Goal: Information Seeking & Learning: Find contact information

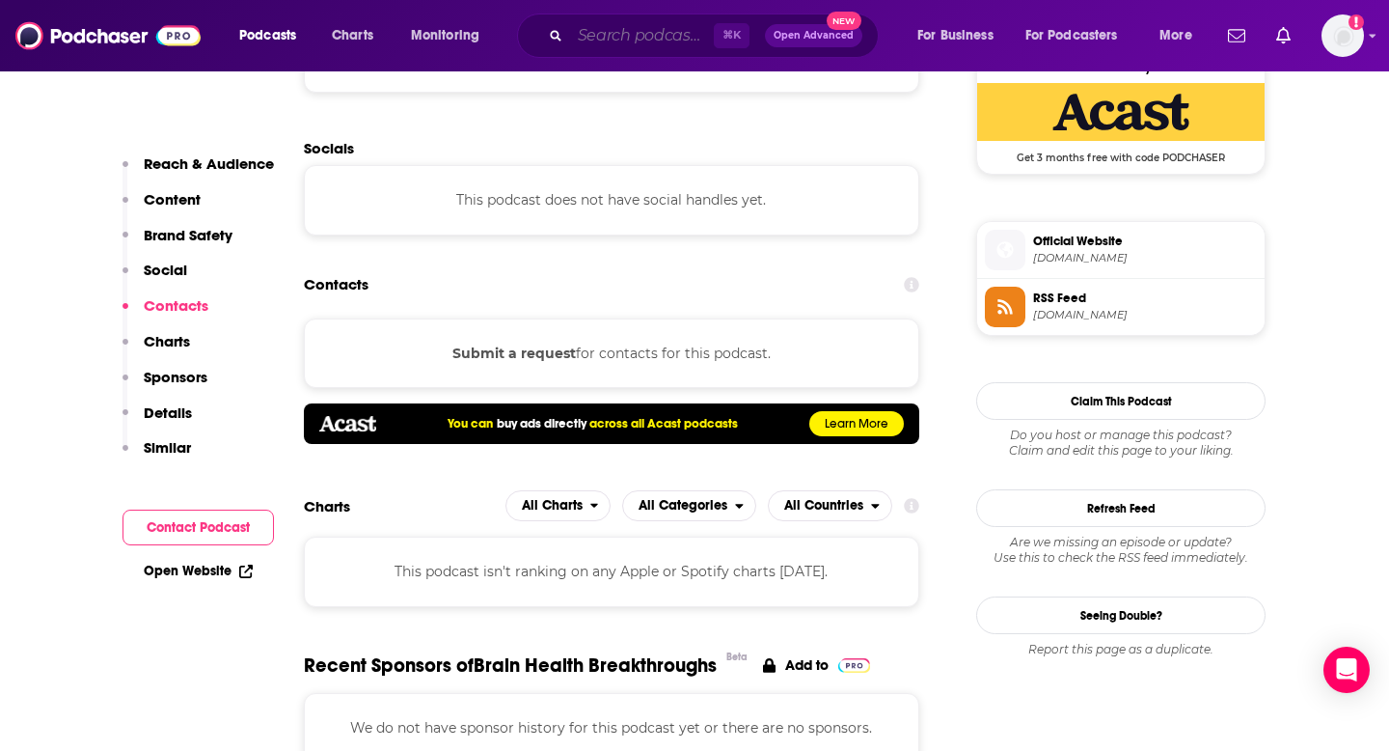
click at [634, 41] on input "Search podcasts, credits, & more..." at bounding box center [642, 35] width 144 height 31
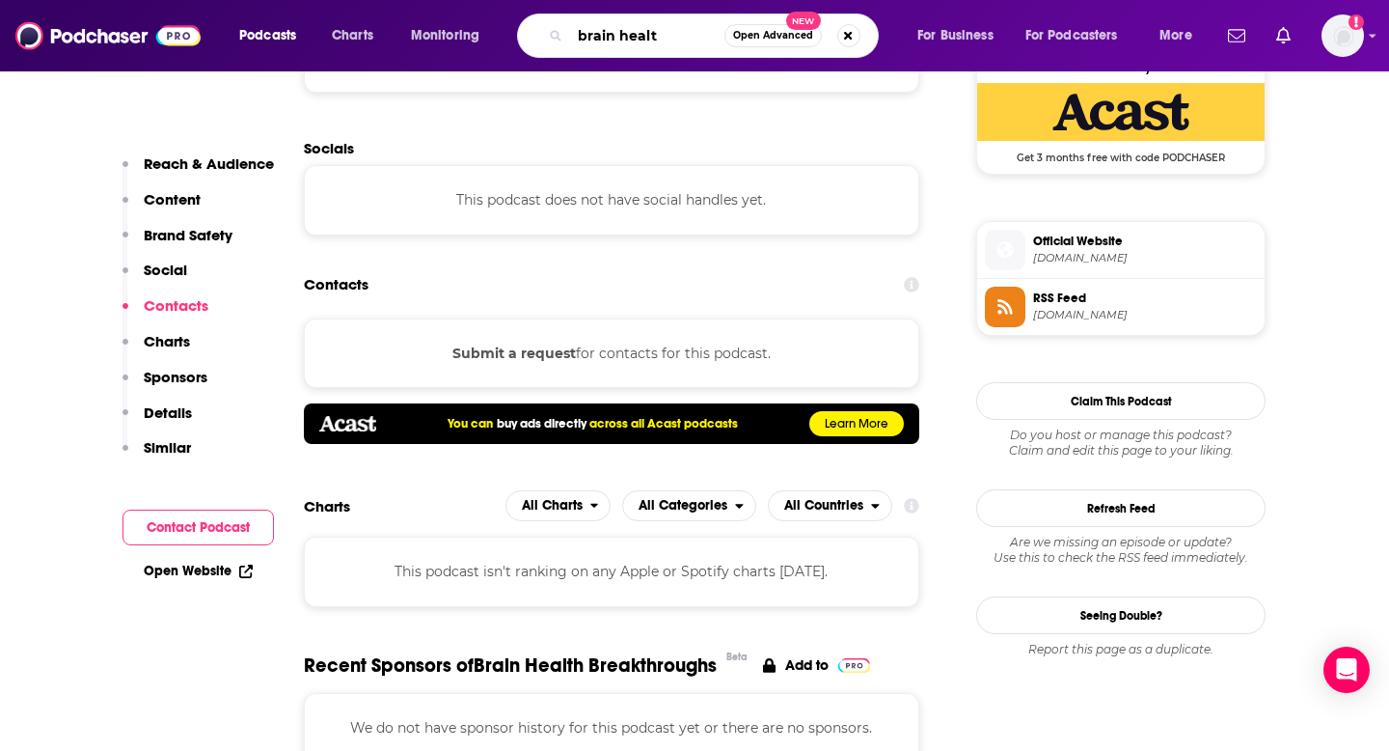
type input "brain health"
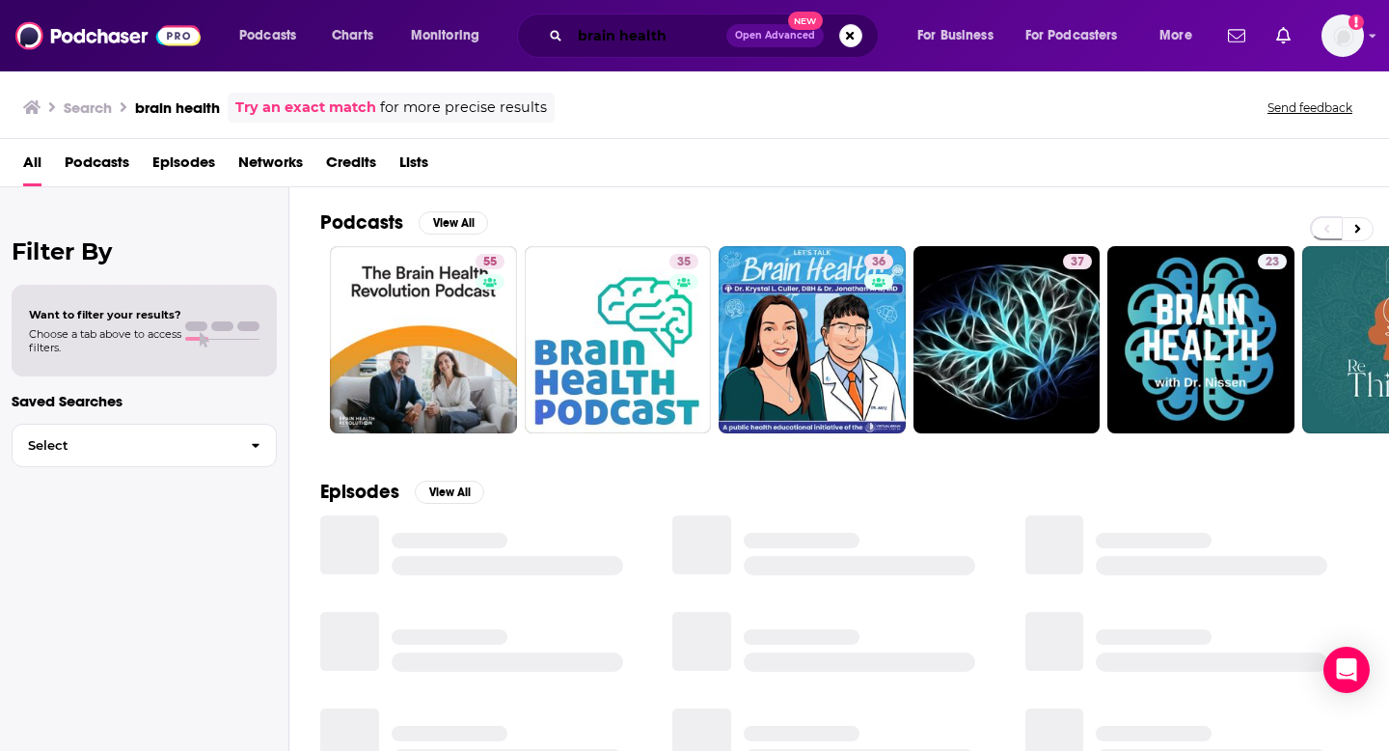
click at [682, 33] on input "brain health" at bounding box center [648, 35] width 156 height 31
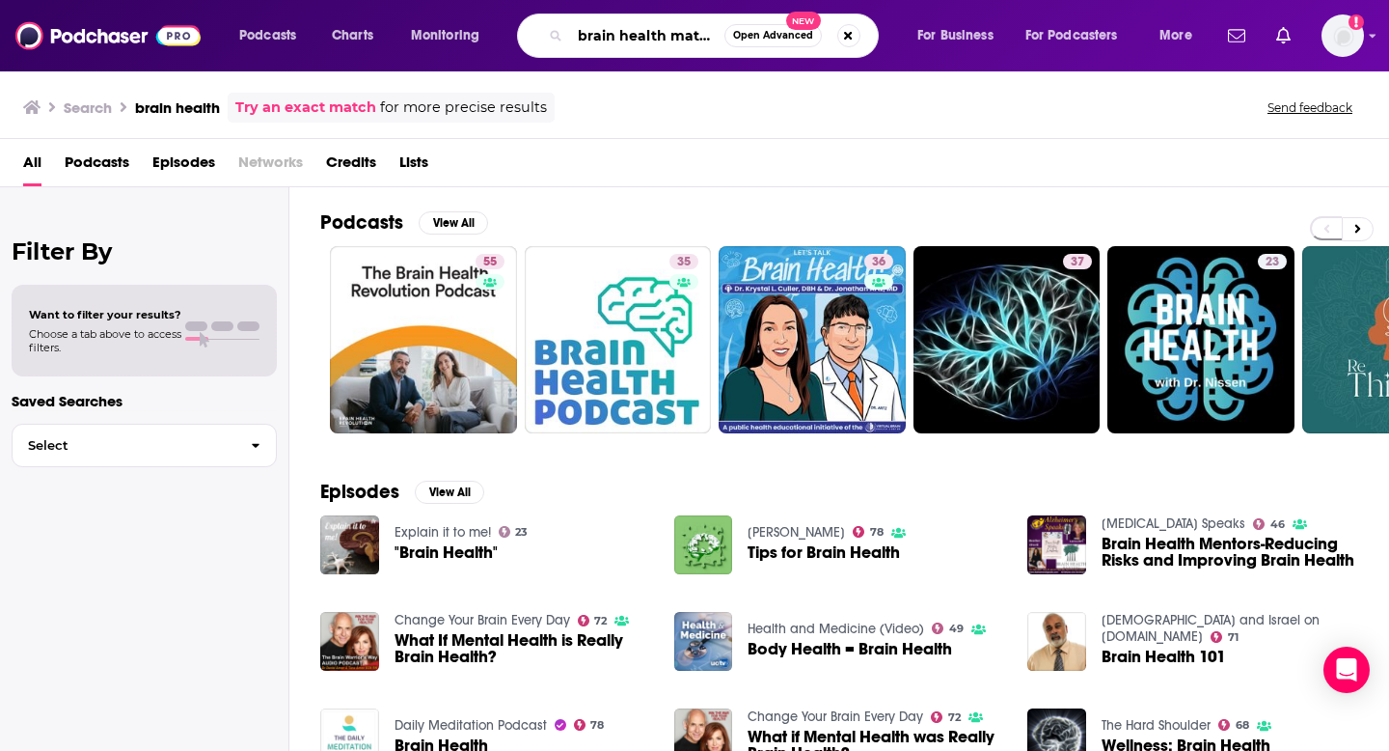
scroll to position [0, 1]
type input "brain health matters"
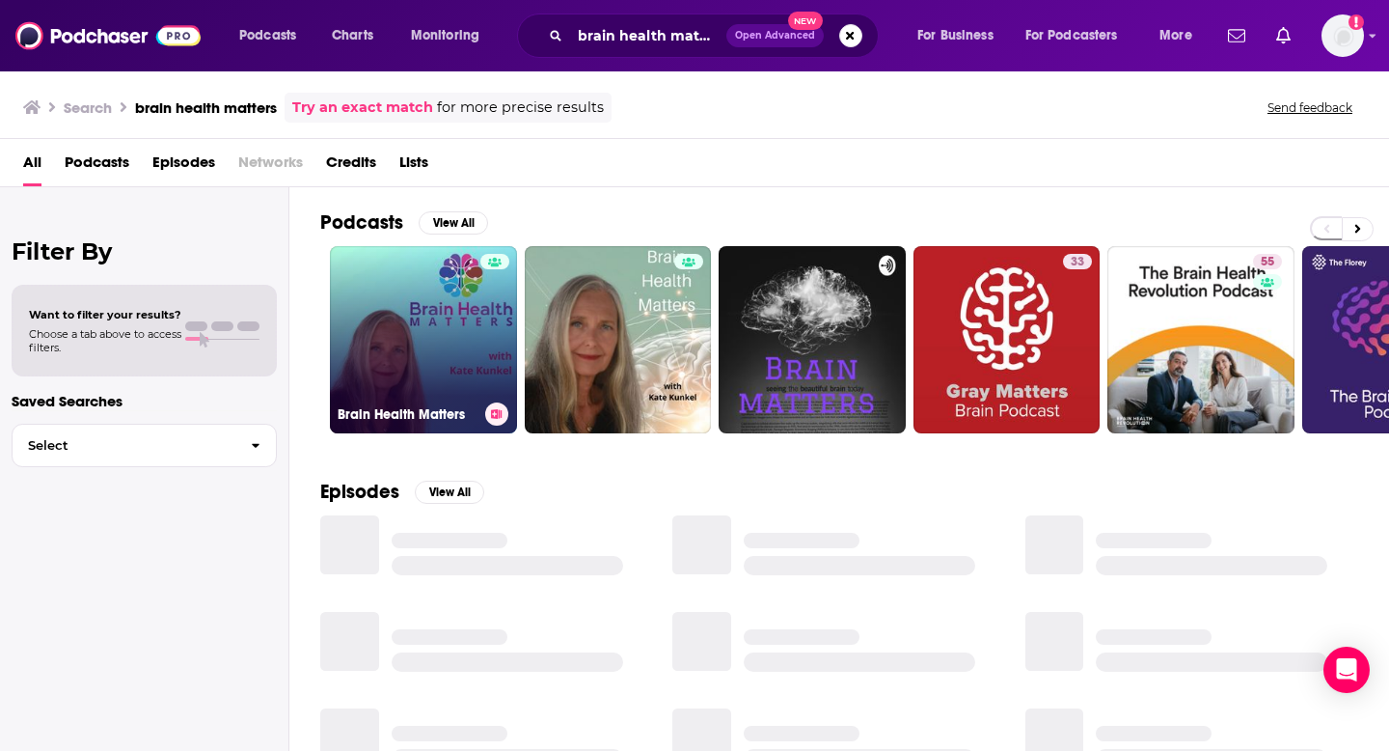
click at [482, 315] on div at bounding box center [494, 328] width 29 height 149
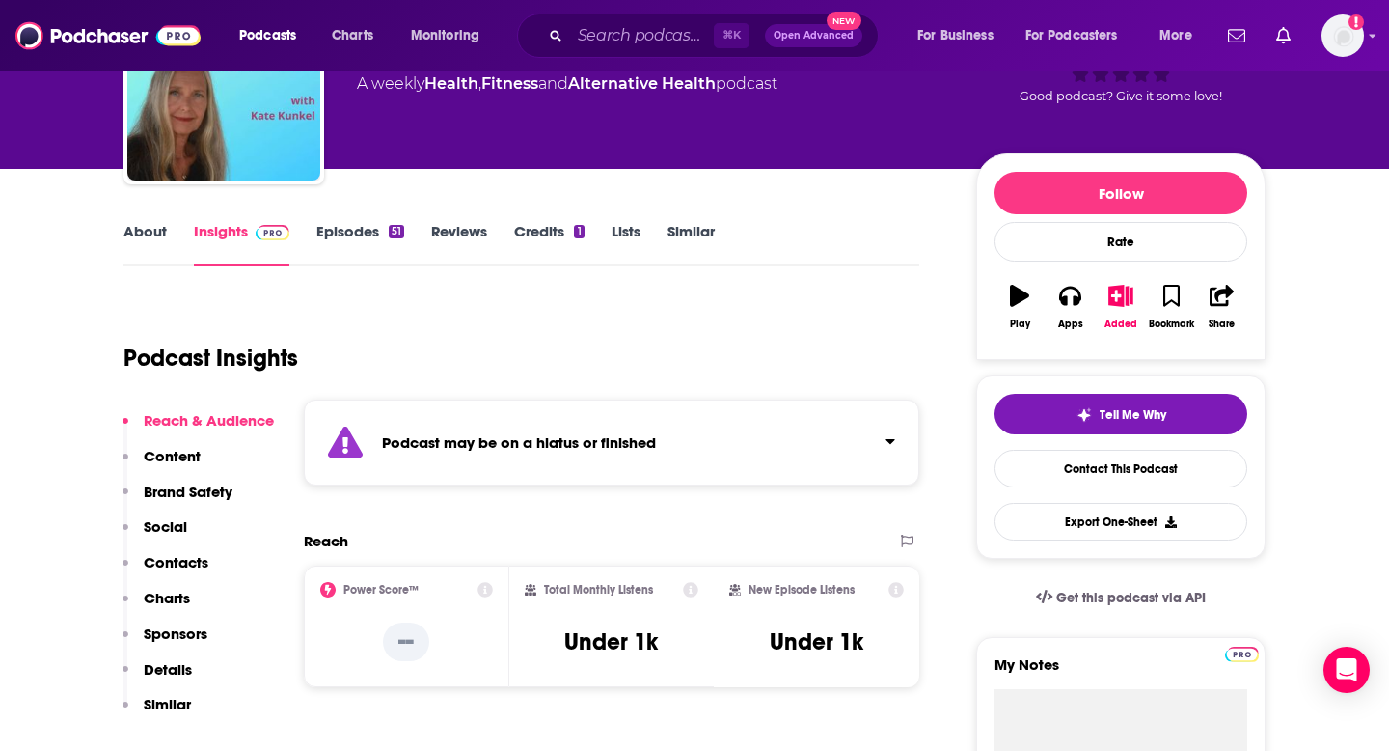
scroll to position [152, 0]
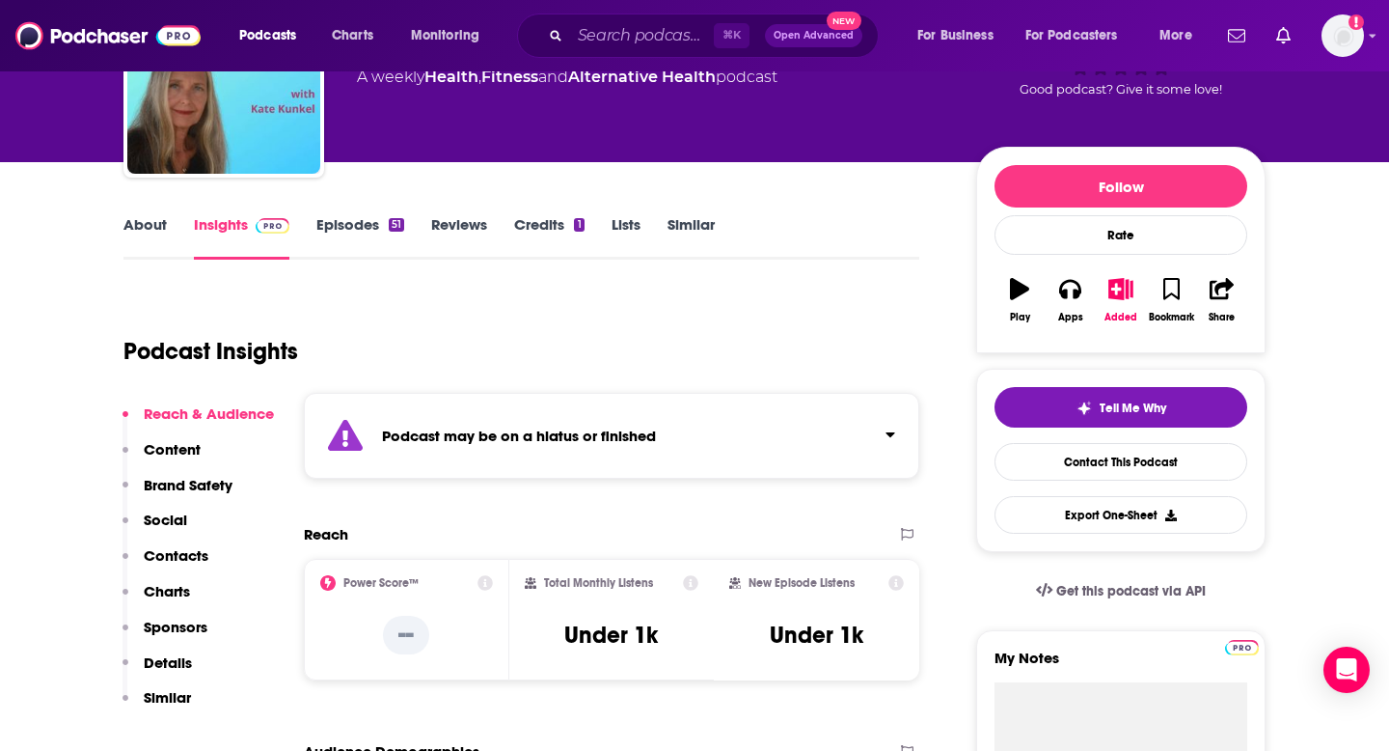
click at [172, 561] on p "Contacts" at bounding box center [176, 555] width 65 height 18
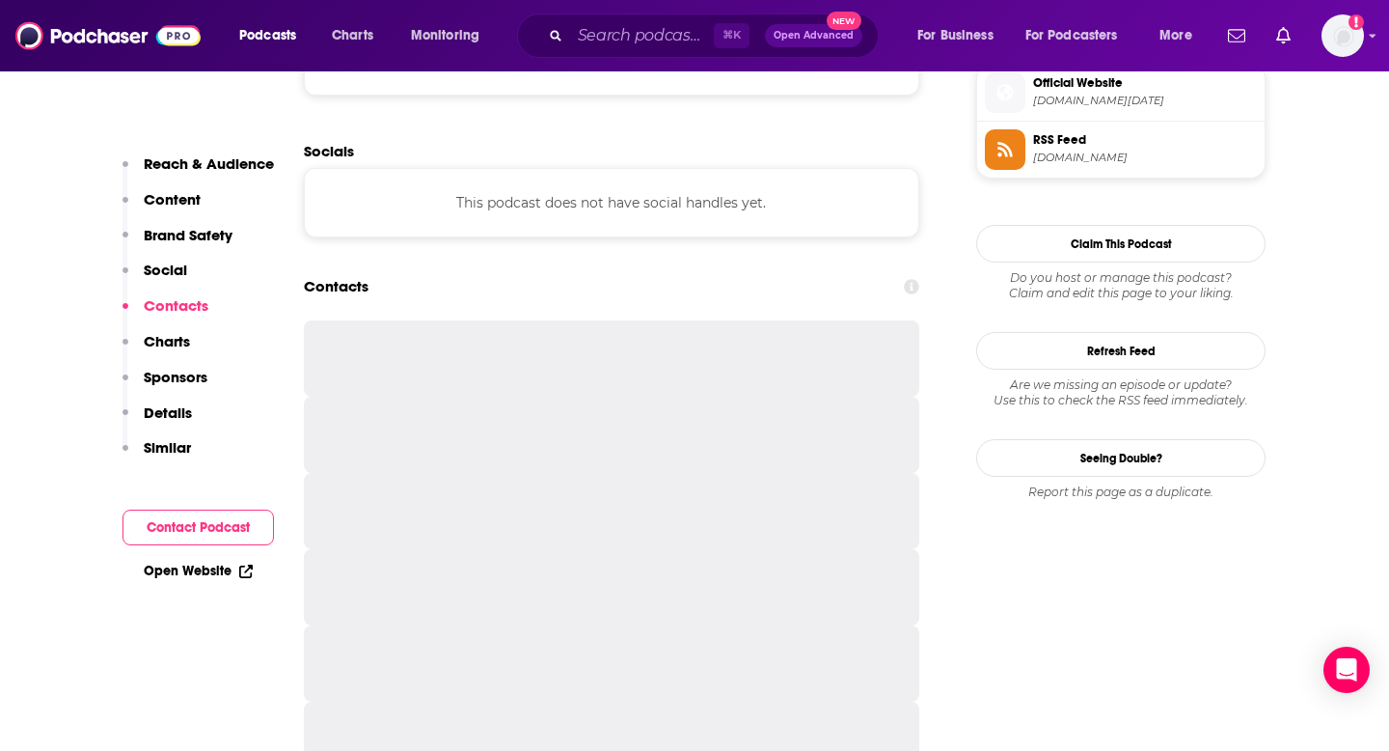
scroll to position [1598, 0]
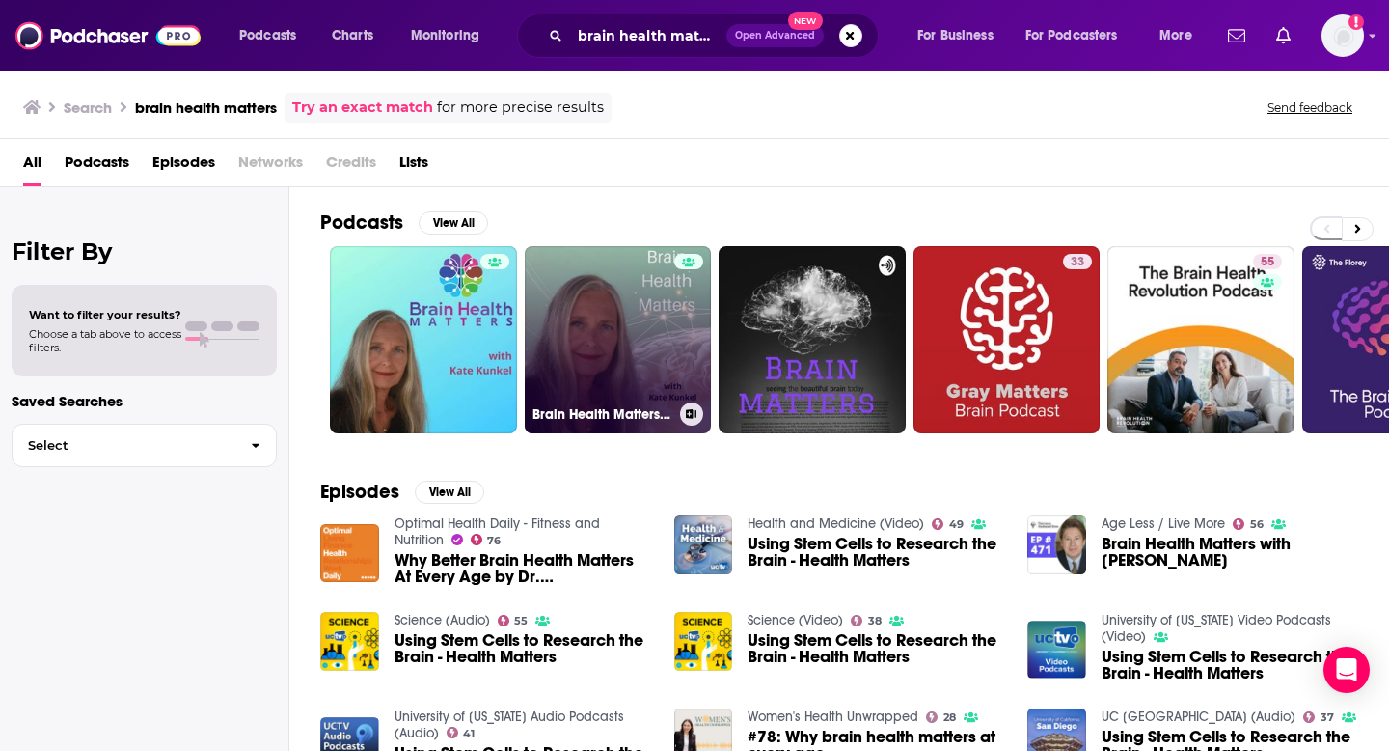
click at [631, 293] on link "Brain Health Matters with [PERSON_NAME]" at bounding box center [618, 339] width 187 height 187
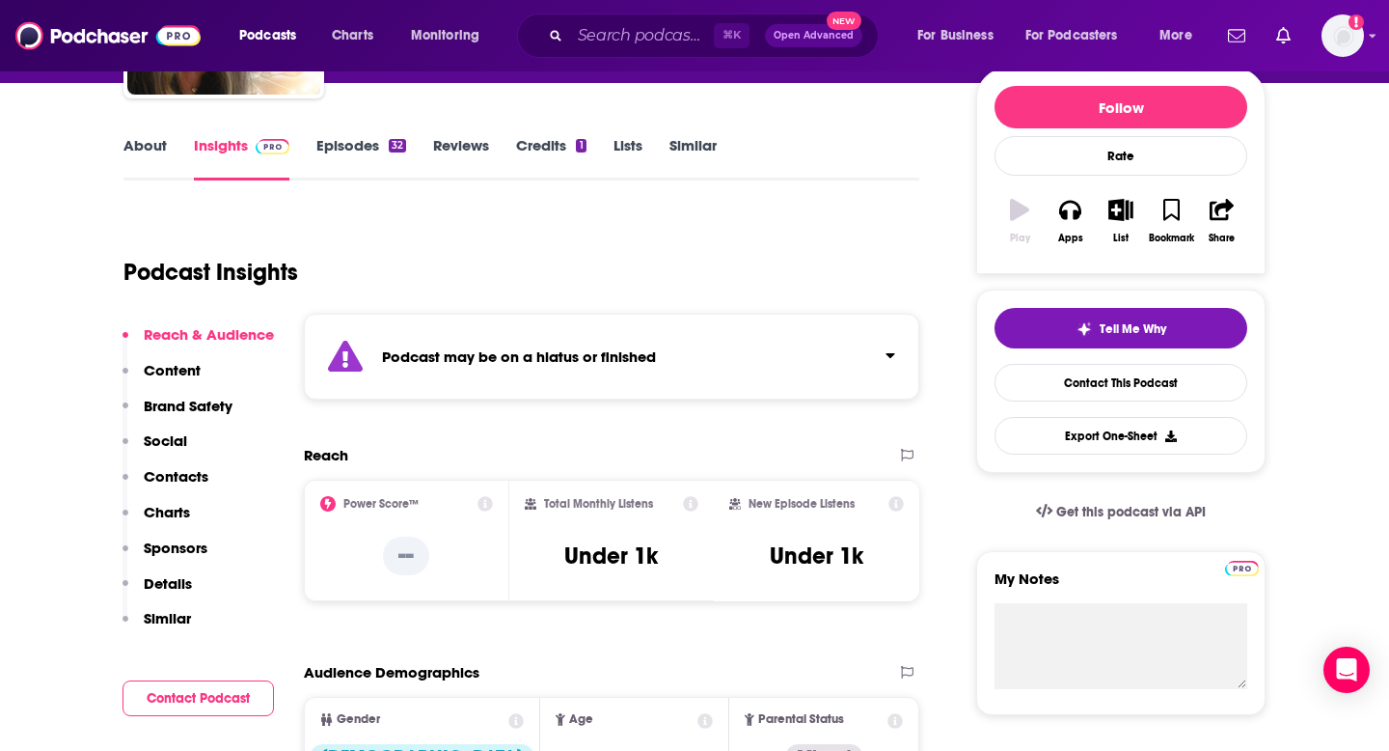
scroll to position [241, 0]
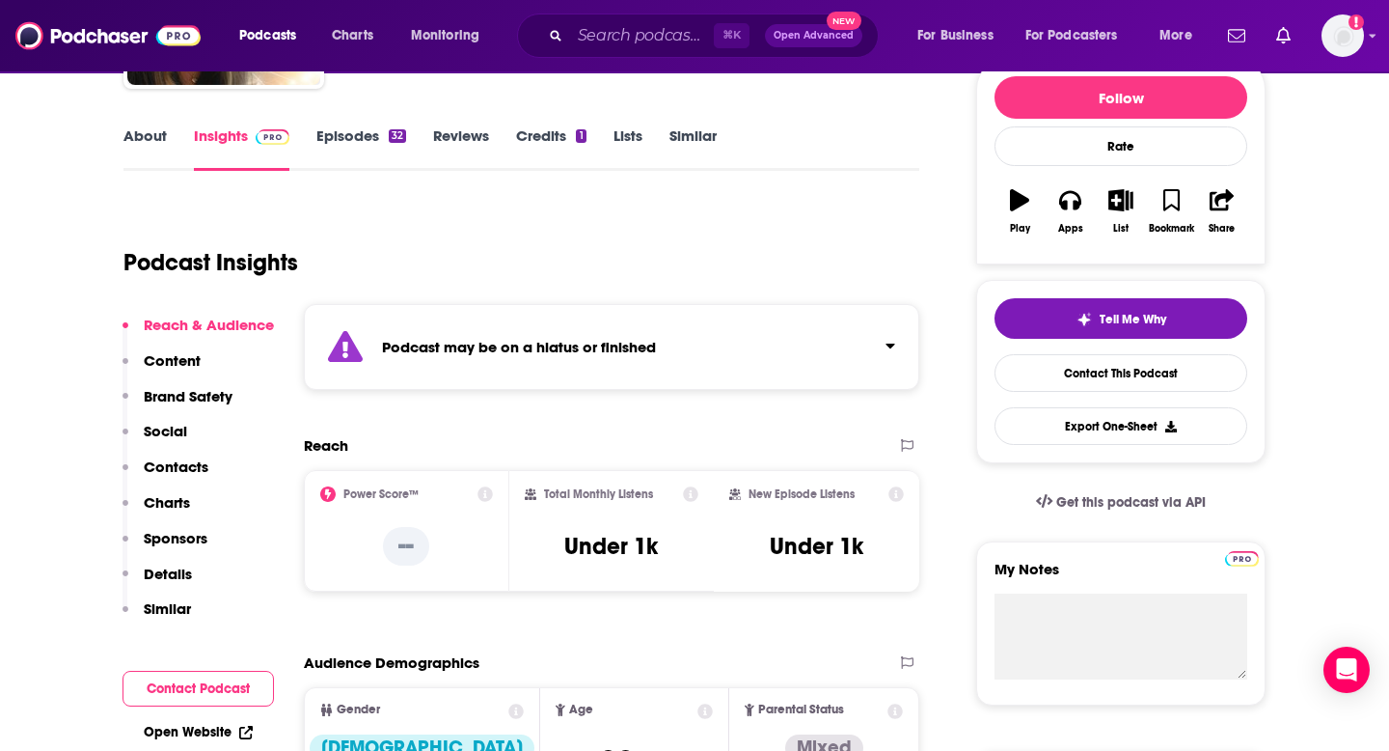
click at [187, 453] on div "Reach & Audience Content Brand Safety Social Contacts Charts Sponsors Details S…" at bounding box center [198, 474] width 151 height 319
click at [187, 464] on p "Contacts" at bounding box center [176, 466] width 65 height 18
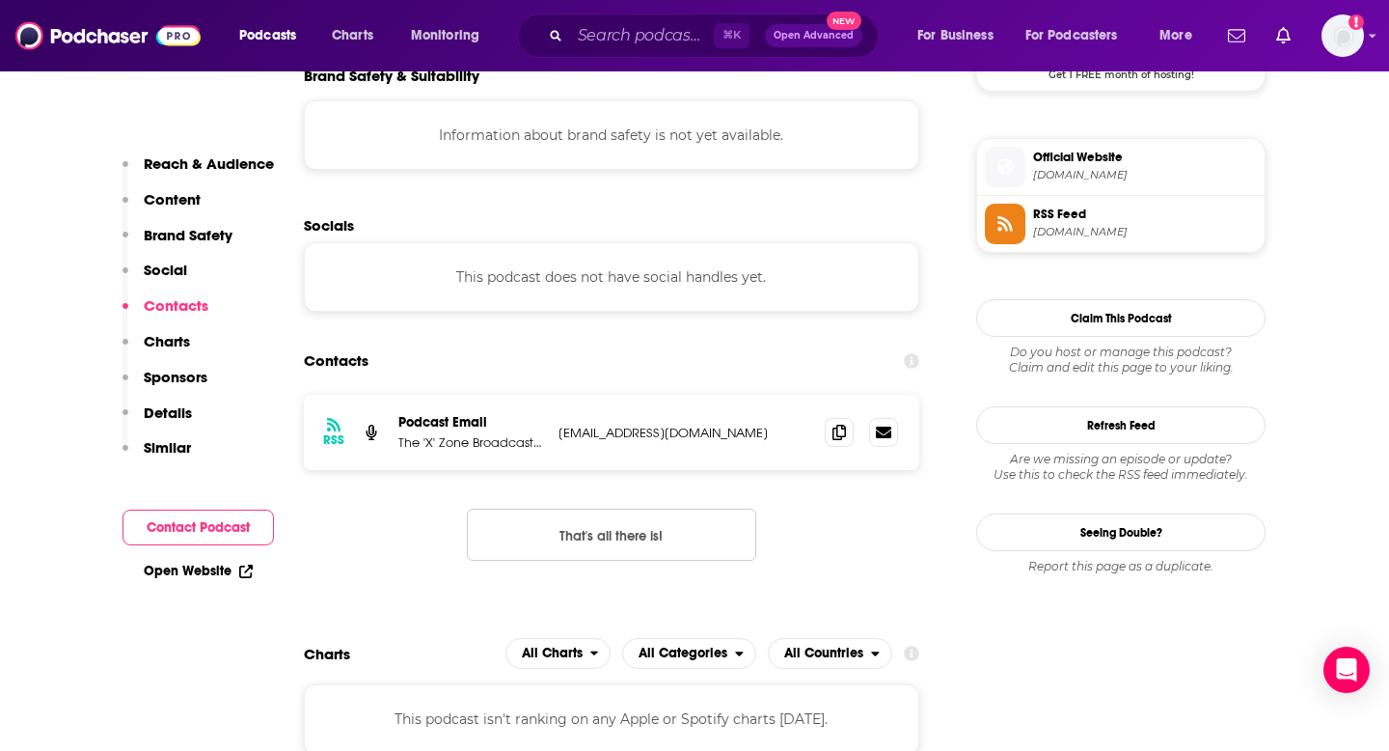
scroll to position [1598, 0]
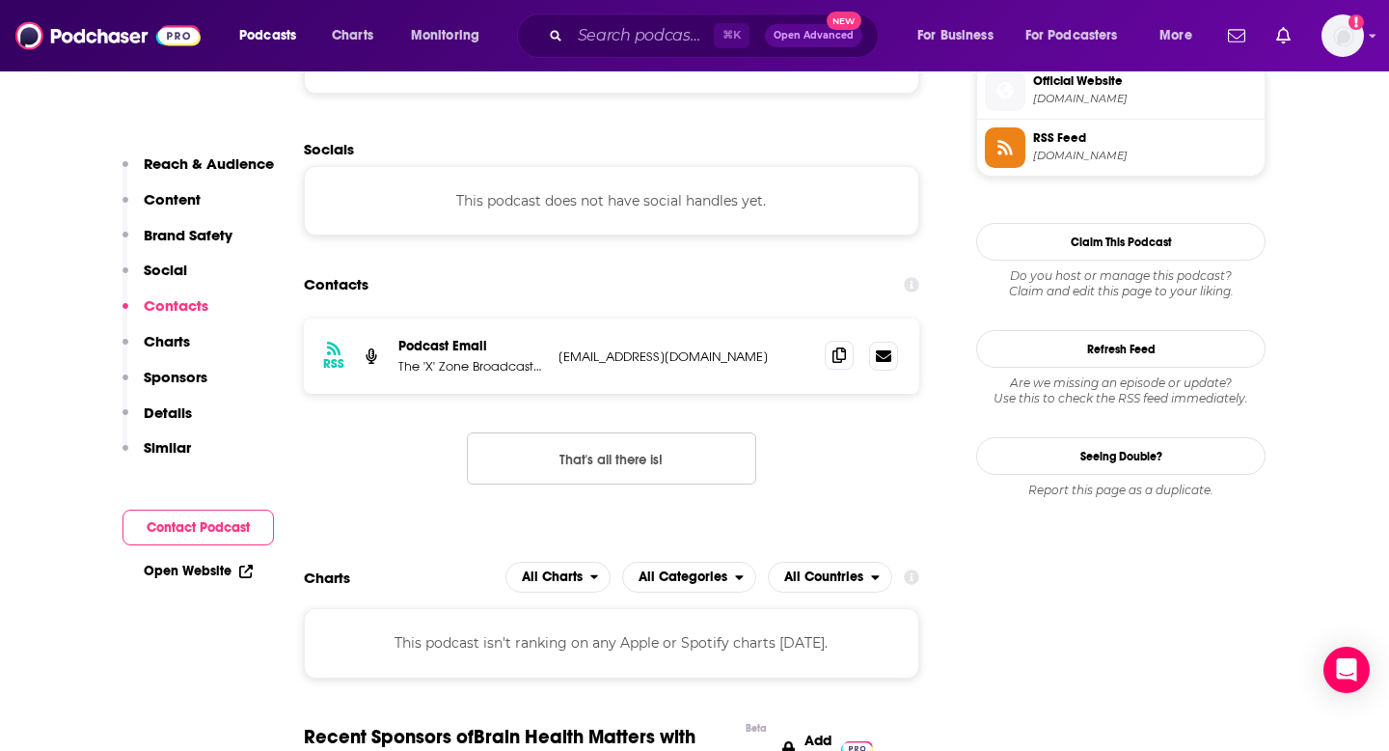
click at [839, 359] on icon at bounding box center [840, 354] width 14 height 15
click at [614, 39] on input "Search podcasts, credits, & more..." at bounding box center [642, 35] width 144 height 31
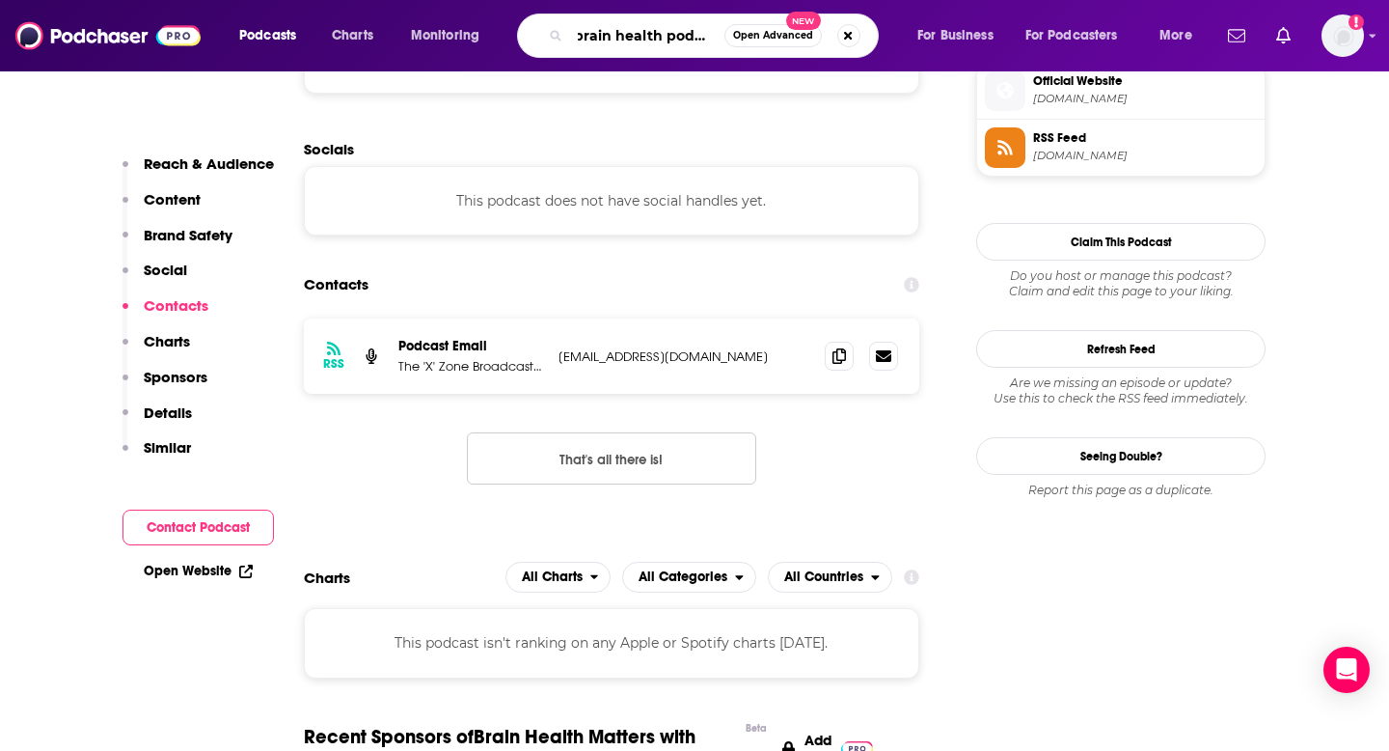
type input "brain health podcast"
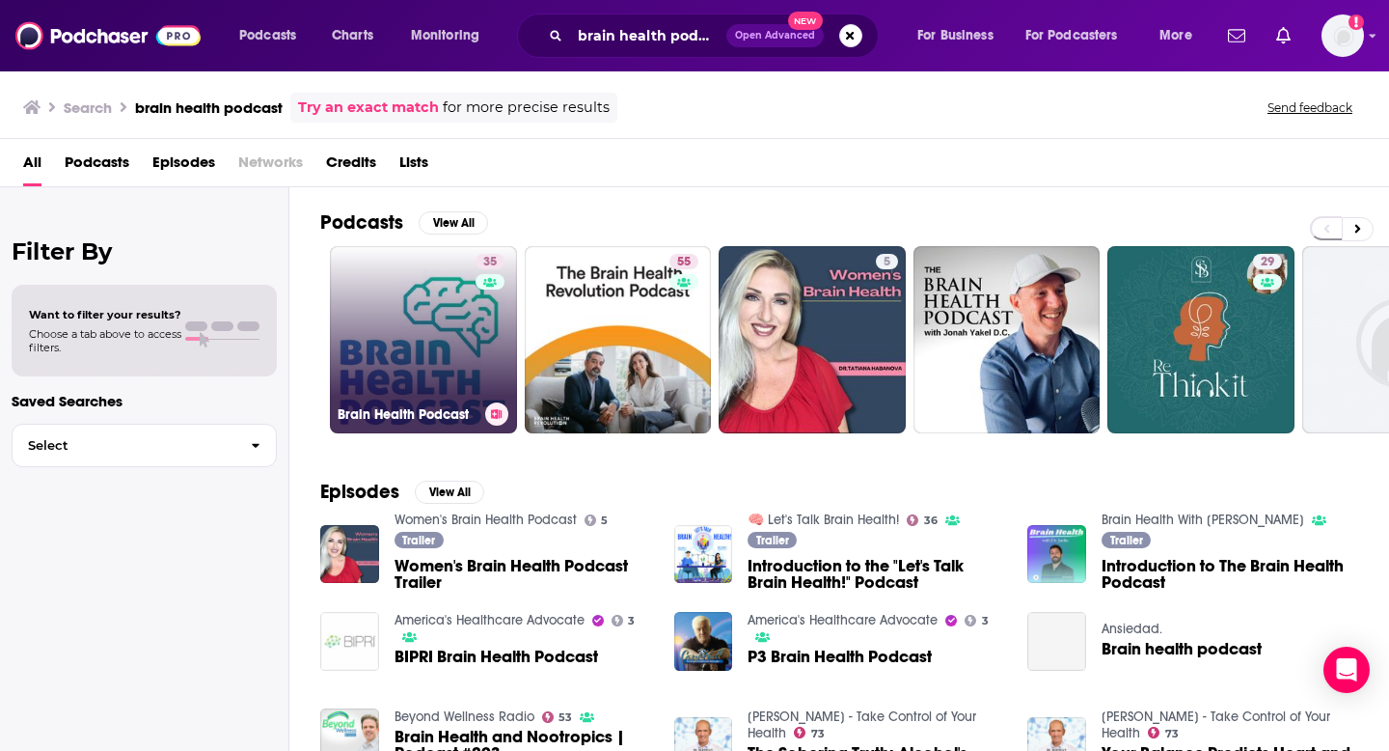
click at [426, 375] on link "35 Brain Health Podcast" at bounding box center [423, 339] width 187 height 187
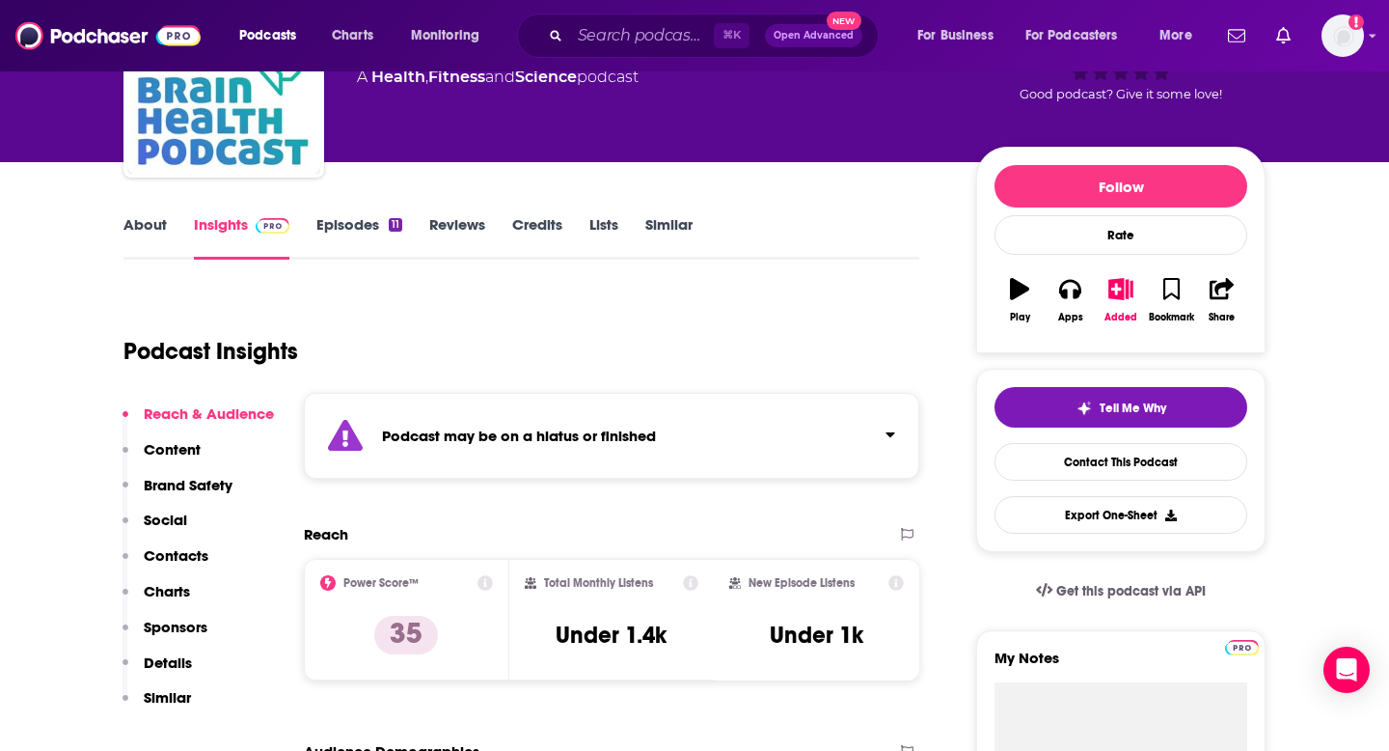
click at [182, 558] on p "Contacts" at bounding box center [176, 555] width 65 height 18
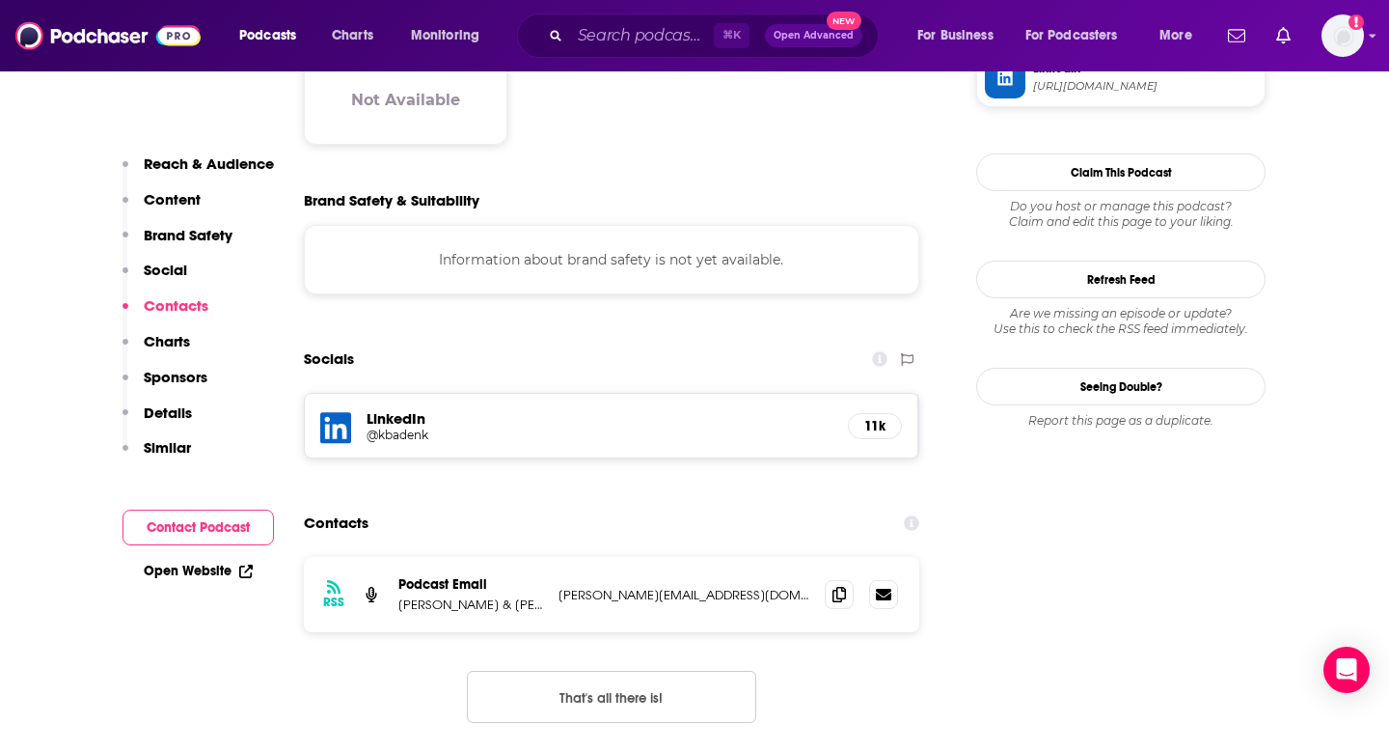
scroll to position [1887, 0]
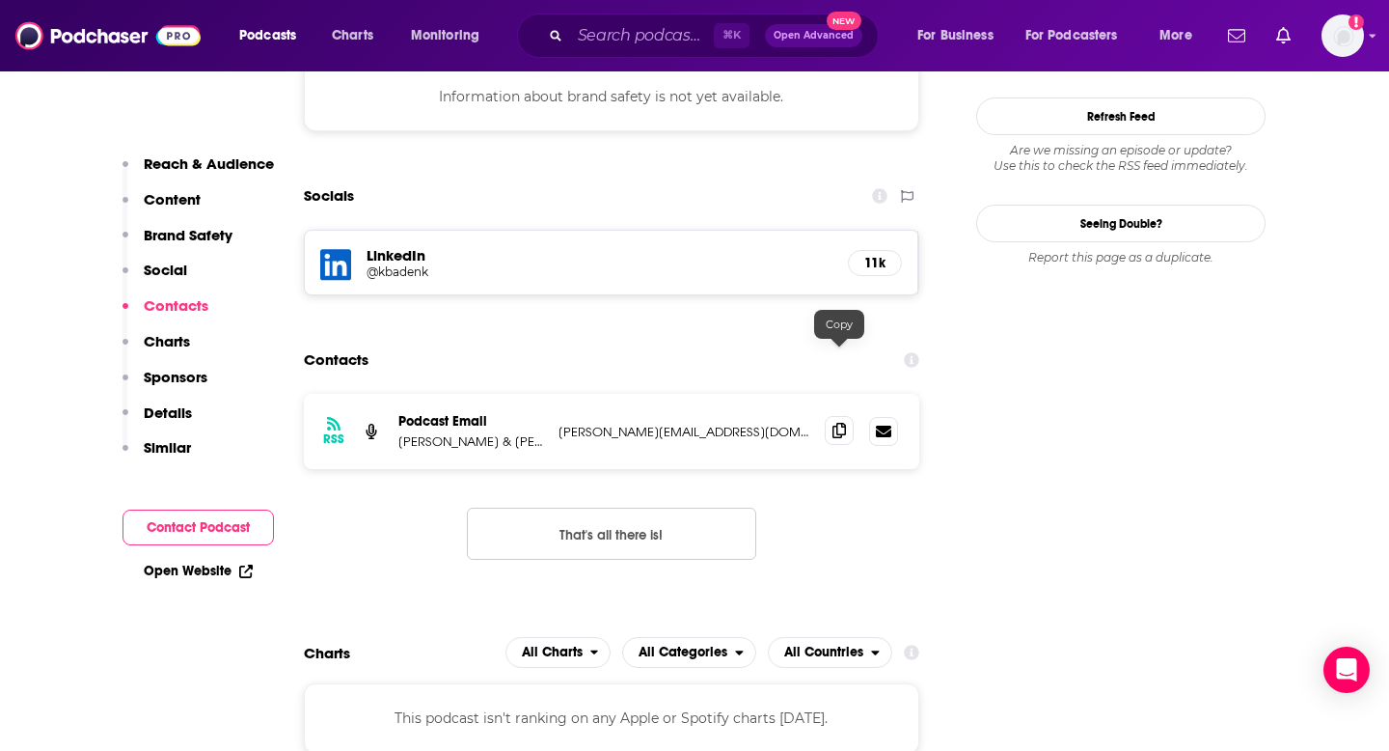
click at [839, 423] on icon at bounding box center [840, 430] width 14 height 15
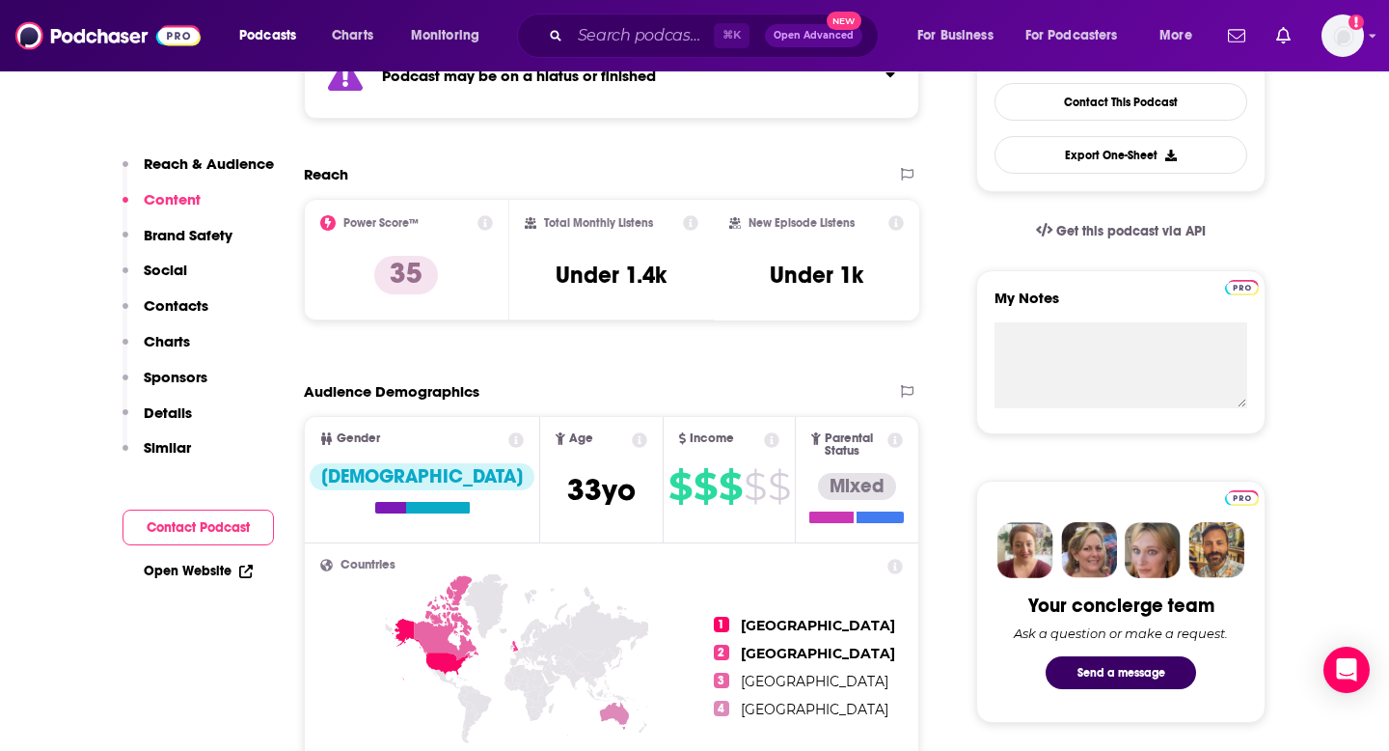
scroll to position [0, 0]
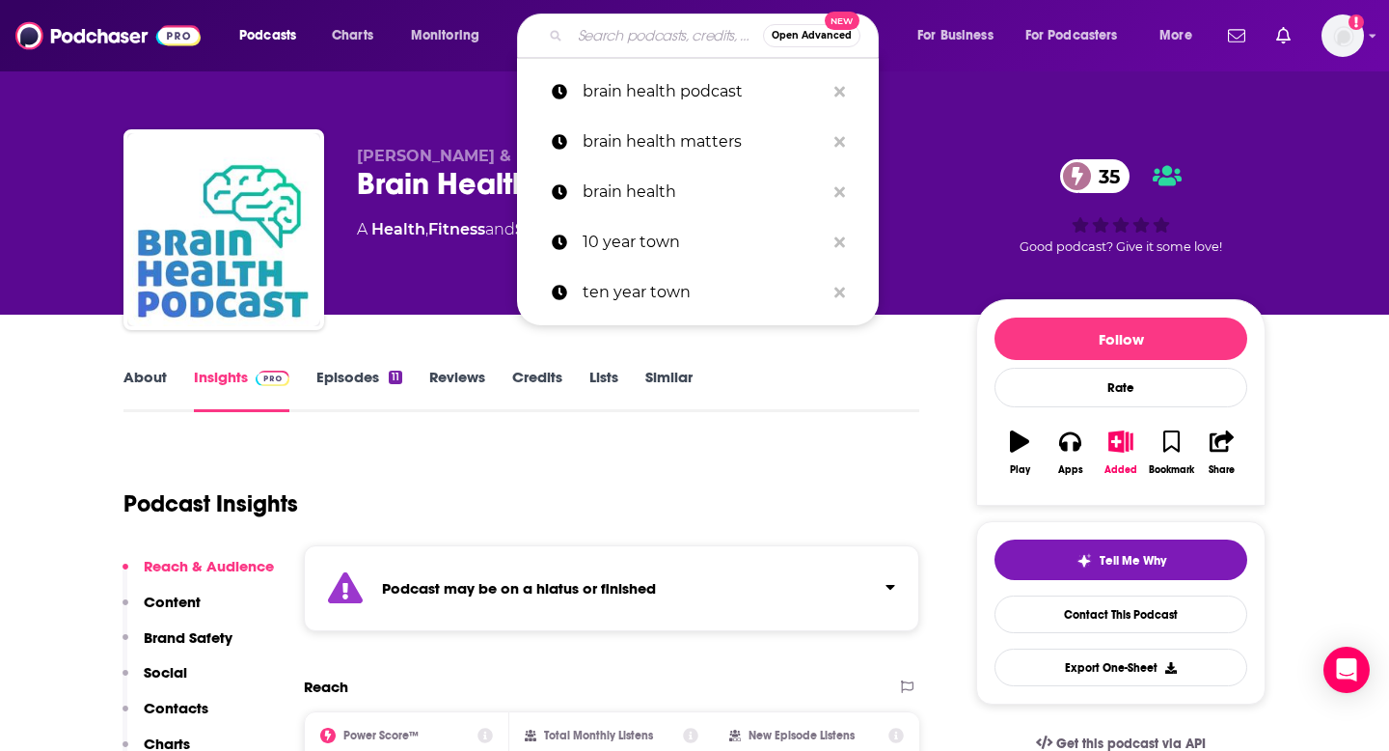
click at [580, 47] on input "Search podcasts, credits, & more..." at bounding box center [666, 35] width 193 height 31
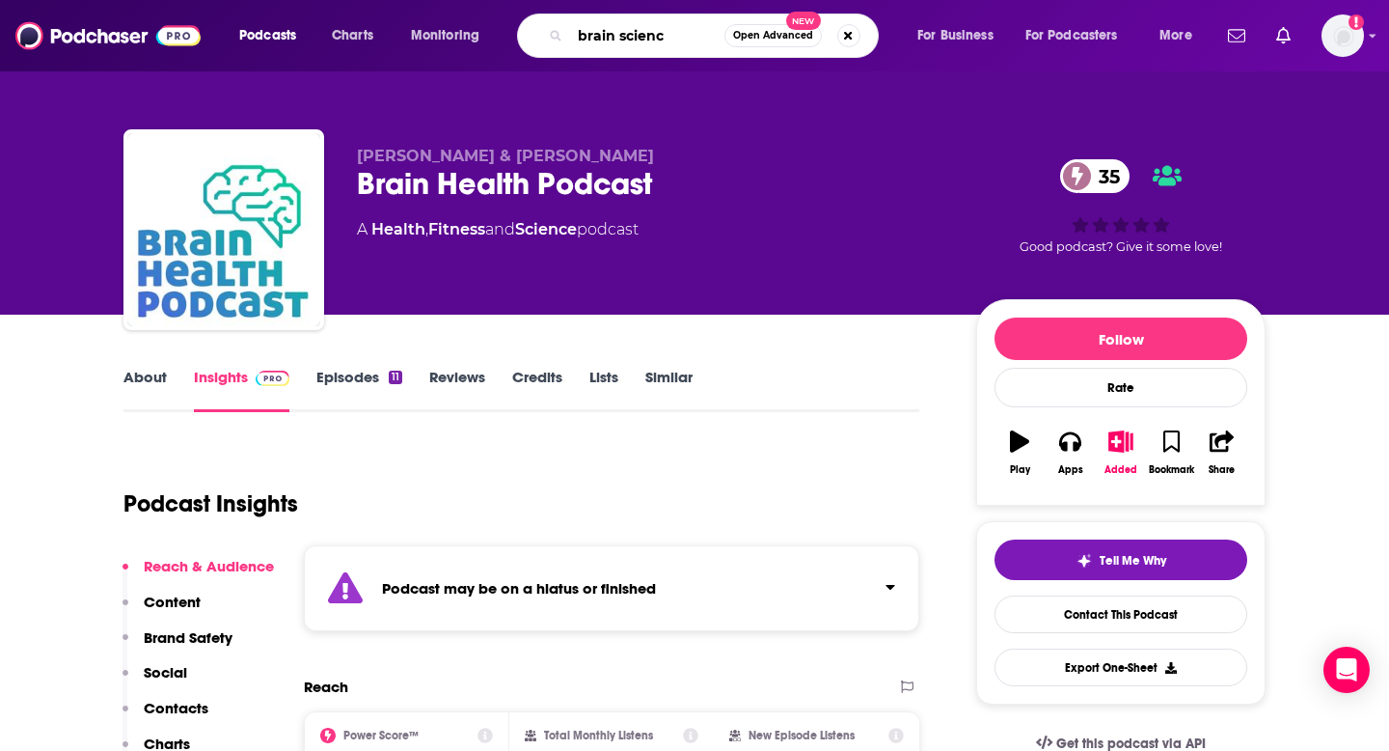
type input "brain science"
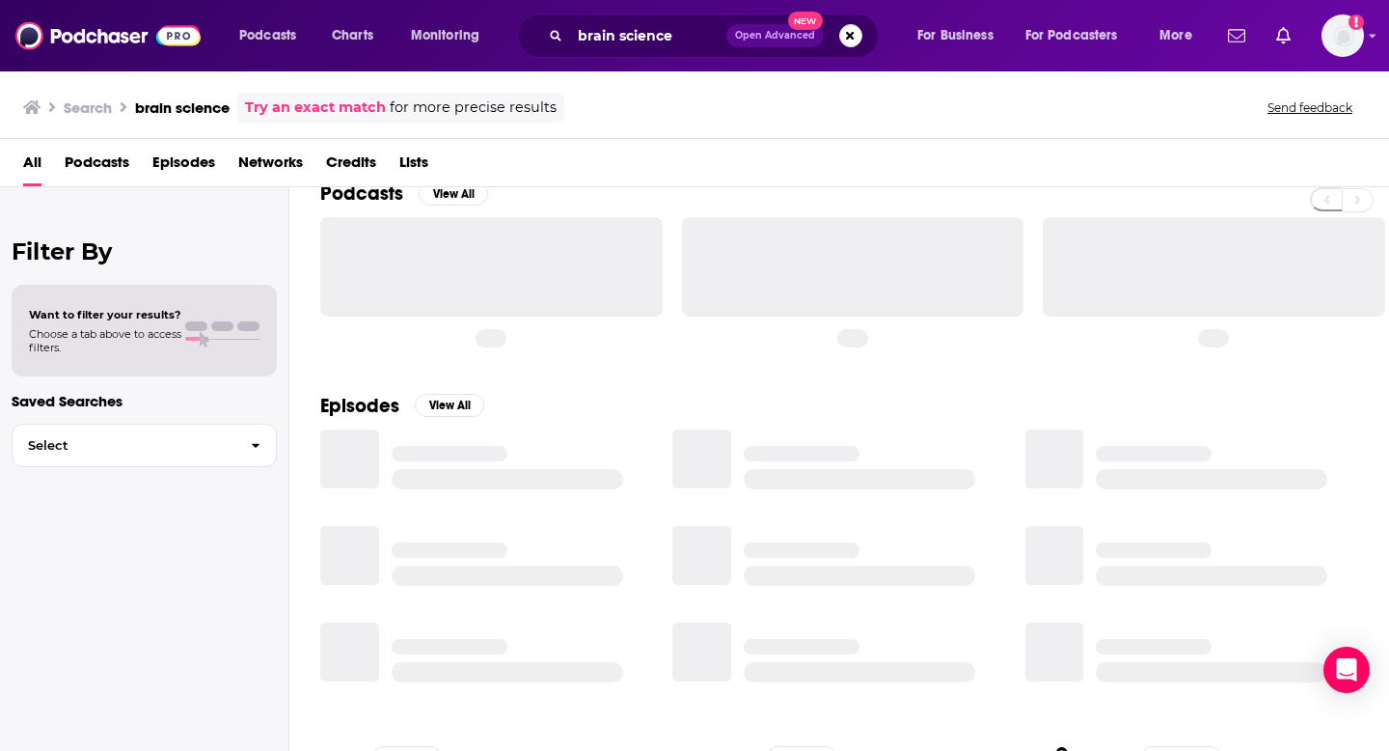
scroll to position [31, 0]
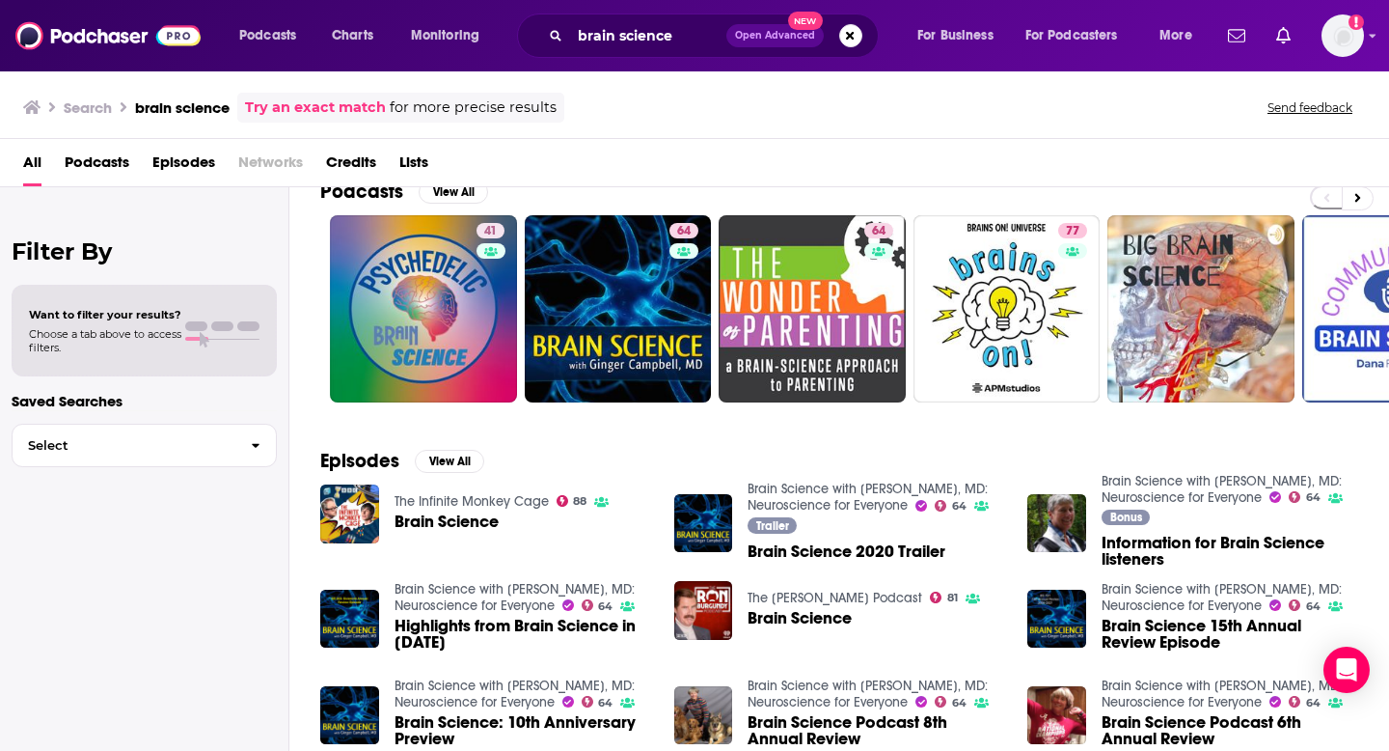
click at [521, 440] on div "Episodes View All The Infinite Monkey Cage 88 Brain Science Brain Science with …" at bounding box center [839, 601] width 1100 height 352
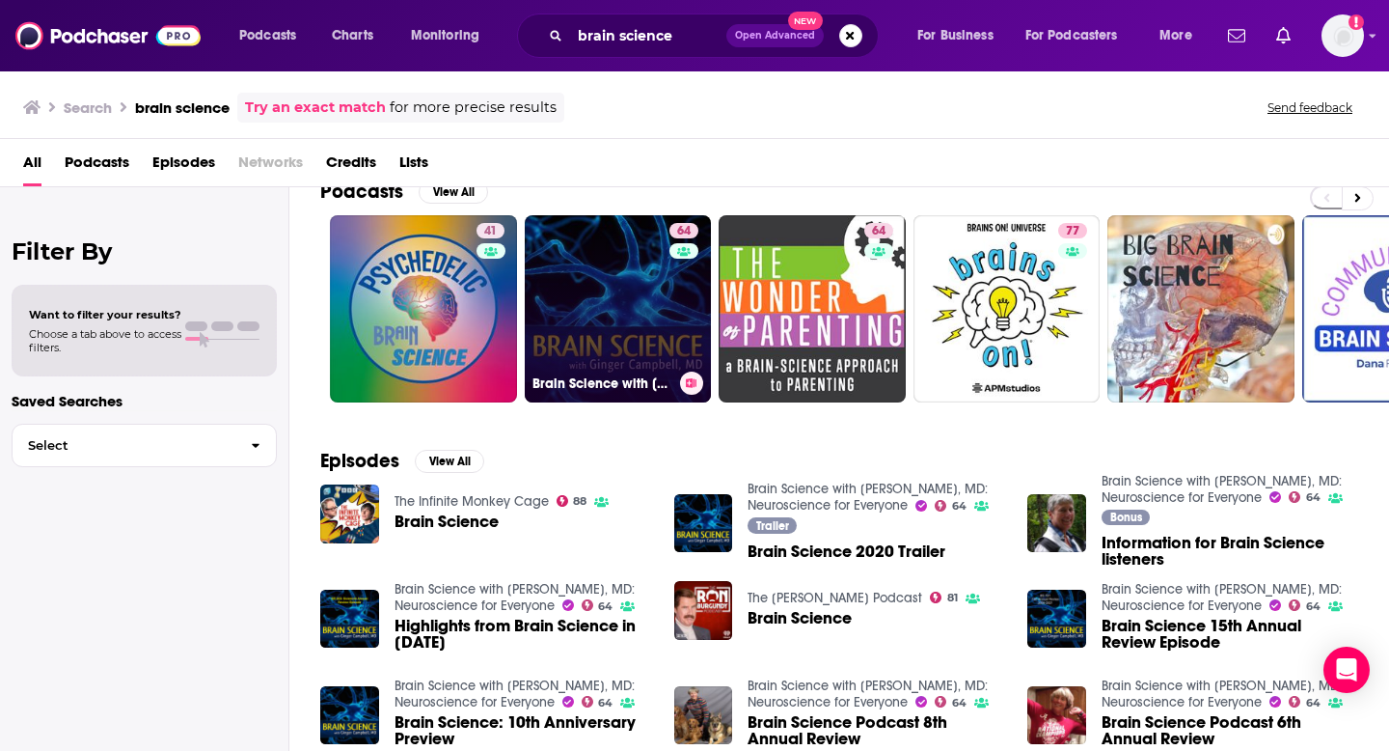
click at [592, 290] on link "64 Brain Science with [PERSON_NAME], MD: Neuroscience for Everyone" at bounding box center [618, 308] width 187 height 187
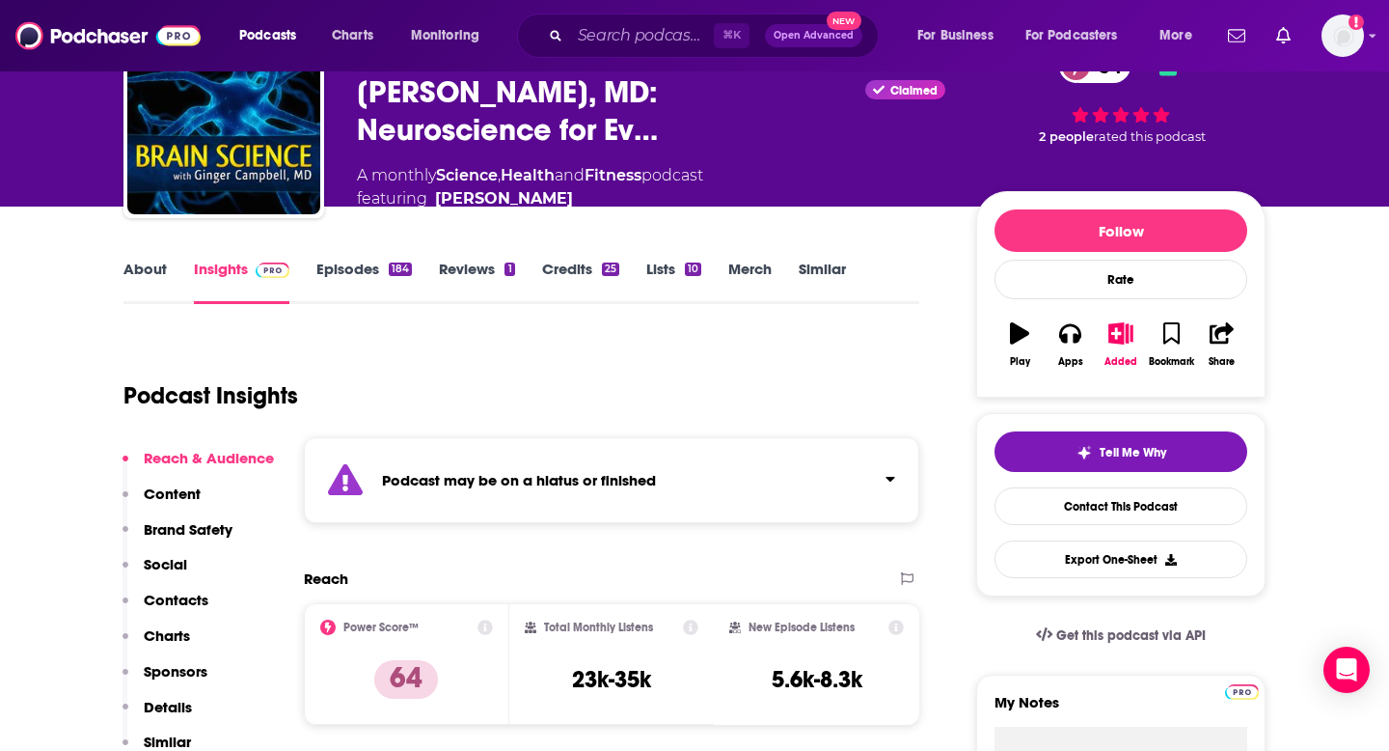
scroll to position [126, 0]
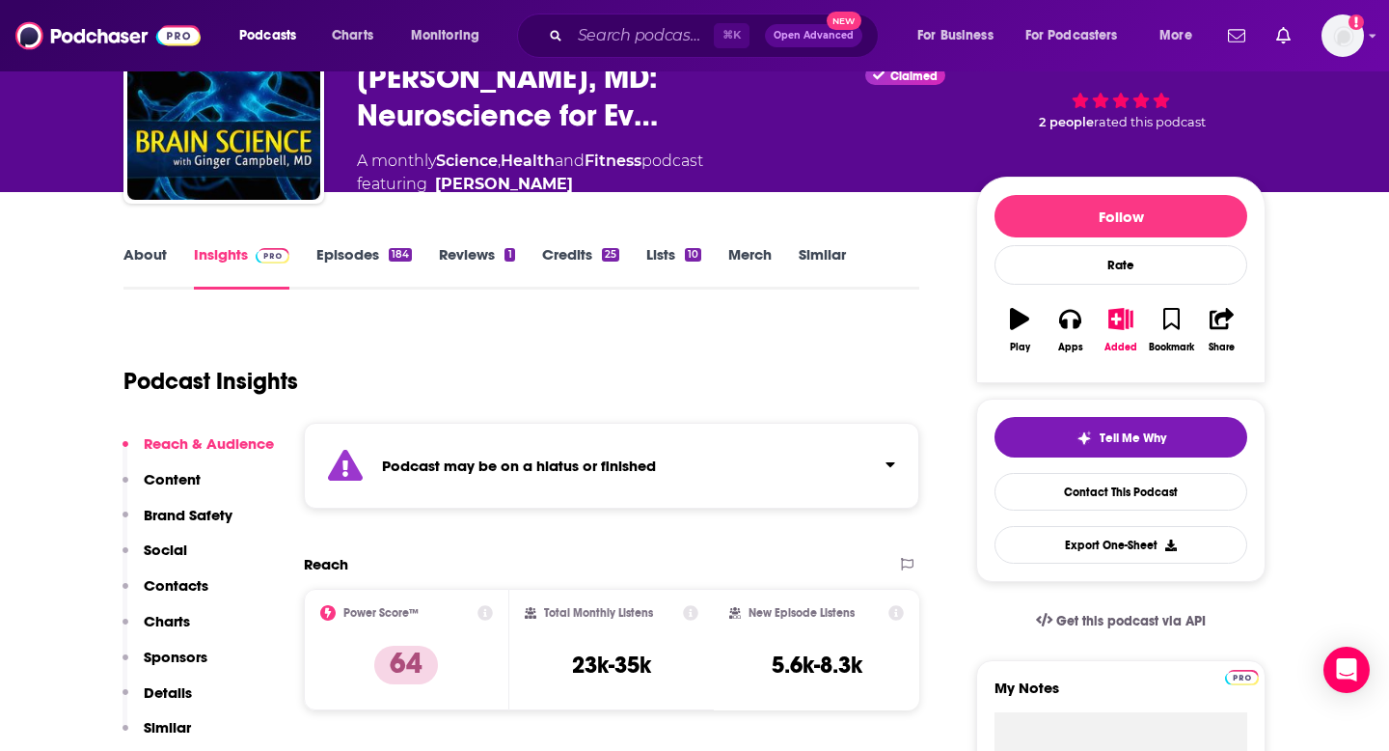
click at [168, 582] on p "Contacts" at bounding box center [176, 585] width 65 height 18
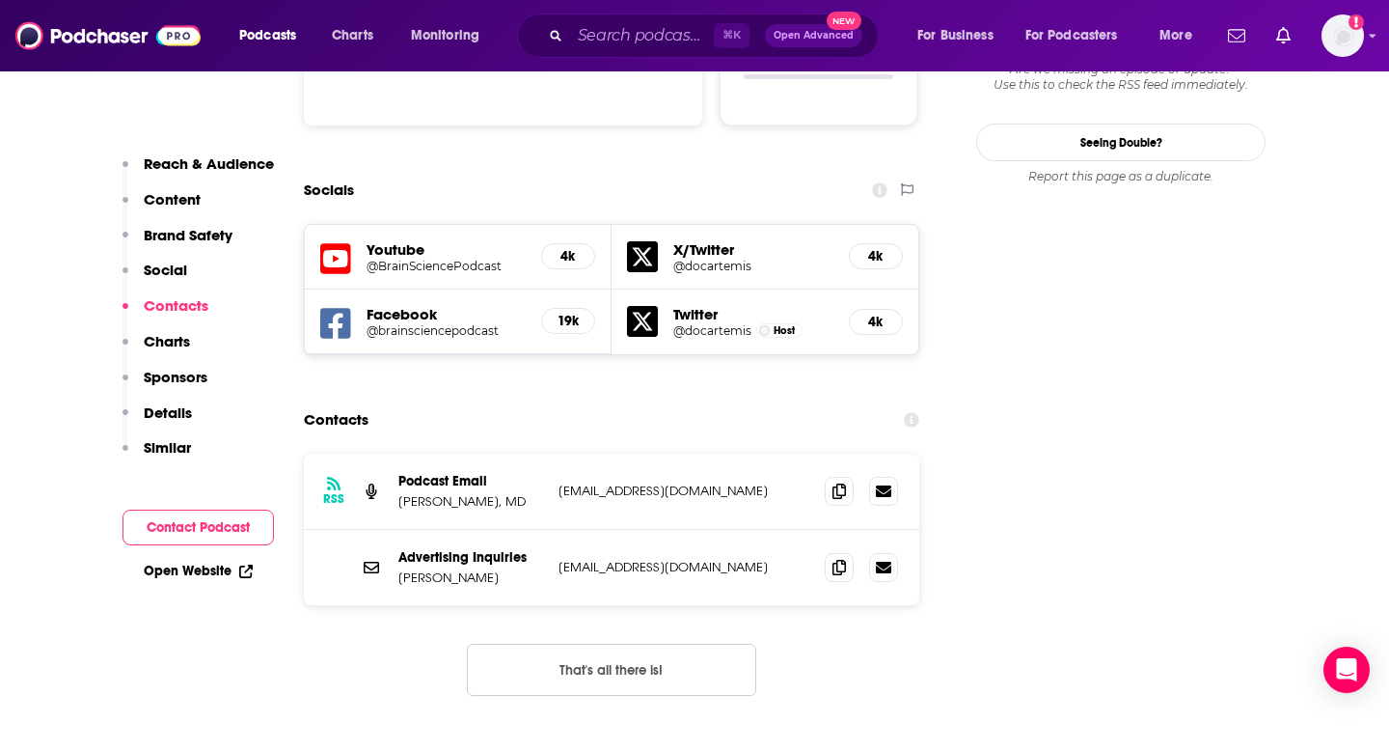
scroll to position [2261, 0]
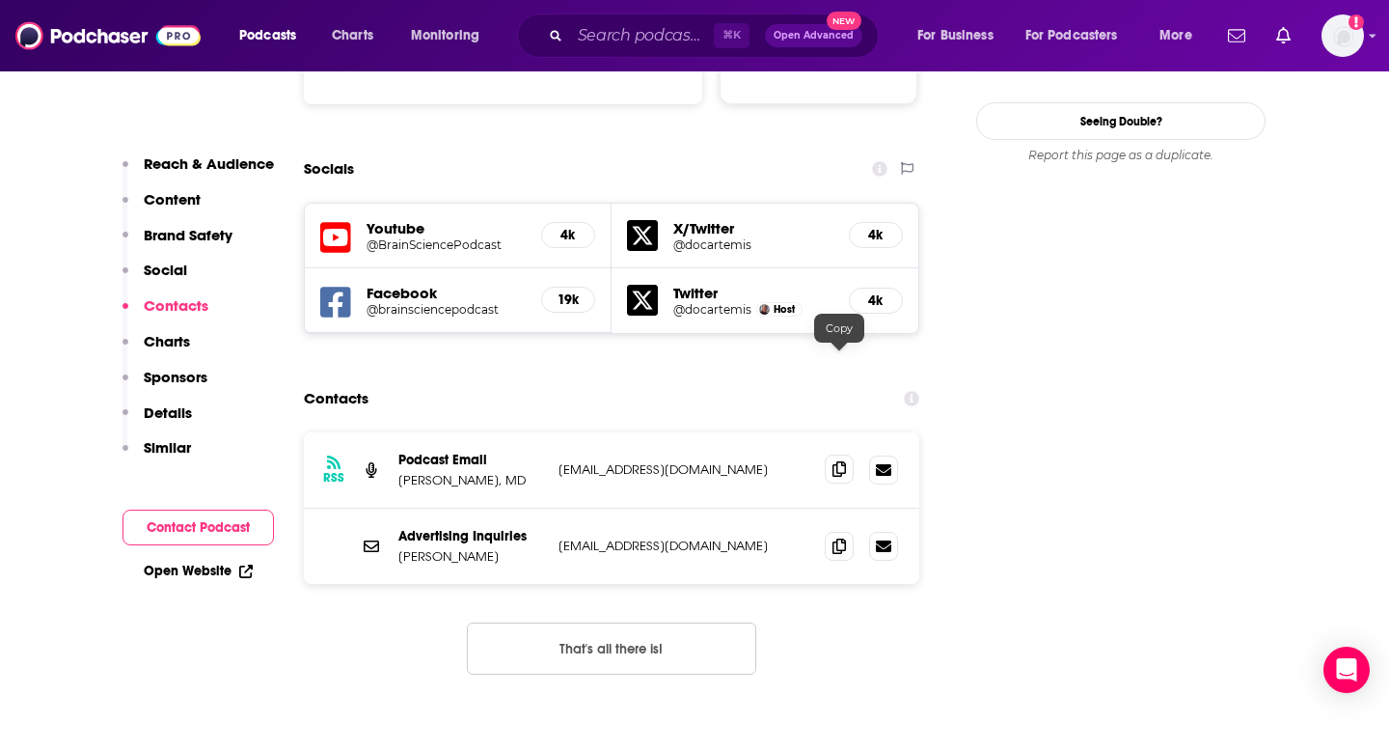
click at [836, 461] on icon at bounding box center [840, 468] width 14 height 15
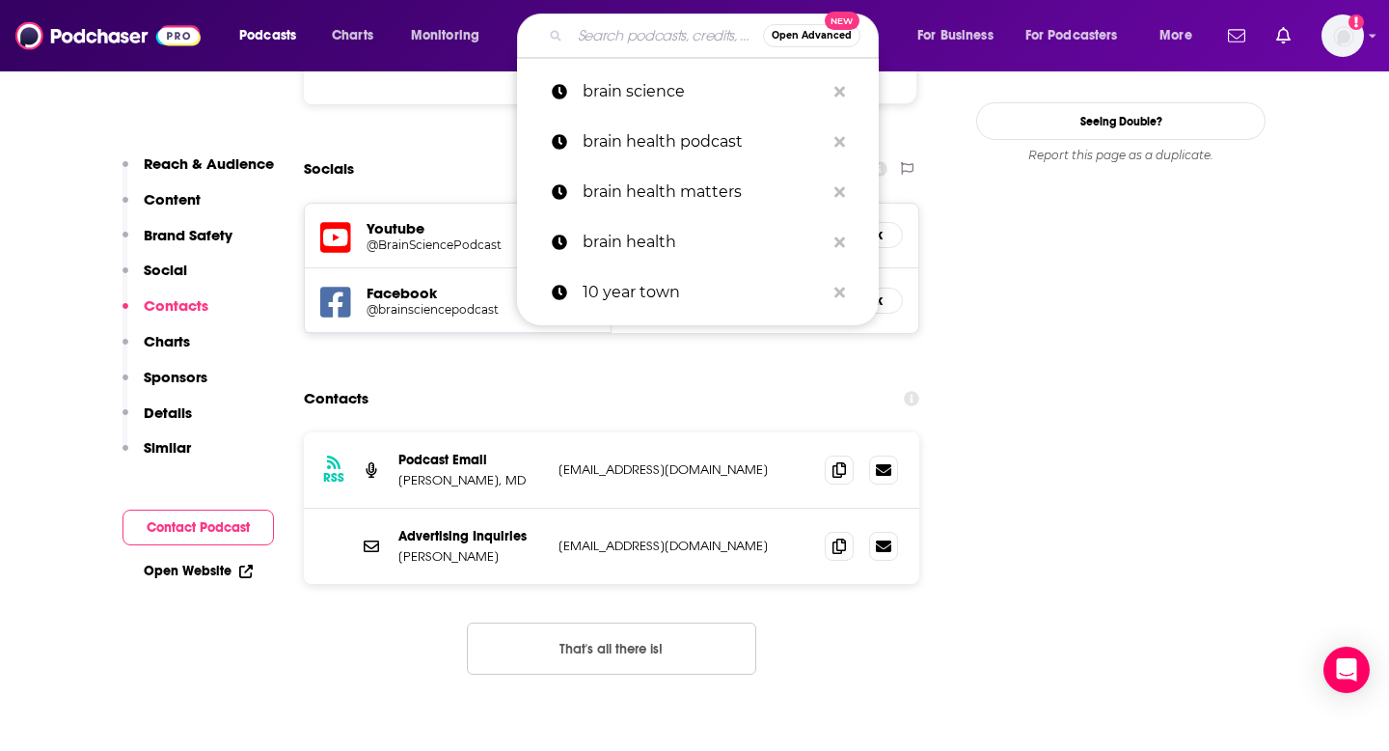
click at [632, 49] on input "Search podcasts, credits, & more..." at bounding box center [666, 35] width 193 height 31
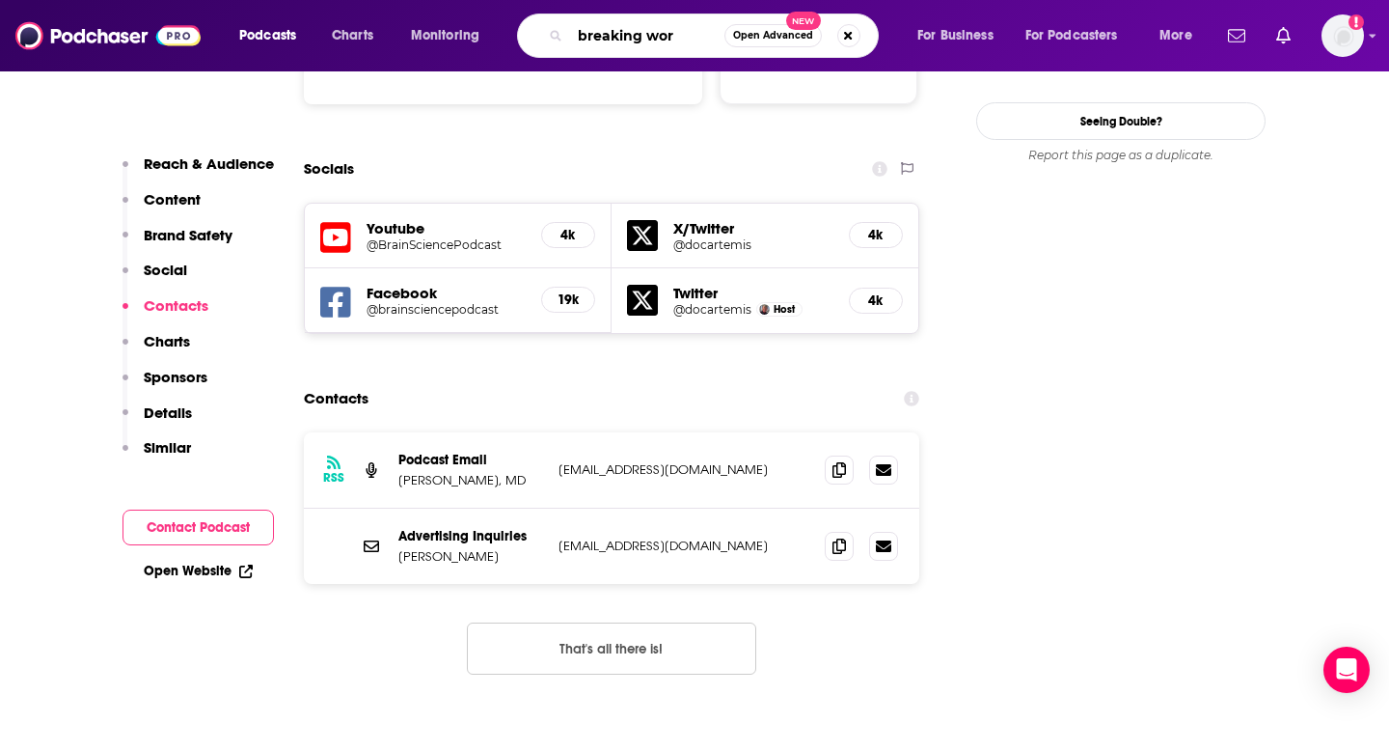
type input "breaking work"
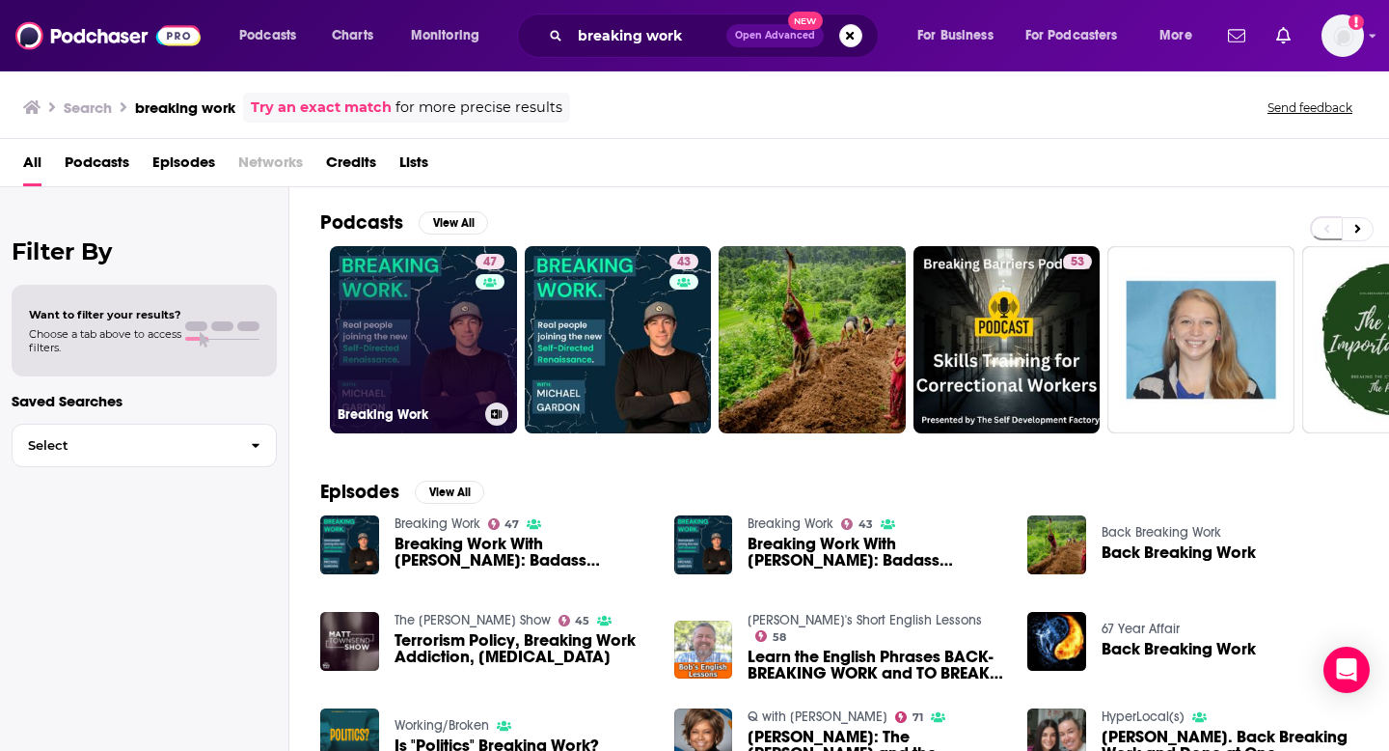
click at [443, 318] on link "47 Breaking Work" at bounding box center [423, 339] width 187 height 187
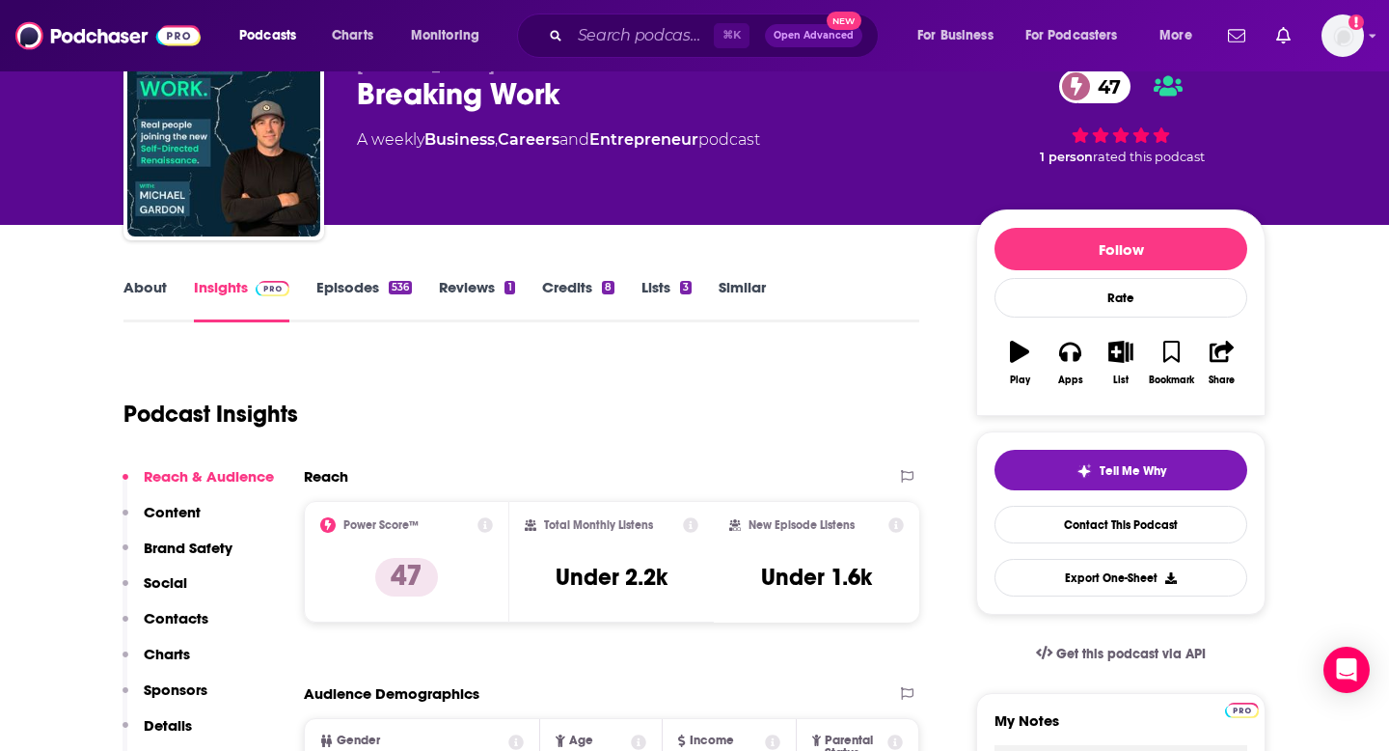
click at [185, 606] on button "Social" at bounding box center [155, 591] width 65 height 36
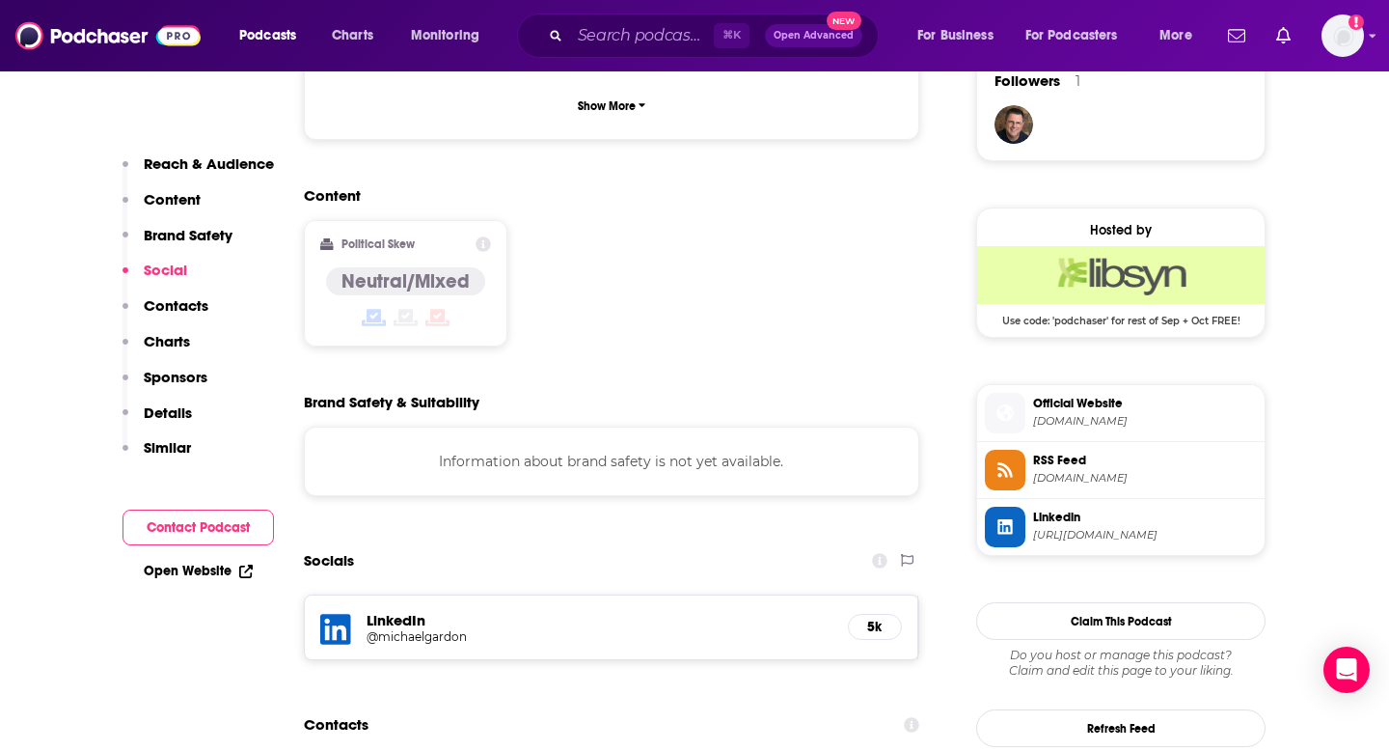
scroll to position [1607, 0]
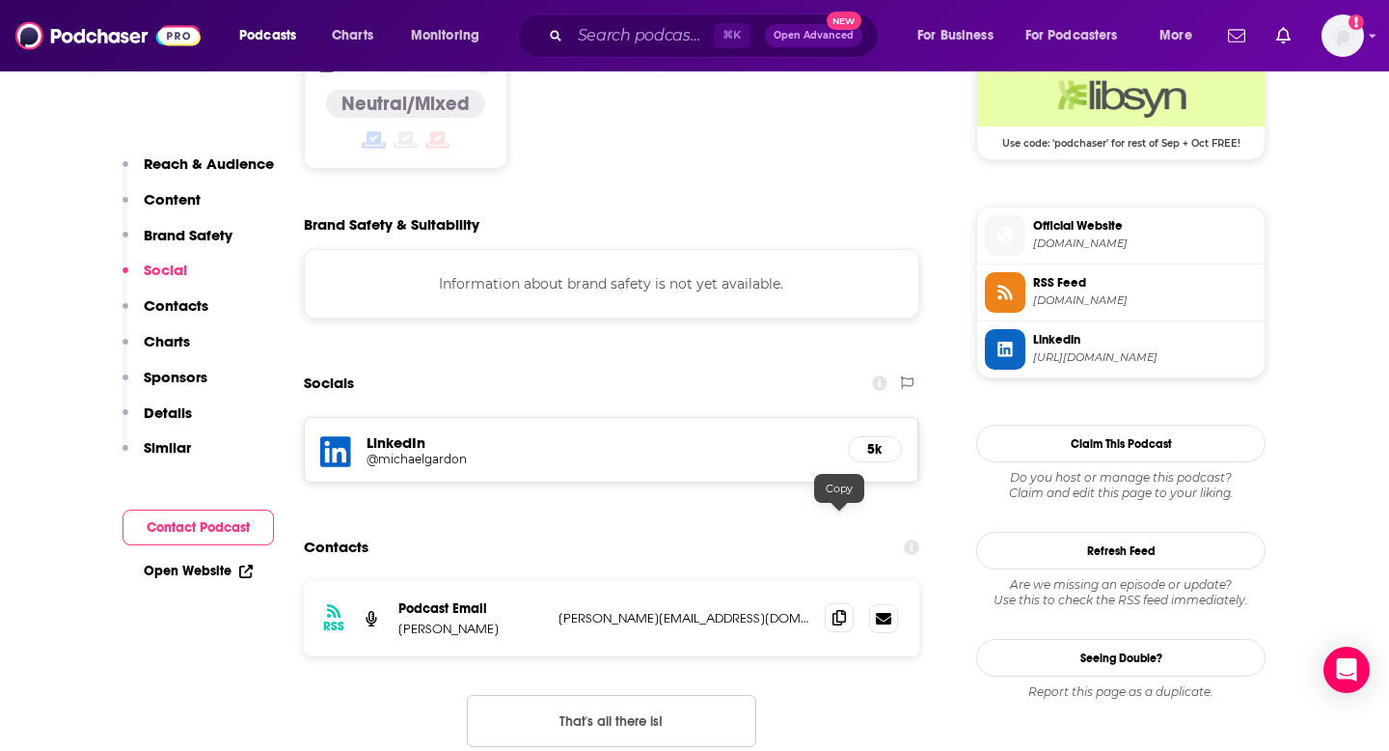
click at [835, 610] on icon at bounding box center [840, 617] width 14 height 15
click at [601, 44] on input "Search podcasts, credits, & more..." at bounding box center [642, 35] width 144 height 31
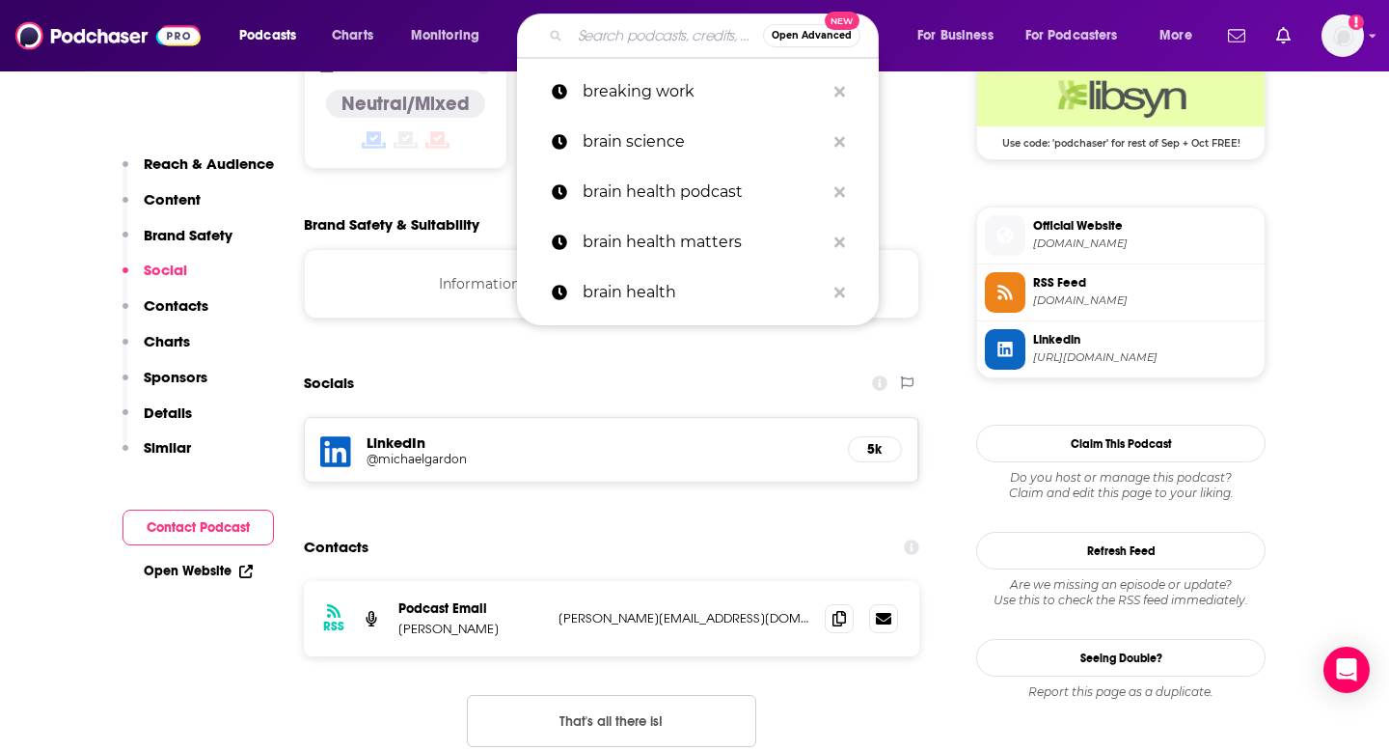
paste input "Build with [PERSON_NAME]"
type input "Build with [PERSON_NAME]"
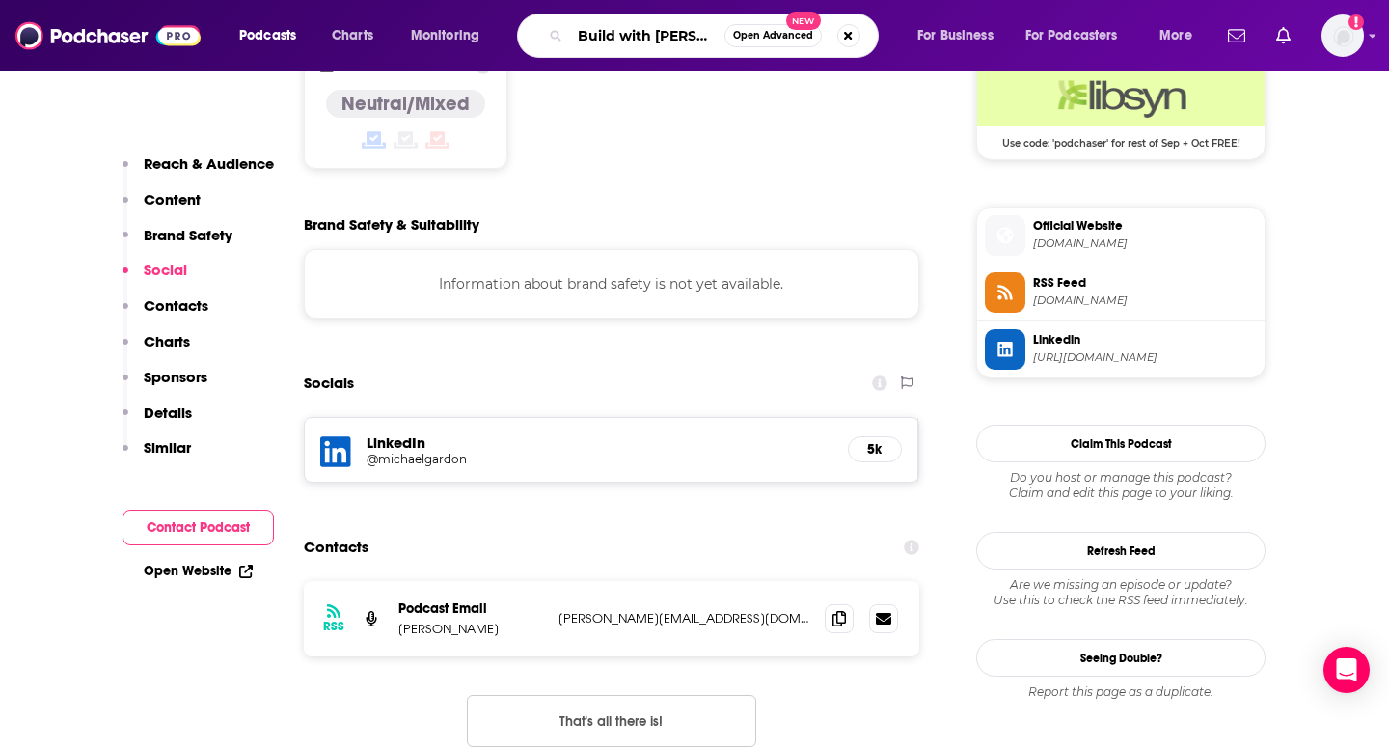
scroll to position [0, 32]
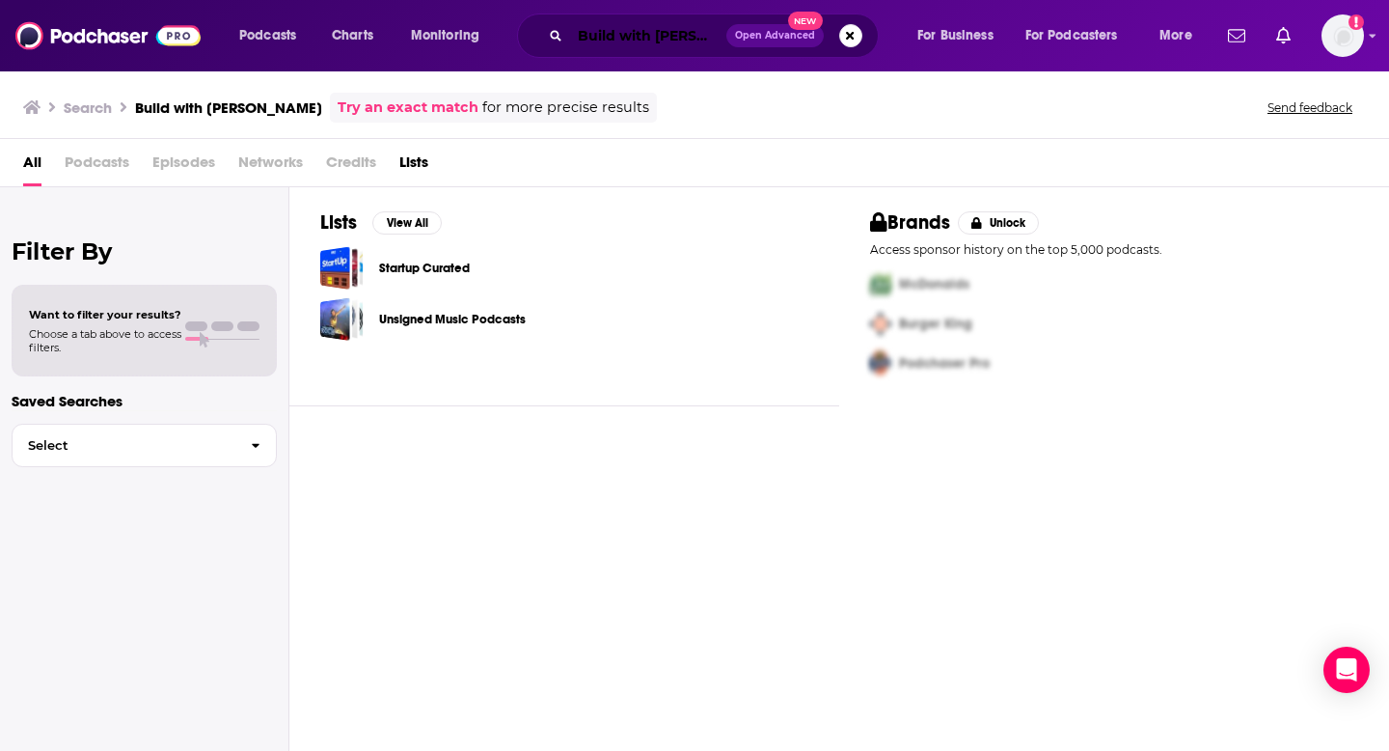
click at [645, 37] on input "Build with [PERSON_NAME]" at bounding box center [648, 35] width 156 height 31
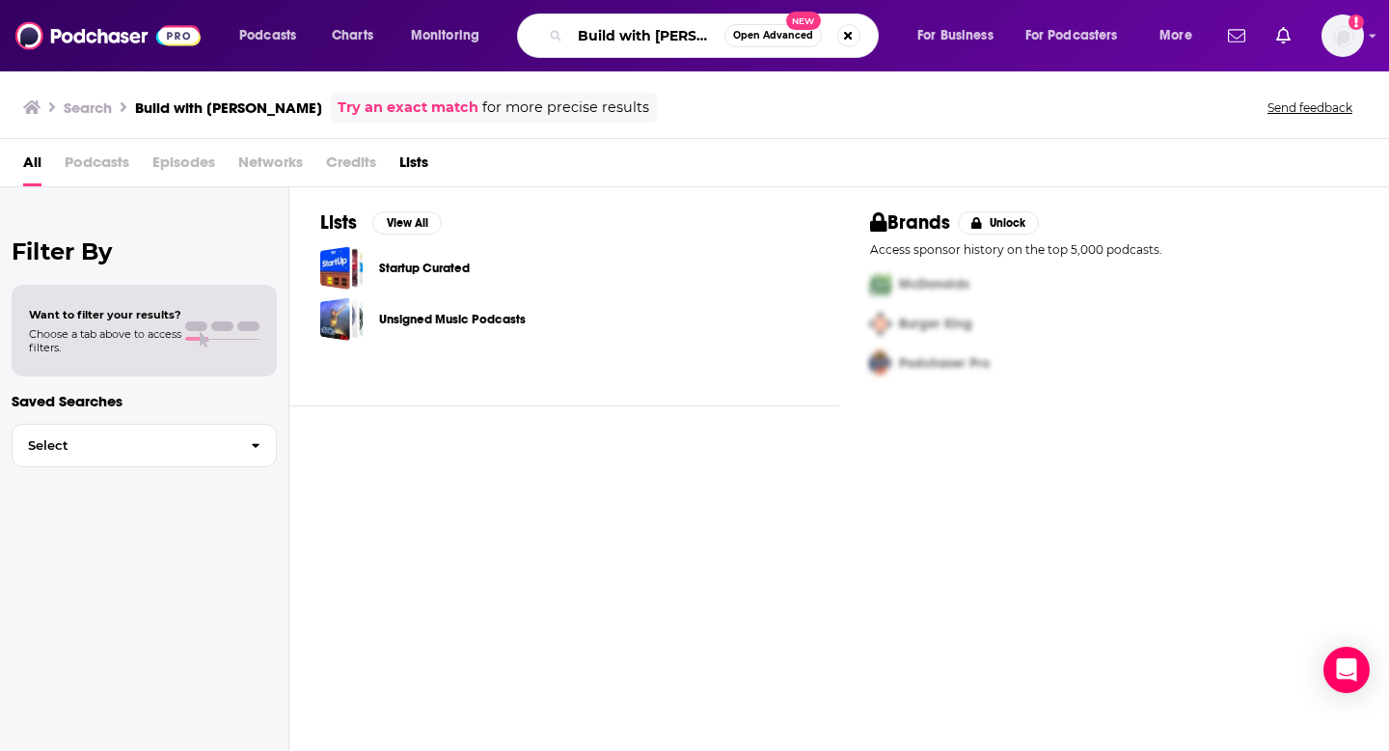
click at [673, 34] on input "Build with [PERSON_NAME]" at bounding box center [647, 35] width 154 height 31
paste input "i"
type input "Build with [PERSON_NAME]"
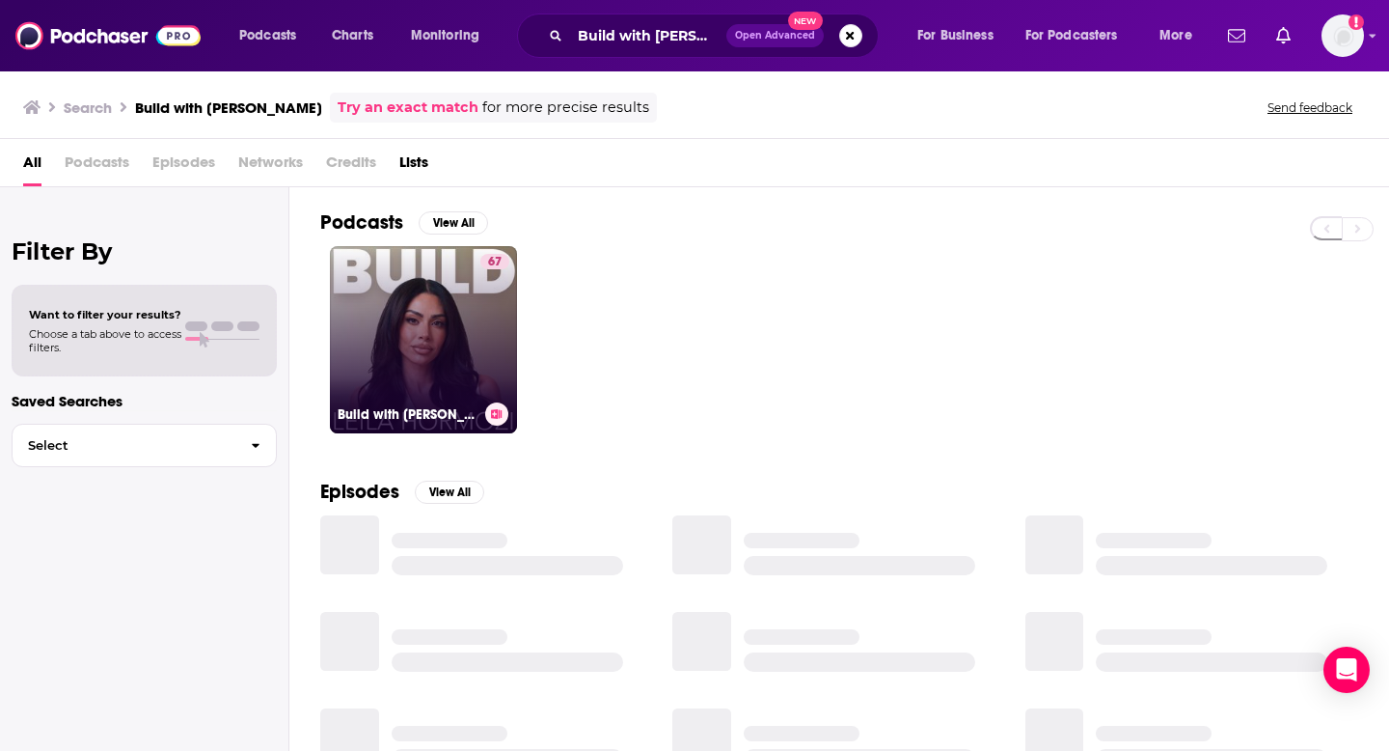
click at [384, 396] on link "67 Build with [PERSON_NAME]" at bounding box center [423, 339] width 187 height 187
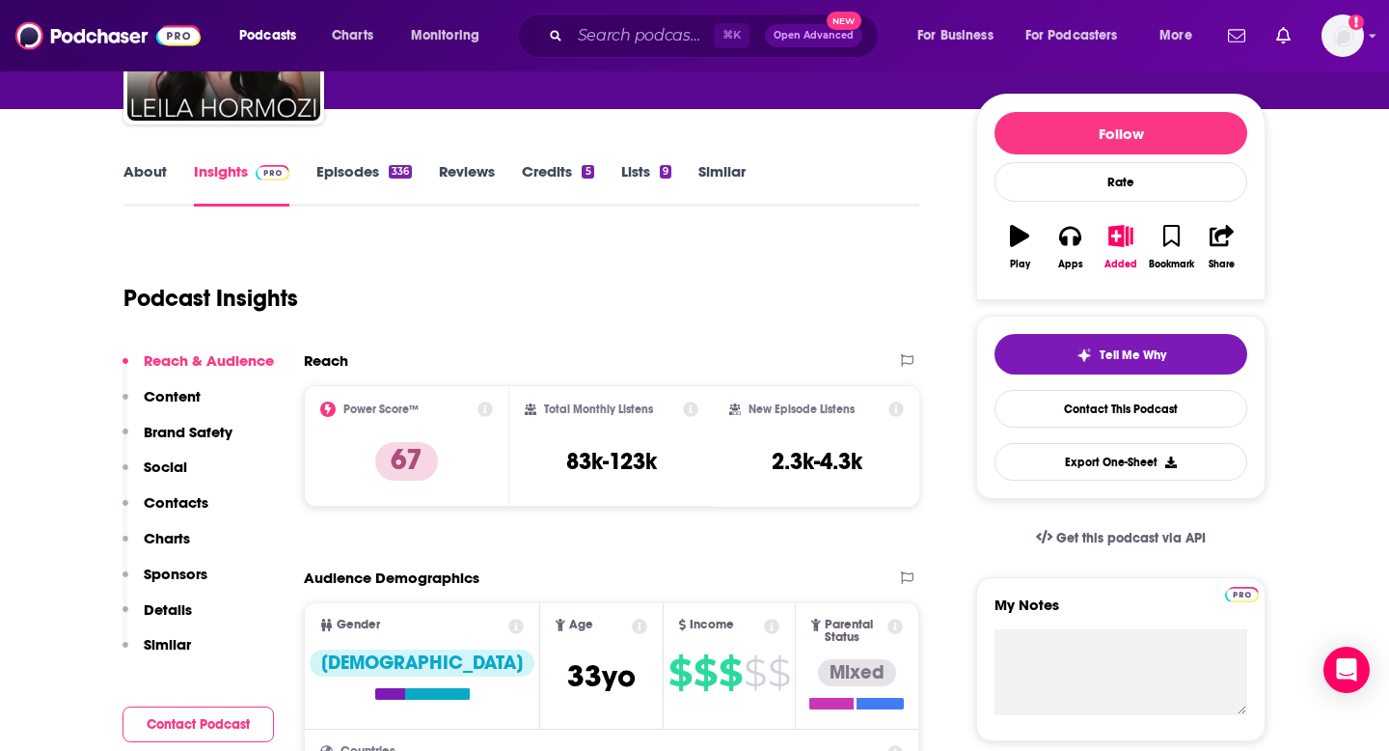
scroll to position [221, 0]
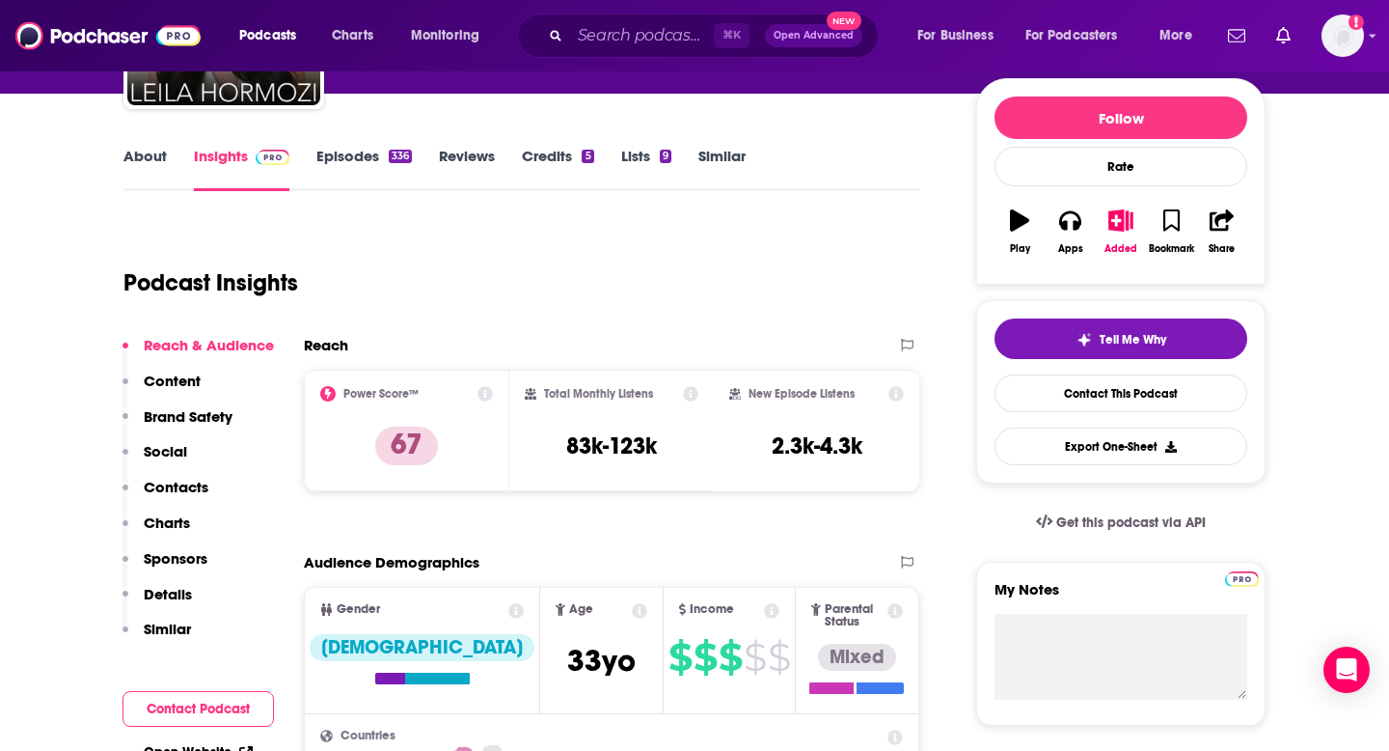
click at [201, 484] on p "Contacts" at bounding box center [176, 487] width 65 height 18
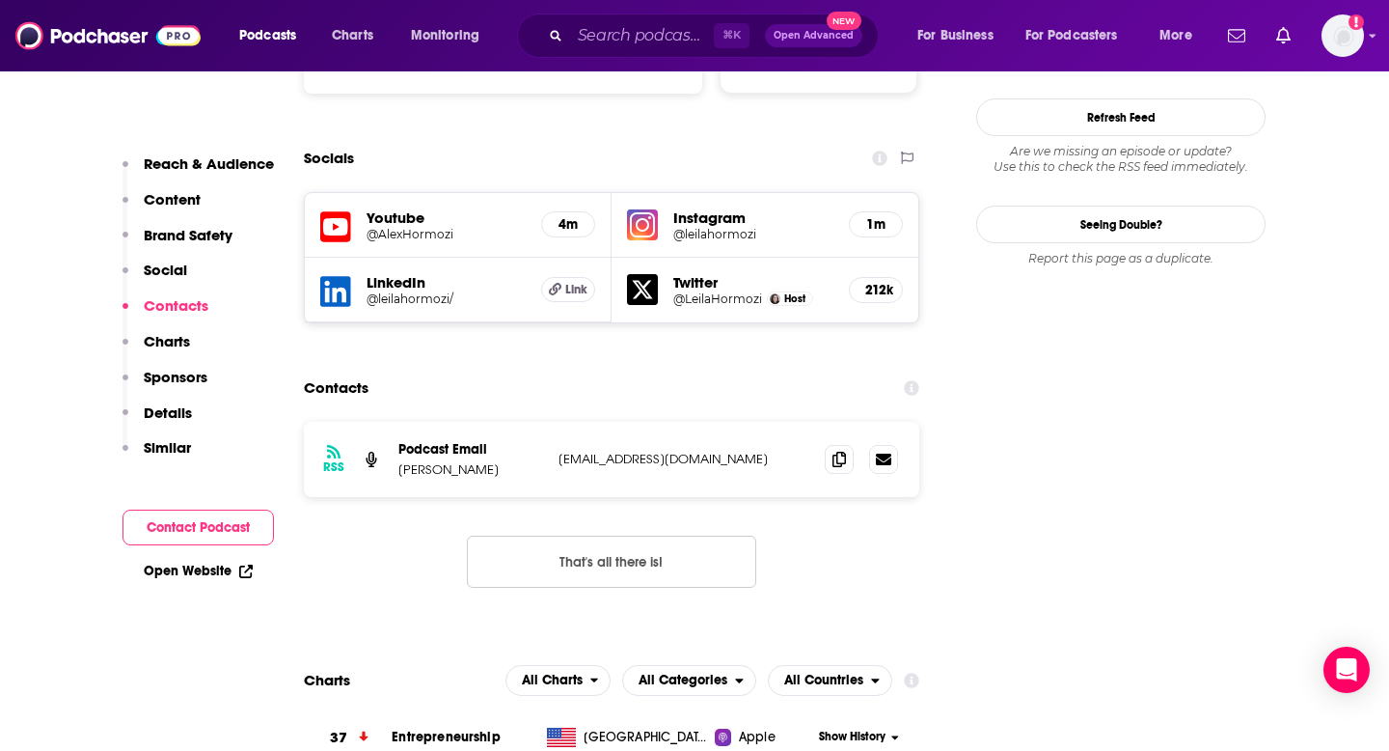
scroll to position [2163, 0]
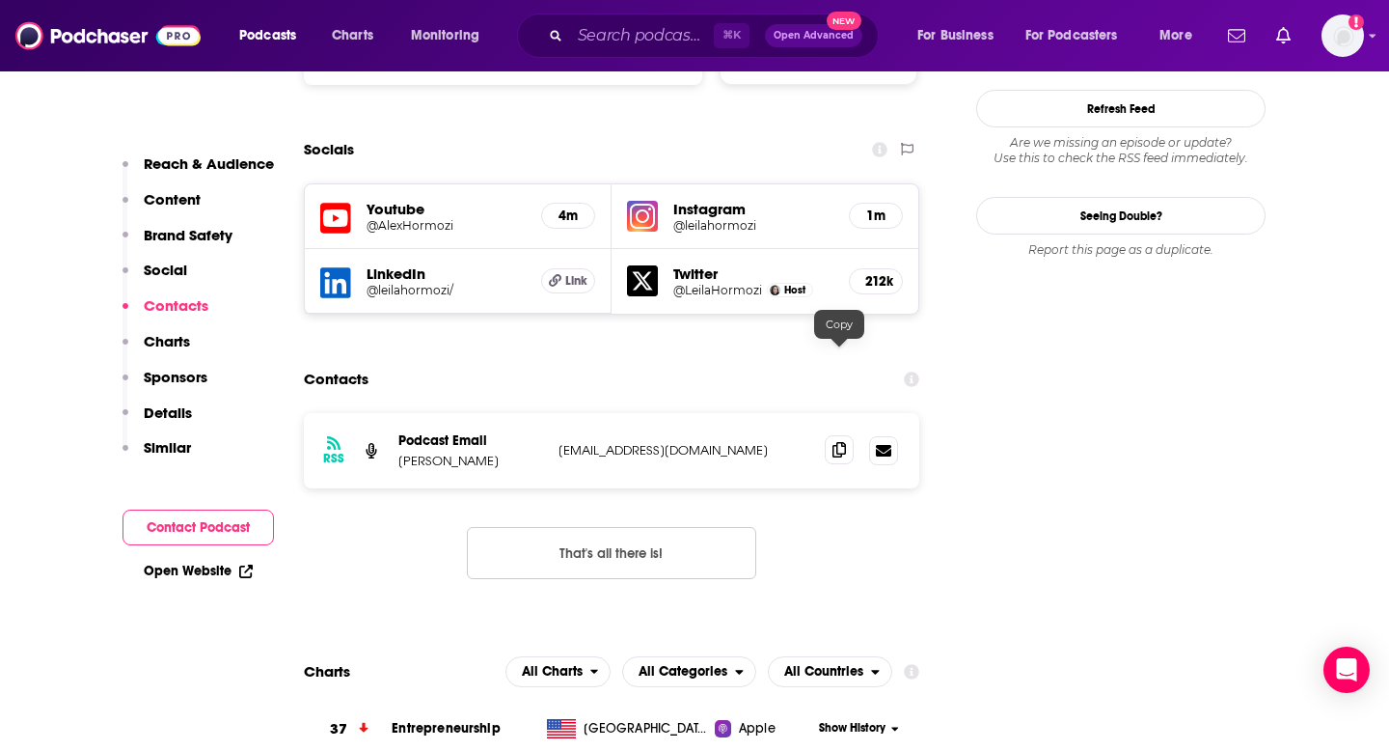
click at [842, 442] on icon at bounding box center [840, 449] width 14 height 15
click at [654, 20] on div "⌘ K Open Advanced New" at bounding box center [698, 36] width 362 height 44
click at [651, 41] on input "Search podcasts, credits, & more..." at bounding box center [642, 35] width 144 height 31
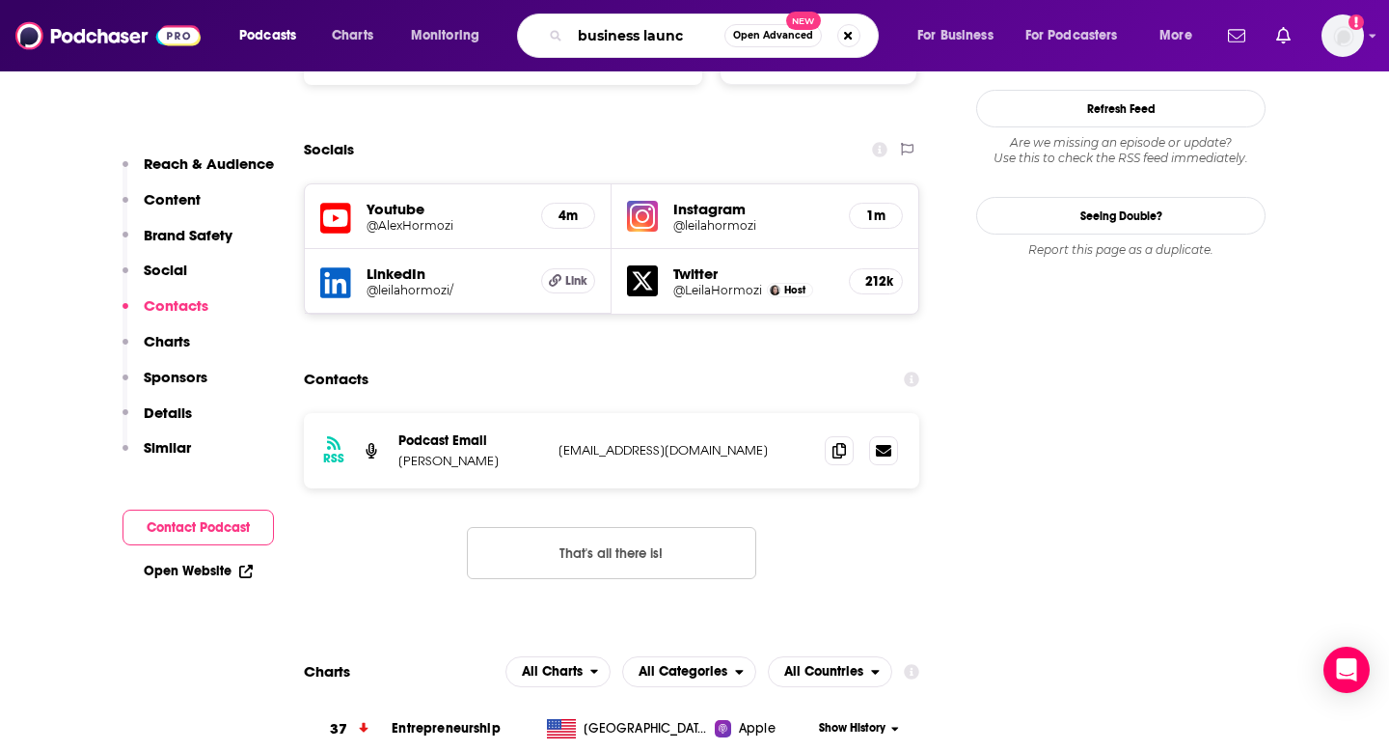
type input "business launch"
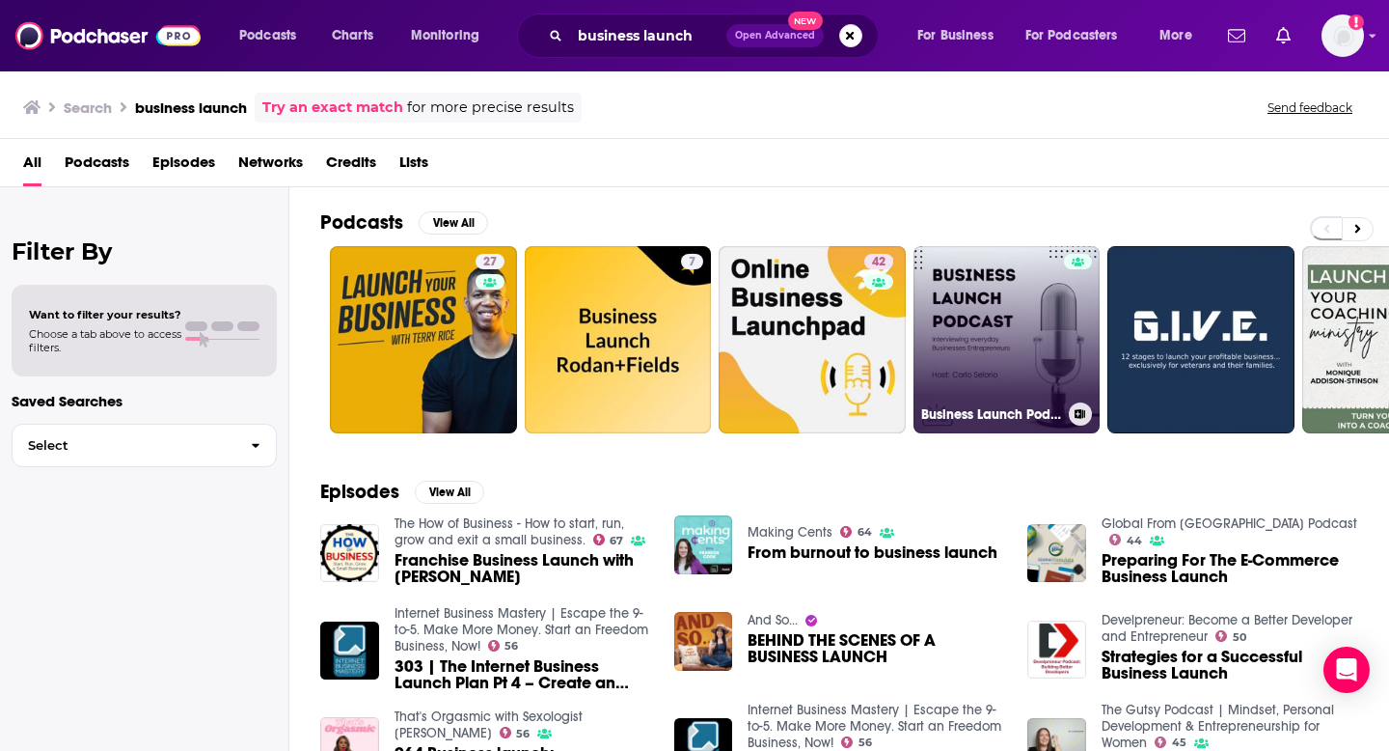
click at [989, 323] on link "Business Launch Podcast" at bounding box center [1007, 339] width 187 height 187
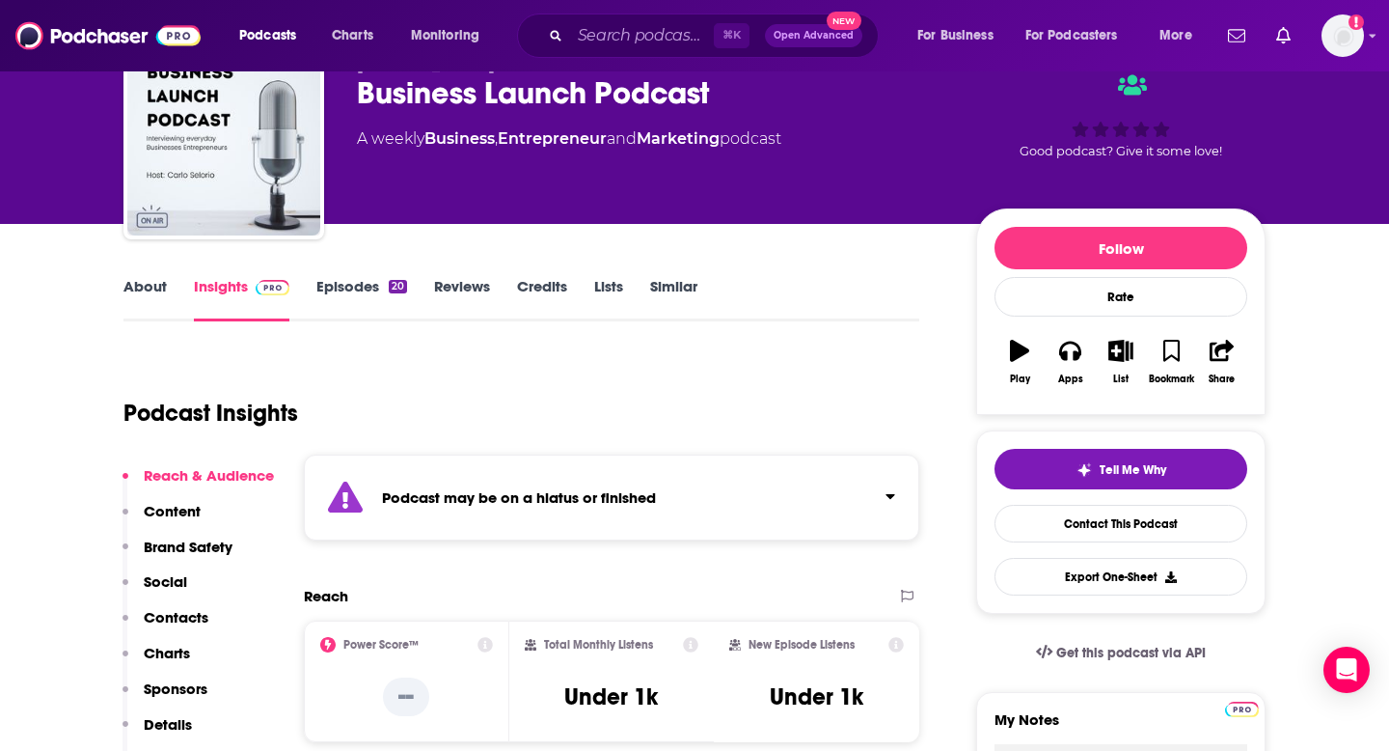
click at [160, 617] on p "Contacts" at bounding box center [176, 617] width 65 height 18
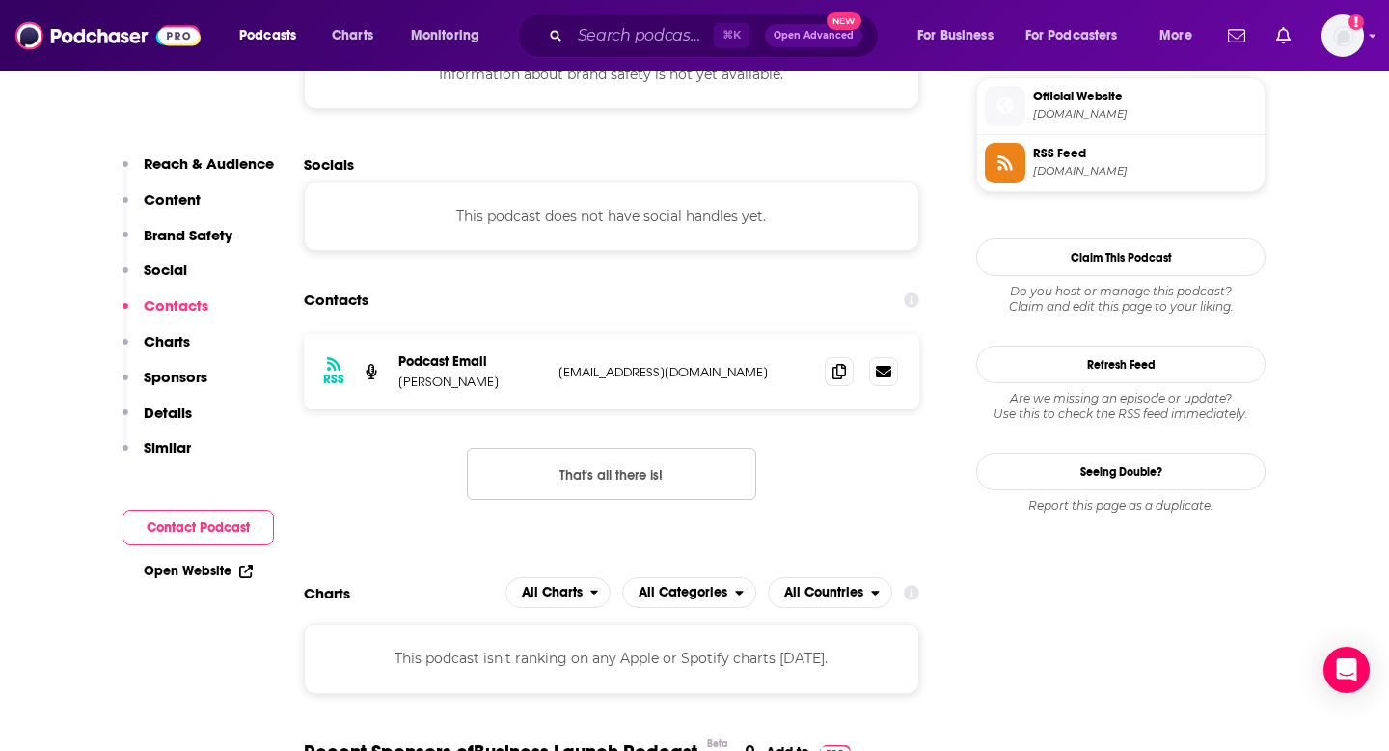
scroll to position [1598, 0]
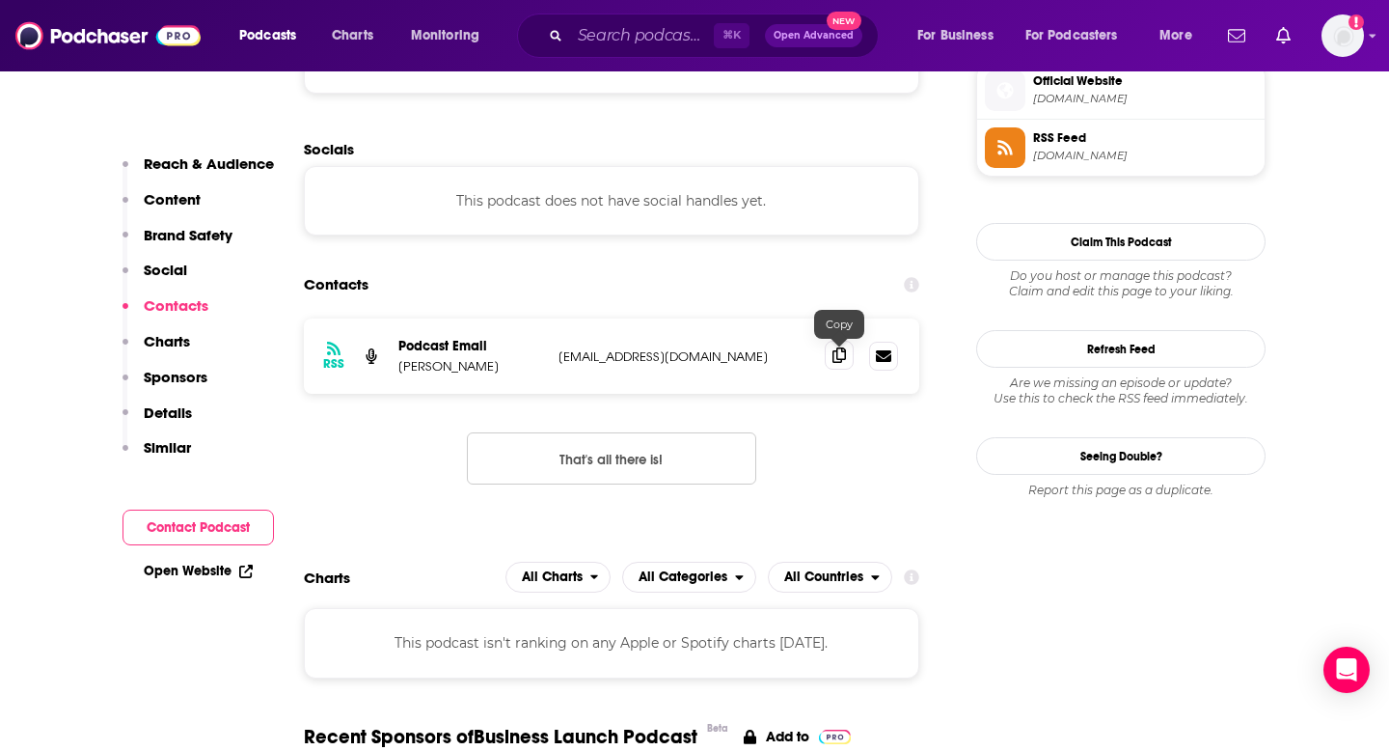
click at [832, 368] on span at bounding box center [839, 355] width 29 height 29
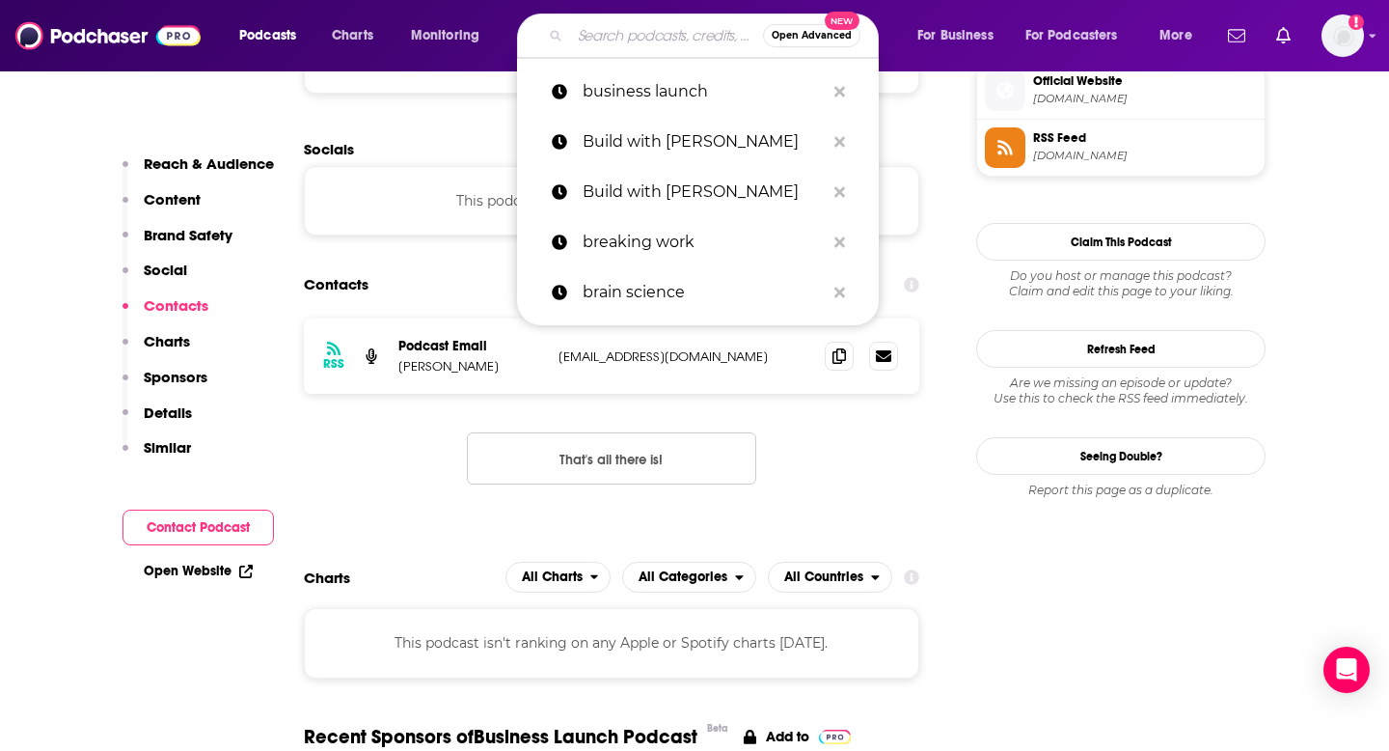
click at [635, 37] on input "Search podcasts, credits, & more..." at bounding box center [666, 35] width 193 height 31
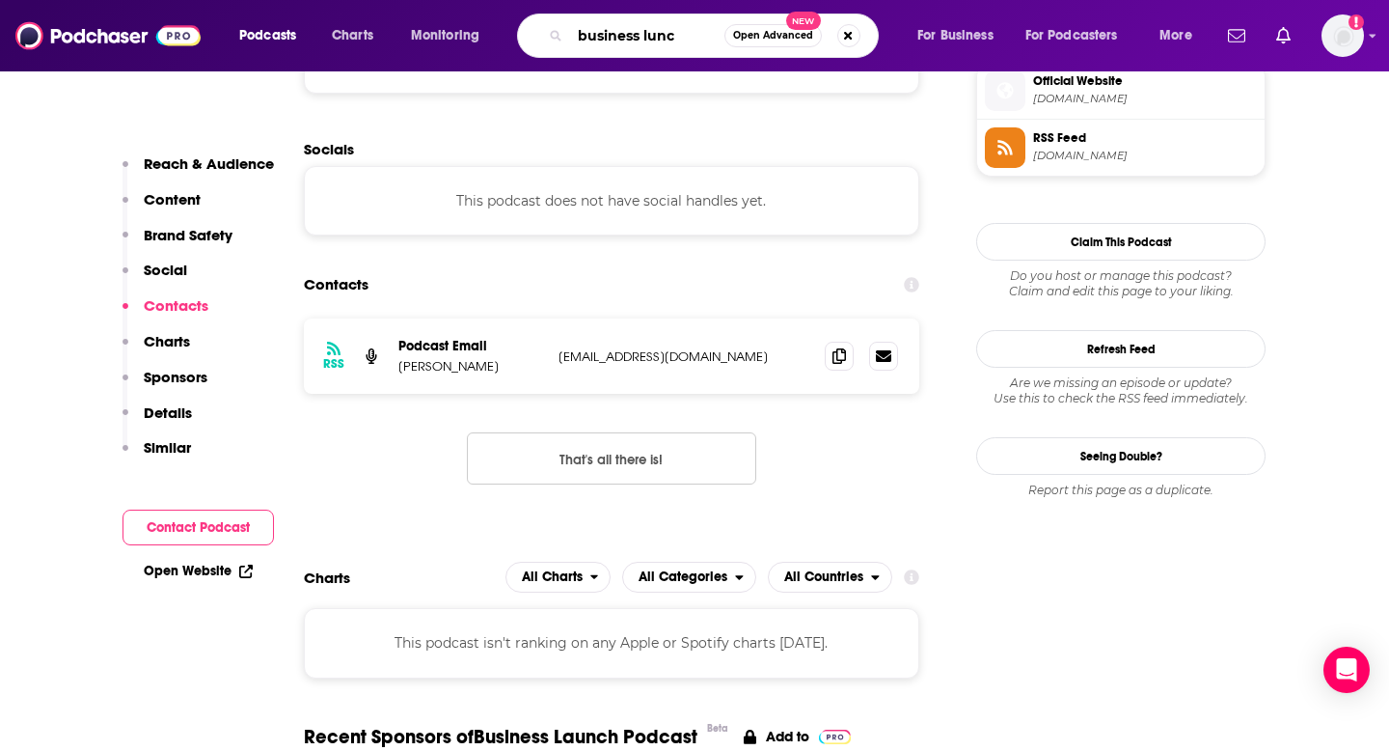
type input "business lunch"
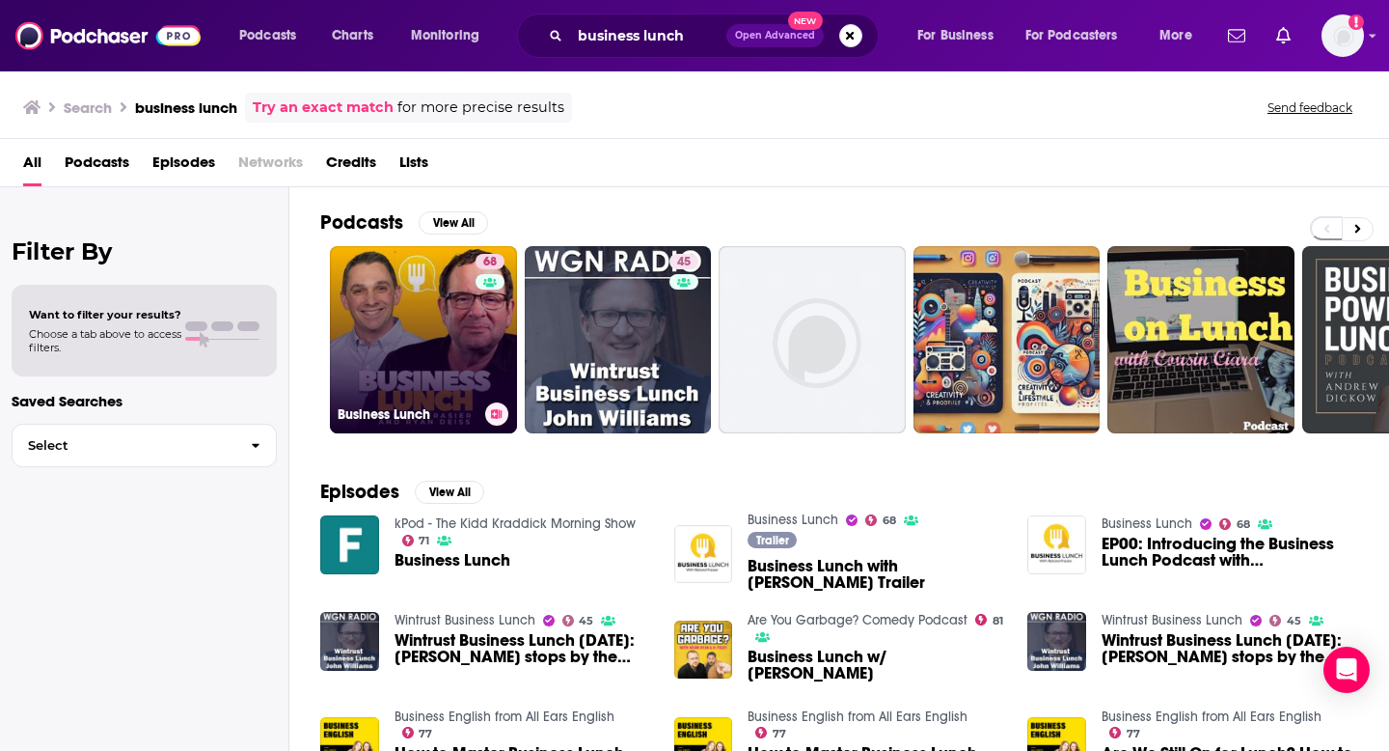
click at [404, 317] on link "68 Business Lunch" at bounding box center [423, 339] width 187 height 187
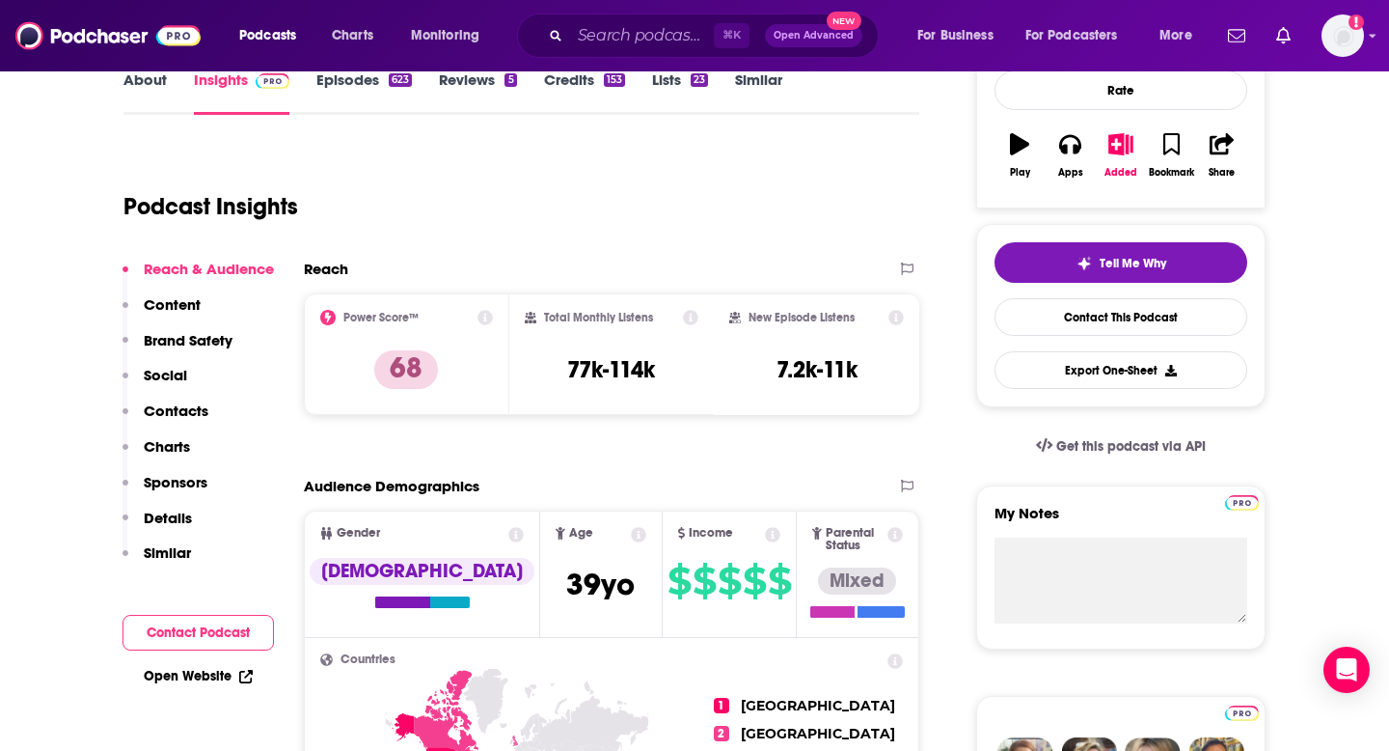
scroll to position [312, 0]
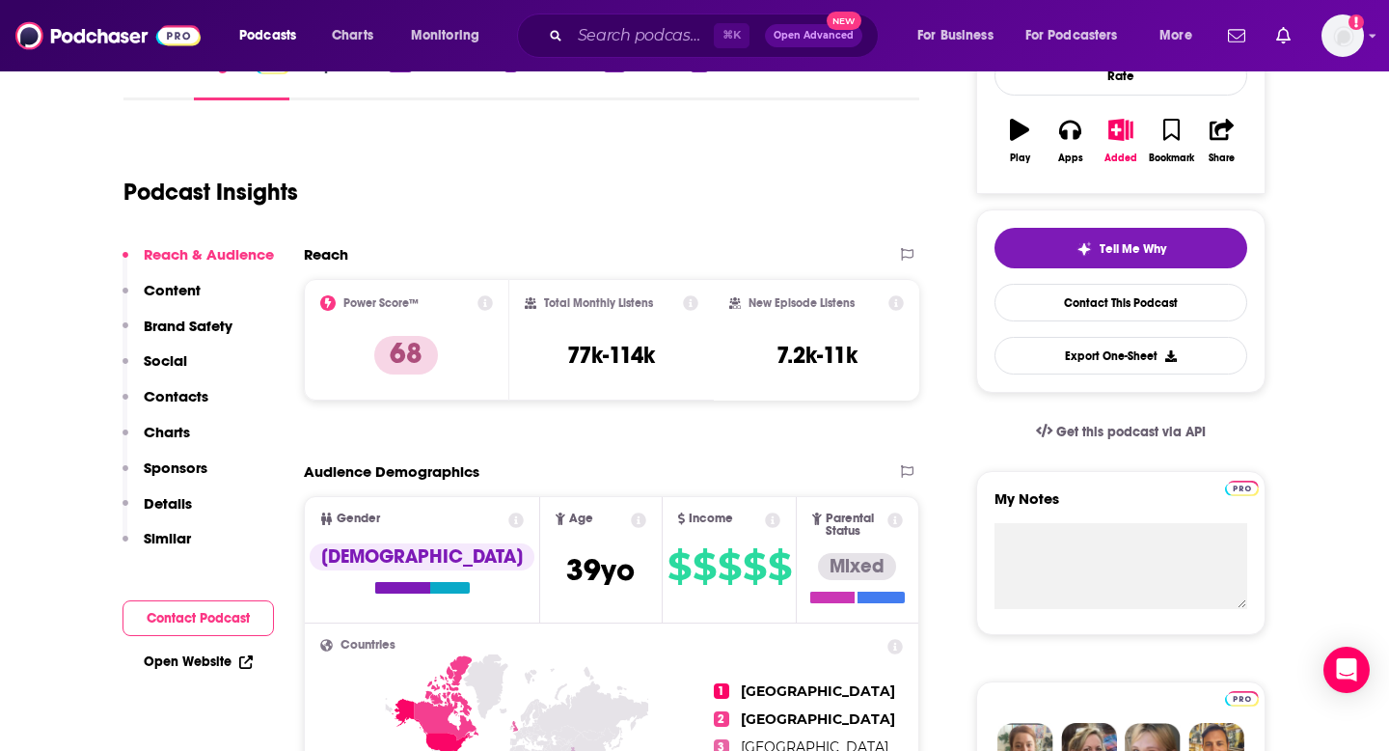
click at [186, 403] on p "Contacts" at bounding box center [176, 396] width 65 height 18
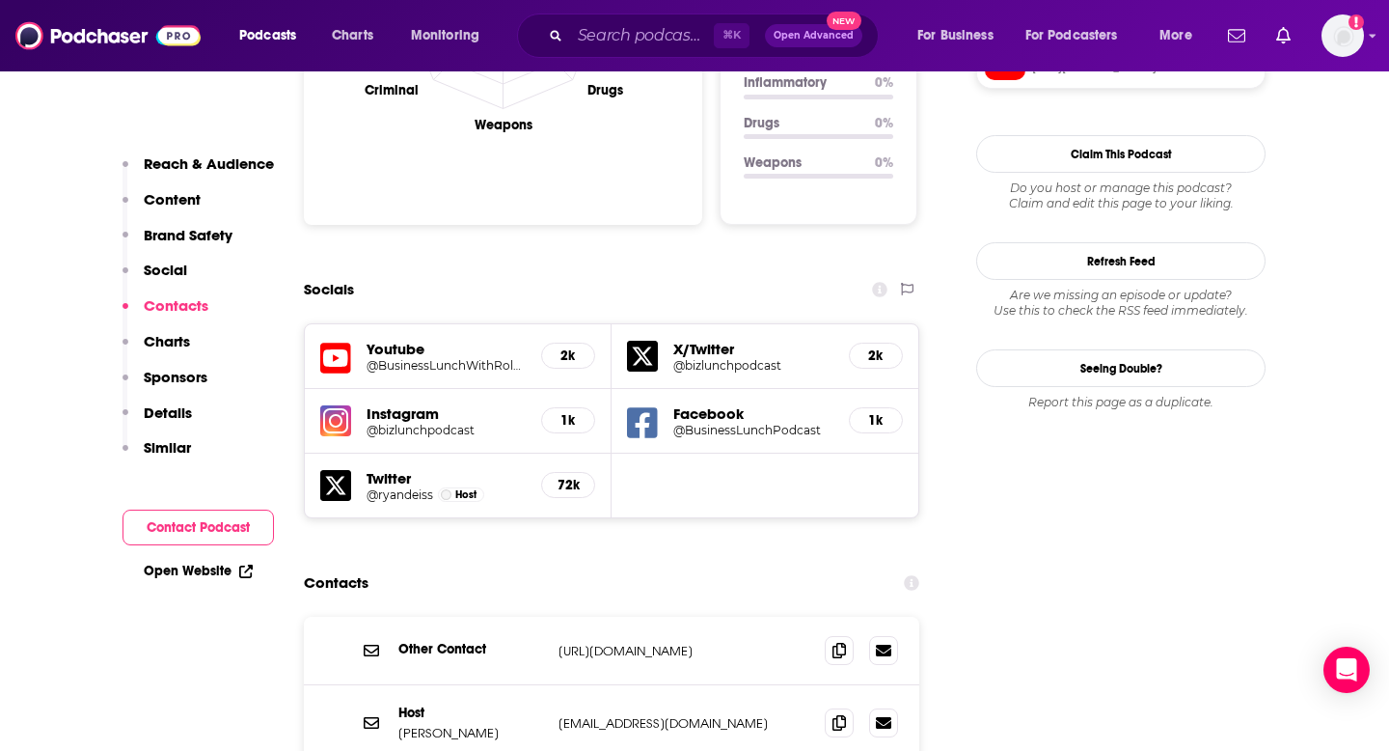
scroll to position [2250, 0]
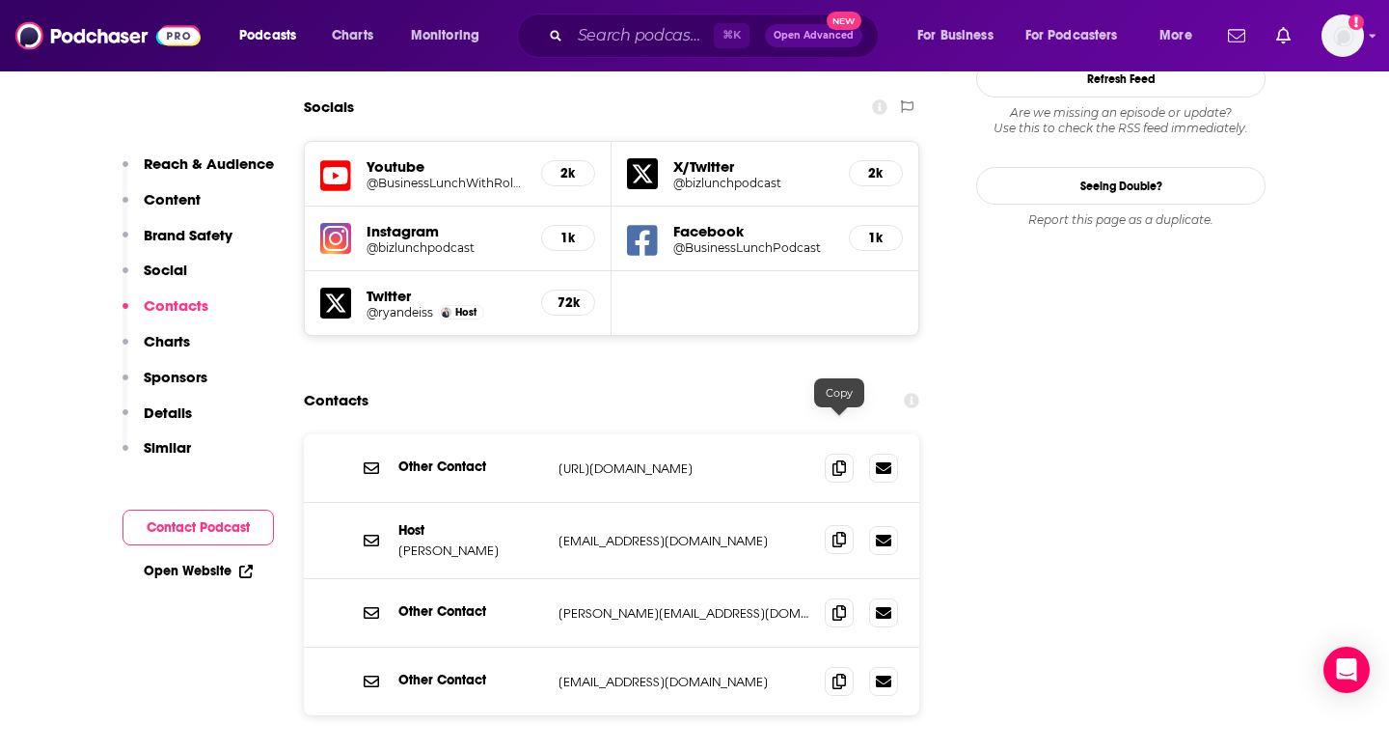
click at [843, 525] on span at bounding box center [839, 539] width 29 height 29
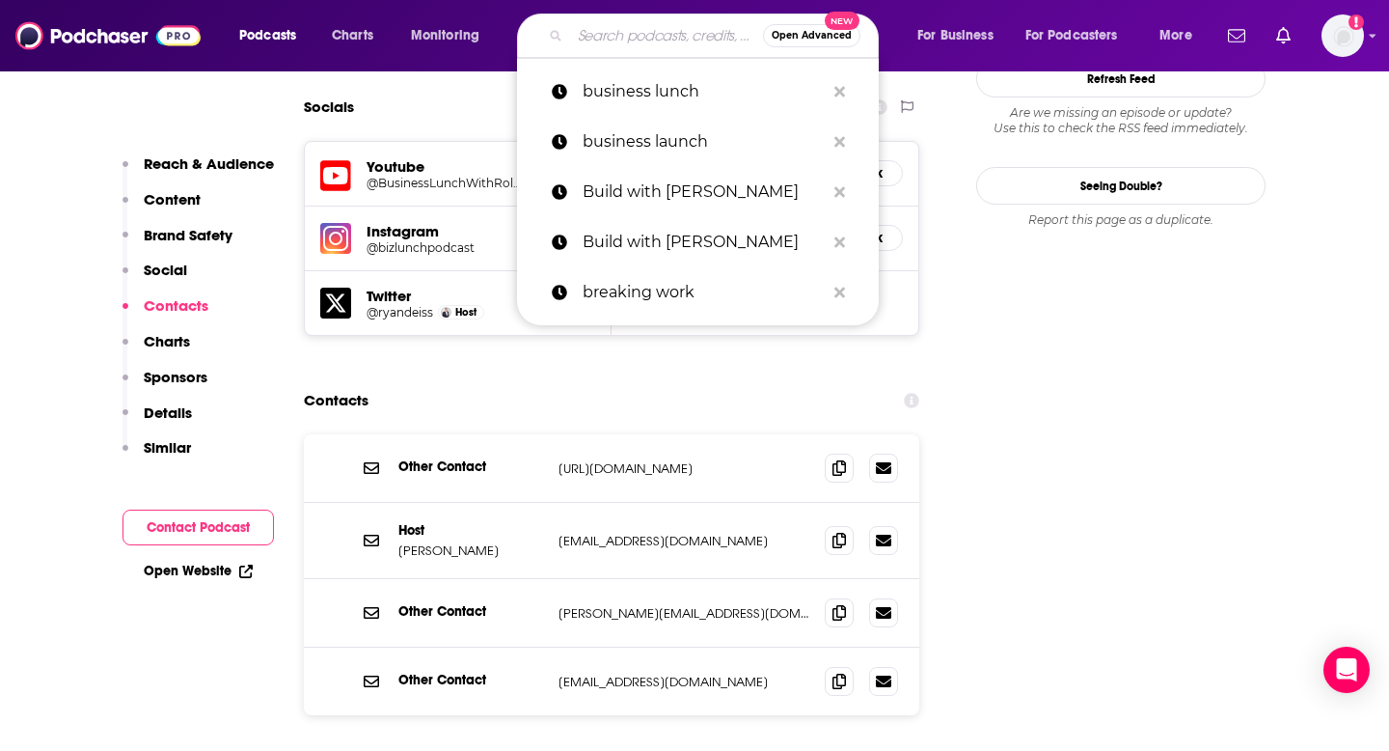
click at [669, 29] on input "Search podcasts, credits, & more..." at bounding box center [666, 35] width 193 height 31
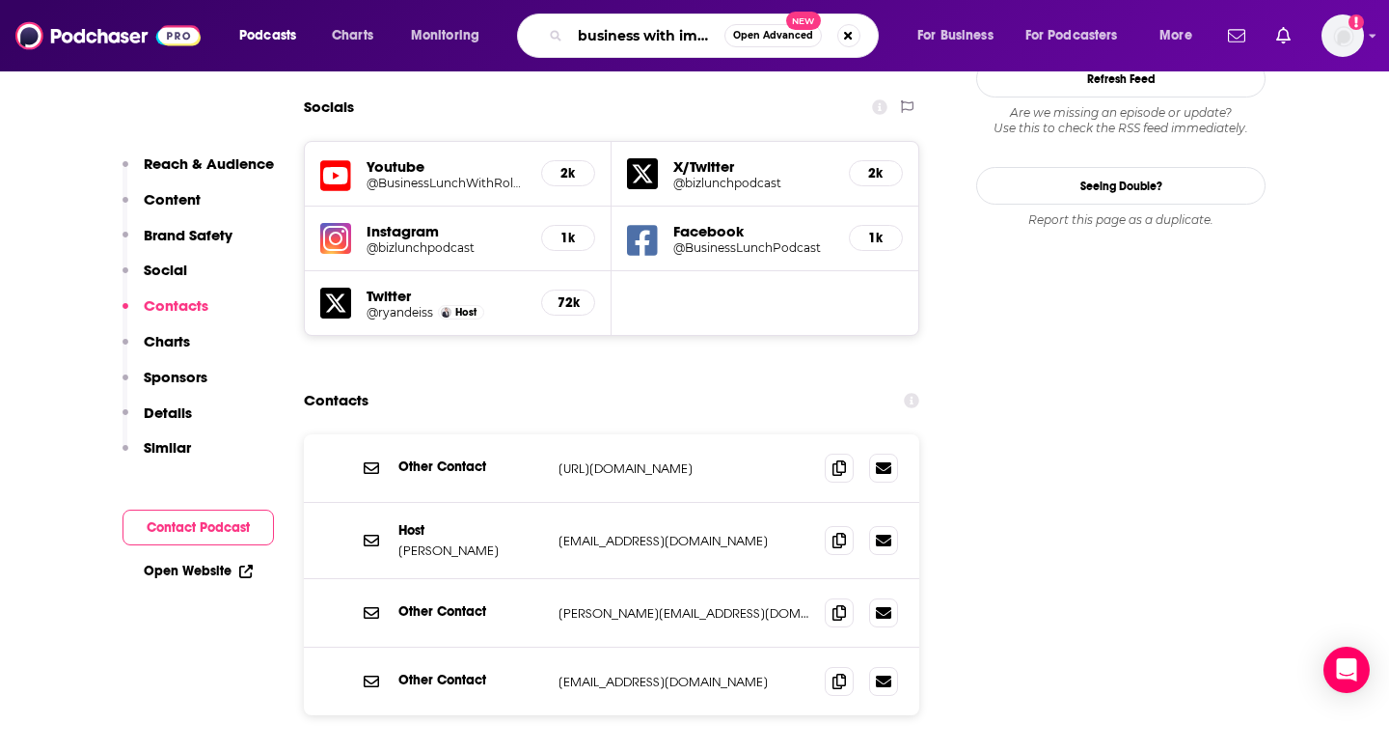
scroll to position [0, 0]
type input "business with impact"
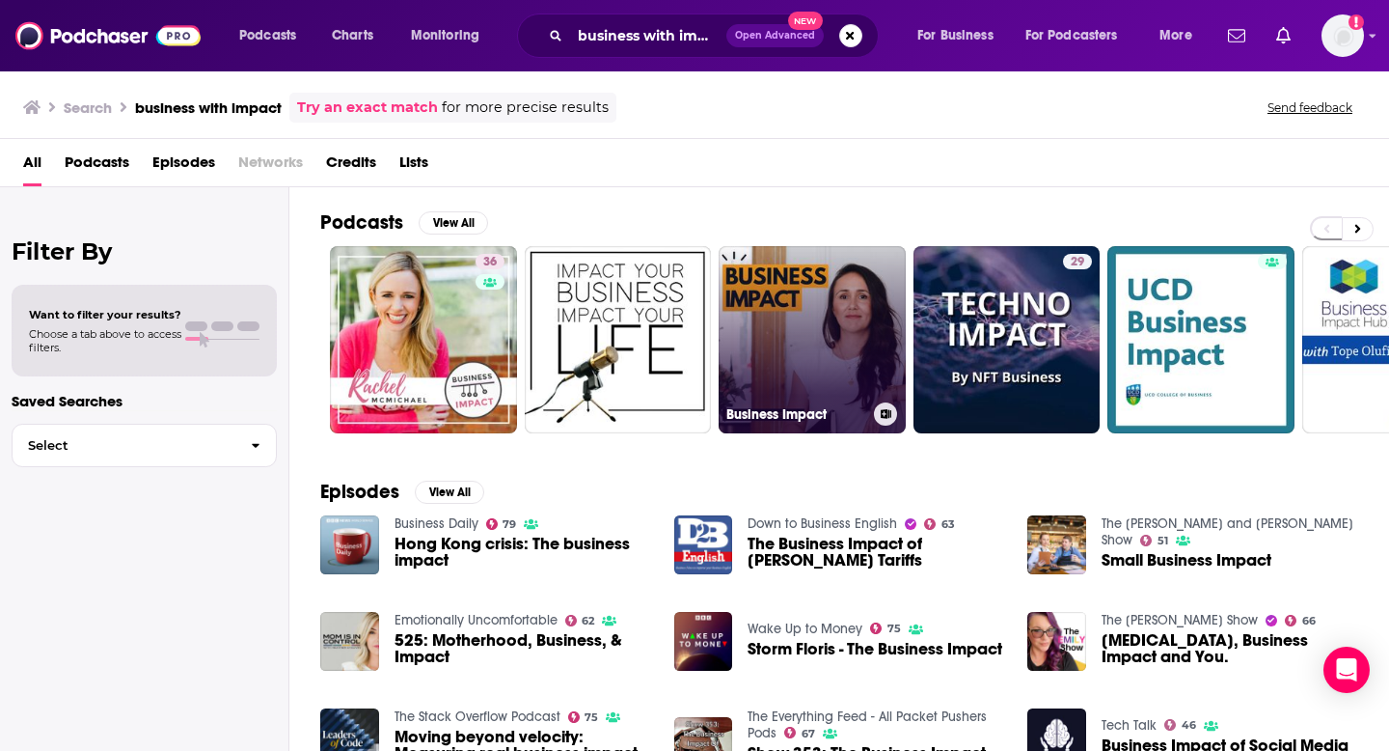
click at [755, 330] on link "Business Impact" at bounding box center [812, 339] width 187 height 187
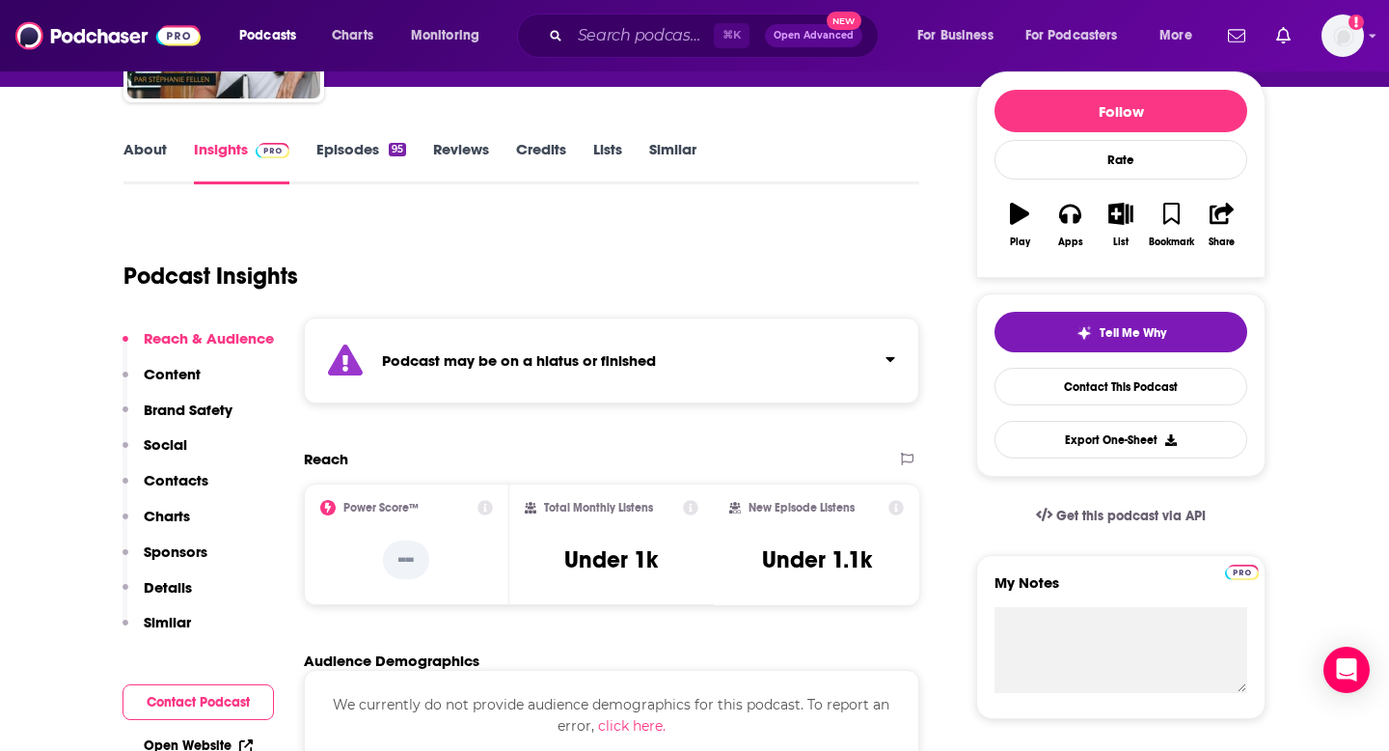
scroll to position [256, 0]
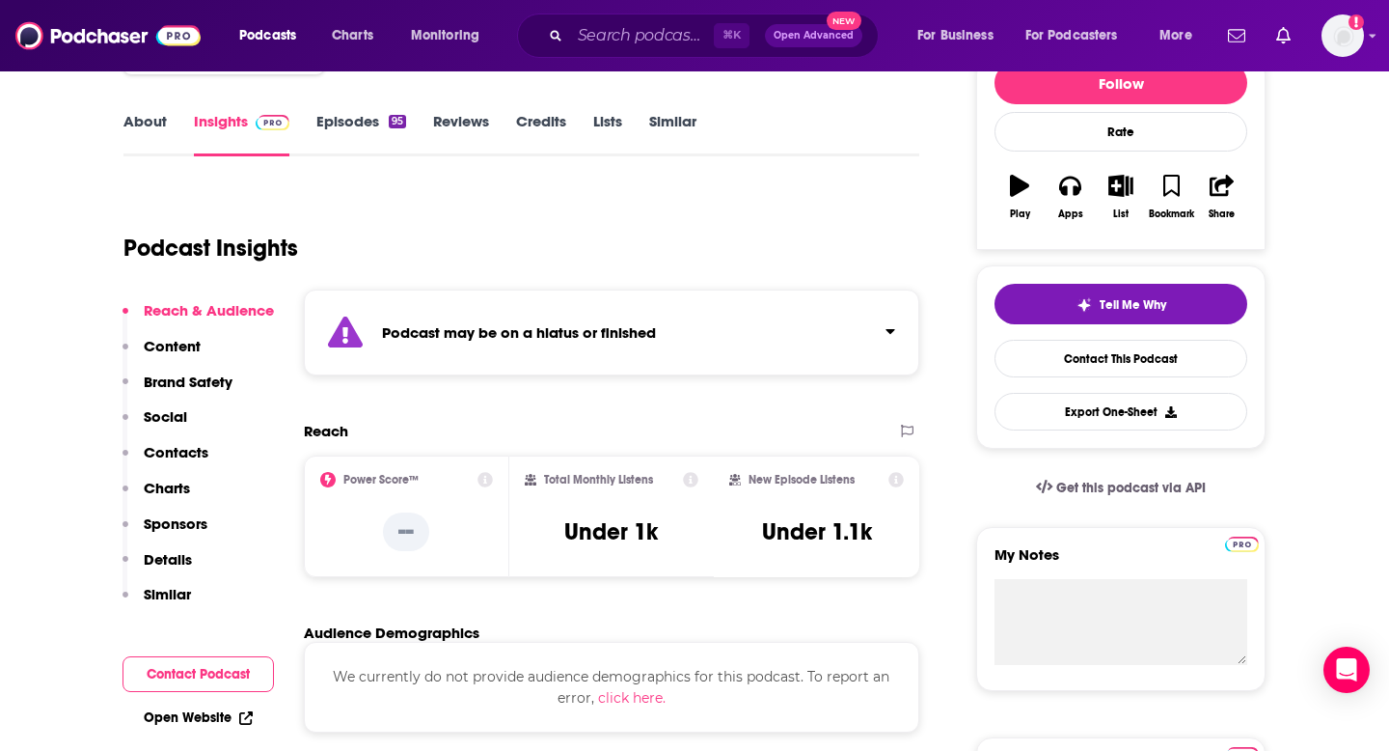
click at [187, 453] on p "Contacts" at bounding box center [176, 452] width 65 height 18
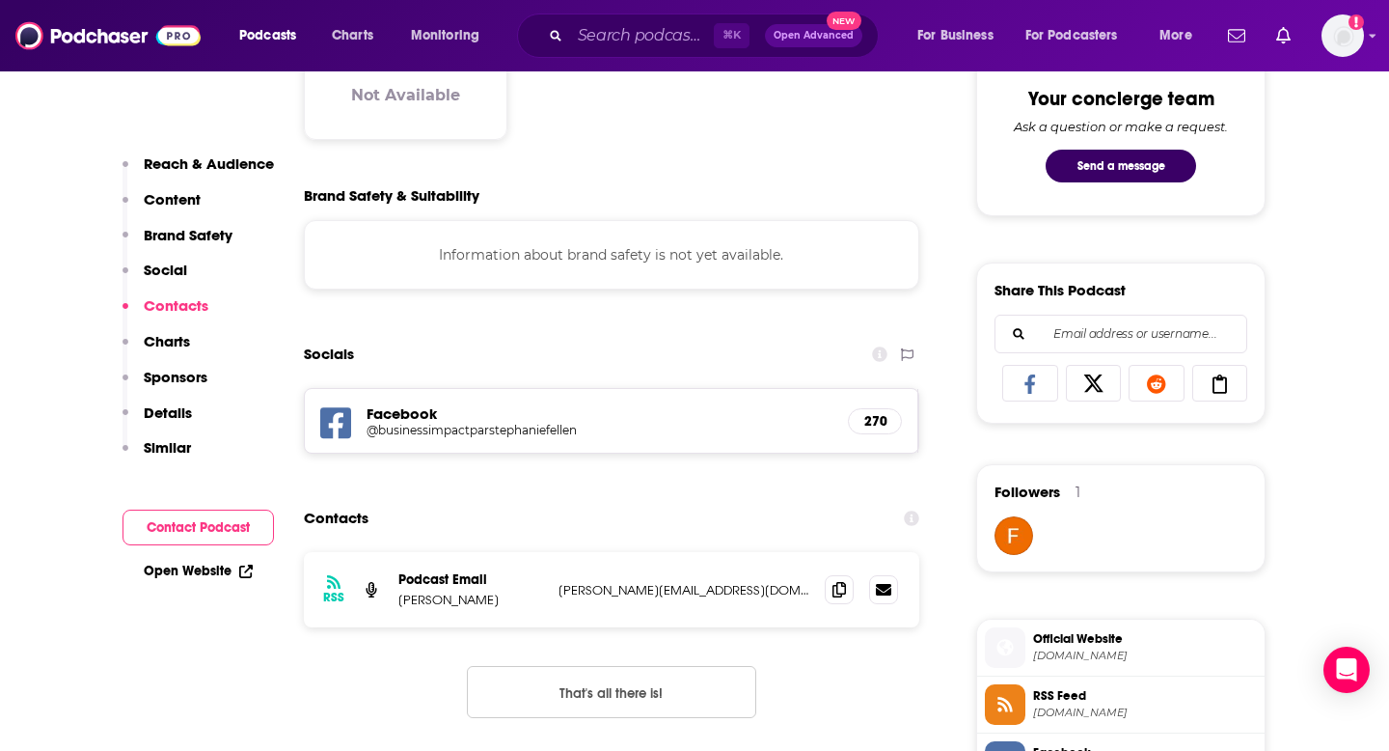
scroll to position [1252, 0]
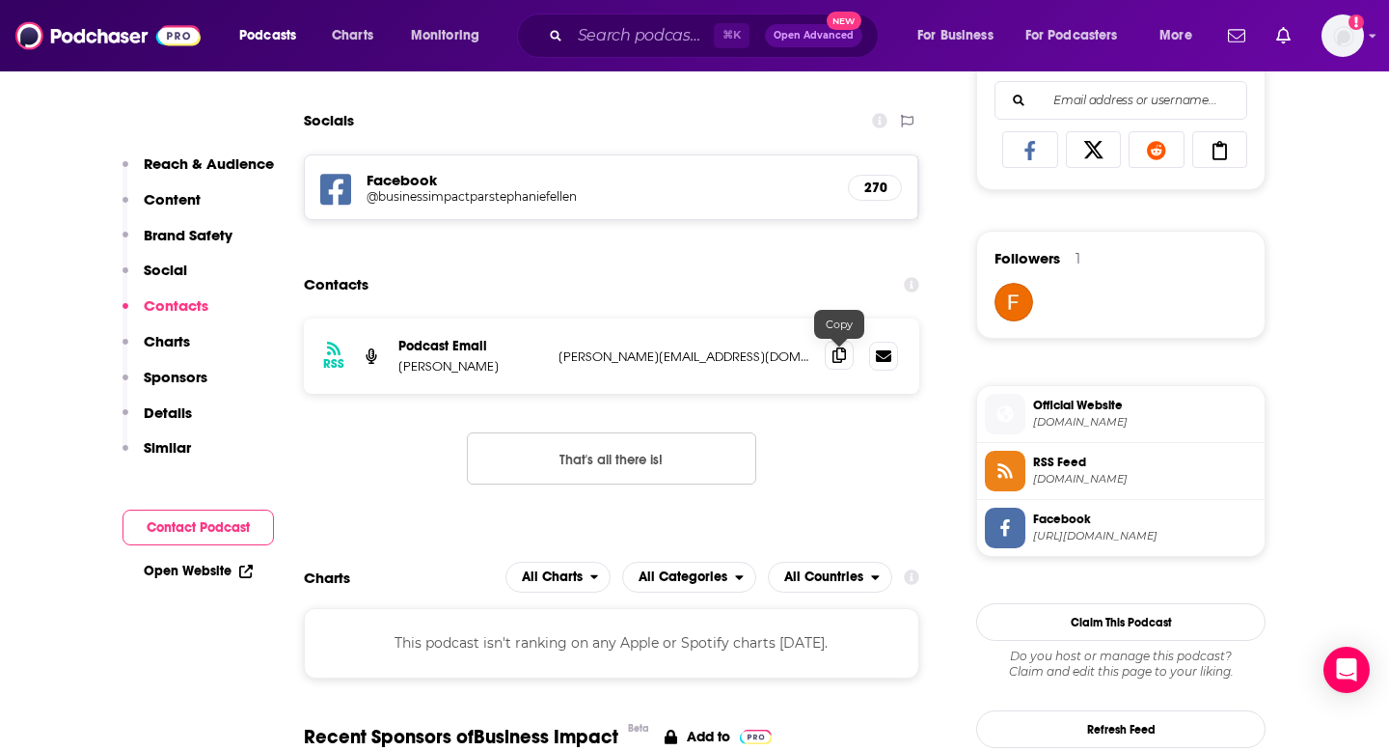
click at [828, 358] on span at bounding box center [839, 355] width 29 height 29
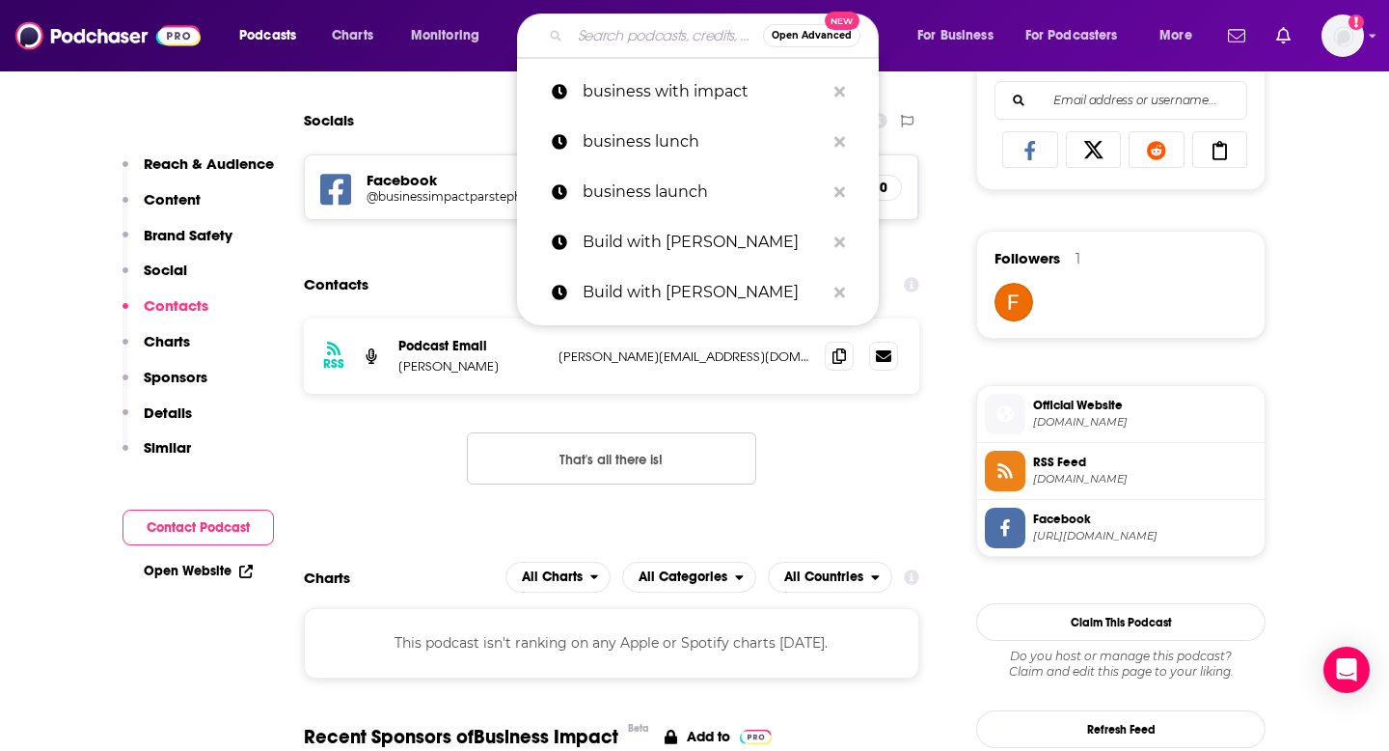
click at [673, 28] on input "Search podcasts, credits, & more..." at bounding box center [666, 35] width 193 height 31
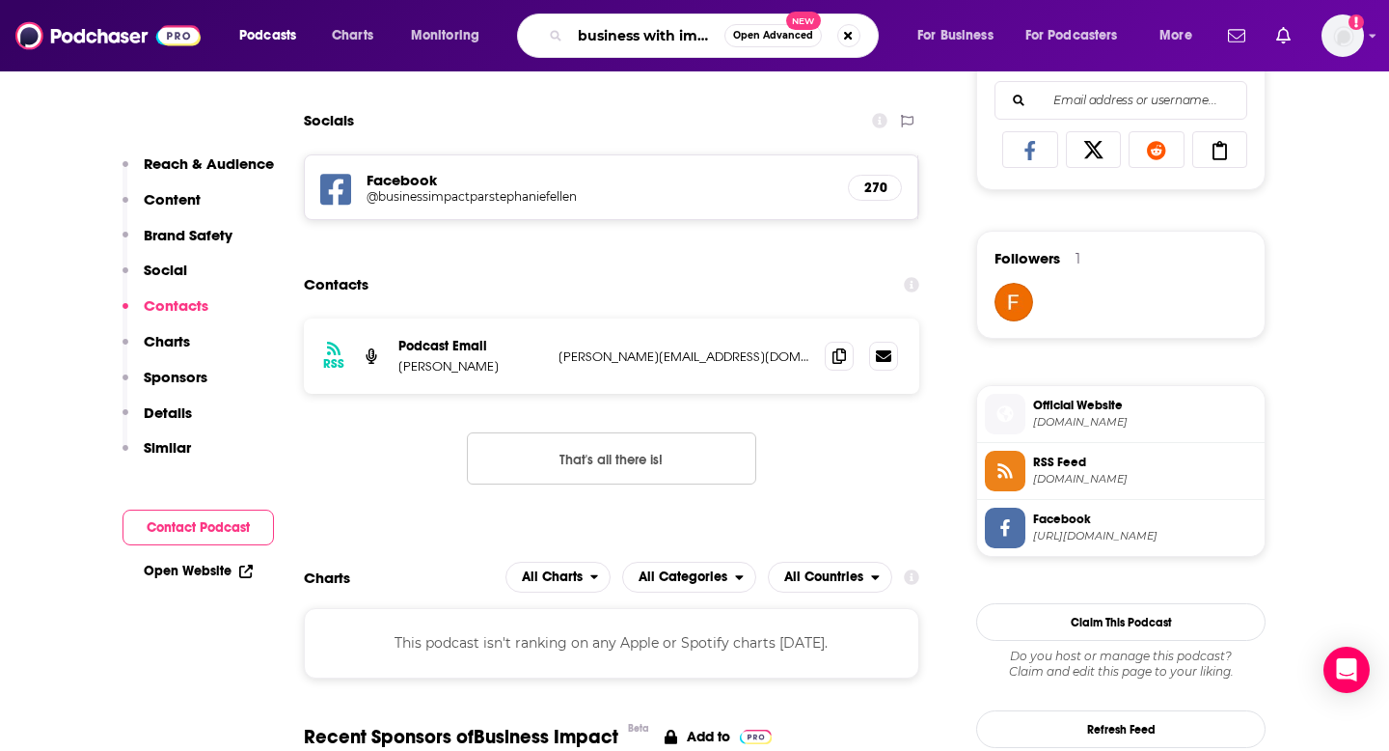
scroll to position [0, 0]
type input "business with impact"
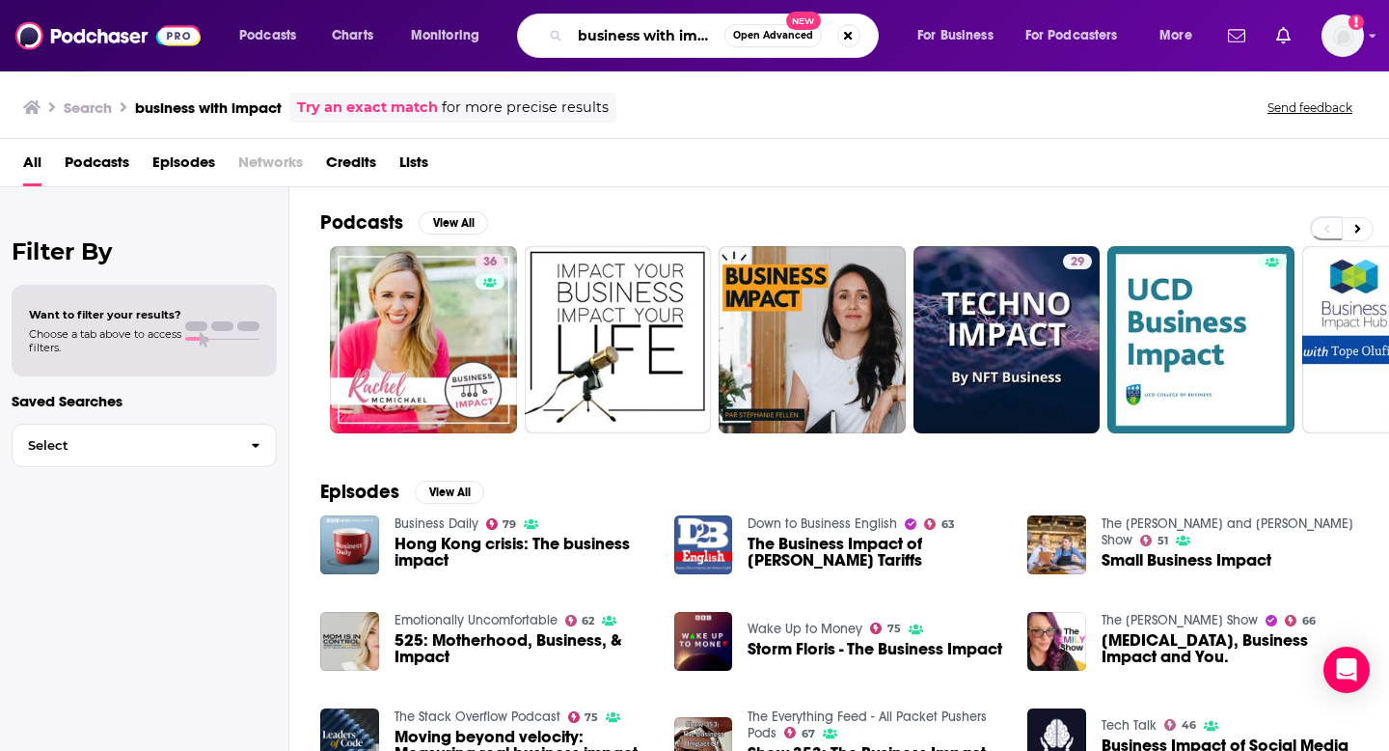
click at [669, 33] on input "business with impact" at bounding box center [647, 35] width 154 height 31
click at [856, 37] on button "Search podcasts, credits, & more..." at bounding box center [848, 35] width 23 height 23
type input "cat and cloud"
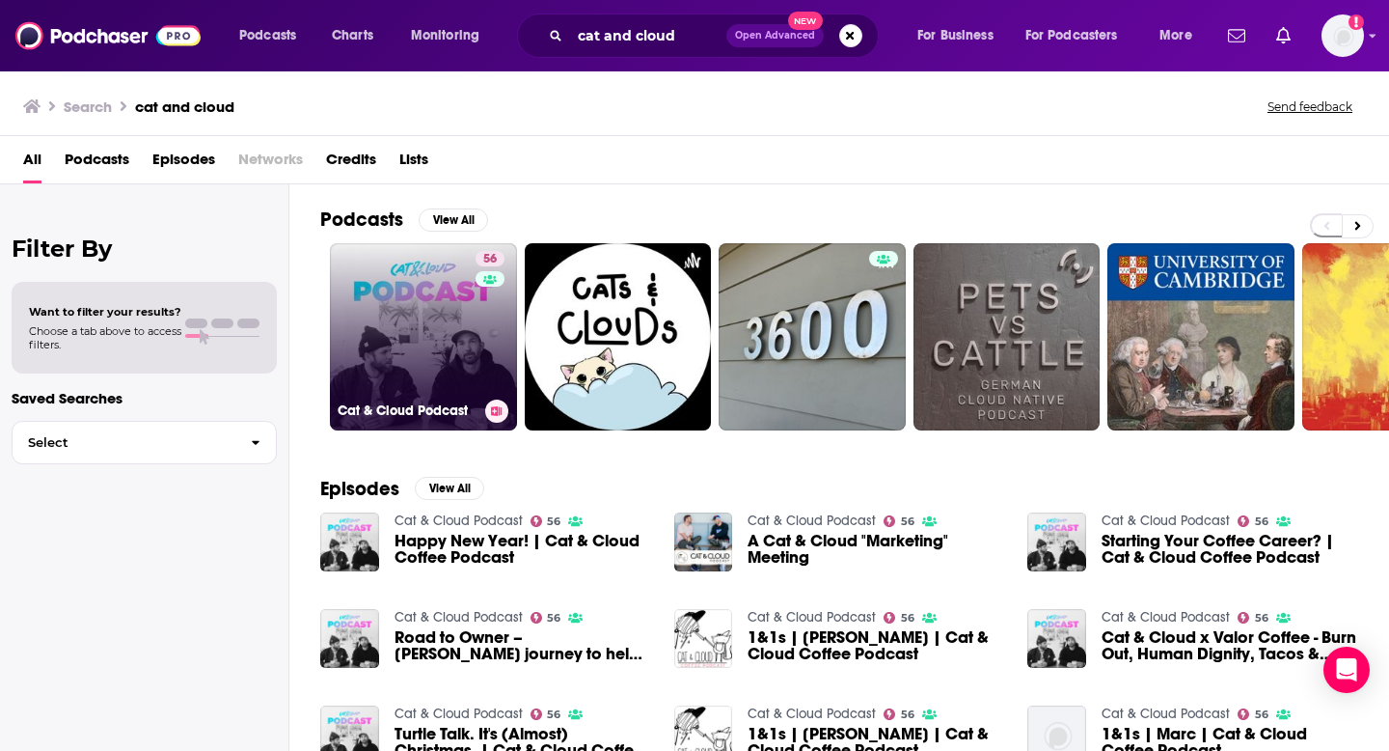
click at [452, 363] on link "56 Cat & Cloud Podcast" at bounding box center [423, 336] width 187 height 187
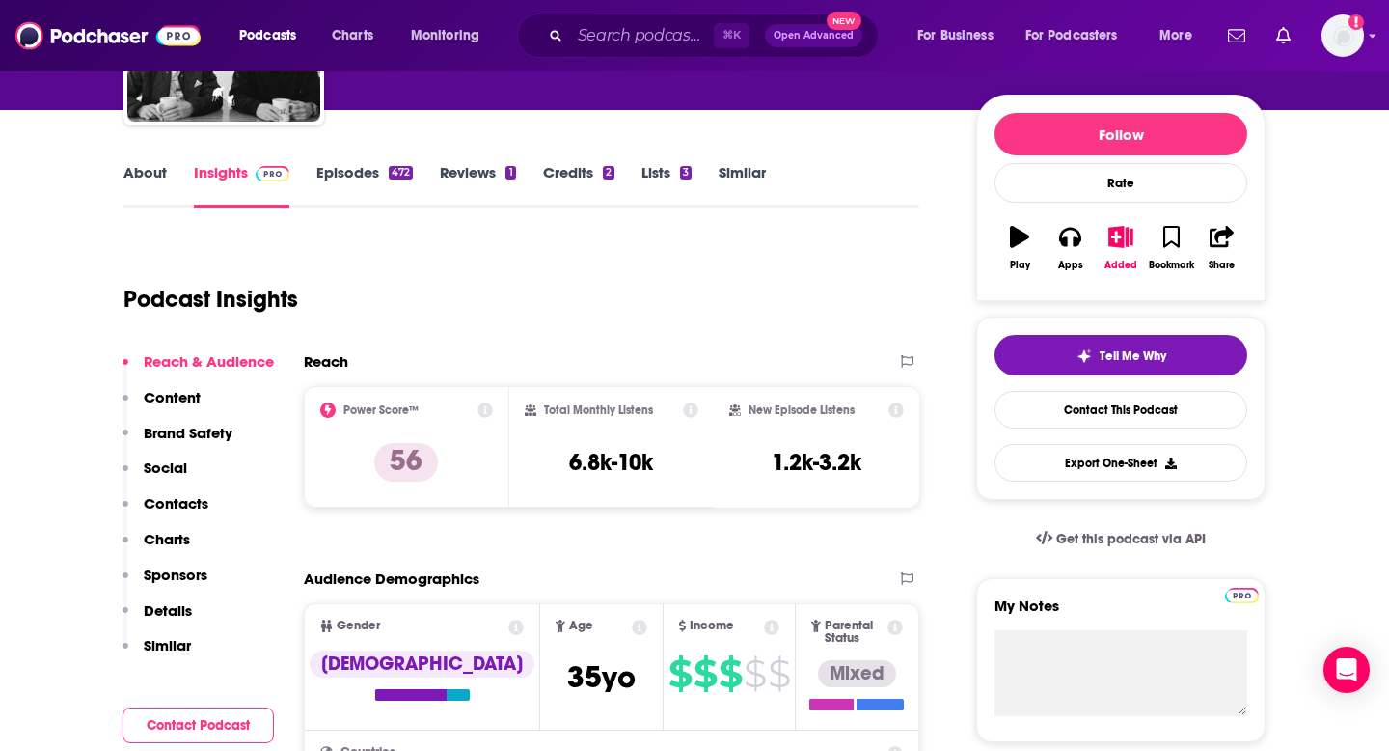
click at [182, 516] on button "Contacts" at bounding box center [166, 512] width 86 height 36
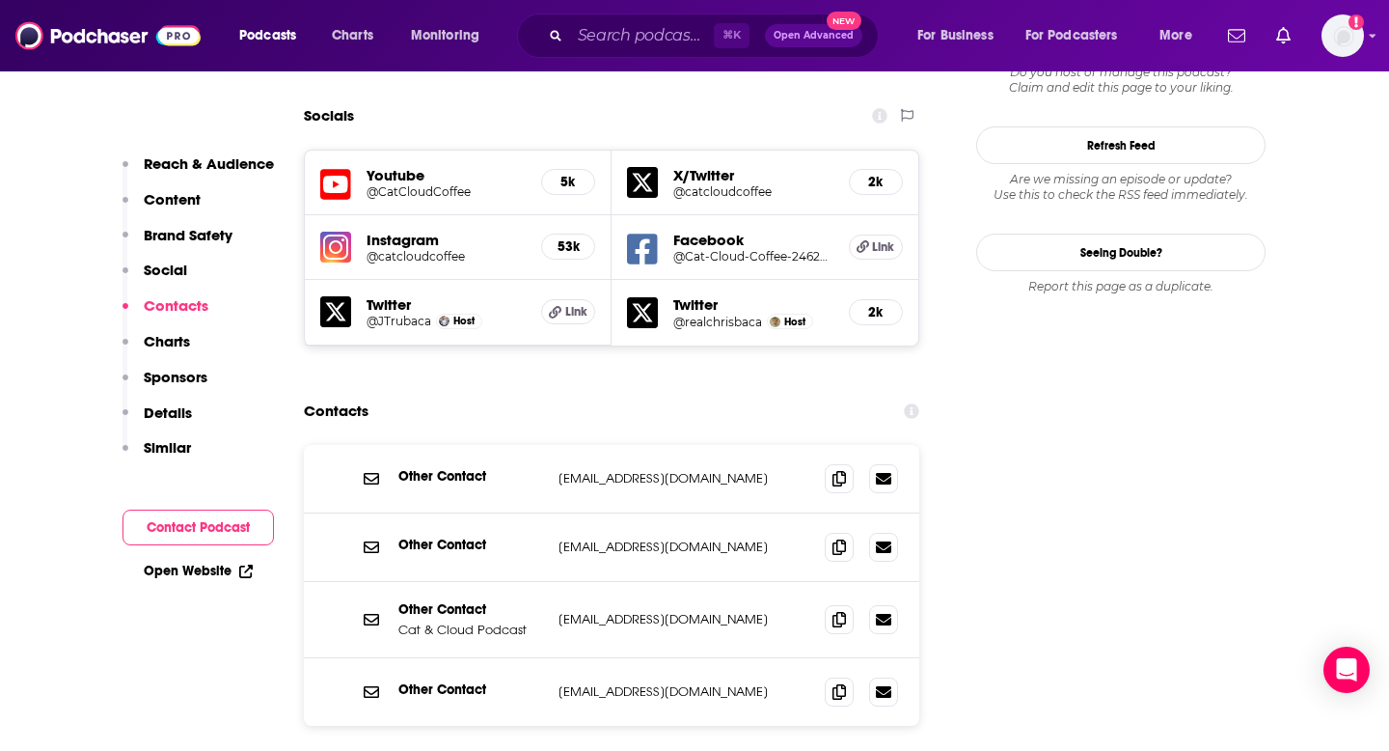
scroll to position [1860, 0]
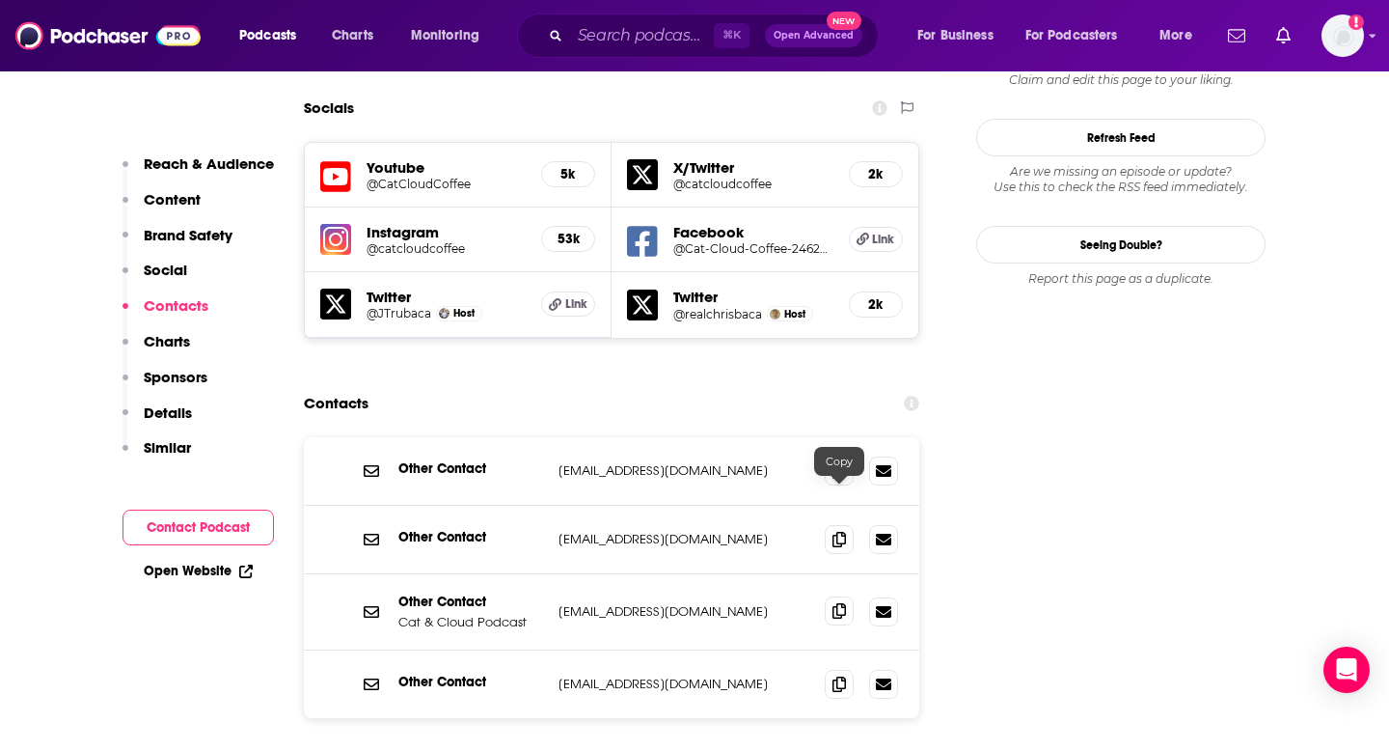
click at [844, 603] on icon at bounding box center [840, 610] width 14 height 15
click at [840, 675] on icon at bounding box center [840, 682] width 14 height 15
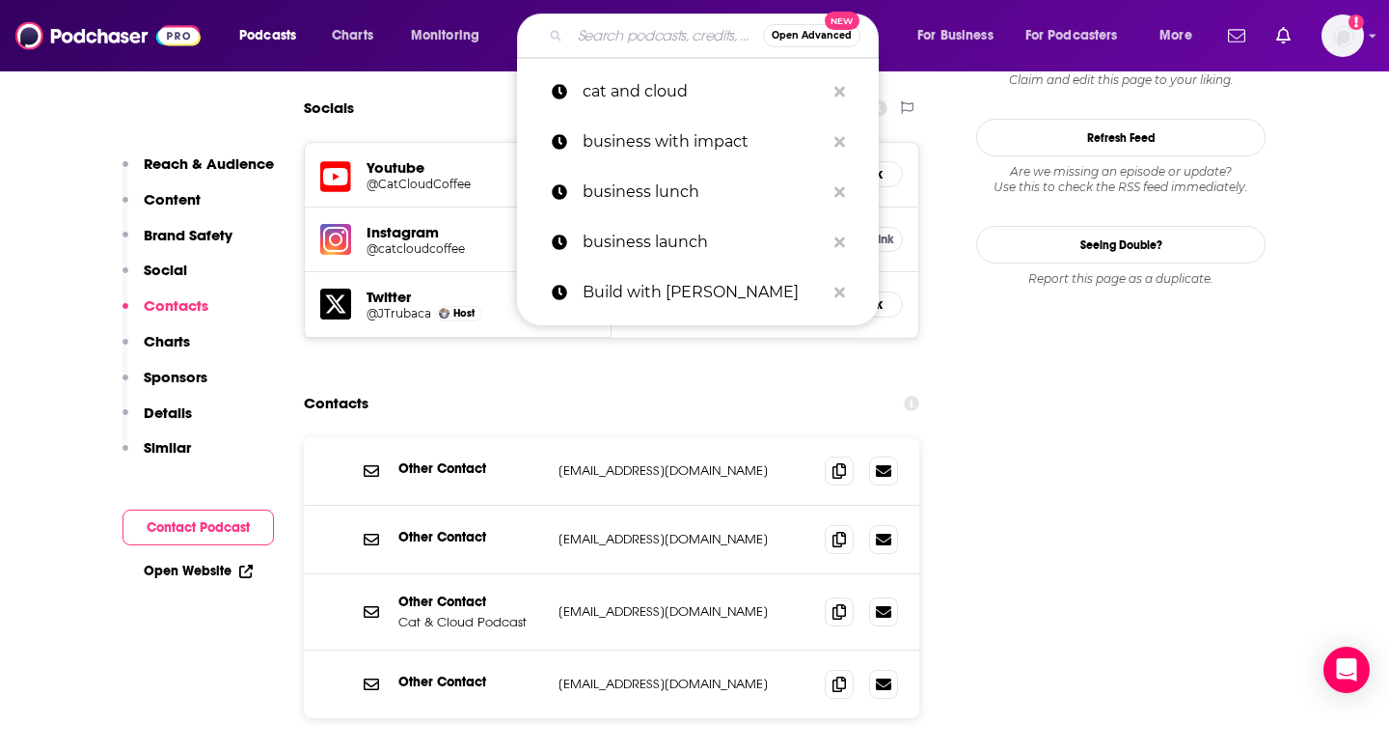
click at [607, 41] on input "Search podcasts, credits, & more..." at bounding box center [666, 35] width 193 height 31
paste input "Change Your Brain Everyday"
type input "Change Your Brain Everyday"
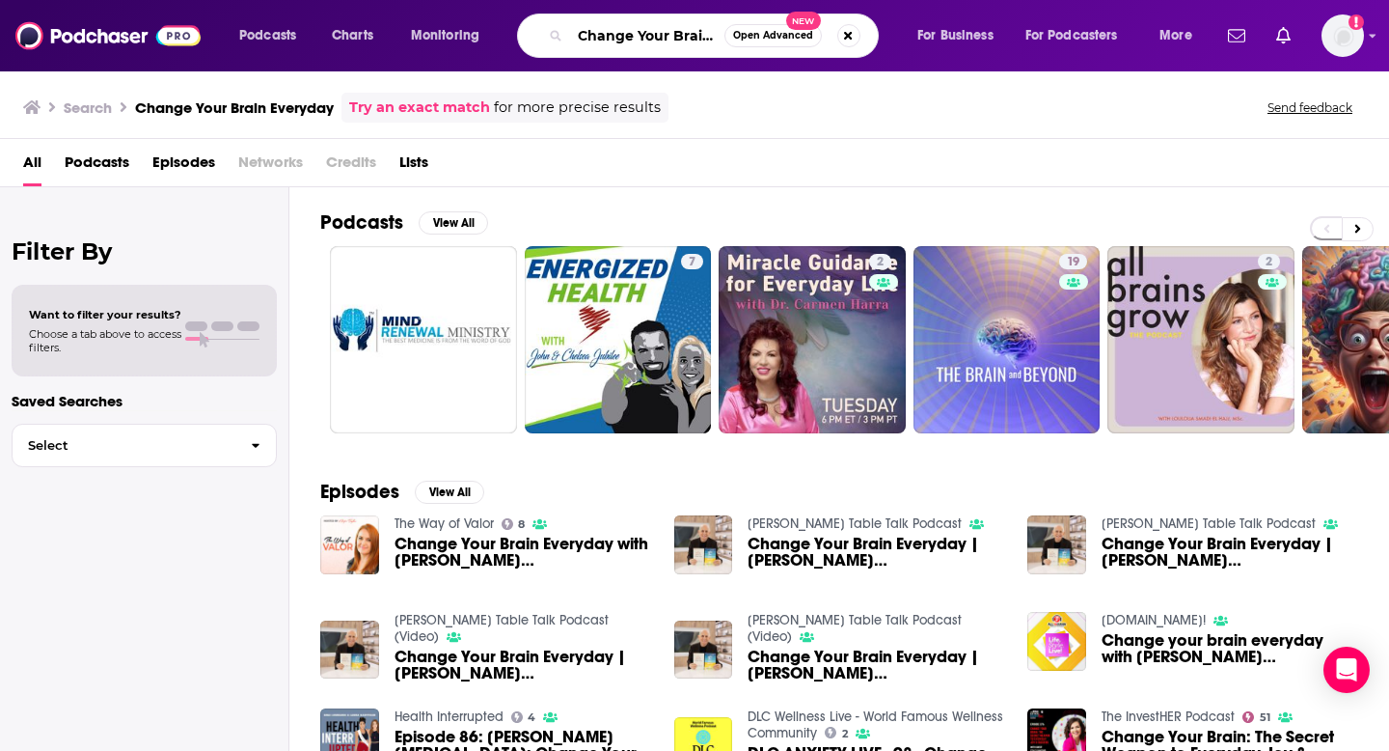
click at [686, 42] on input "Change Your Brain Everyday" at bounding box center [647, 35] width 154 height 31
type input "Change Your Brain Every day"
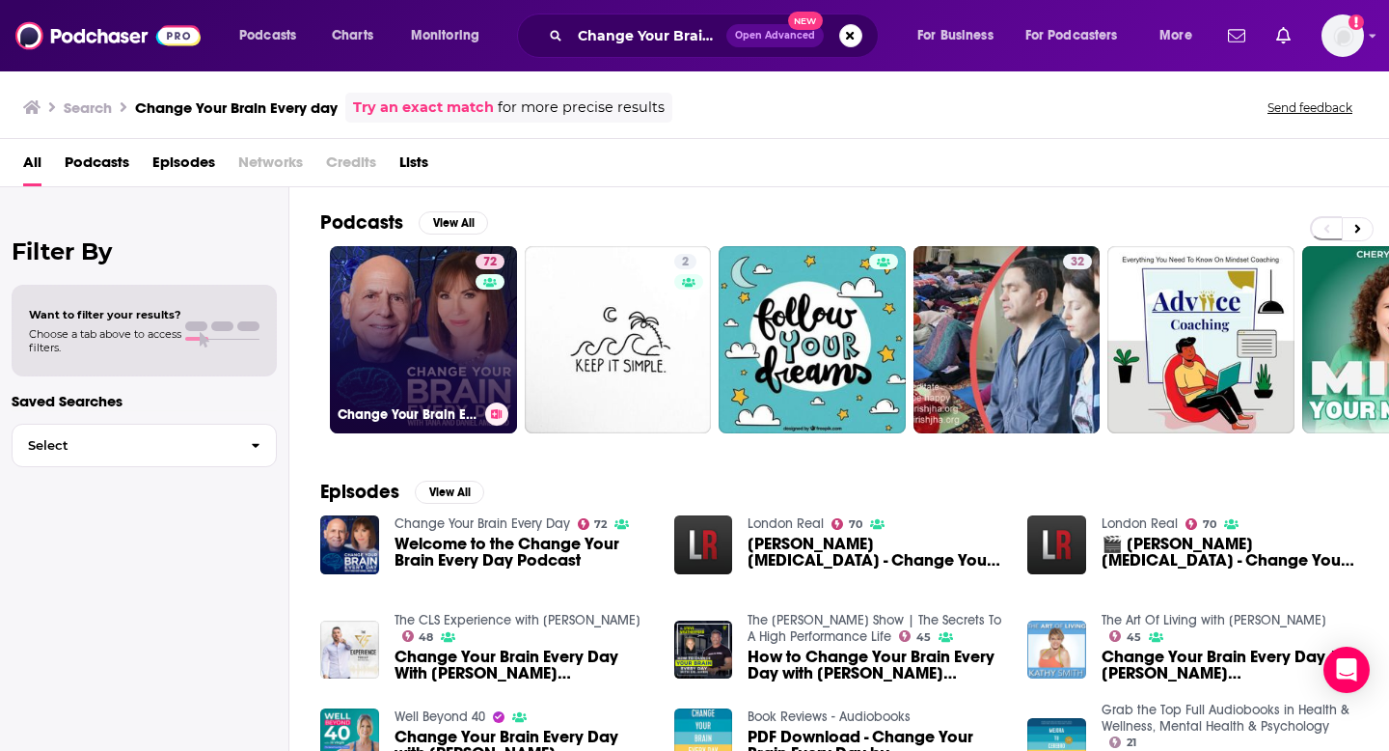
click at [476, 355] on div "72" at bounding box center [493, 328] width 34 height 149
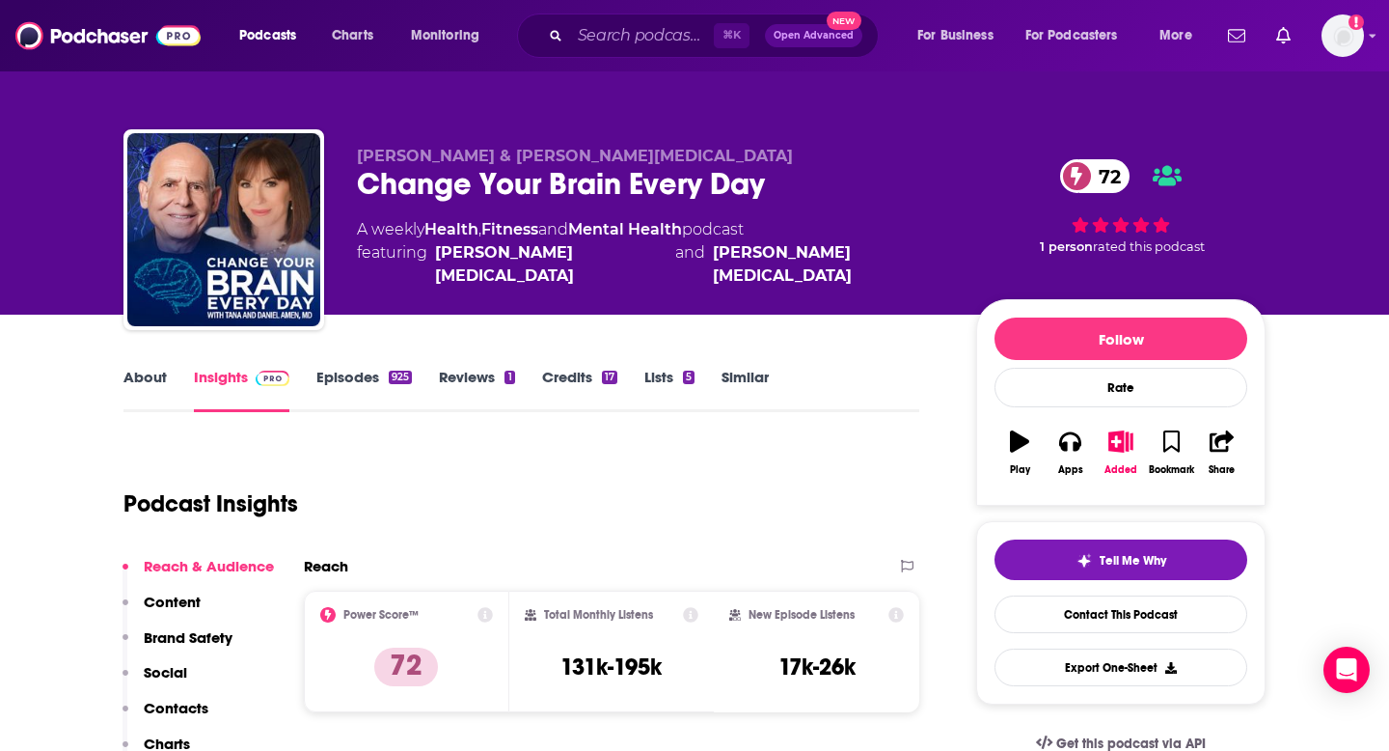
click at [195, 697] on div "Reach & Audience Content Brand Safety Social Contacts Charts Sponsors Details S…" at bounding box center [198, 716] width 151 height 319
click at [195, 707] on p "Contacts" at bounding box center [176, 707] width 65 height 18
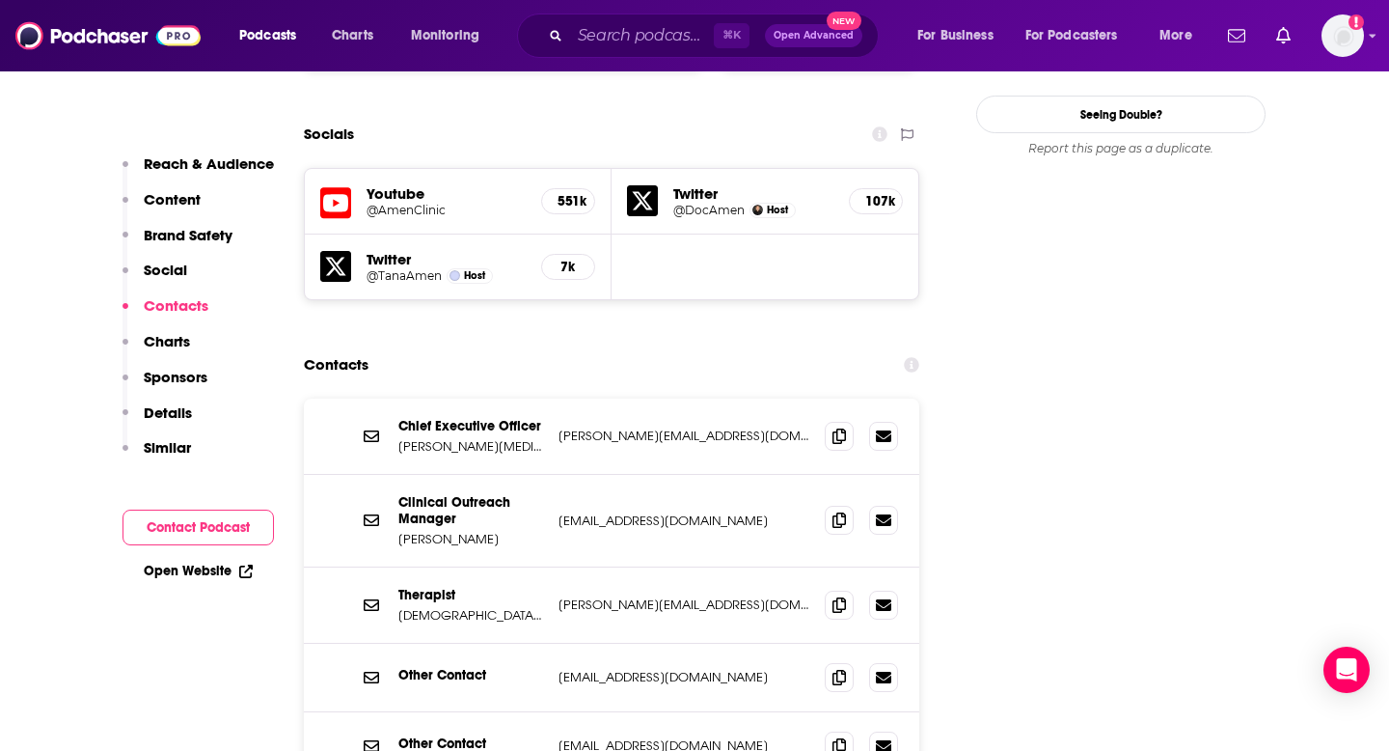
scroll to position [2160, 0]
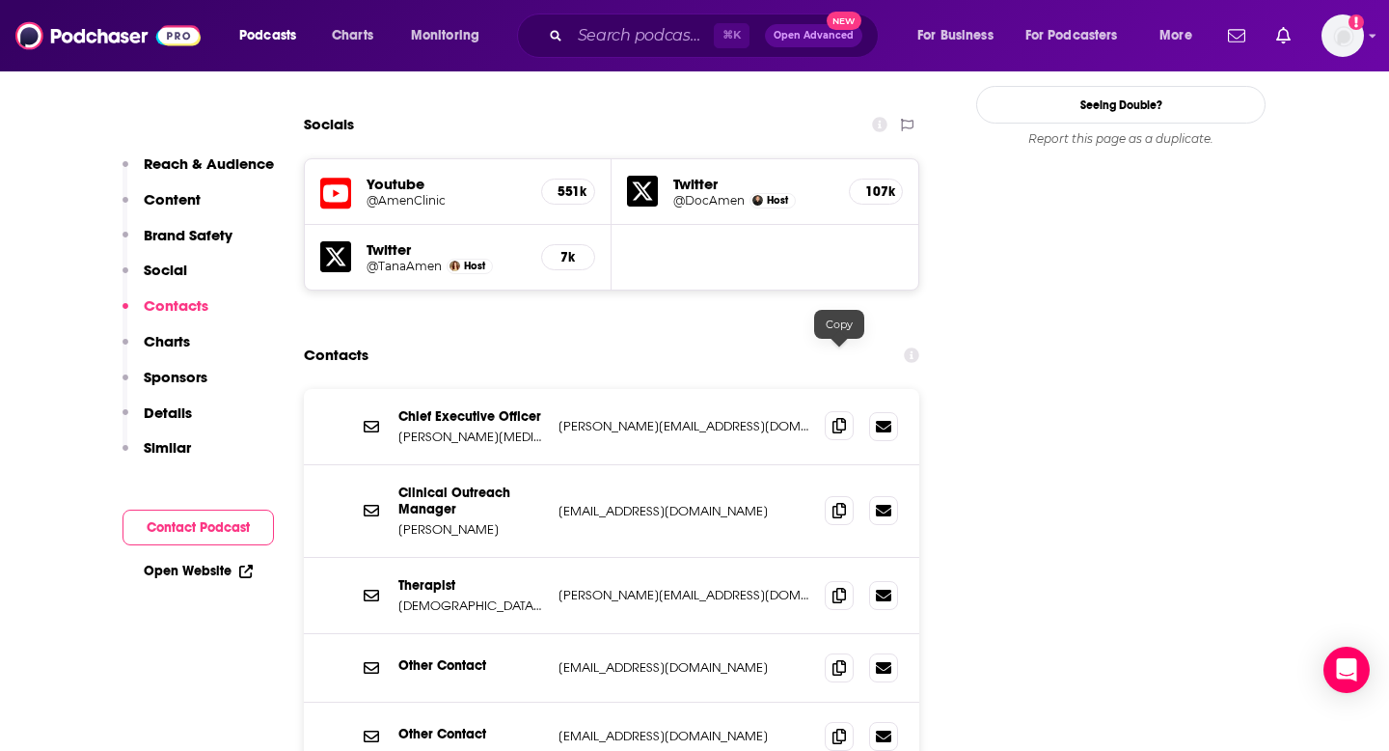
click at [835, 411] on span at bounding box center [839, 425] width 29 height 29
click at [637, 39] on input "Search podcasts, credits, & more..." at bounding box center [642, 35] width 144 height 31
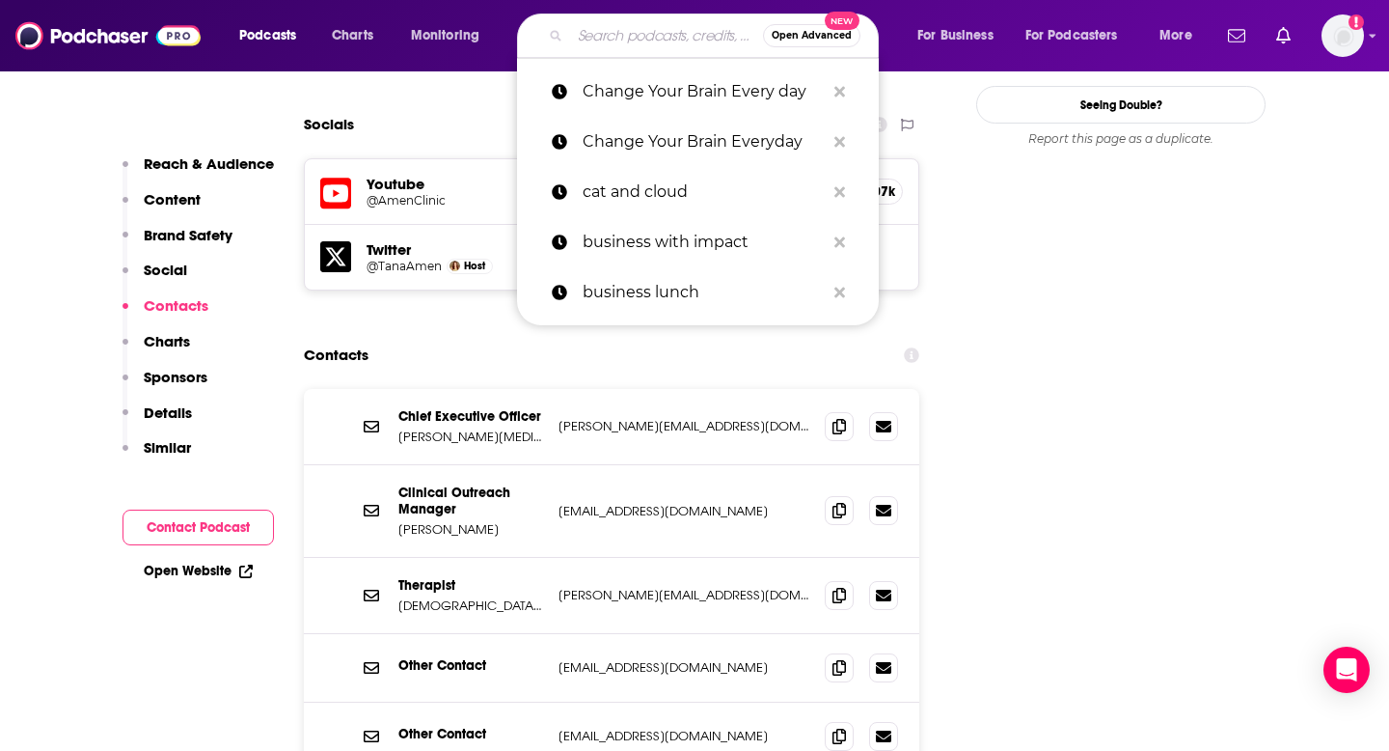
paste input "[PERSON_NAME] Follow Your Different"
type input "[PERSON_NAME] Follow Your Different"
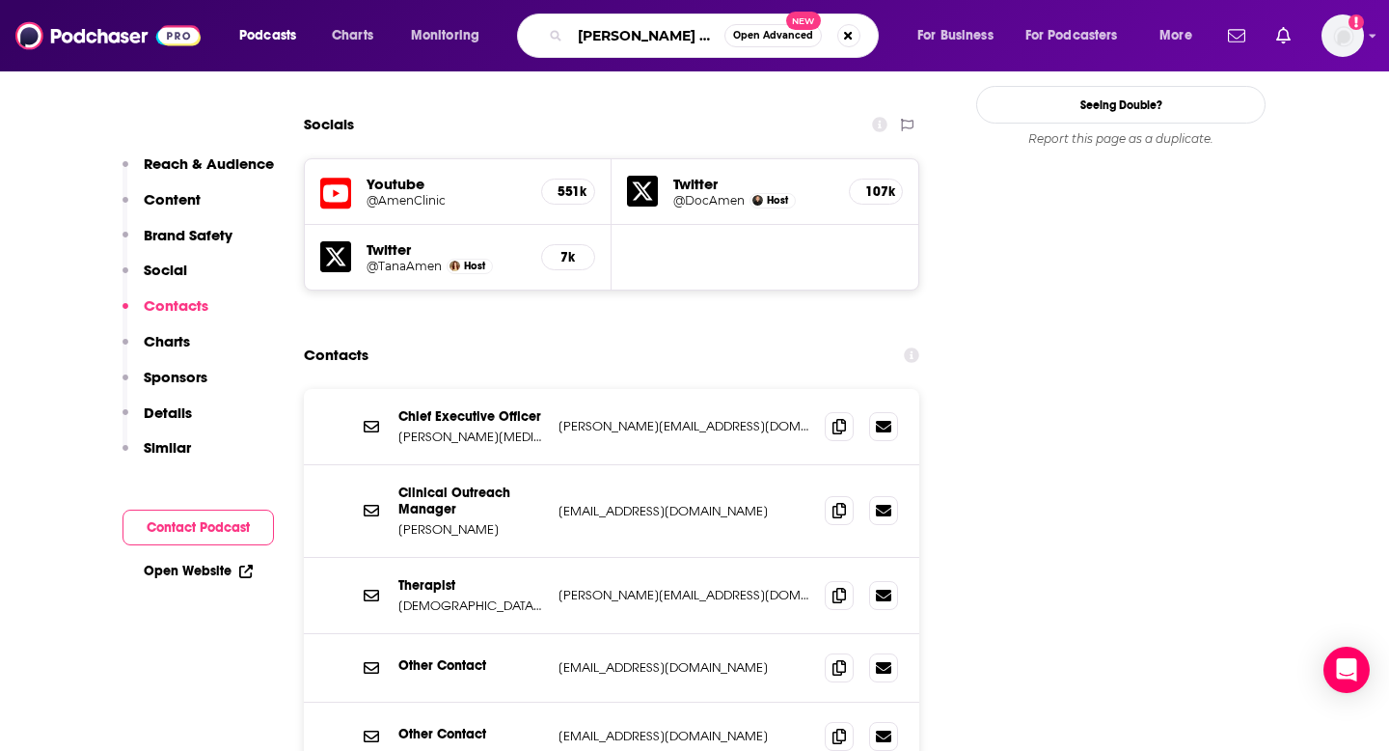
scroll to position [0, 180]
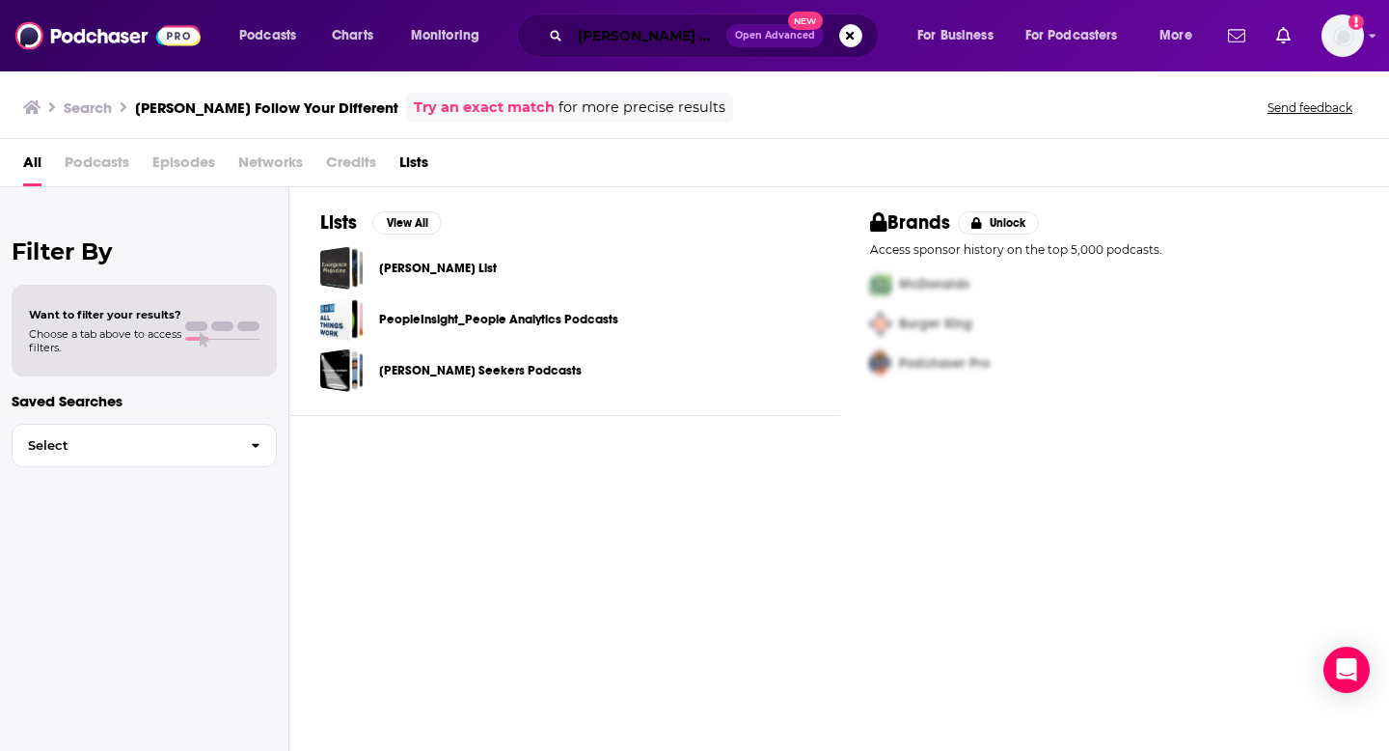
click at [634, 31] on input "[PERSON_NAME] Follow Your Different" at bounding box center [648, 35] width 156 height 31
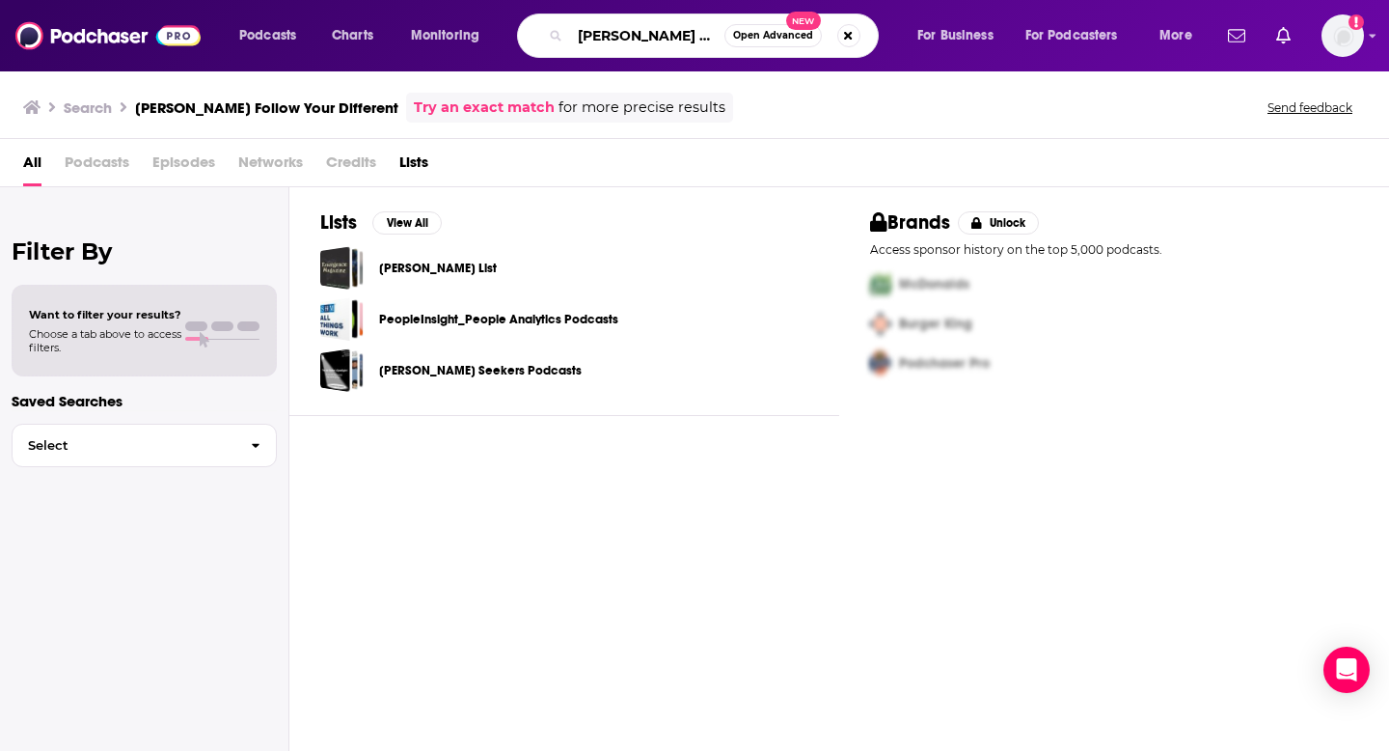
click at [629, 39] on input "[PERSON_NAME] Follow Your Different" at bounding box center [647, 35] width 154 height 31
type input "[PERSON_NAME] Follow Your Different"
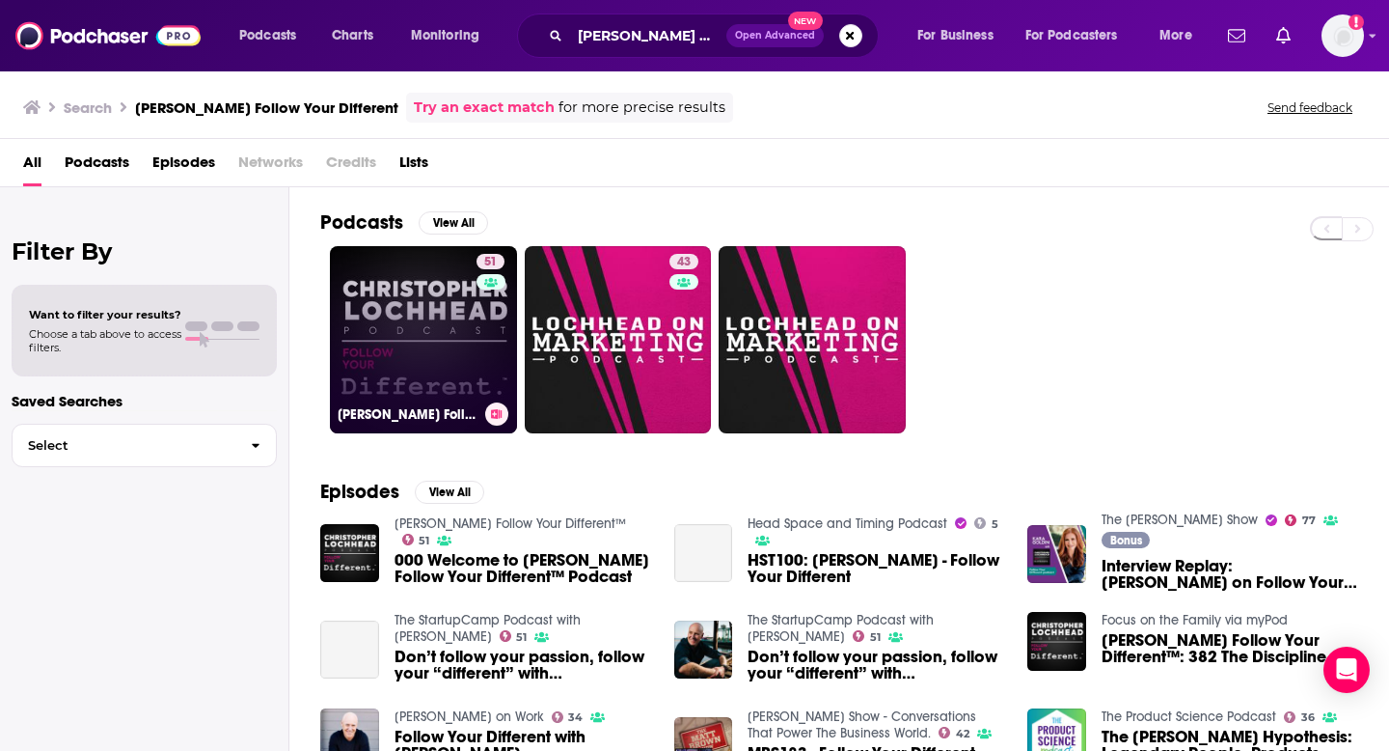
click at [467, 350] on link "51 [PERSON_NAME] Follow Your Different™" at bounding box center [423, 339] width 187 height 187
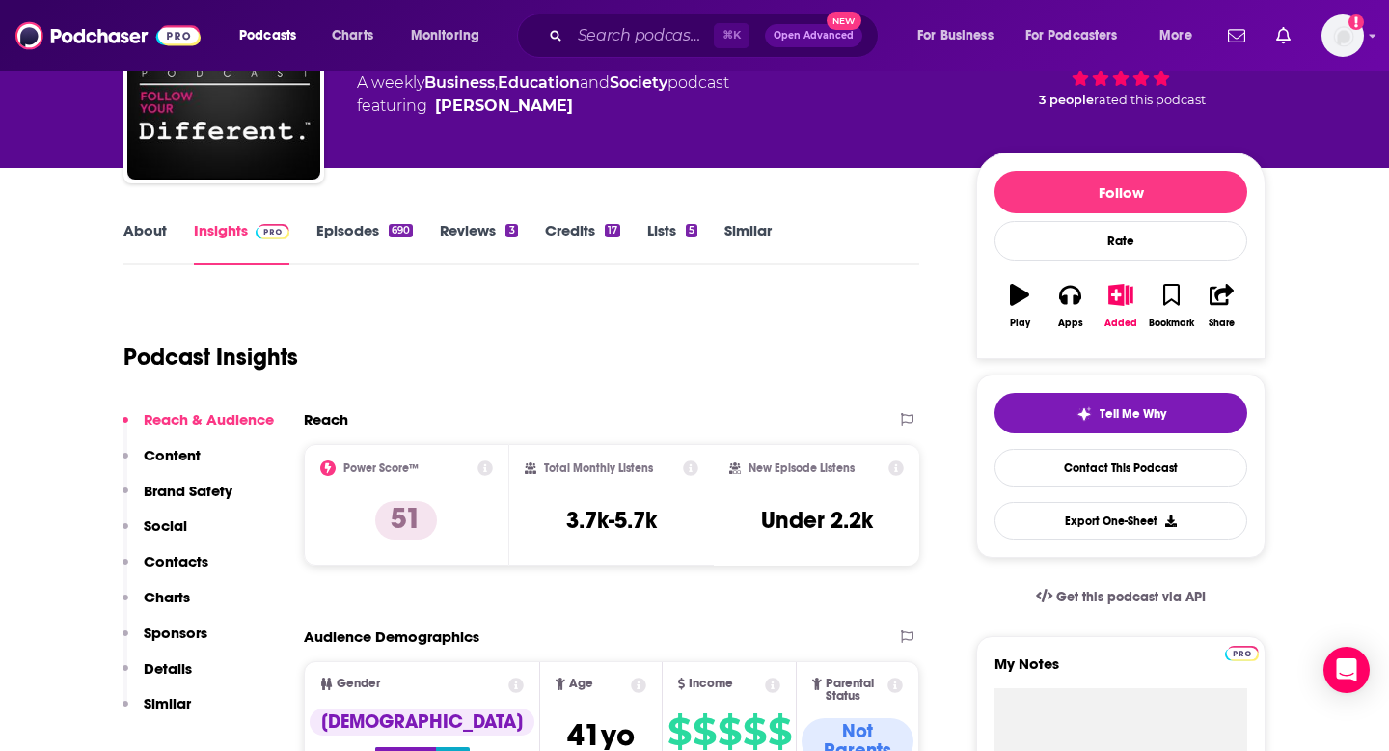
click at [166, 557] on p "Contacts" at bounding box center [176, 561] width 65 height 18
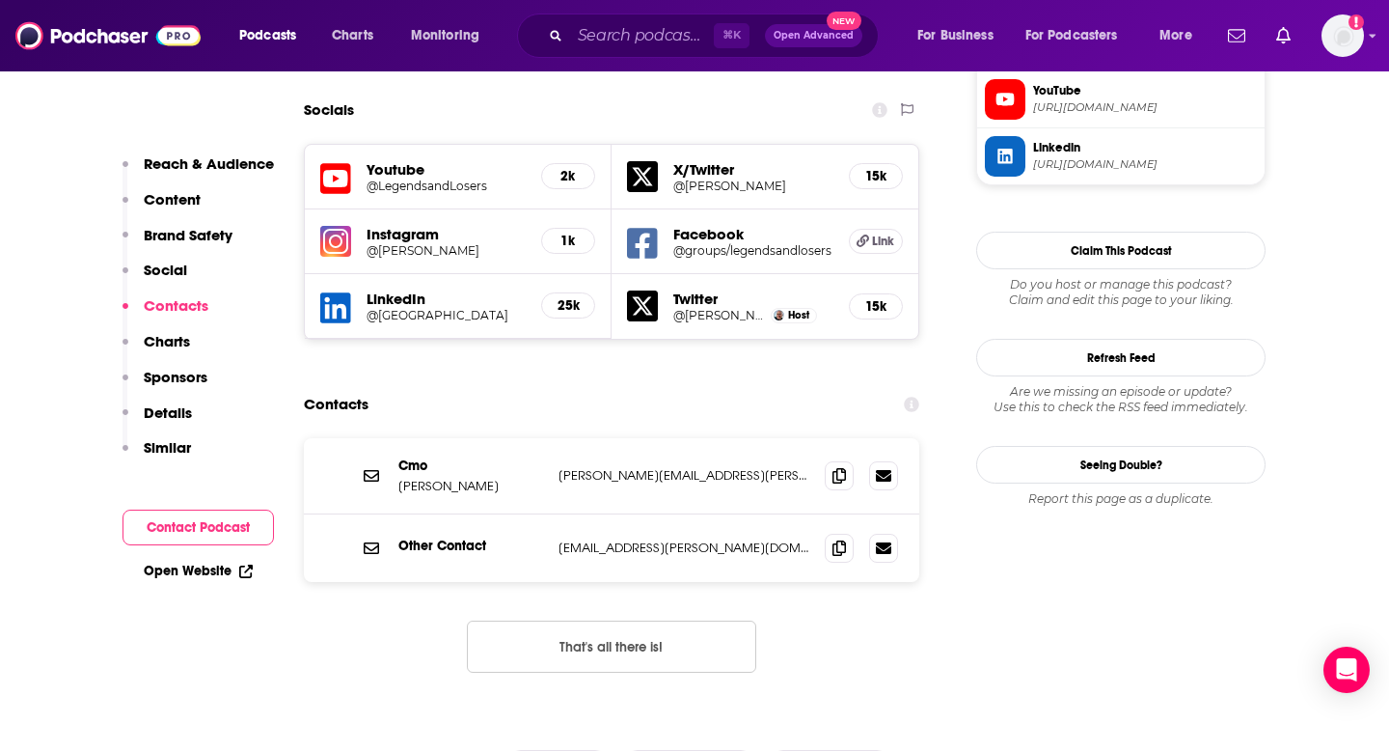
scroll to position [1859, 0]
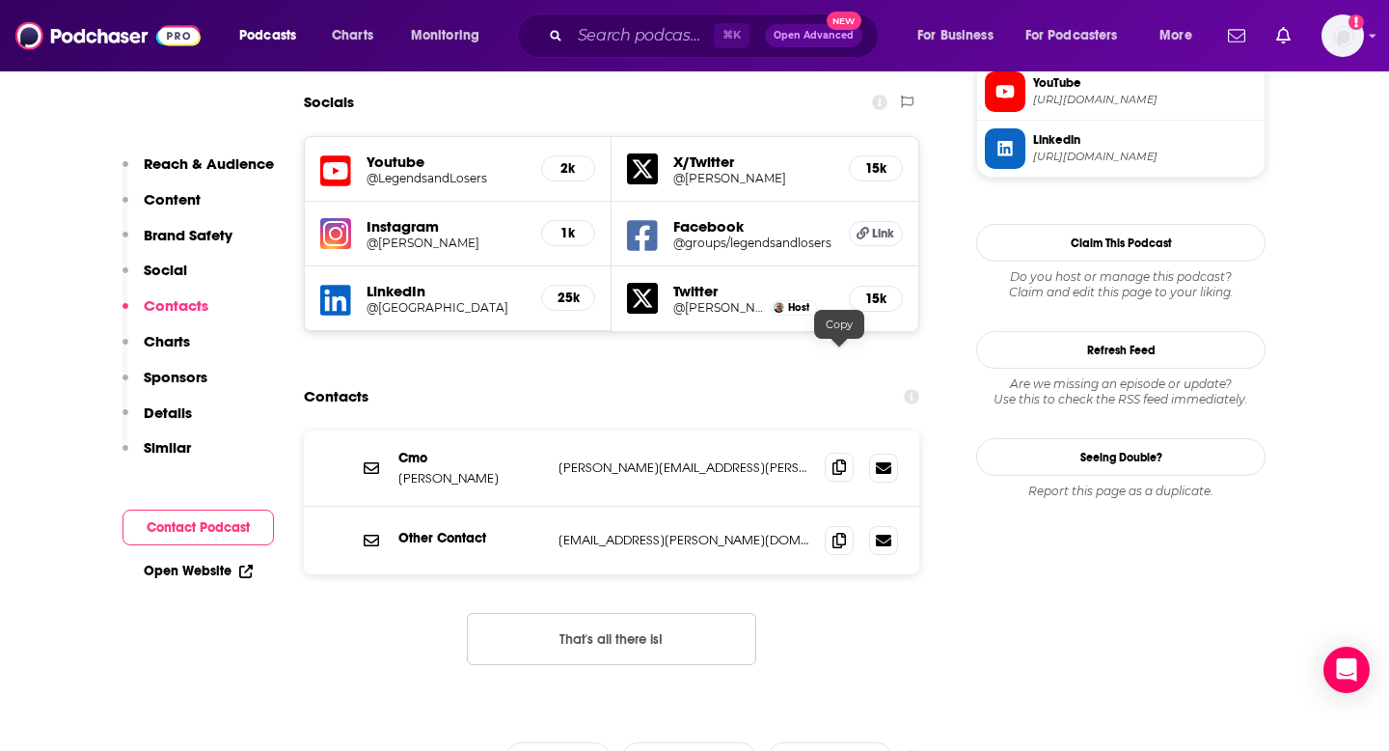
click at [833, 459] on icon at bounding box center [840, 466] width 14 height 15
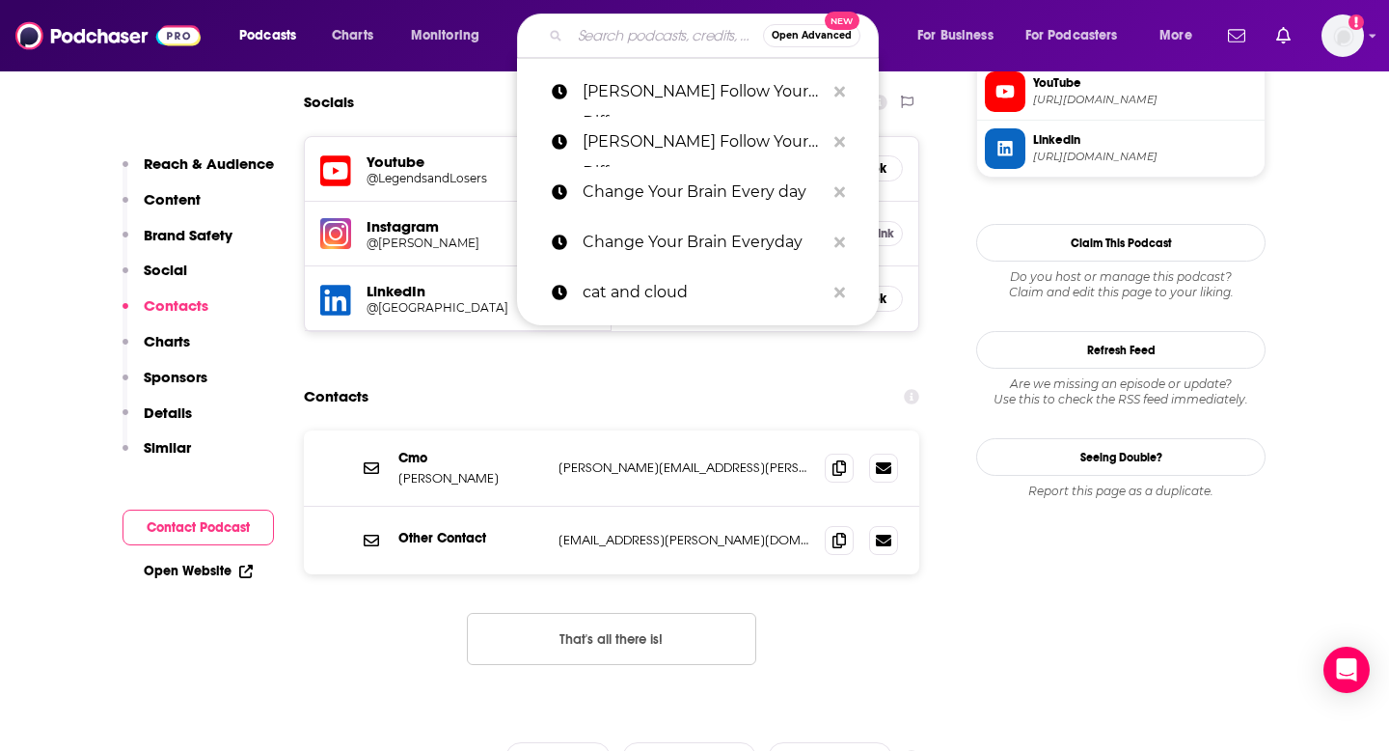
click at [629, 37] on input "Search podcasts, credits, & more..." at bounding box center [666, 35] width 193 height 31
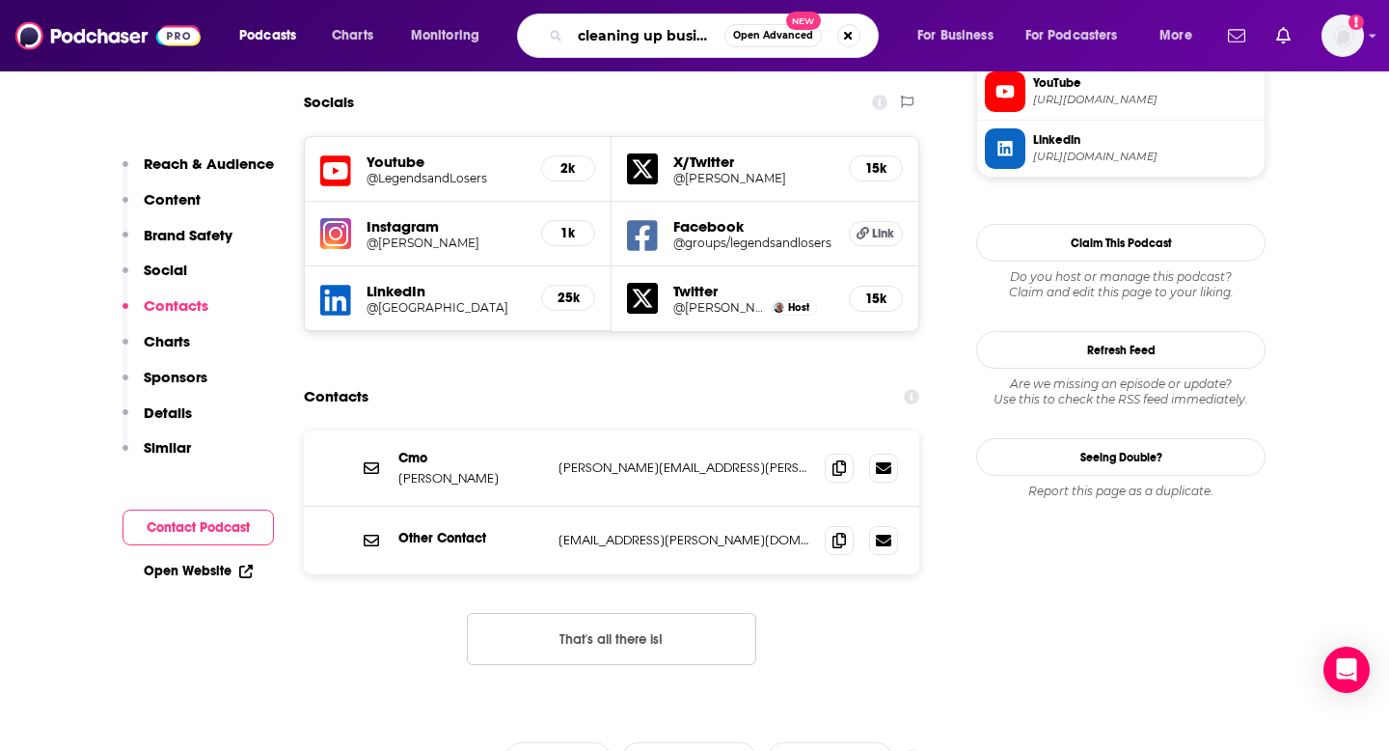
scroll to position [0, 5]
type input "cleaning up business"
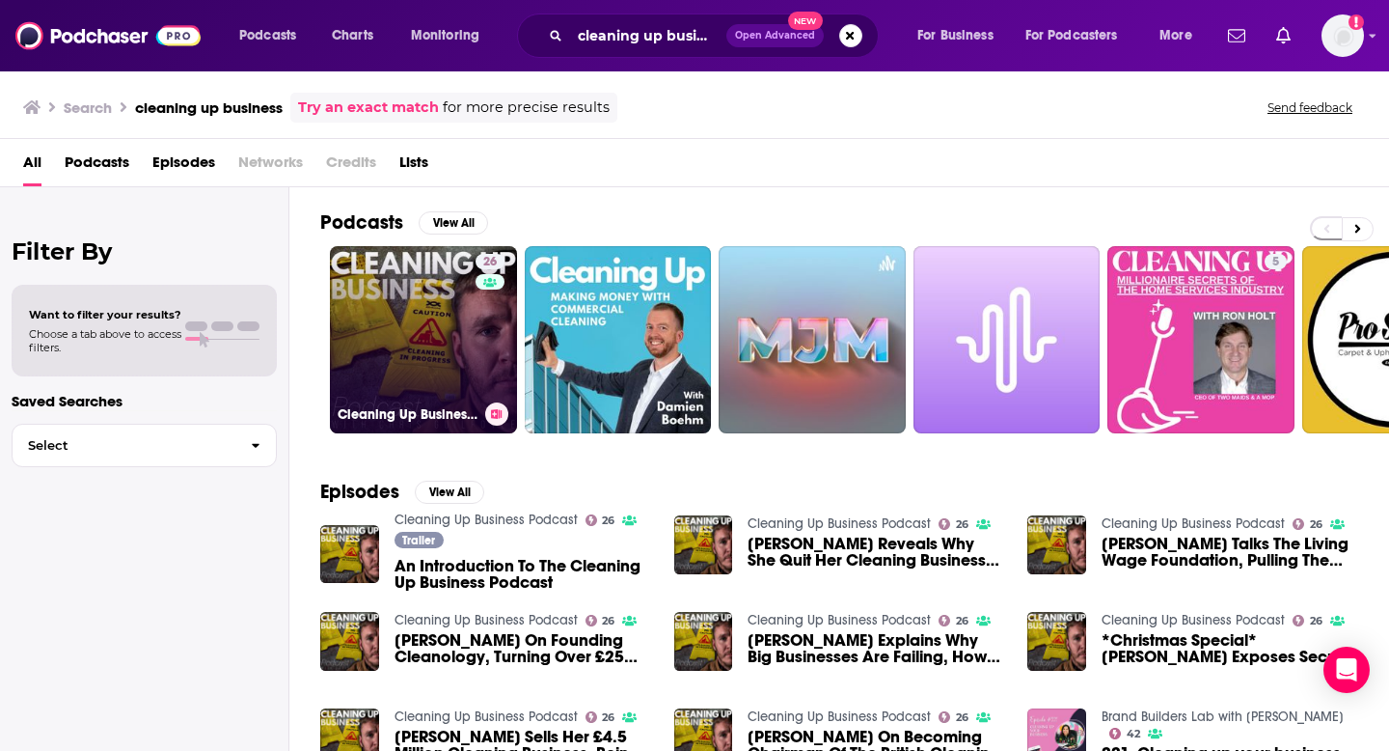
click at [466, 337] on link "26 Cleaning Up Business Podcast" at bounding box center [423, 339] width 187 height 187
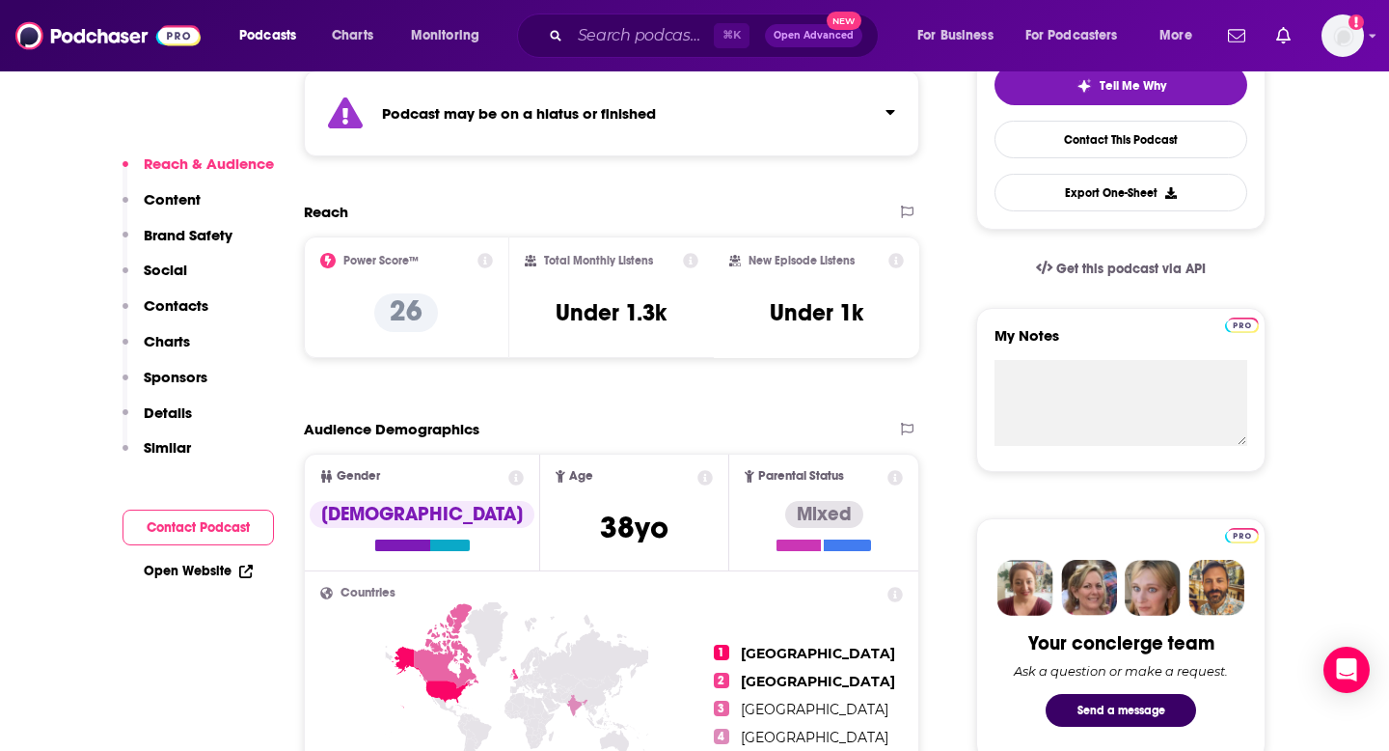
click at [194, 304] on p "Contacts" at bounding box center [176, 305] width 65 height 18
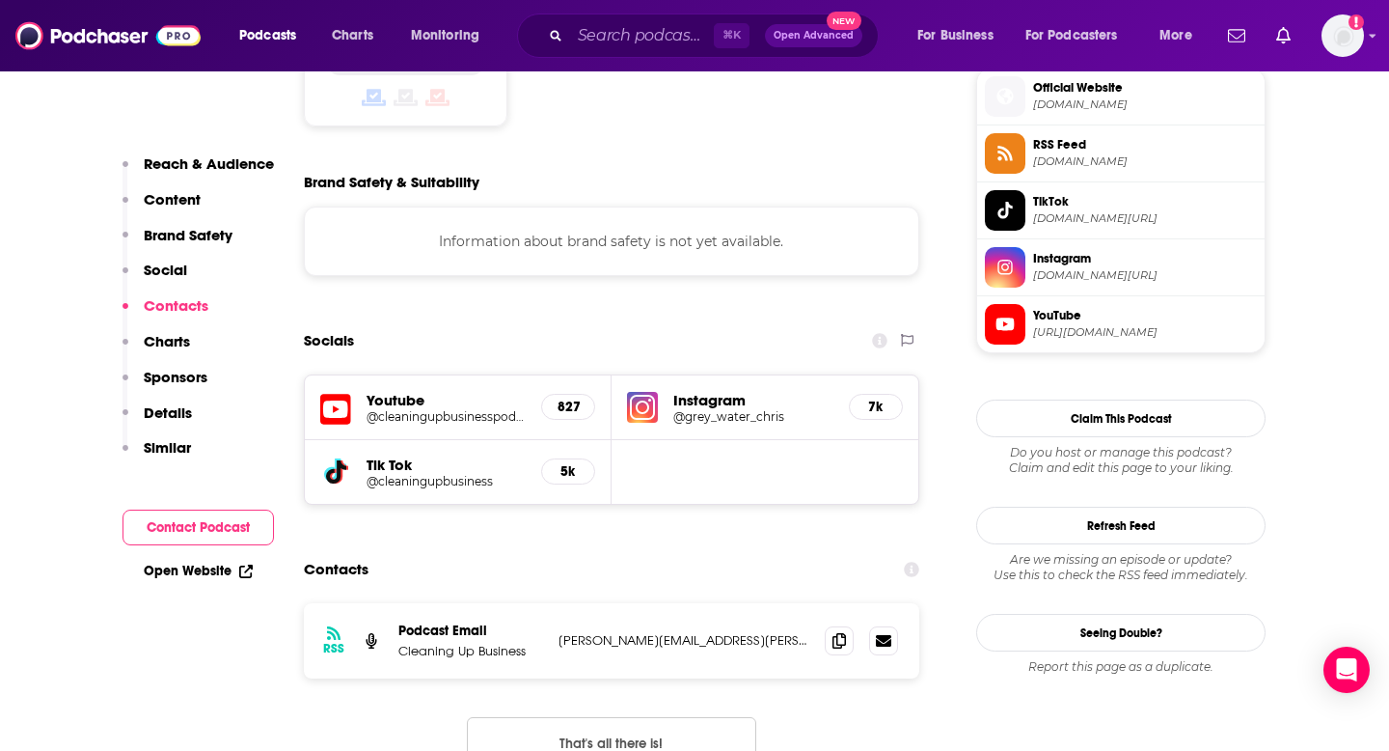
scroll to position [1699, 0]
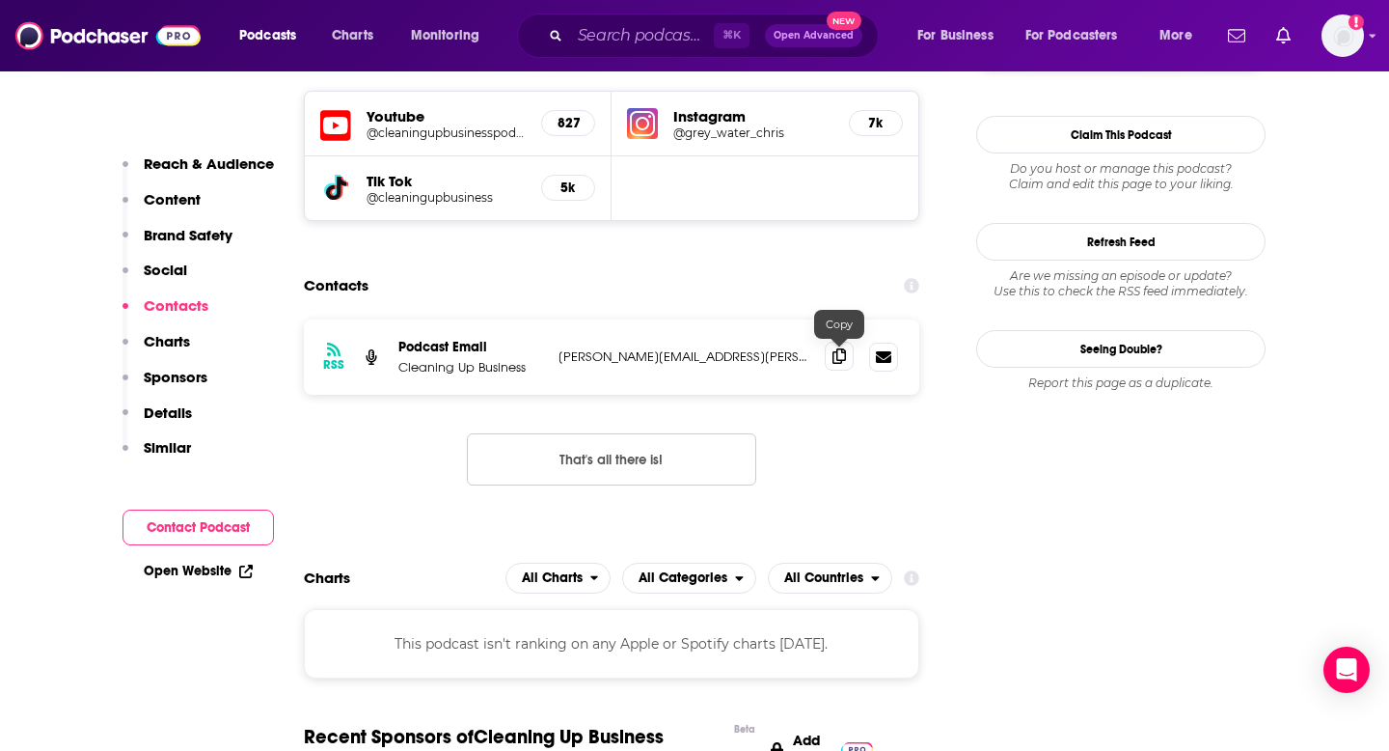
click at [840, 357] on icon at bounding box center [840, 355] width 14 height 15
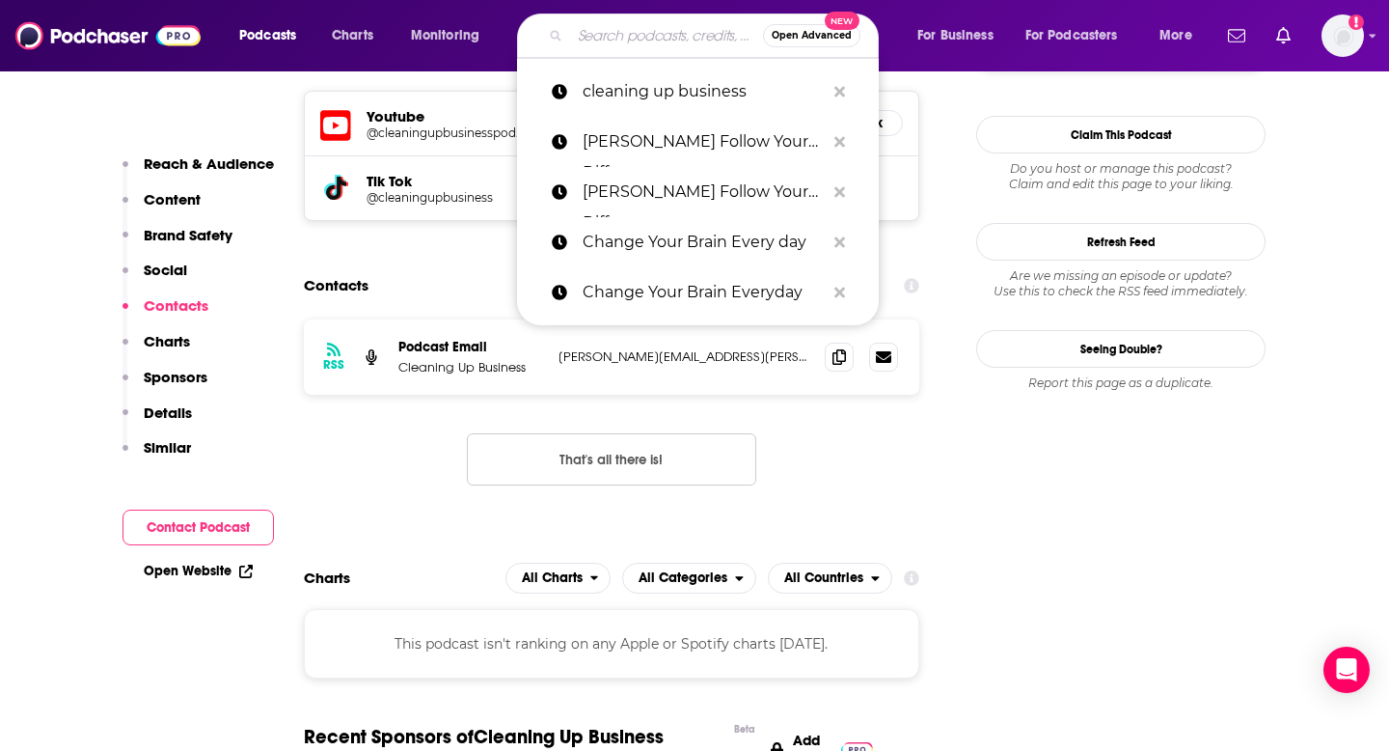
click at [692, 45] on input "Search podcasts, credits, & more..." at bounding box center [666, 35] width 193 height 31
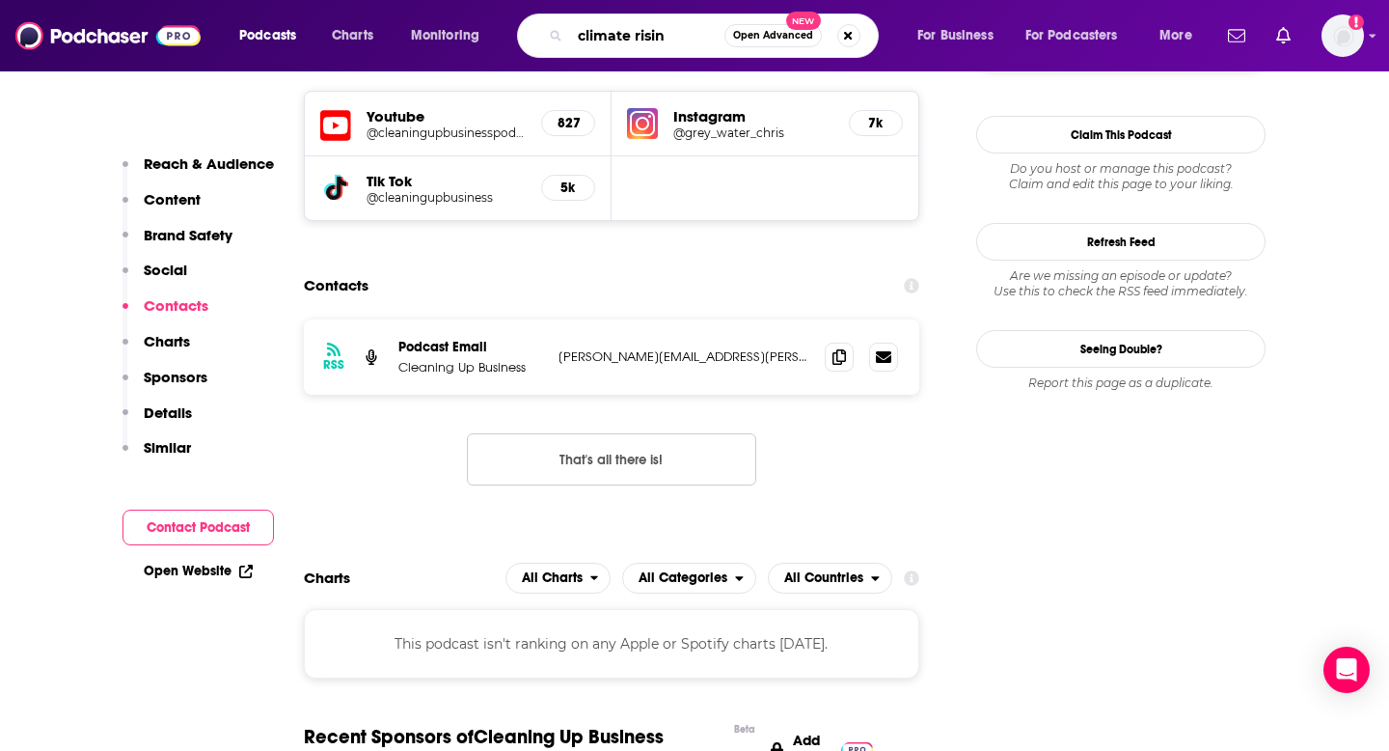
type input "climate rising"
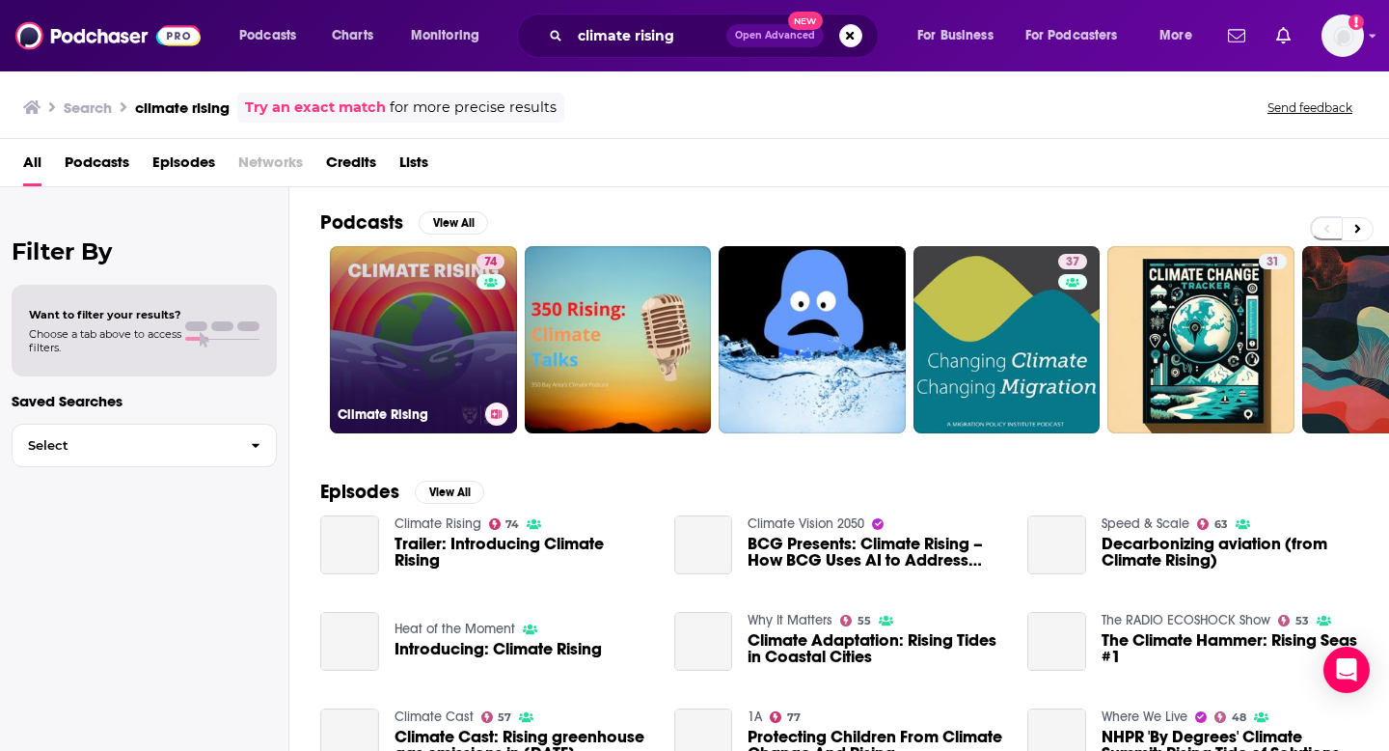
click at [464, 321] on link "74 Climate Rising" at bounding box center [423, 339] width 187 height 187
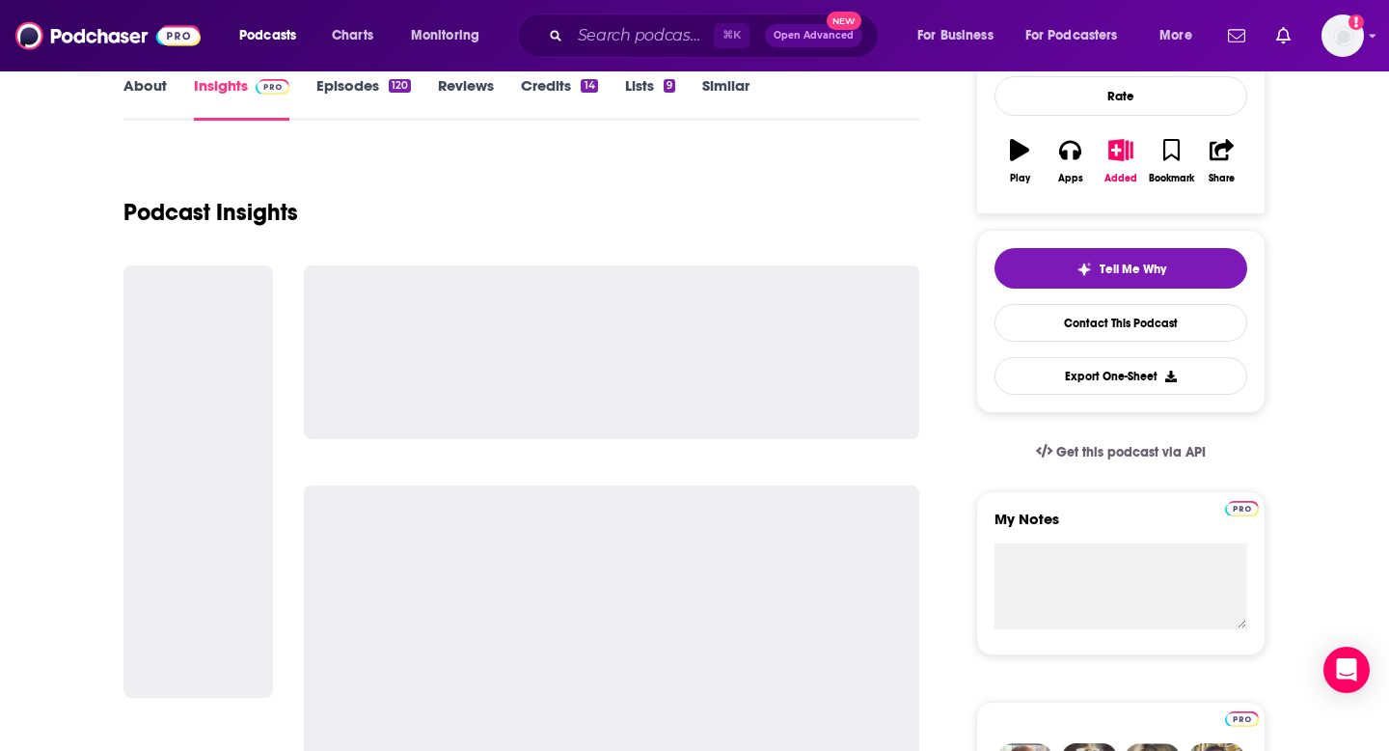
scroll to position [340, 0]
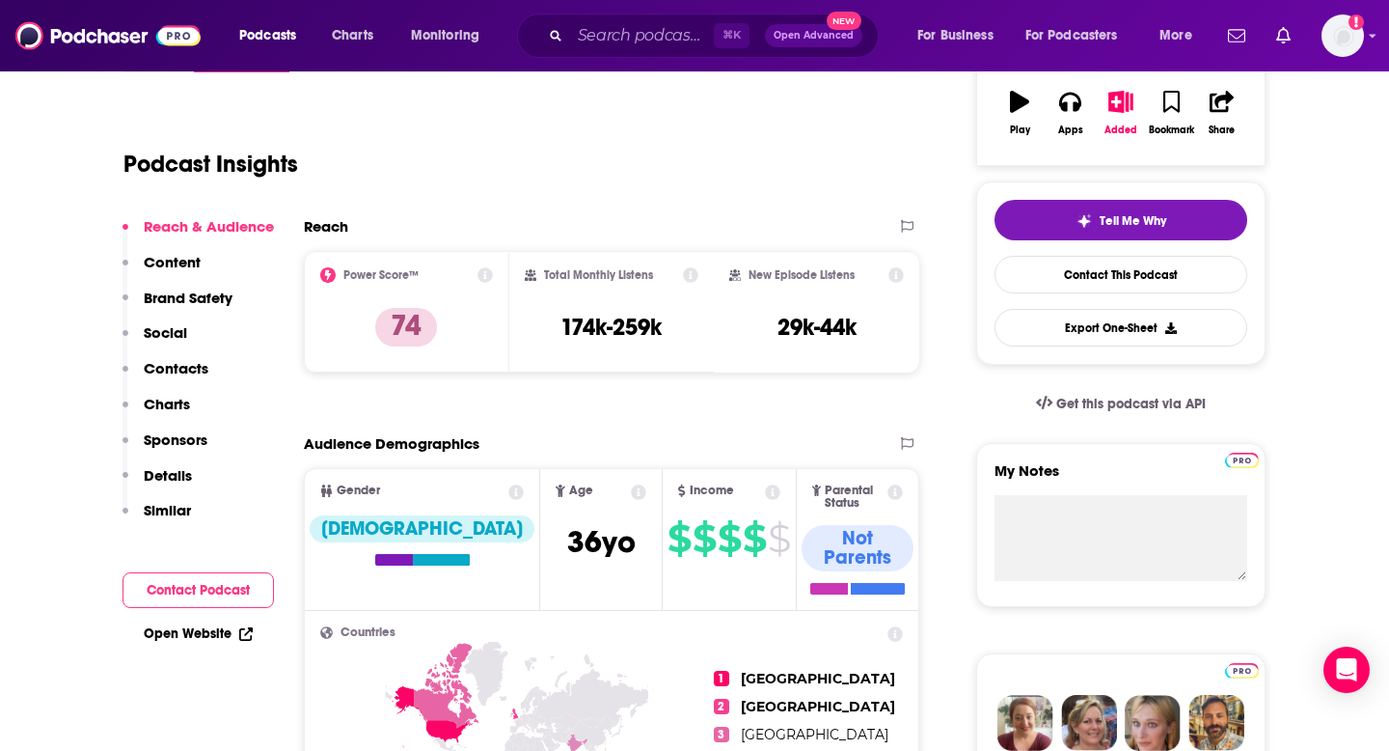
click at [180, 359] on p "Contacts" at bounding box center [176, 368] width 65 height 18
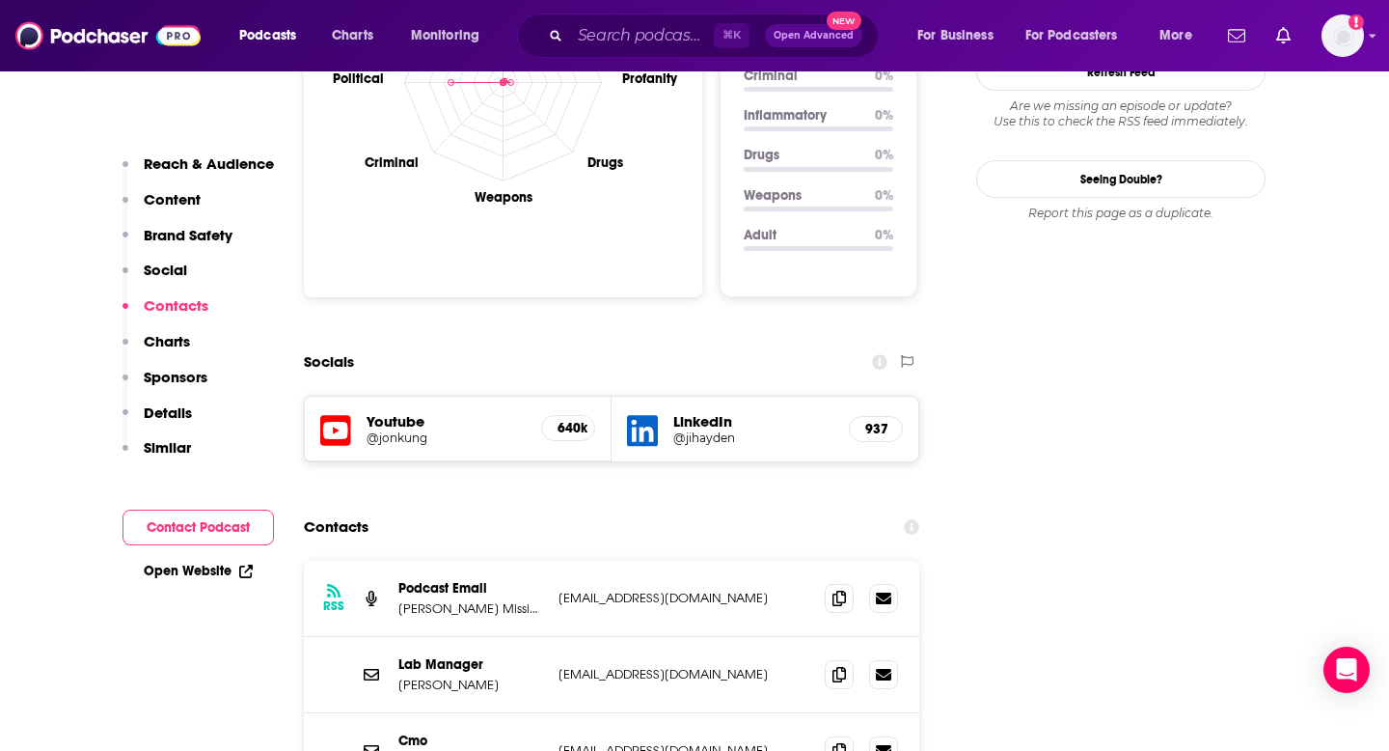
scroll to position [2096, 0]
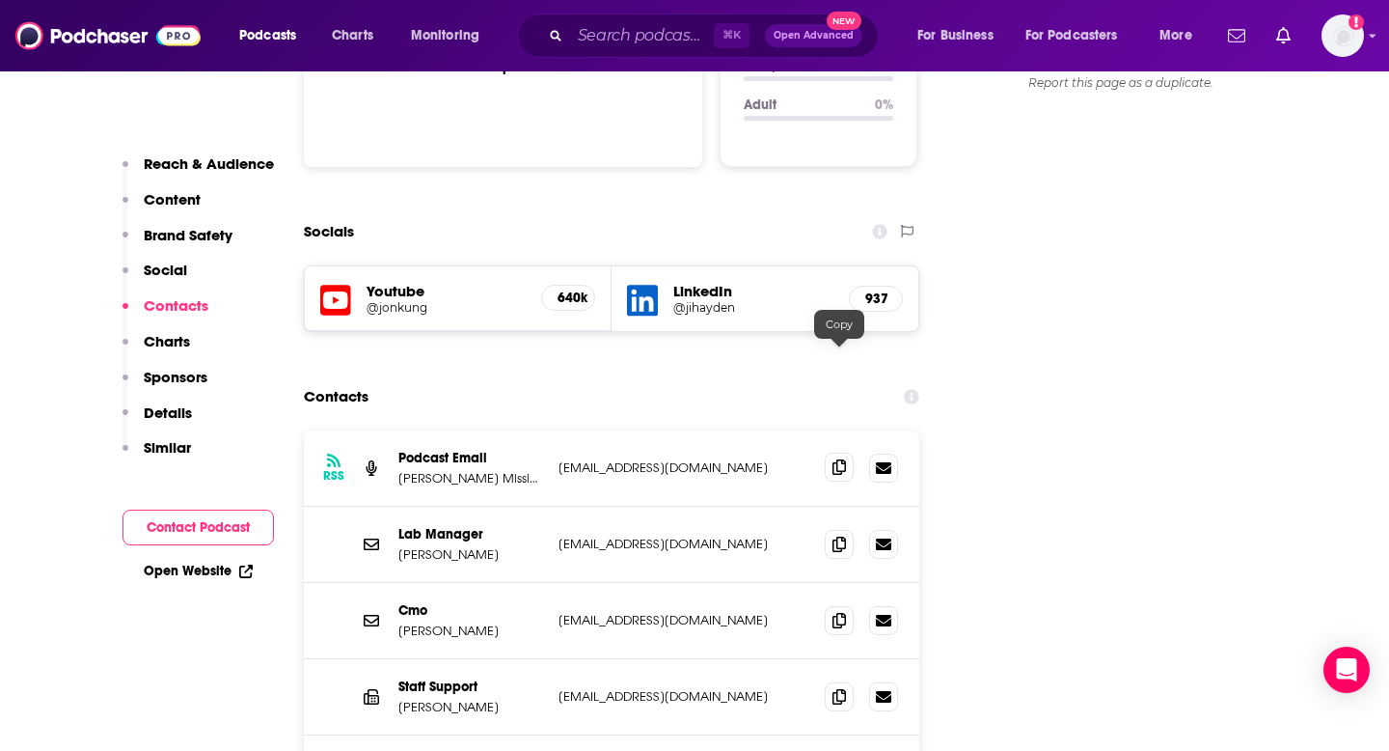
click at [839, 459] on icon at bounding box center [840, 466] width 14 height 15
click at [632, 41] on input "Search podcasts, credits, & more..." at bounding box center [642, 35] width 144 height 31
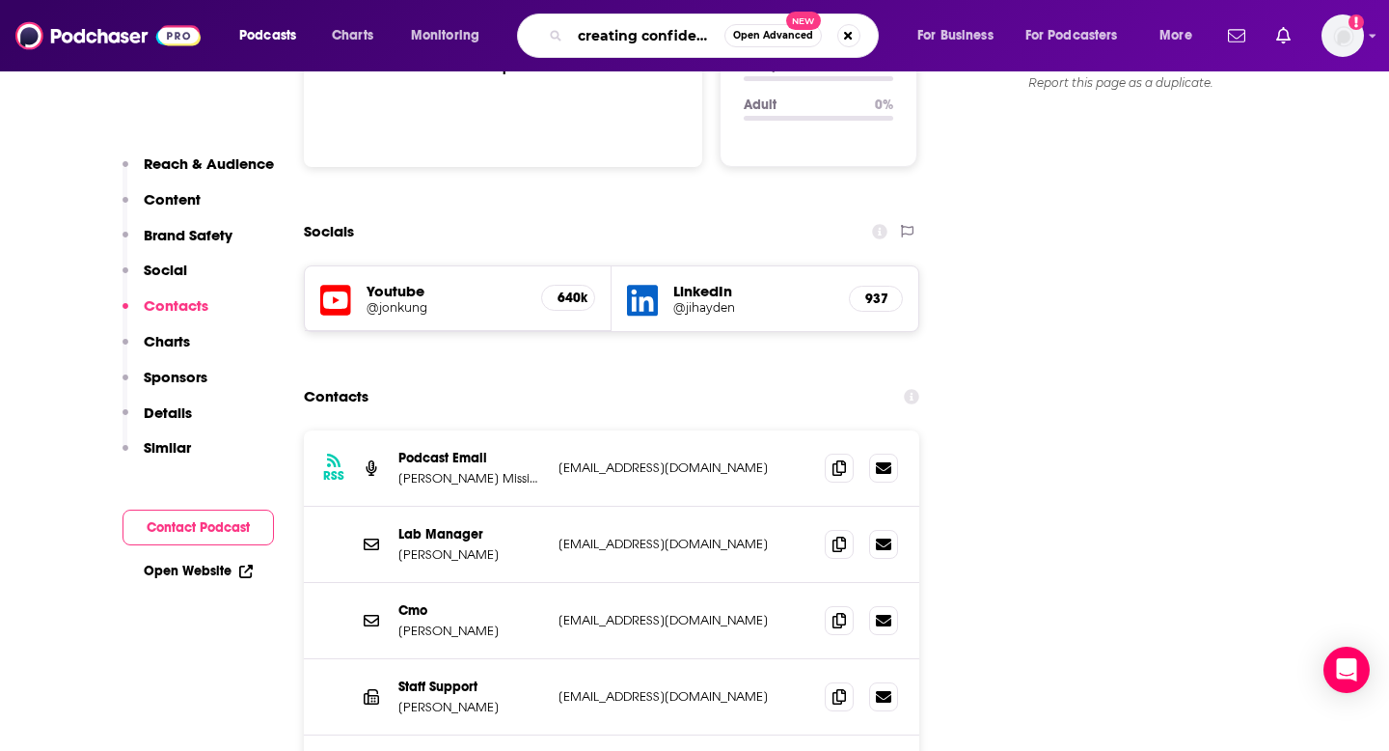
type input "creating confidence"
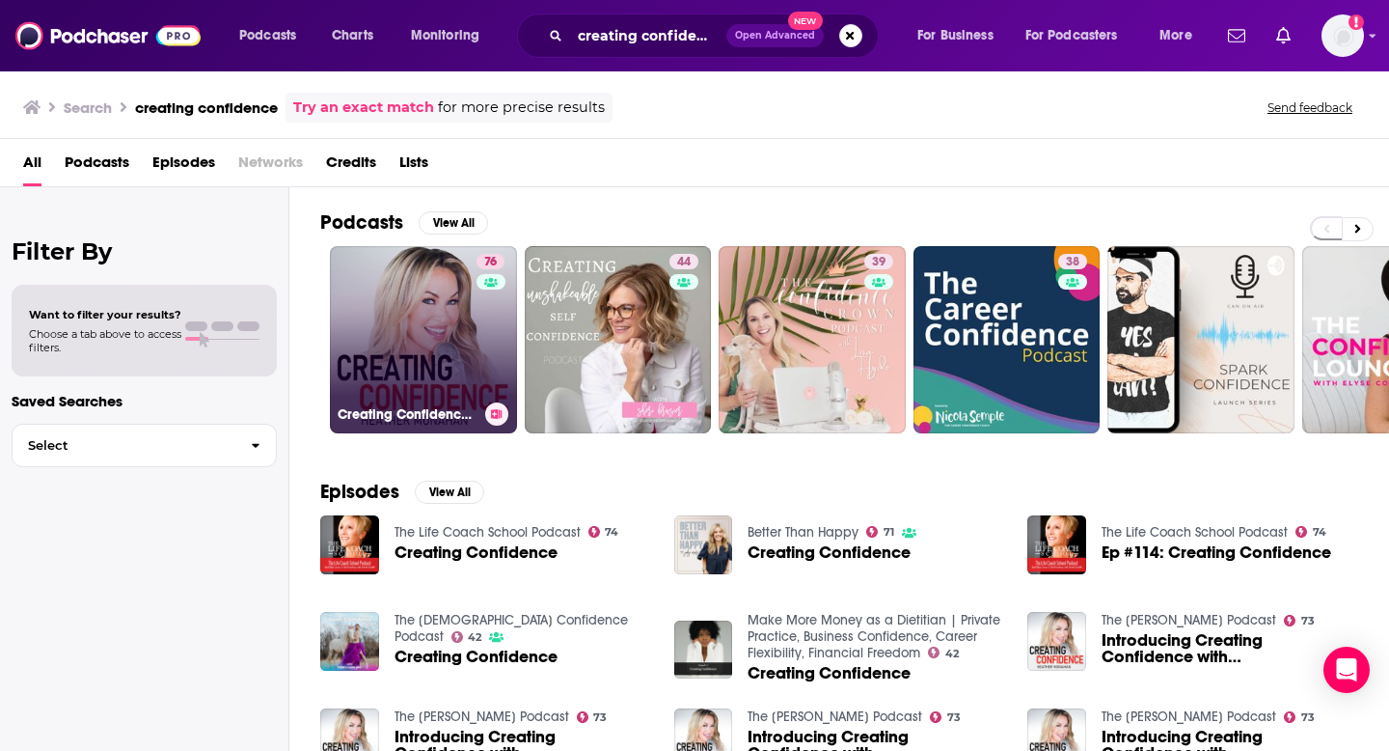
click at [419, 309] on link "76 Creating Confidence with [PERSON_NAME]" at bounding box center [423, 339] width 187 height 187
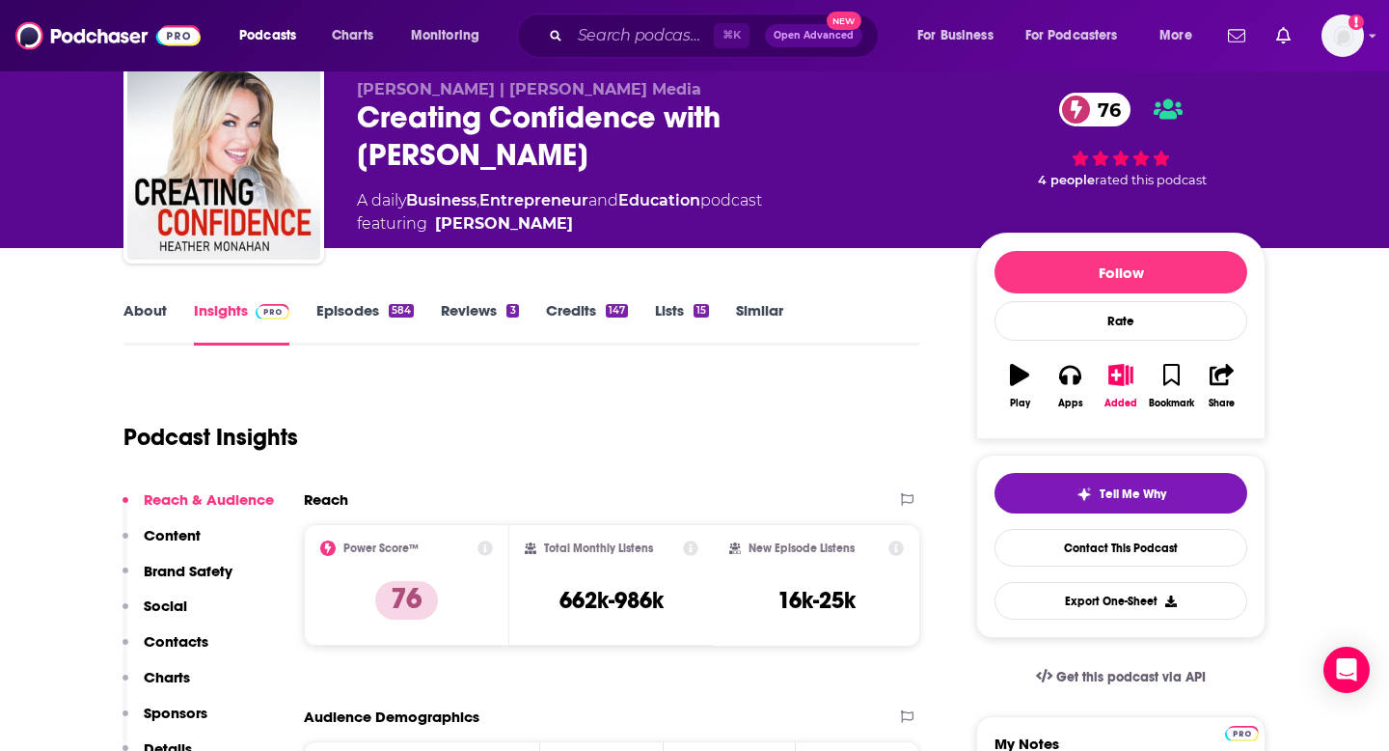
click at [178, 635] on p "Contacts" at bounding box center [176, 641] width 65 height 18
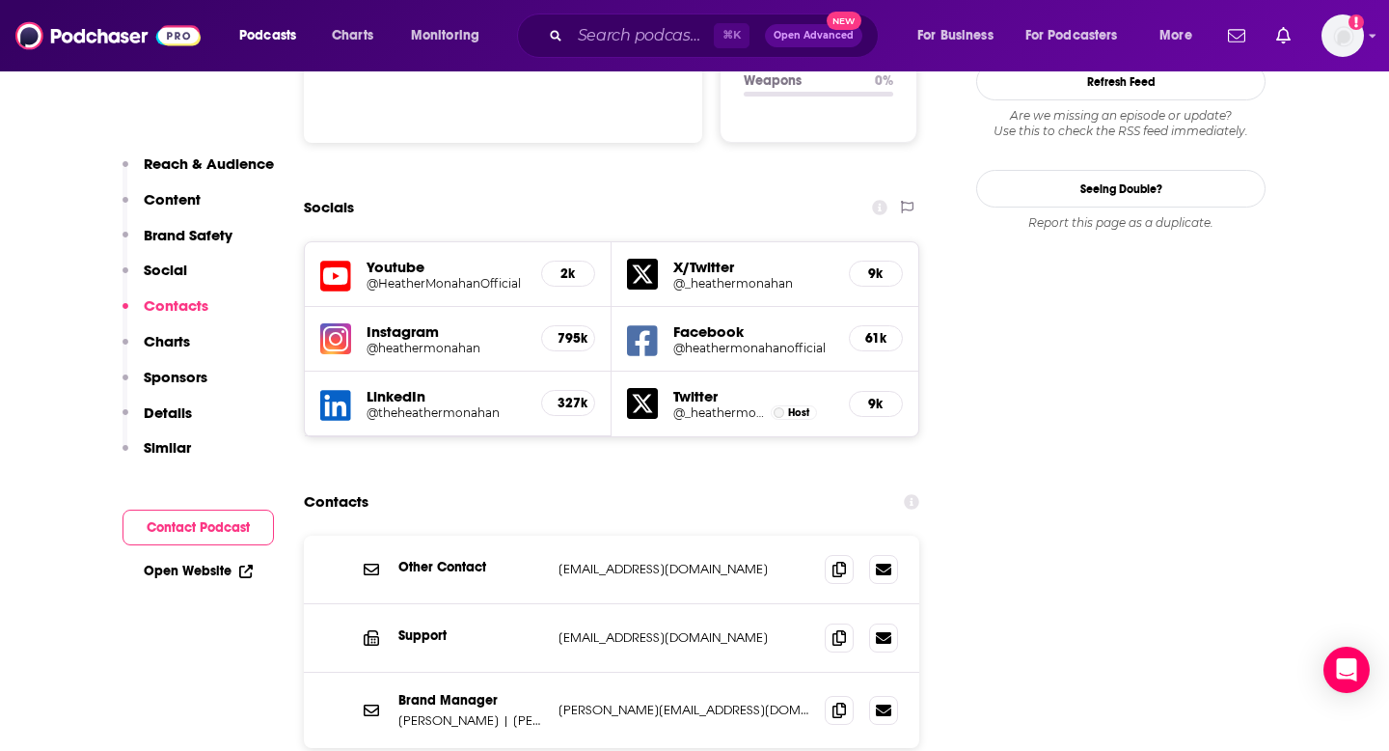
scroll to position [2250, 0]
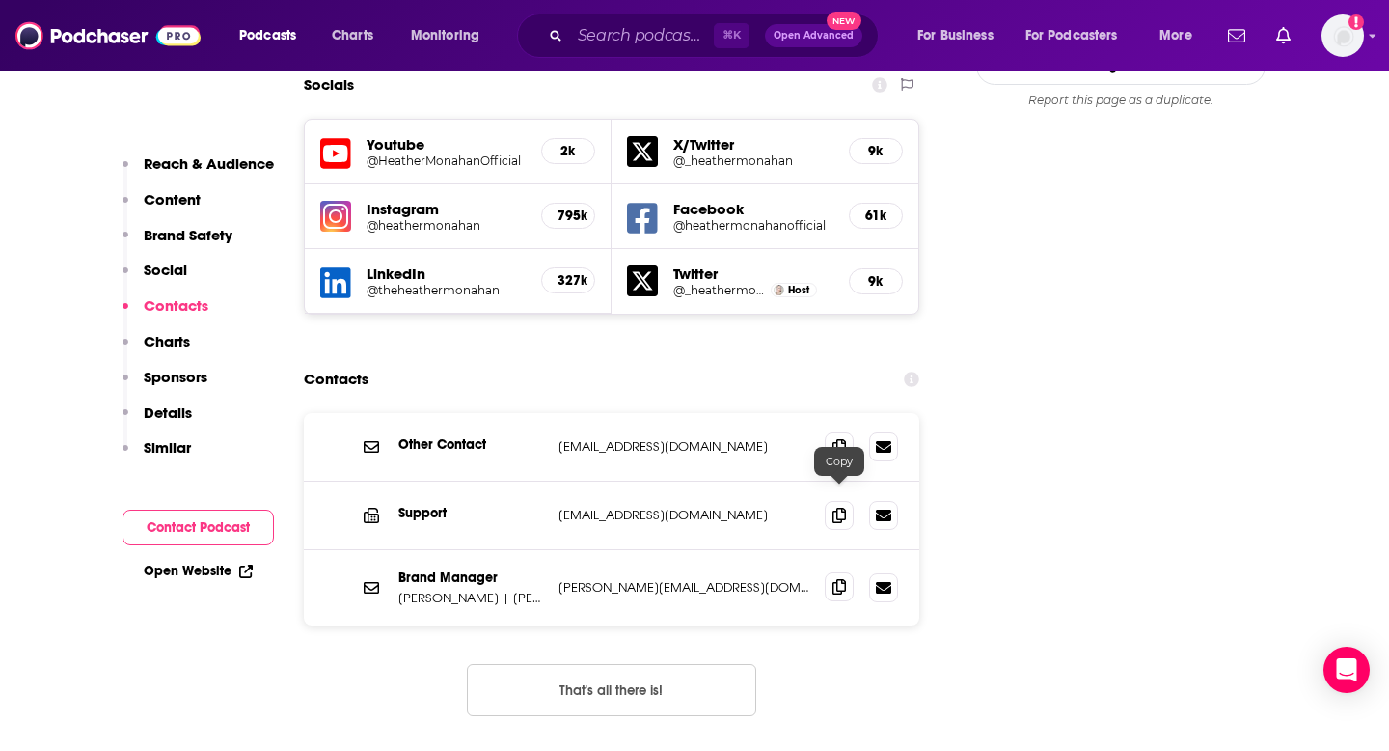
click at [836, 579] on icon at bounding box center [840, 586] width 14 height 15
click at [652, 50] on div "⌘ K Open Advanced New" at bounding box center [698, 36] width 362 height 44
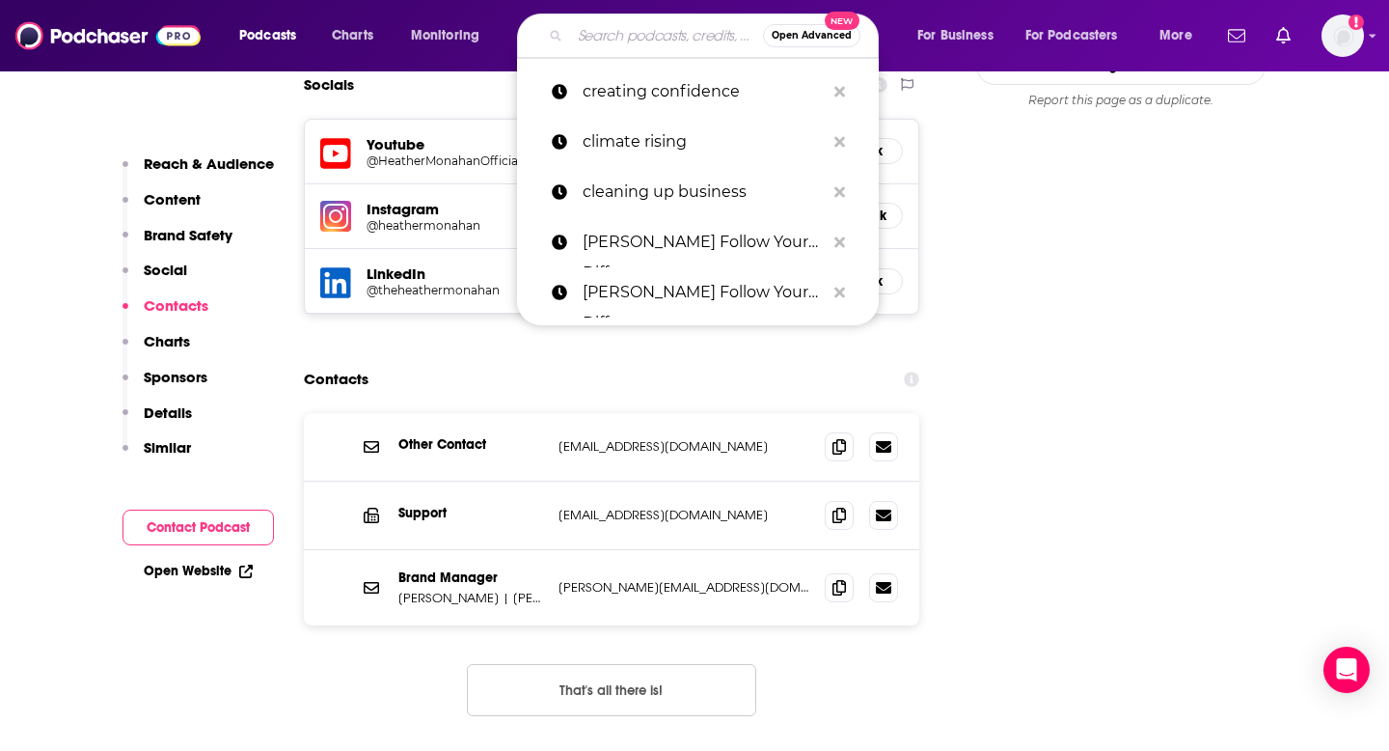
click at [647, 31] on input "Search podcasts, credits, & more..." at bounding box center [666, 35] width 193 height 31
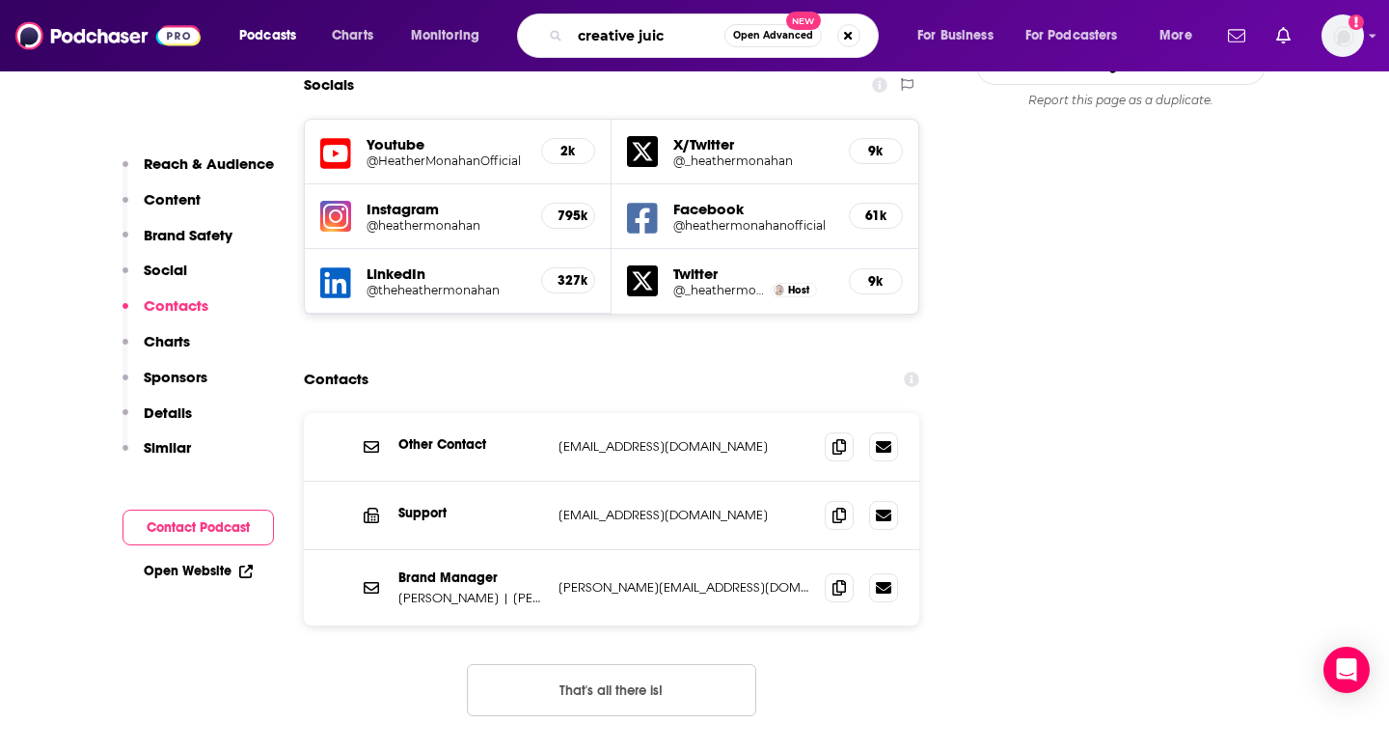
type input "creative juice"
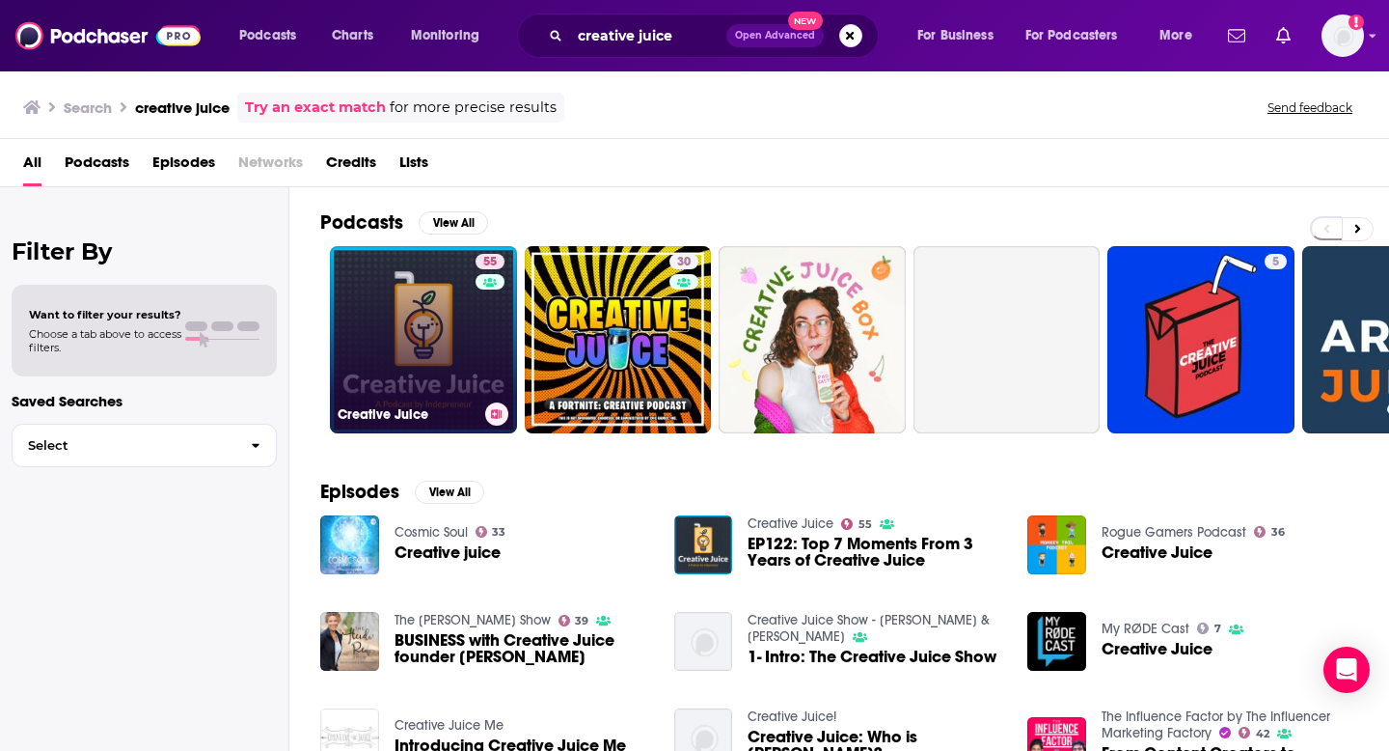
click at [377, 353] on link "55 Creative Juice" at bounding box center [423, 339] width 187 height 187
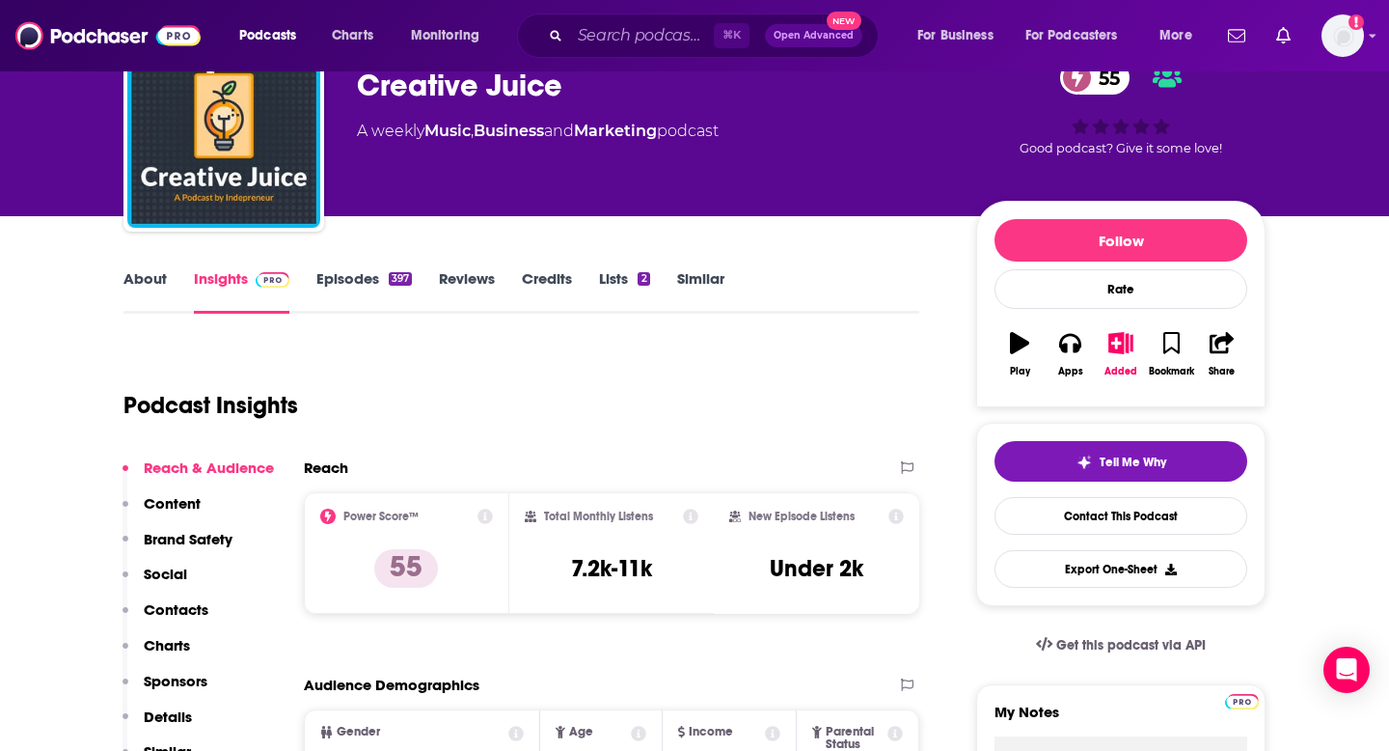
click at [171, 606] on p "Contacts" at bounding box center [176, 609] width 65 height 18
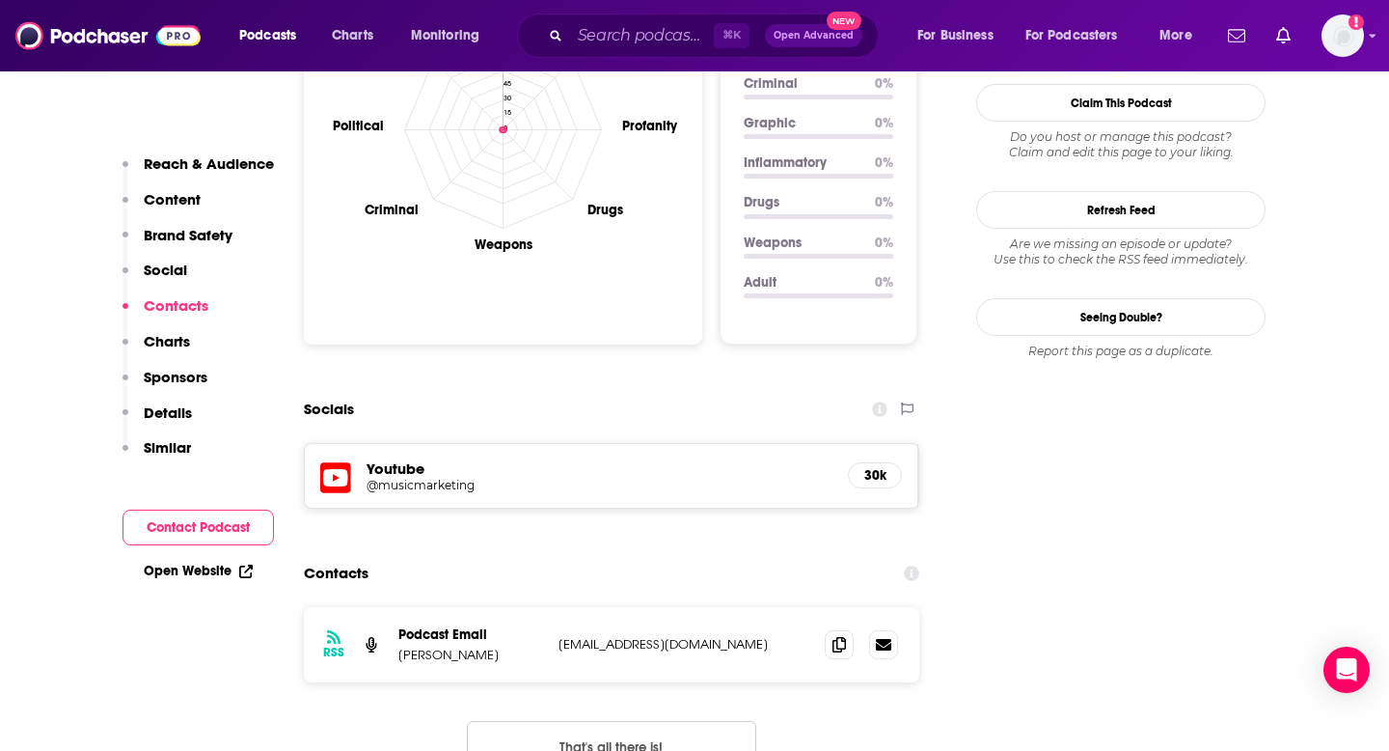
scroll to position [2140, 0]
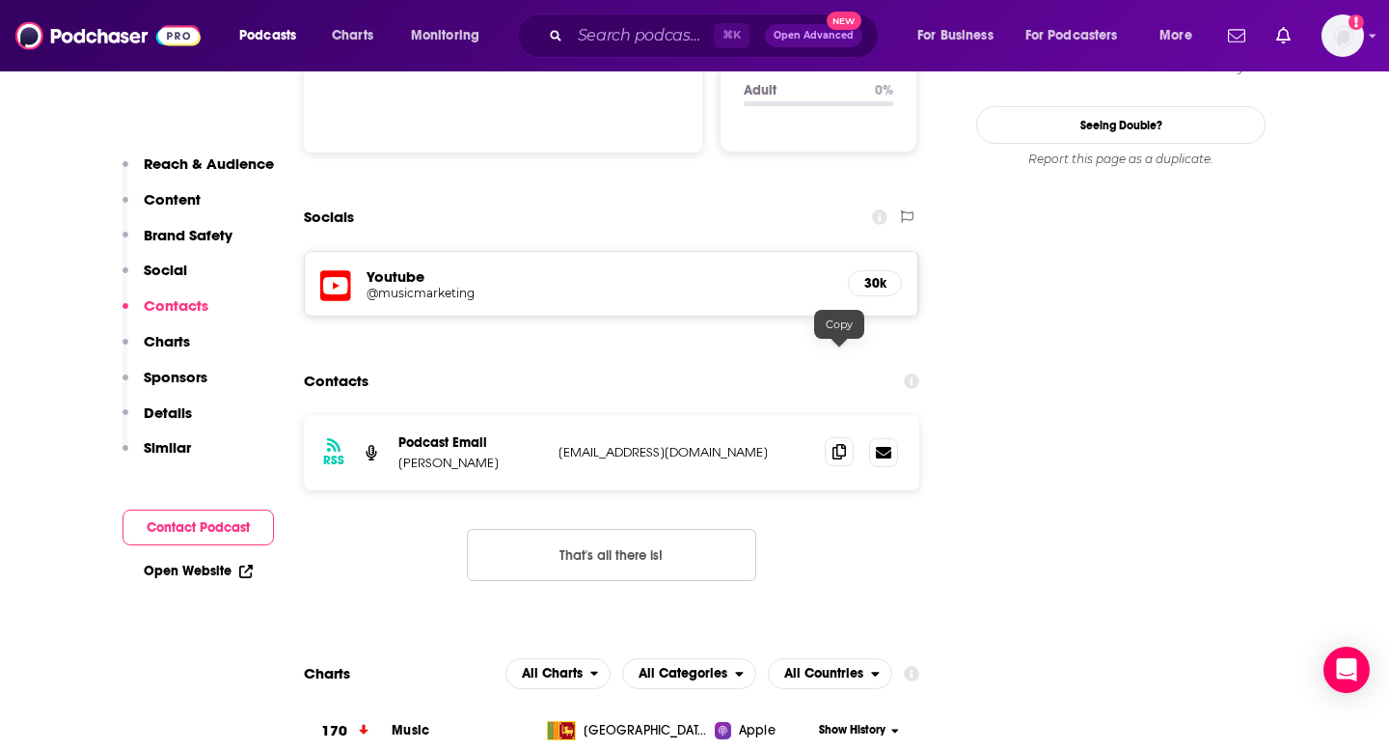
click at [851, 437] on span at bounding box center [839, 451] width 29 height 29
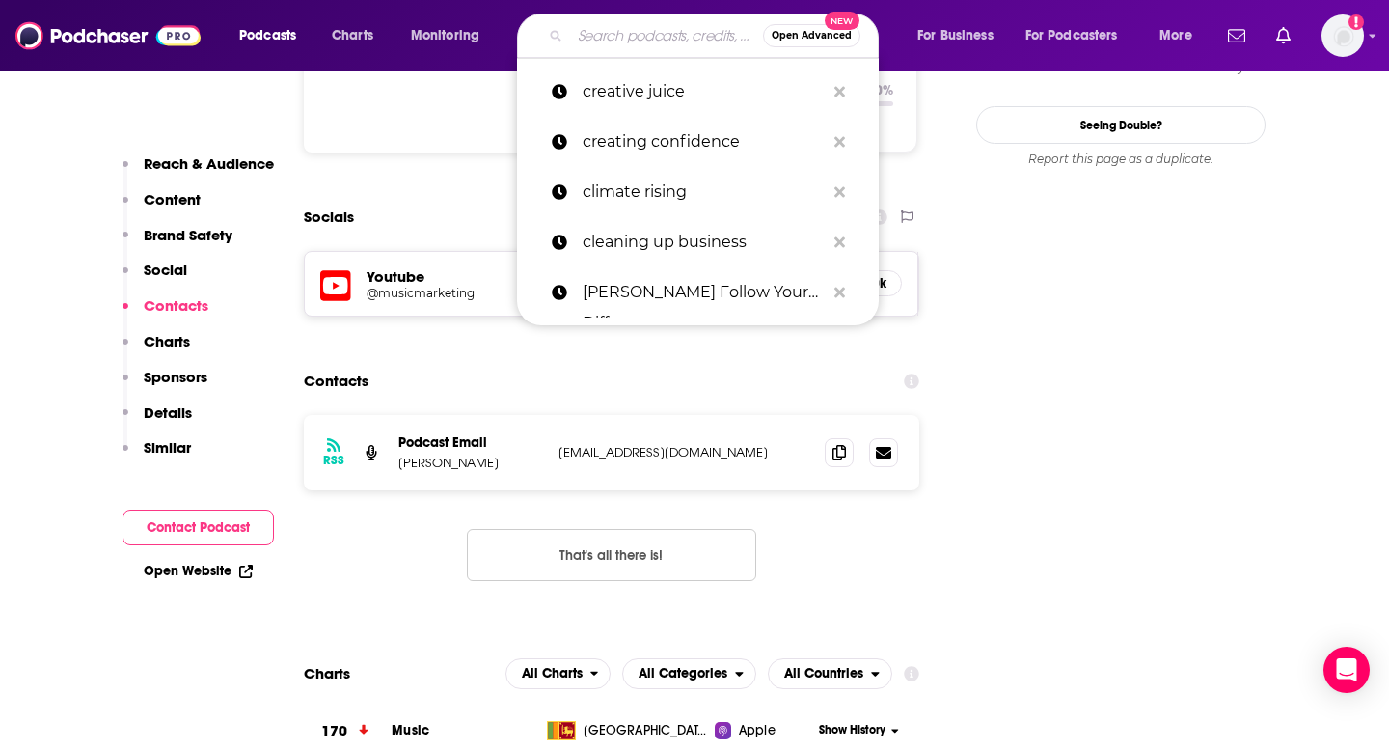
click at [579, 45] on input "Search podcasts, credits, & more..." at bounding box center [666, 35] width 193 height 31
paste input "Cyborgs: A Bionic Podcast"
type input "Cyborgs: A Bionic Podcast"
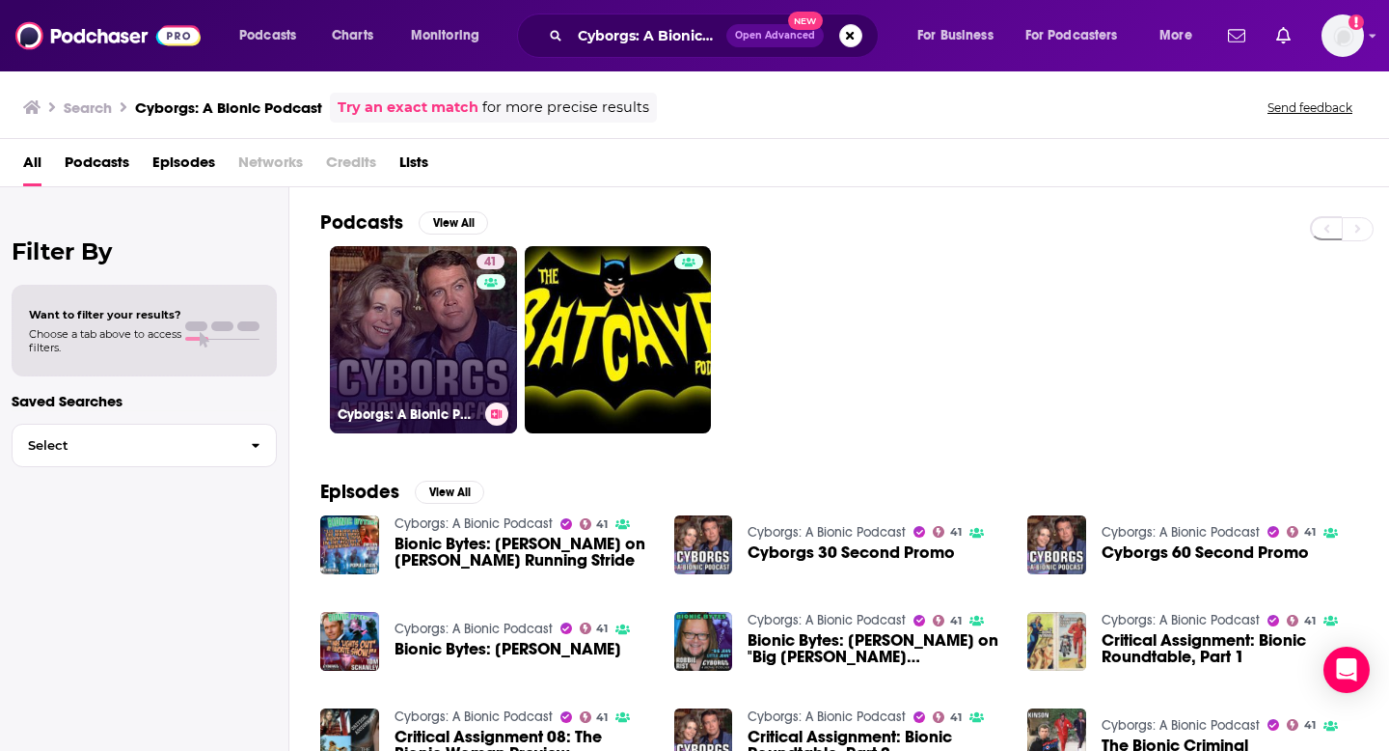
click at [439, 359] on link "41 Cyborgs: A Bionic Podcast" at bounding box center [423, 339] width 187 height 187
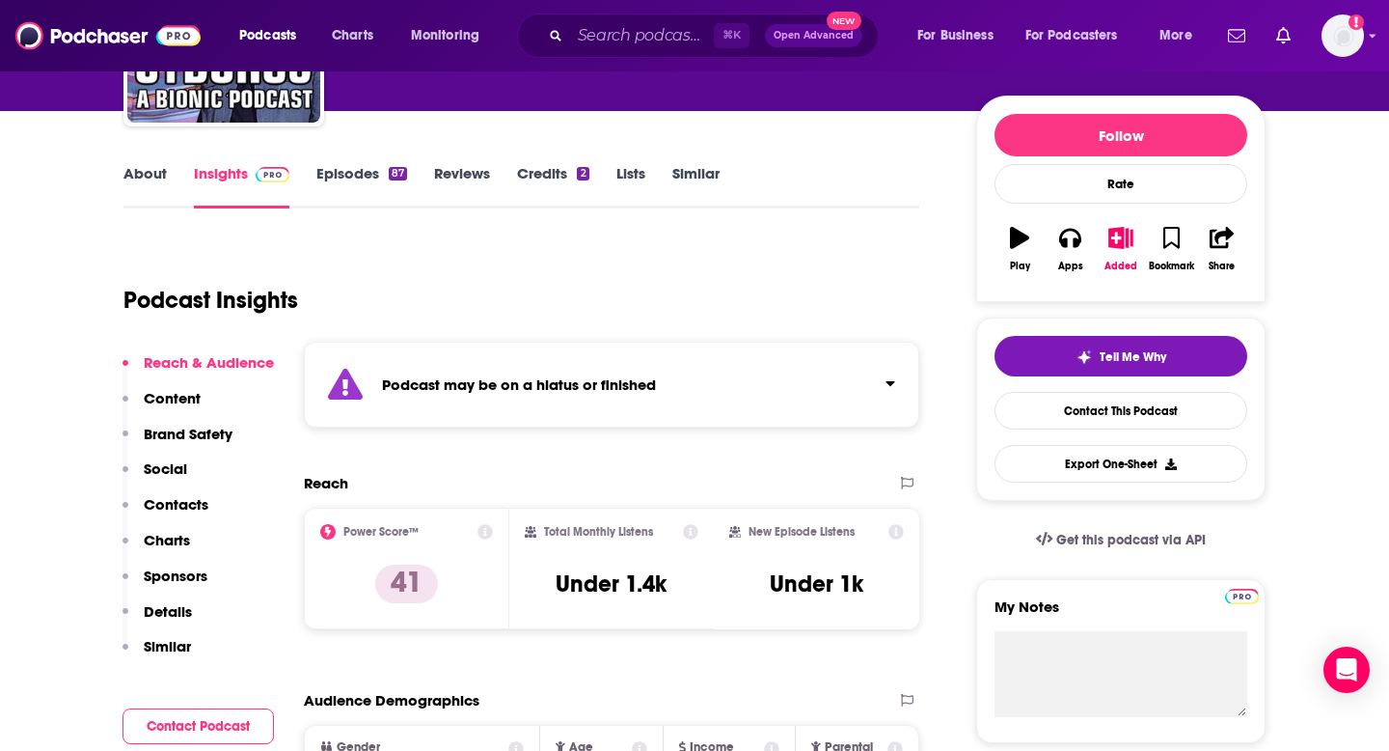
click at [173, 502] on p "Contacts" at bounding box center [176, 504] width 65 height 18
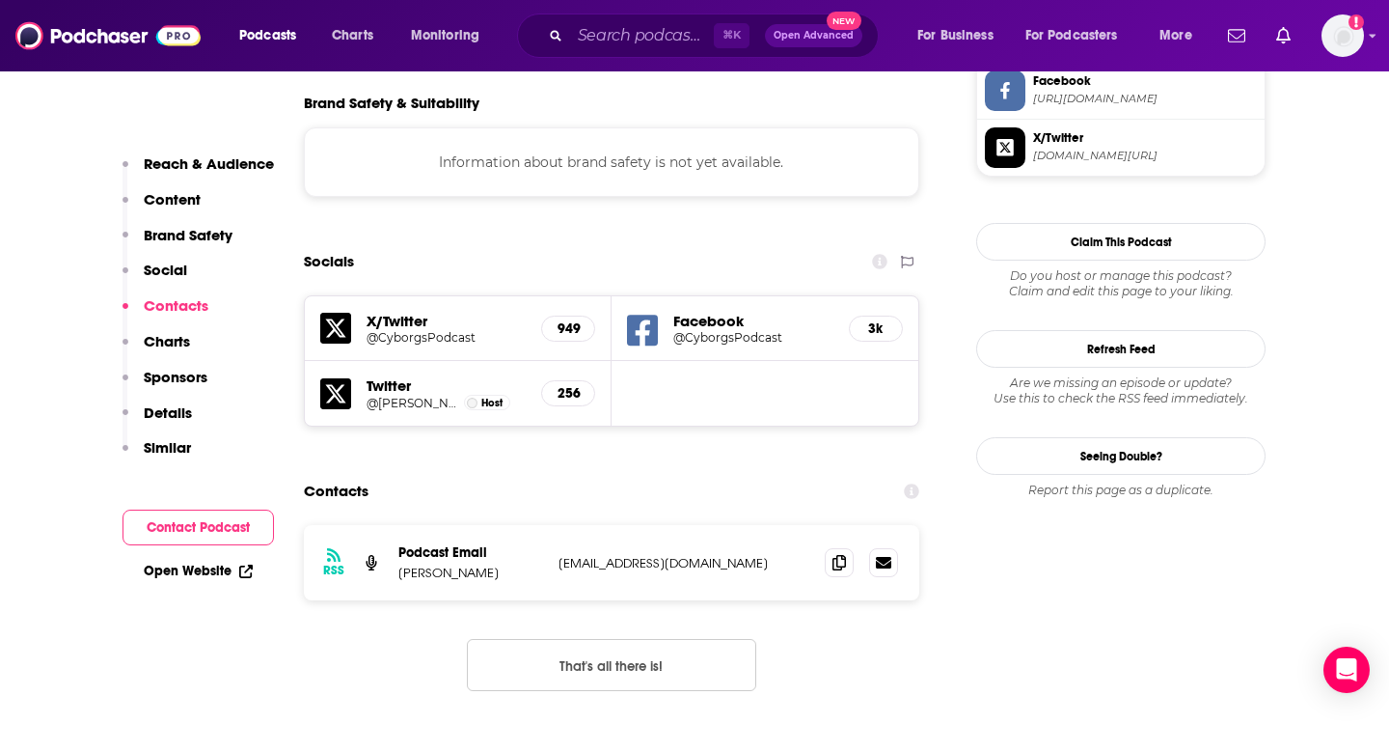
scroll to position [1999, 0]
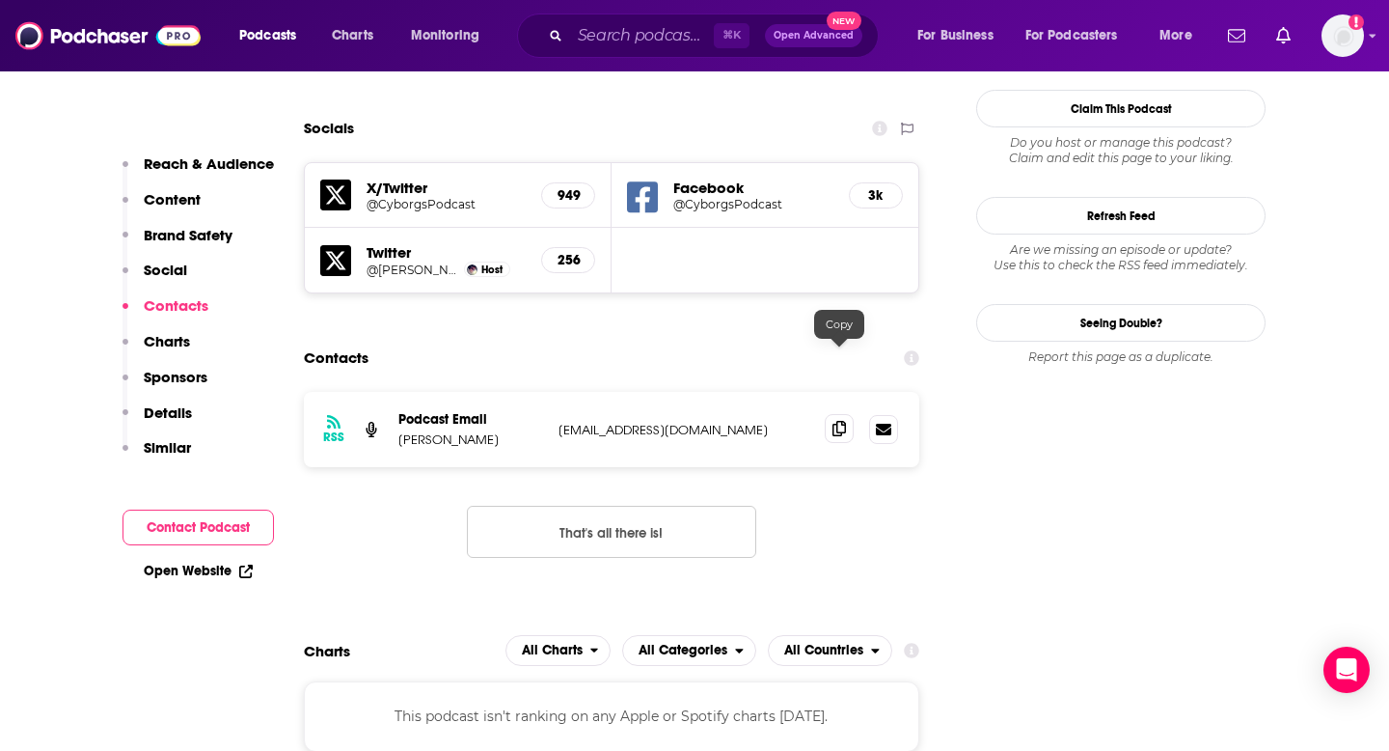
click at [842, 421] on icon at bounding box center [840, 428] width 14 height 15
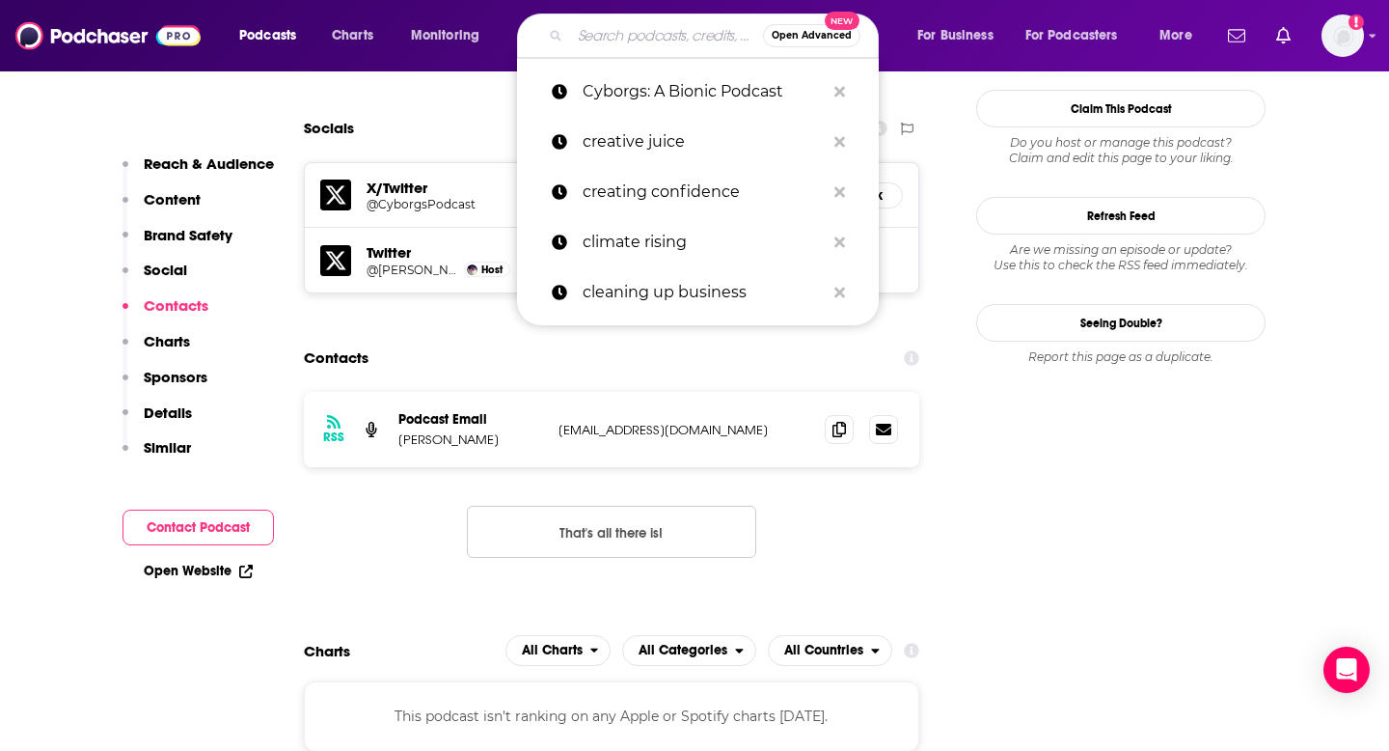
click at [587, 22] on input "Search podcasts, credits, & more..." at bounding box center [666, 35] width 193 height 31
paste input "Dare to be Different"
type input "Dare to be Different"
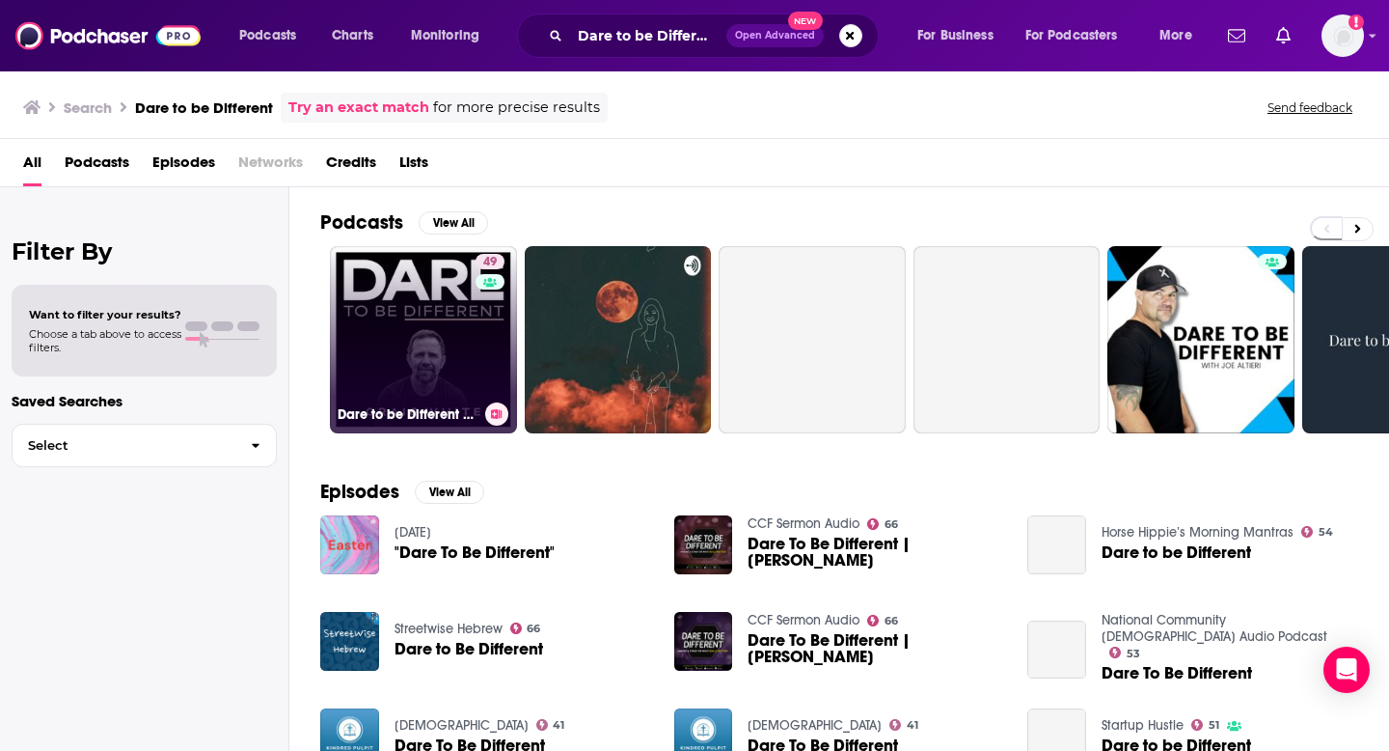
click at [496, 356] on div "49" at bounding box center [493, 328] width 34 height 149
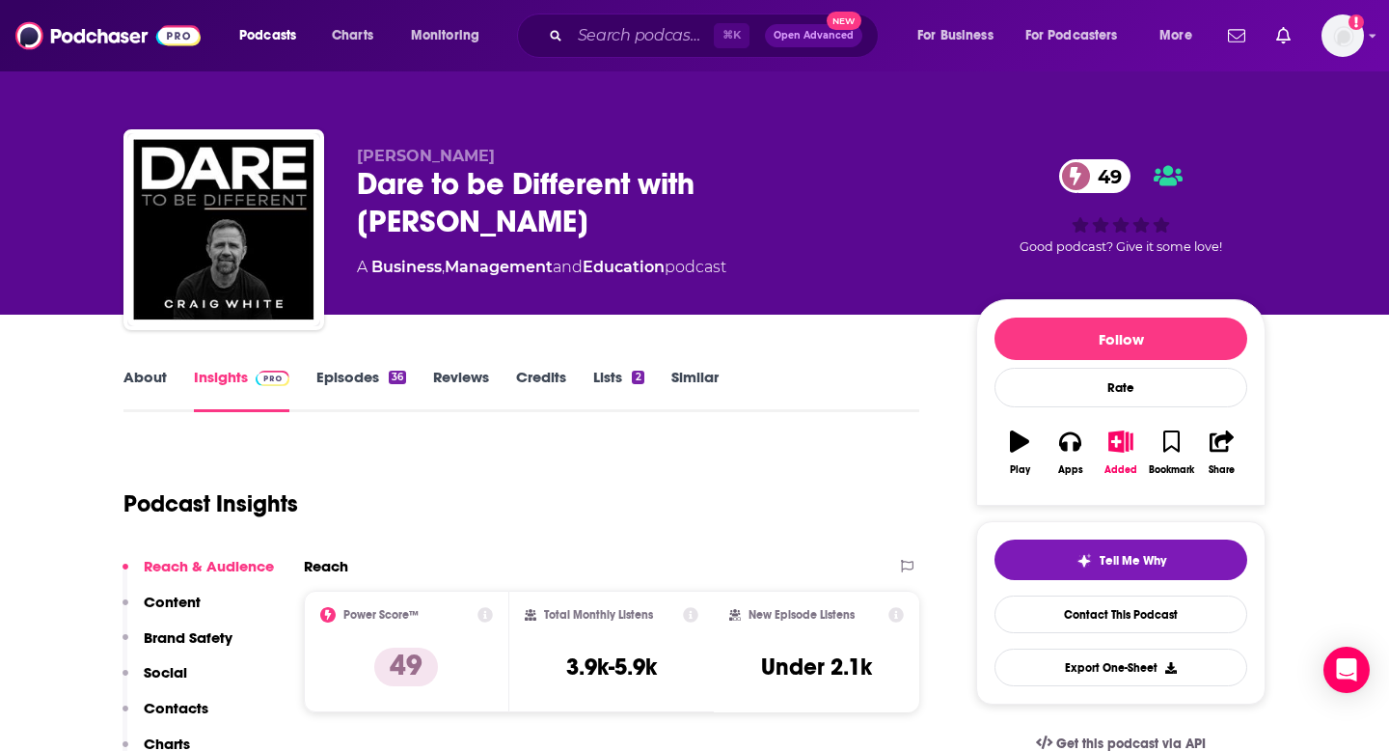
scroll to position [84, 0]
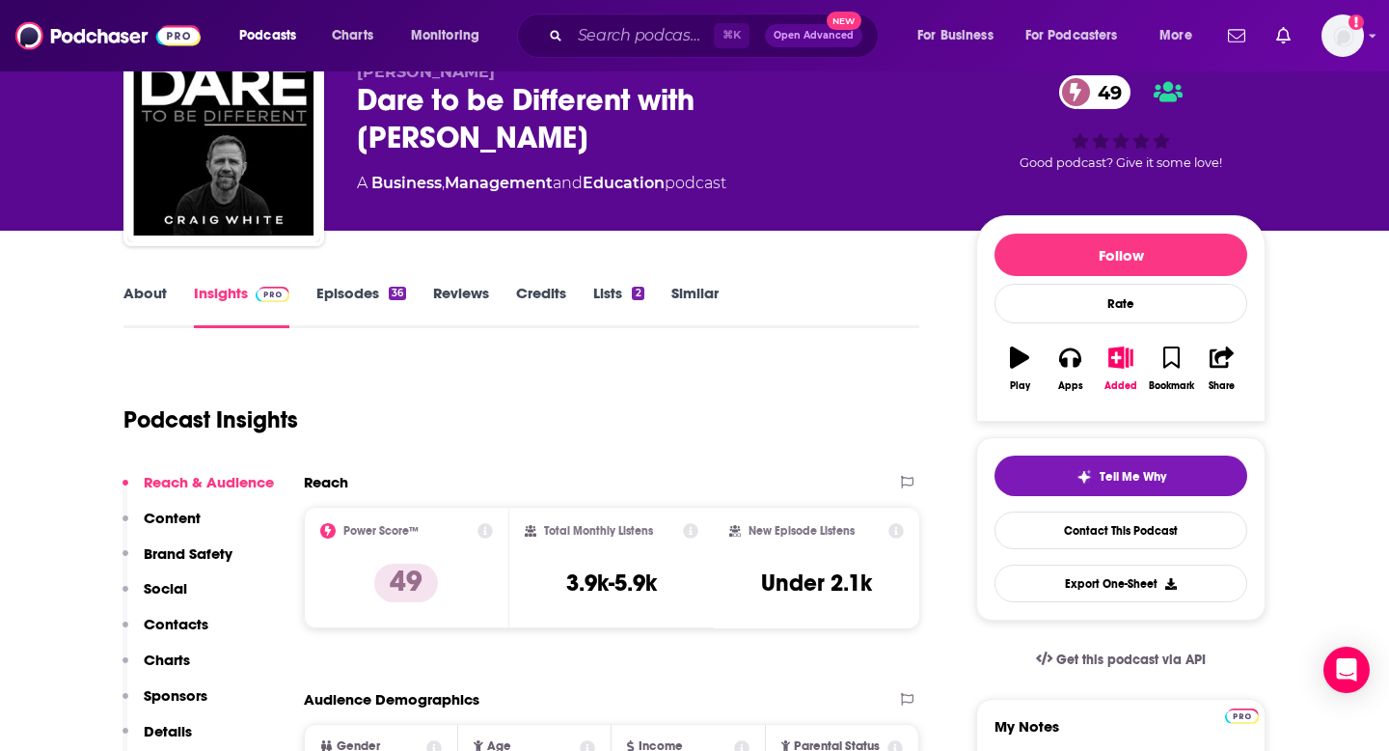
click at [184, 628] on p "Contacts" at bounding box center [176, 624] width 65 height 18
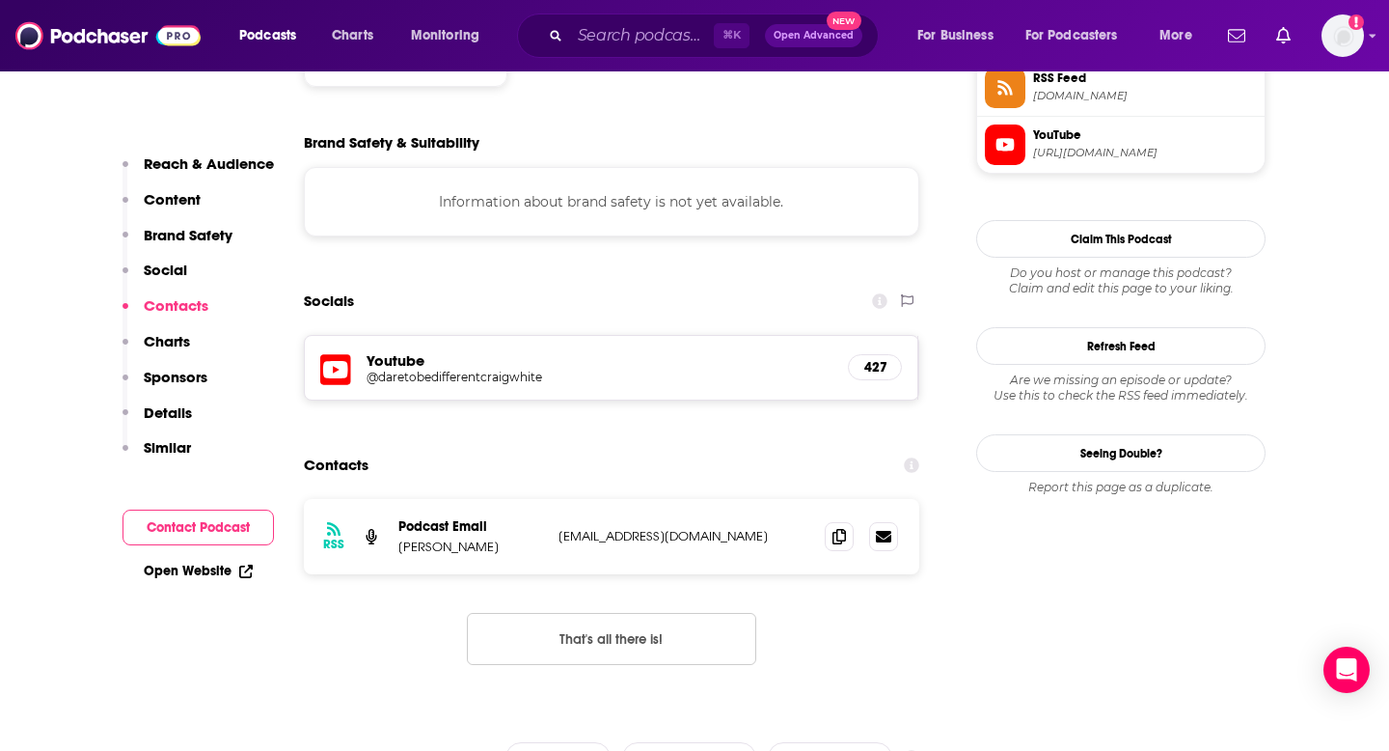
scroll to position [1749, 0]
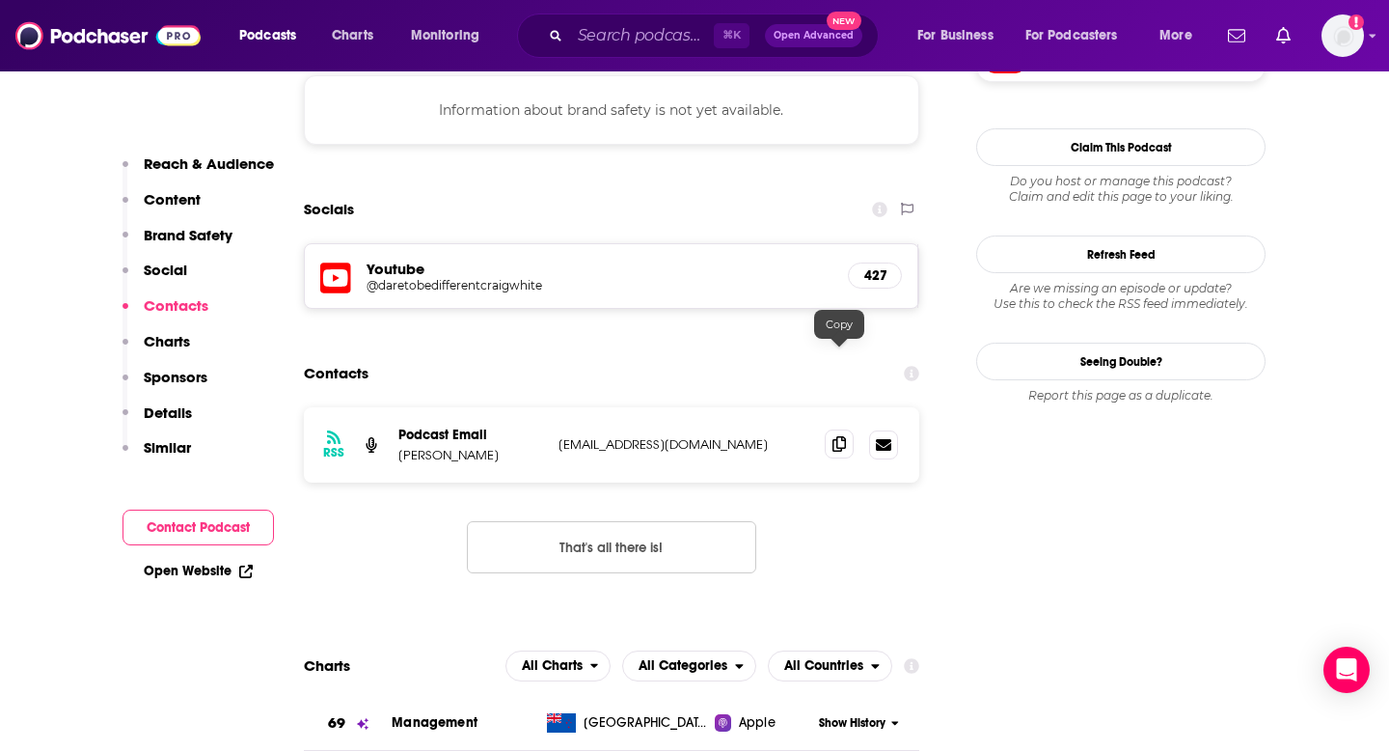
click at [831, 429] on span at bounding box center [839, 443] width 29 height 29
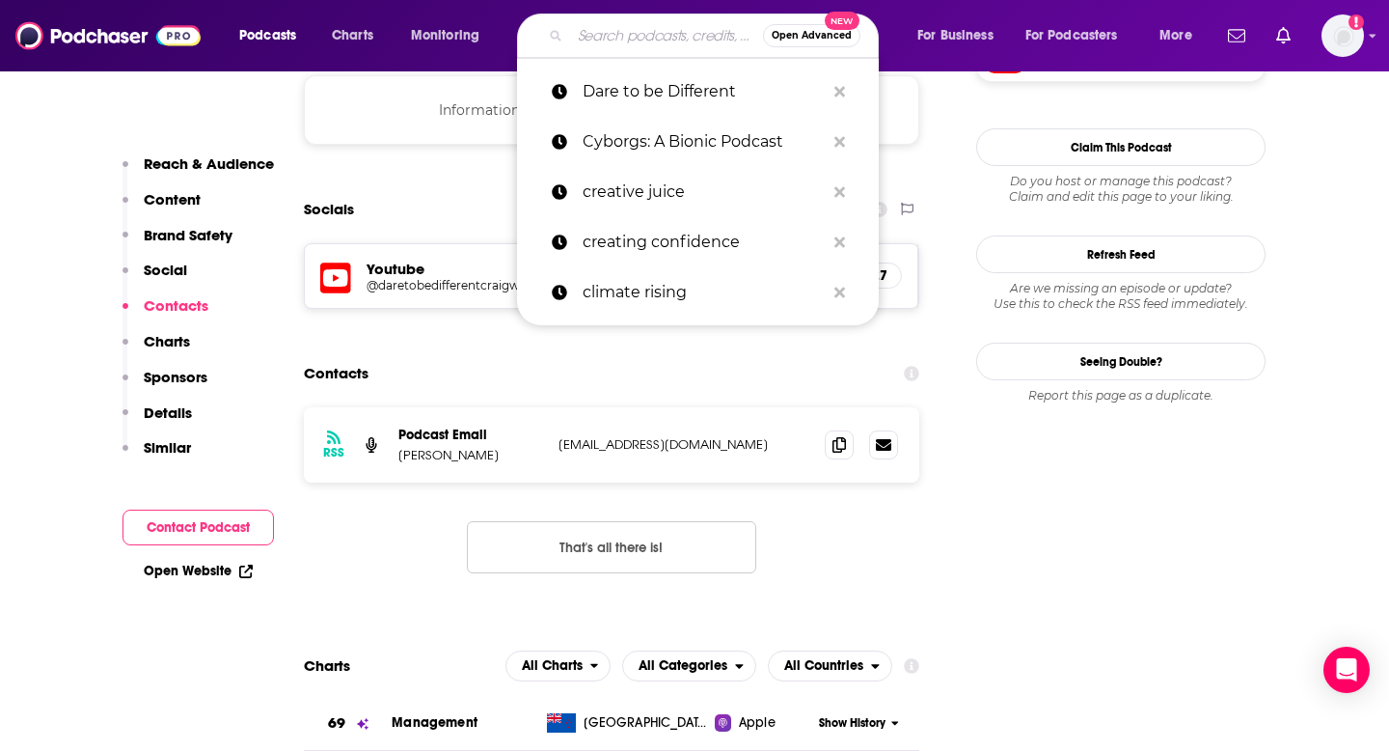
click at [668, 26] on input "Search podcasts, credits, & more..." at bounding box center [666, 35] width 193 height 31
paste input "DarkHorse Podcast"
type input "DarkHorse Podcast"
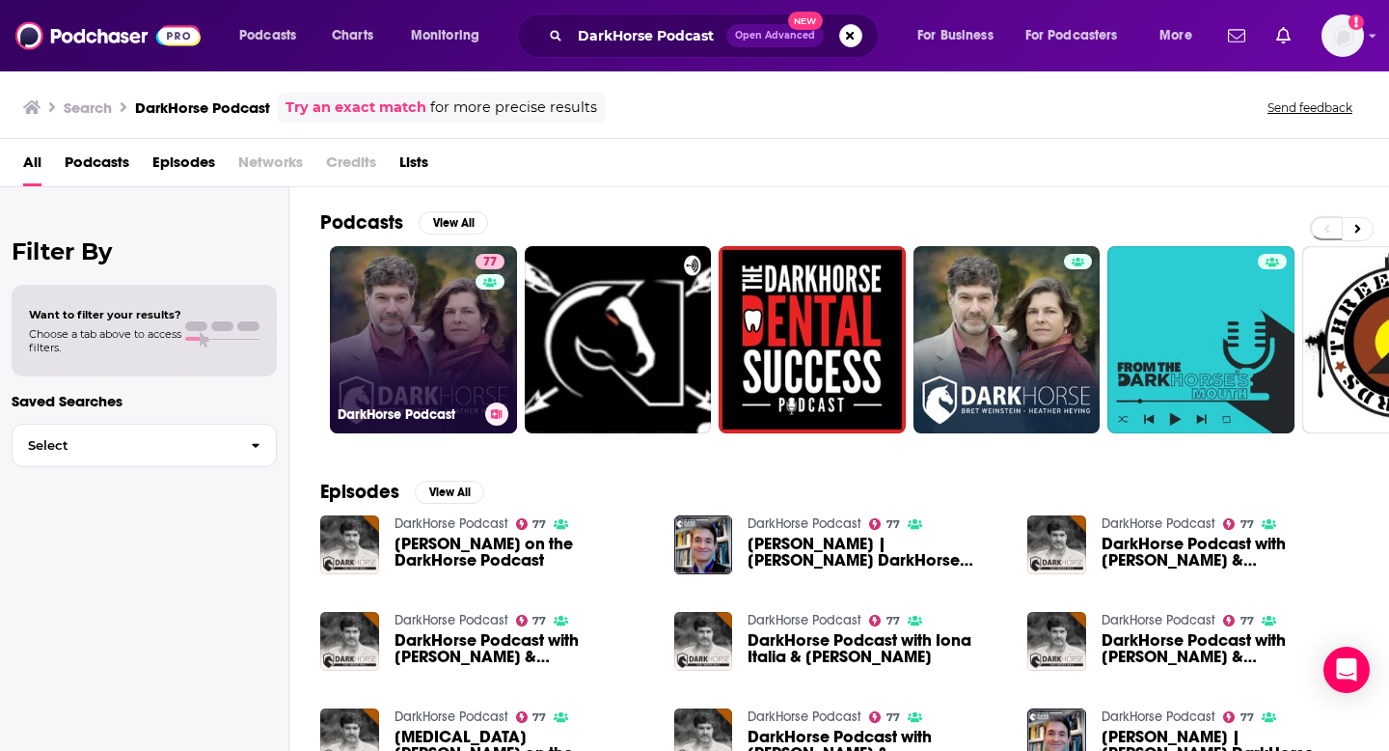
click at [447, 332] on link "77 DarkHorse Podcast" at bounding box center [423, 339] width 187 height 187
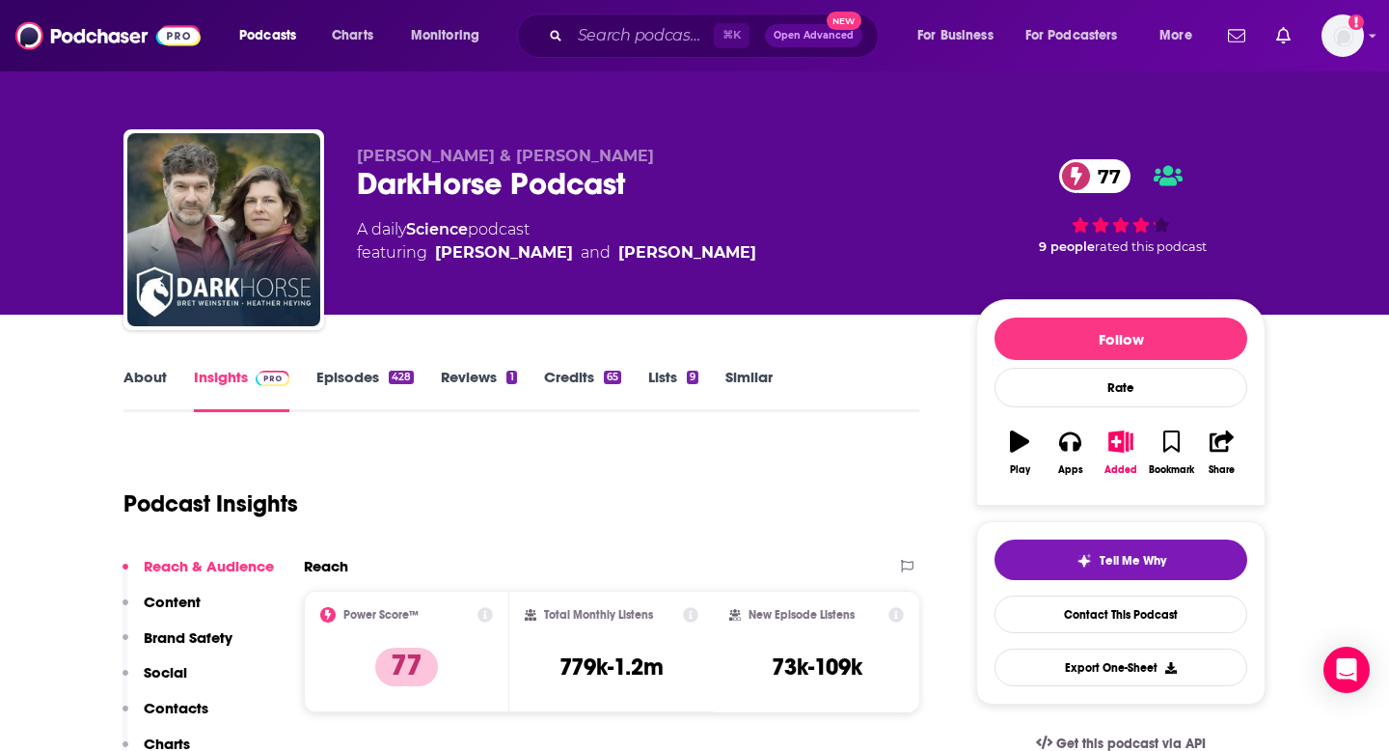
click at [193, 709] on p "Contacts" at bounding box center [176, 707] width 65 height 18
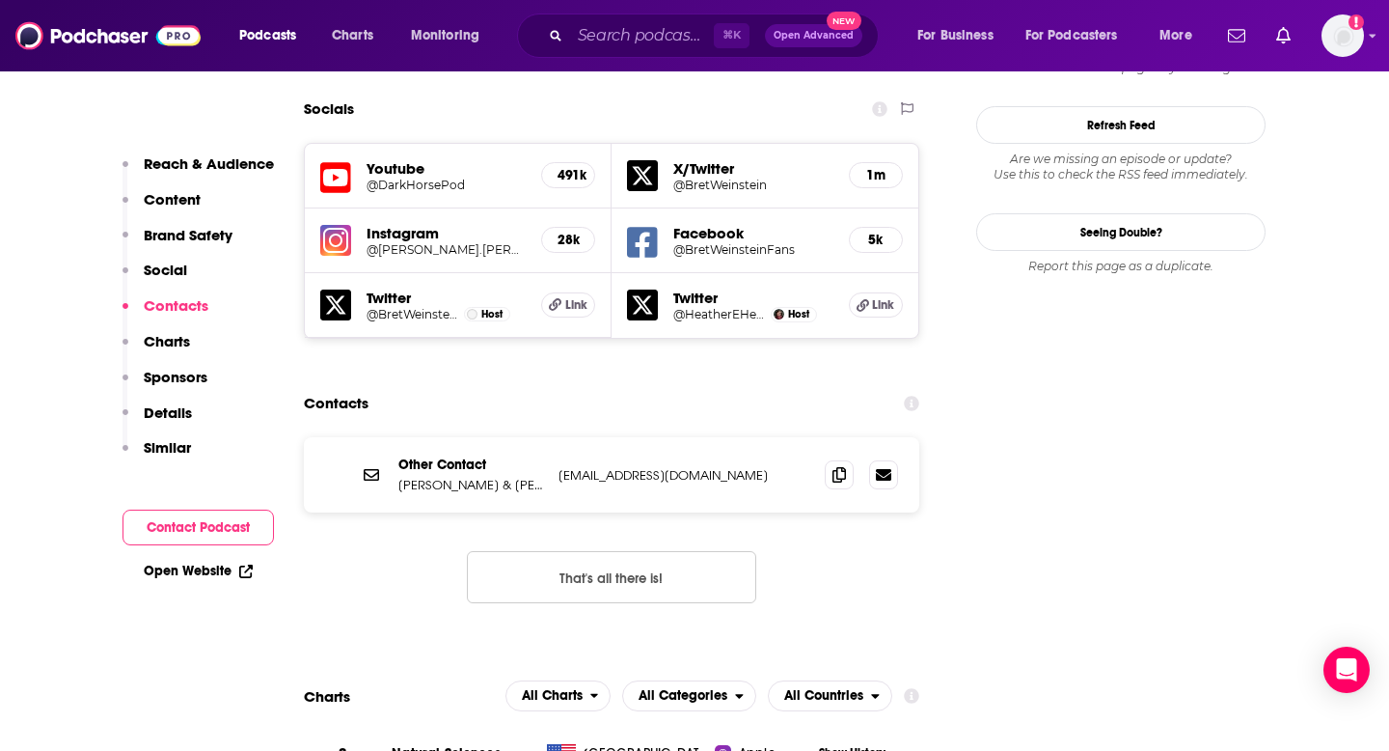
scroll to position [2206, 0]
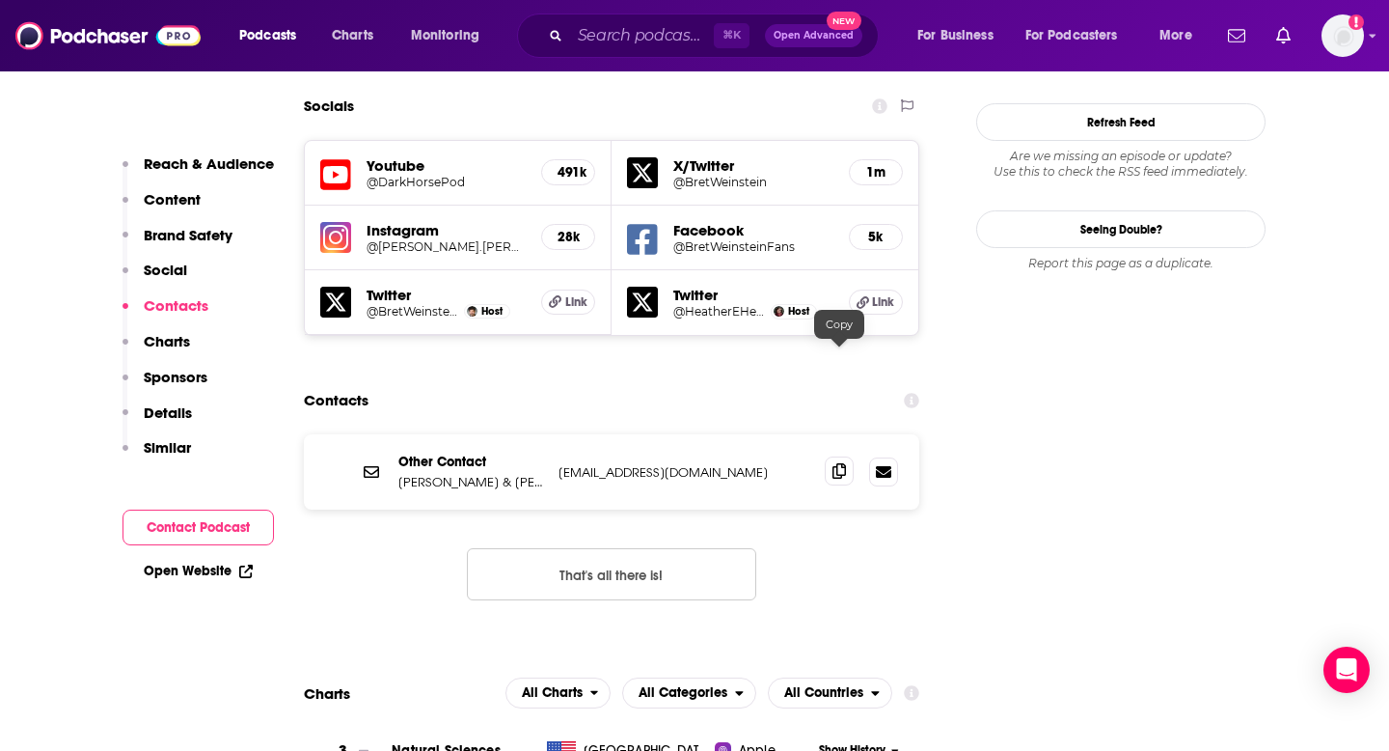
click at [837, 456] on span at bounding box center [839, 470] width 29 height 29
click at [837, 463] on icon at bounding box center [840, 470] width 14 height 15
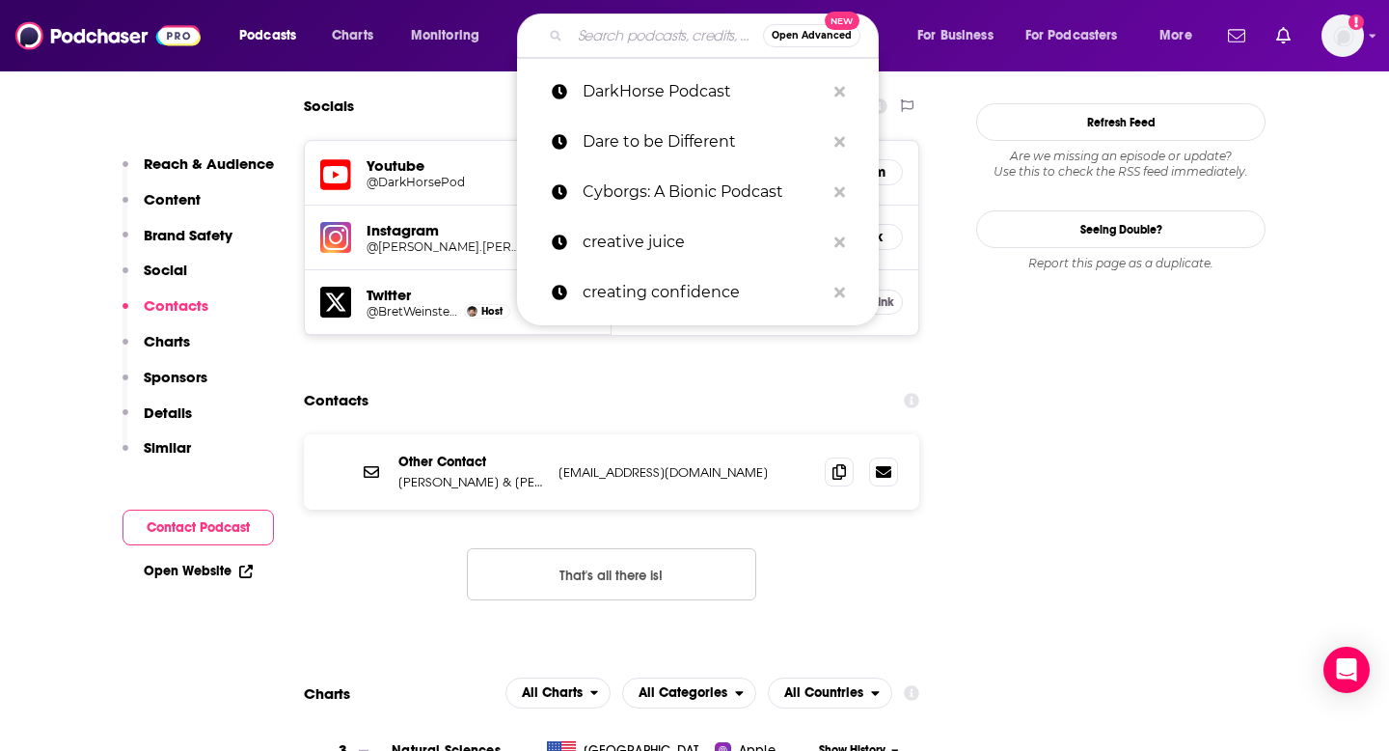
click at [616, 41] on input "Search podcasts, credits, & more..." at bounding box center [666, 35] width 193 height 31
paste input "Digital Health [DATE] 360"
type input "Digital Health [DATE] 360"
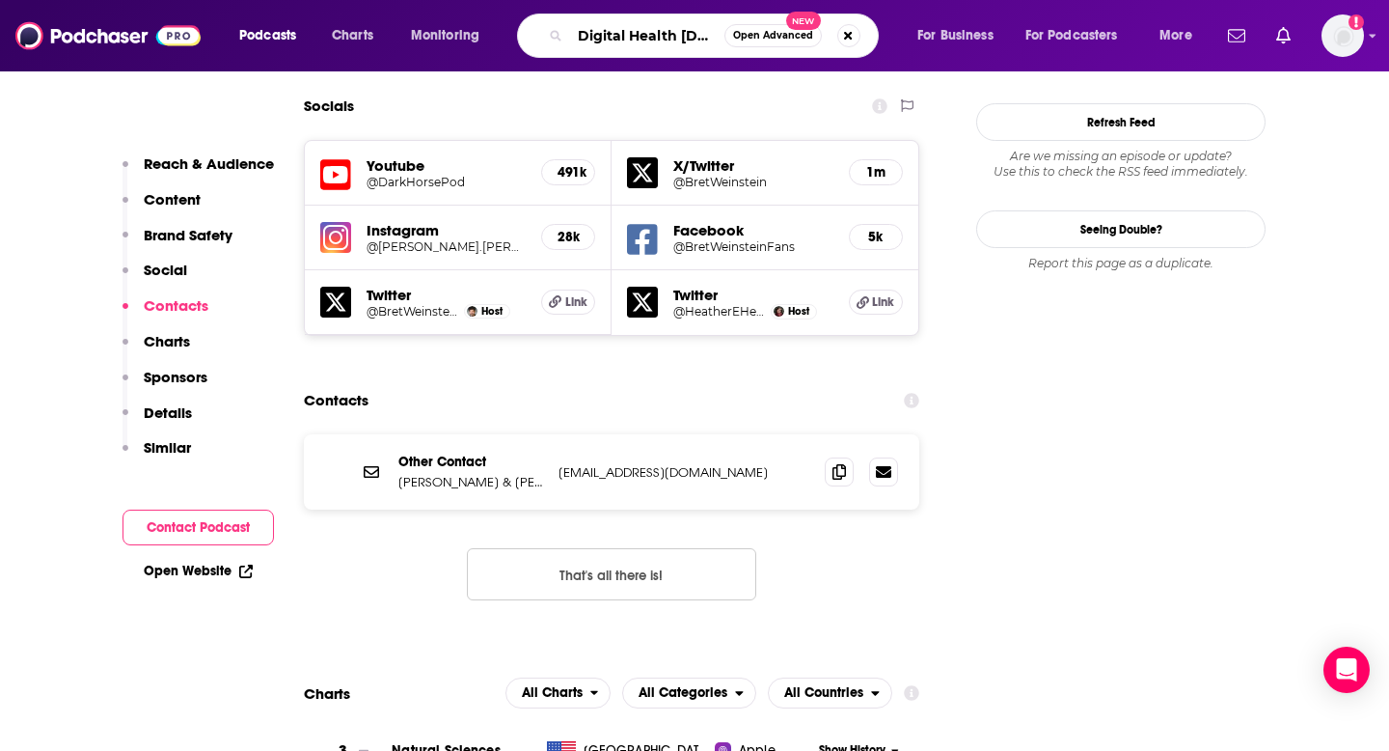
scroll to position [0, 37]
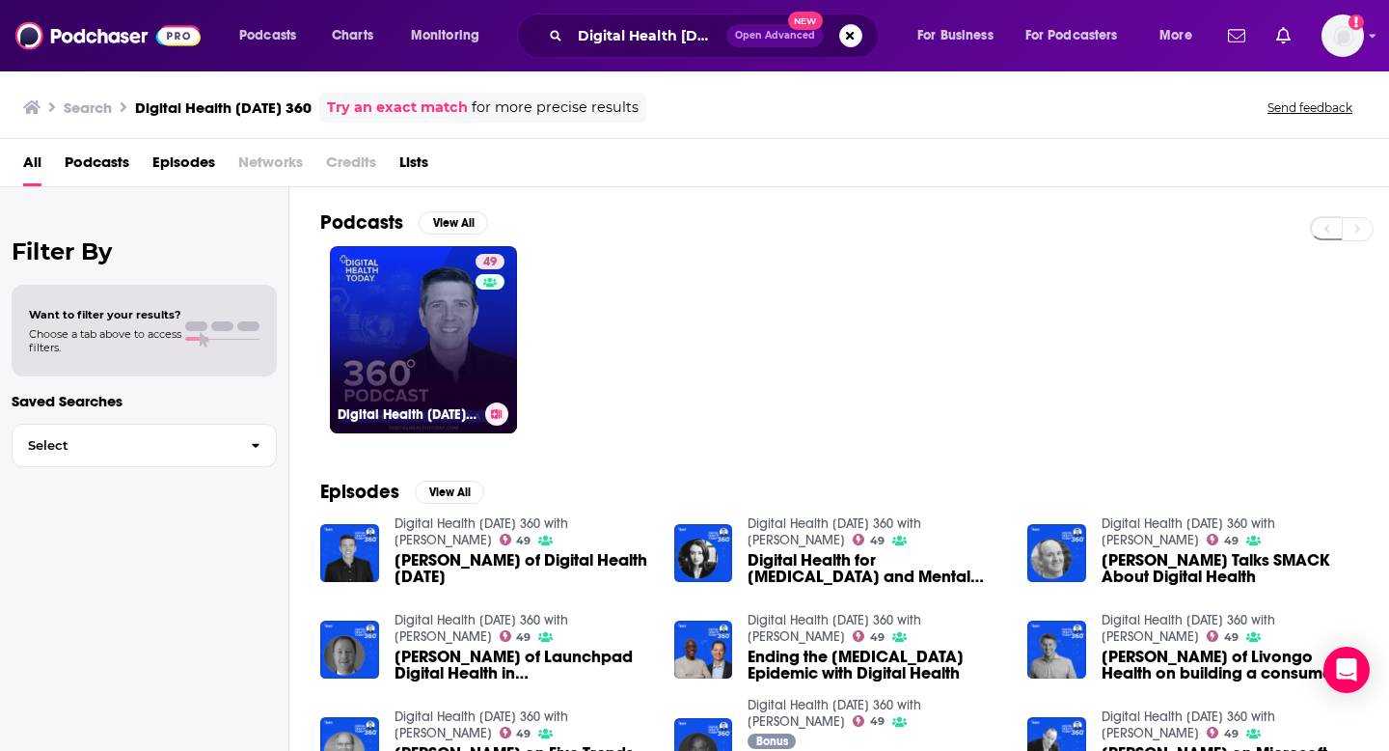
click at [456, 334] on link "49 Digital Health [DATE] 360 with [PERSON_NAME]" at bounding box center [423, 339] width 187 height 187
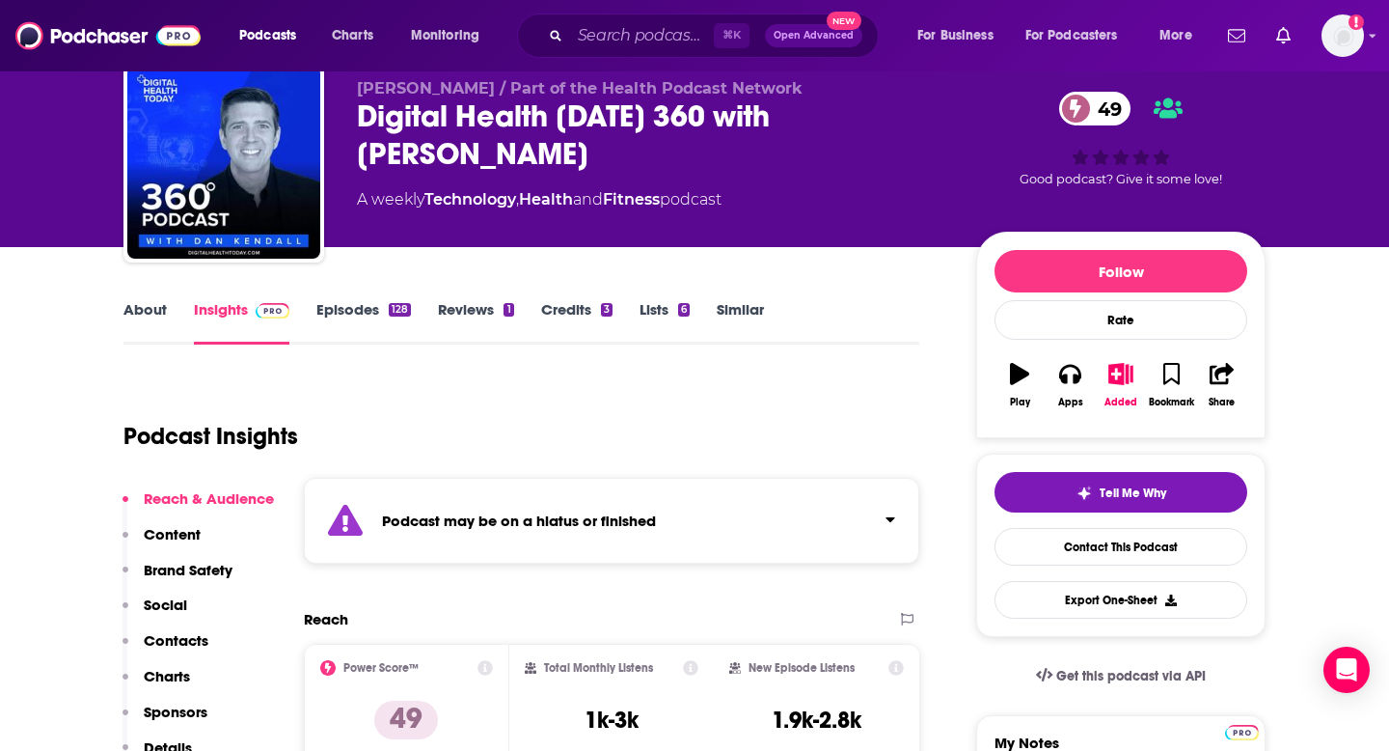
click at [172, 640] on p "Contacts" at bounding box center [176, 640] width 65 height 18
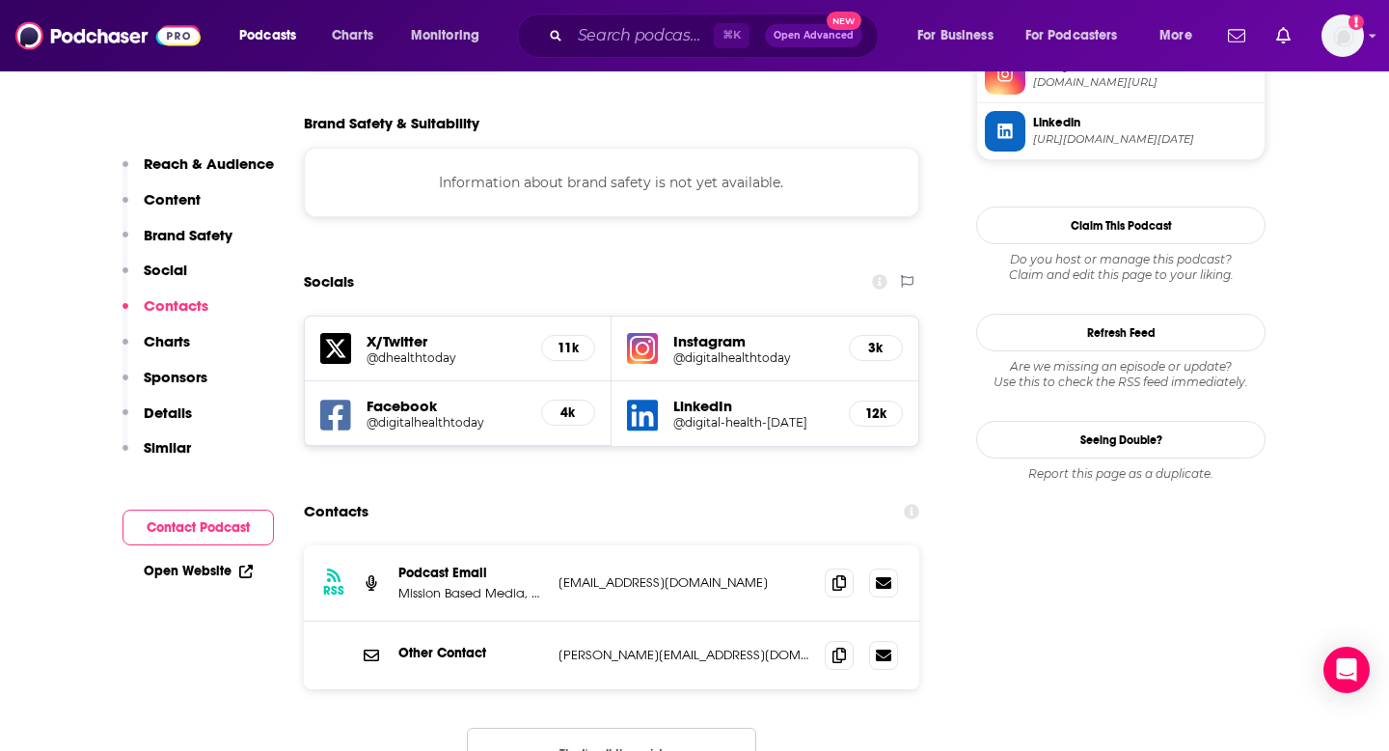
scroll to position [1957, 0]
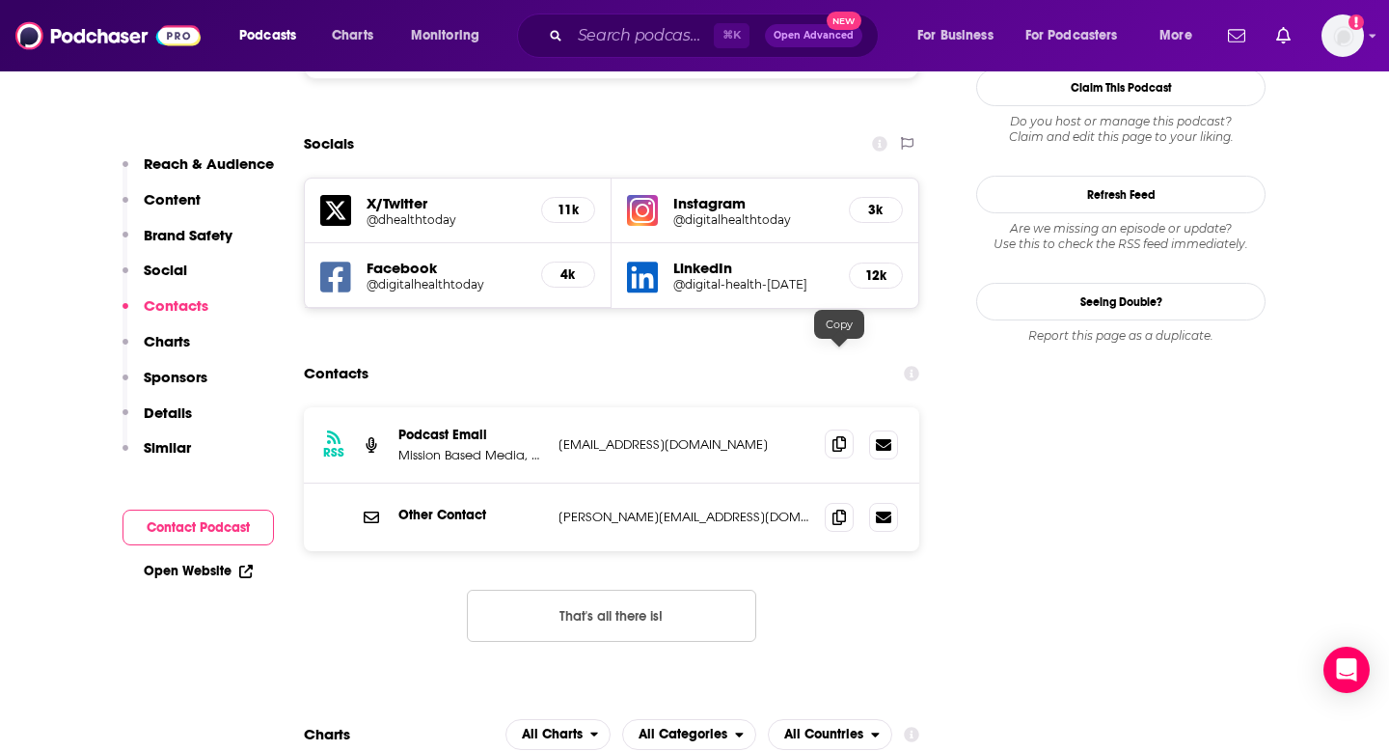
click at [836, 436] on icon at bounding box center [840, 443] width 14 height 15
click at [646, 36] on input "Search podcasts, credits, & more..." at bounding box center [642, 35] width 144 height 31
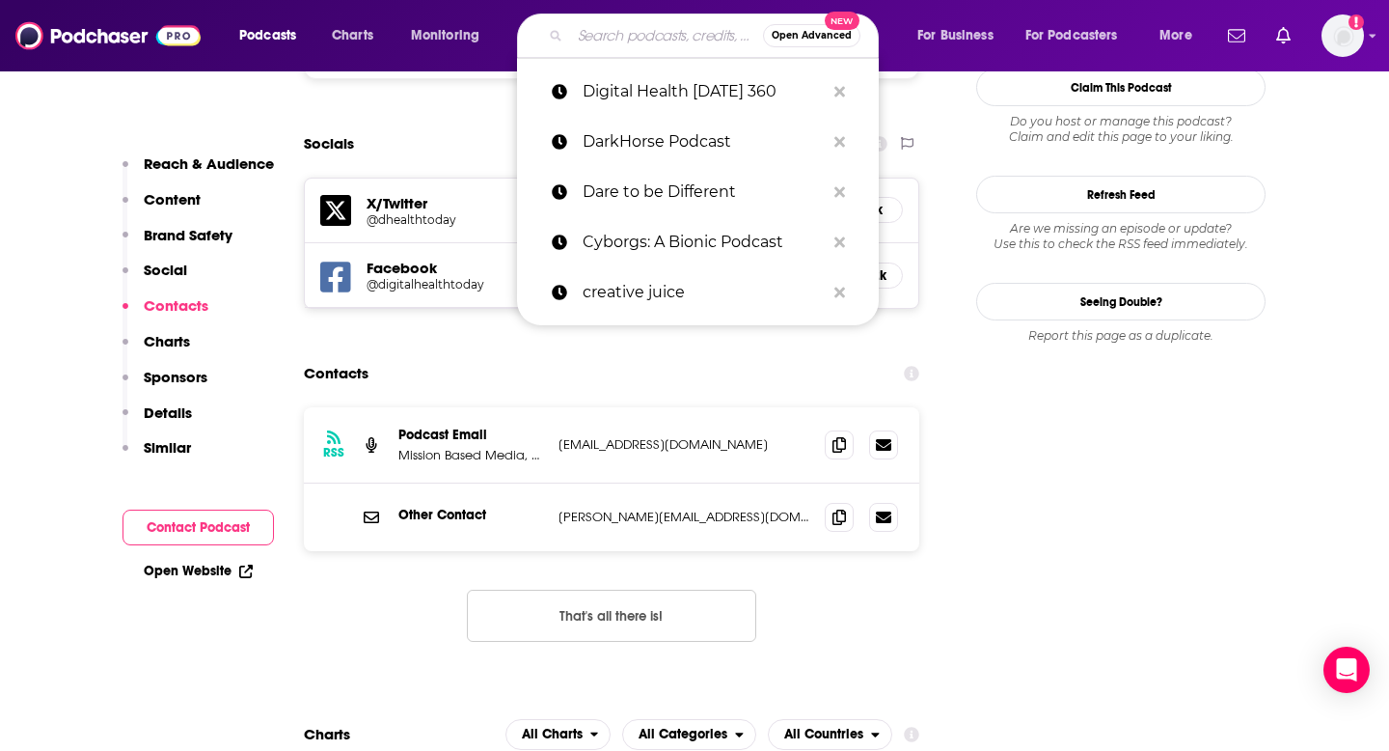
paste input "Earn Your Happy"
type input "Earn Your Happy"
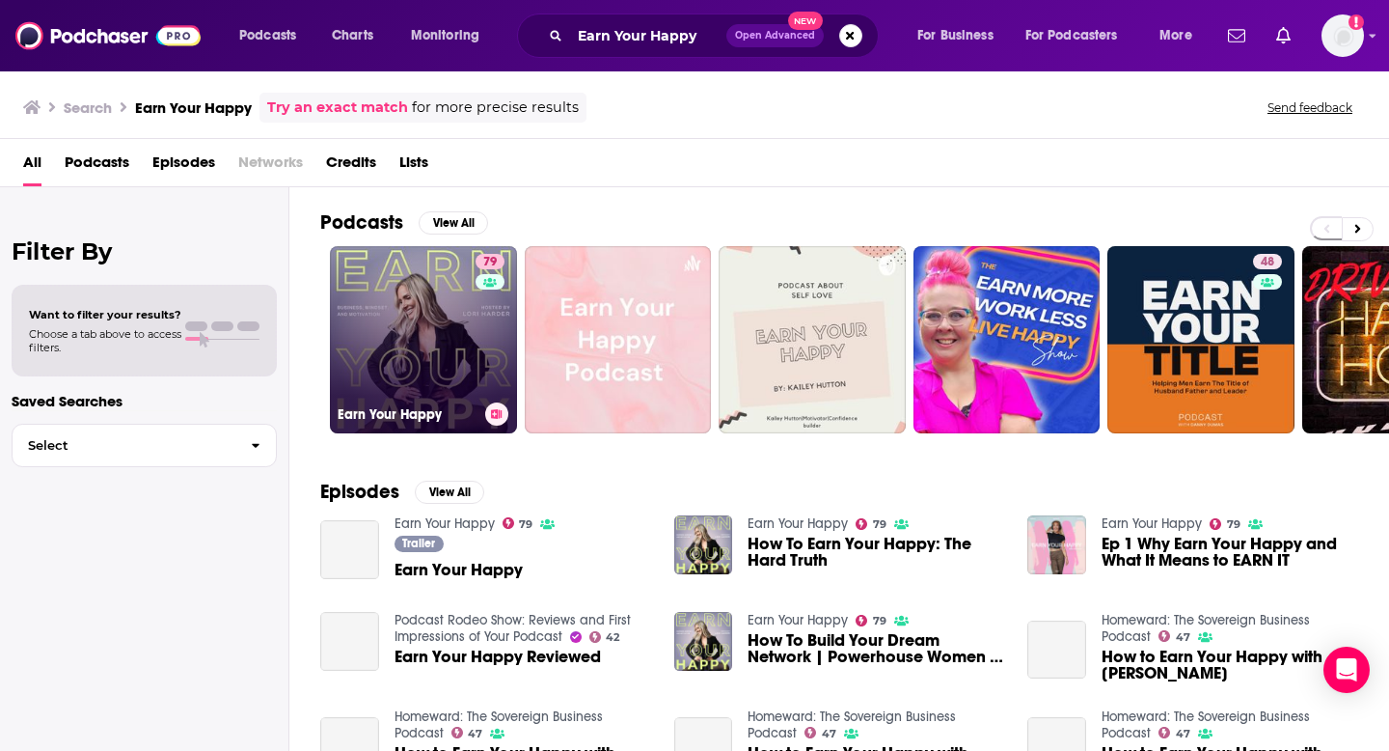
click at [433, 343] on link "79 Earn Your Happy" at bounding box center [423, 339] width 187 height 187
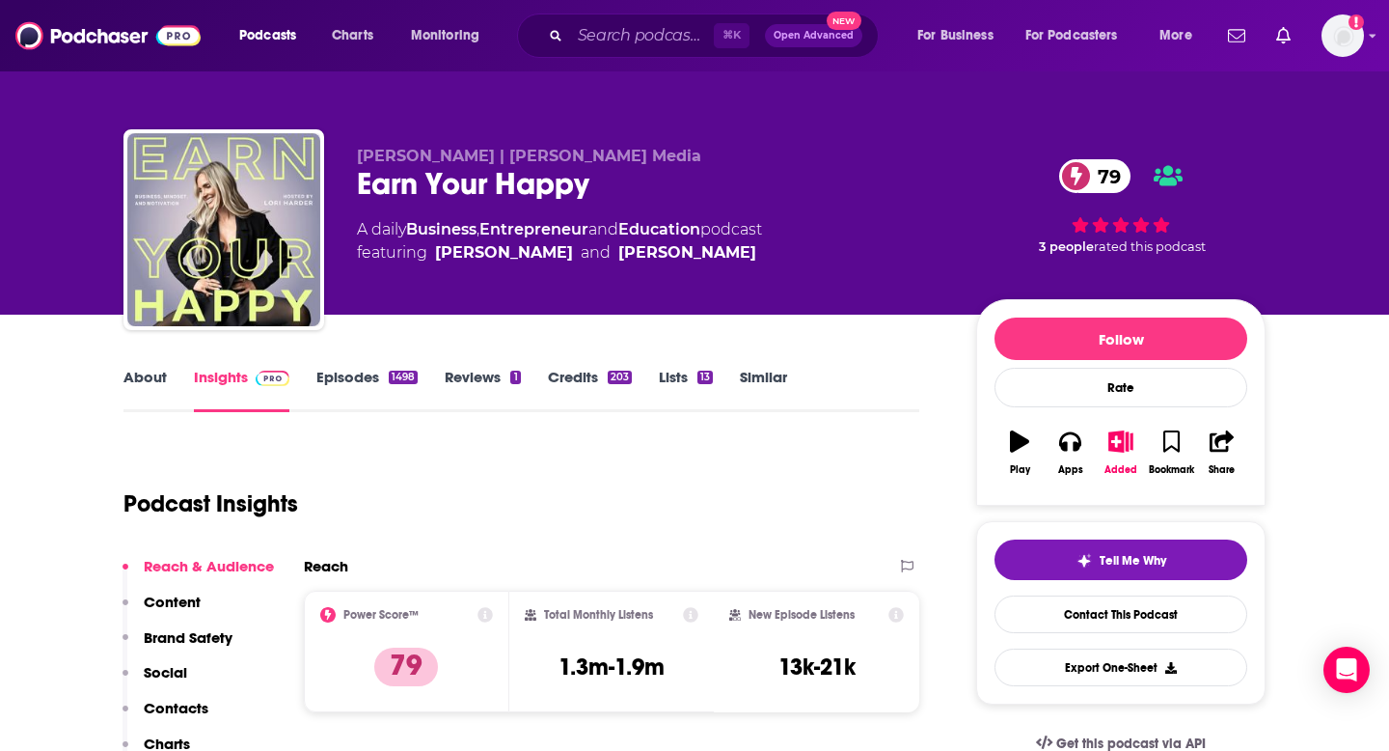
click at [174, 704] on p "Contacts" at bounding box center [176, 707] width 65 height 18
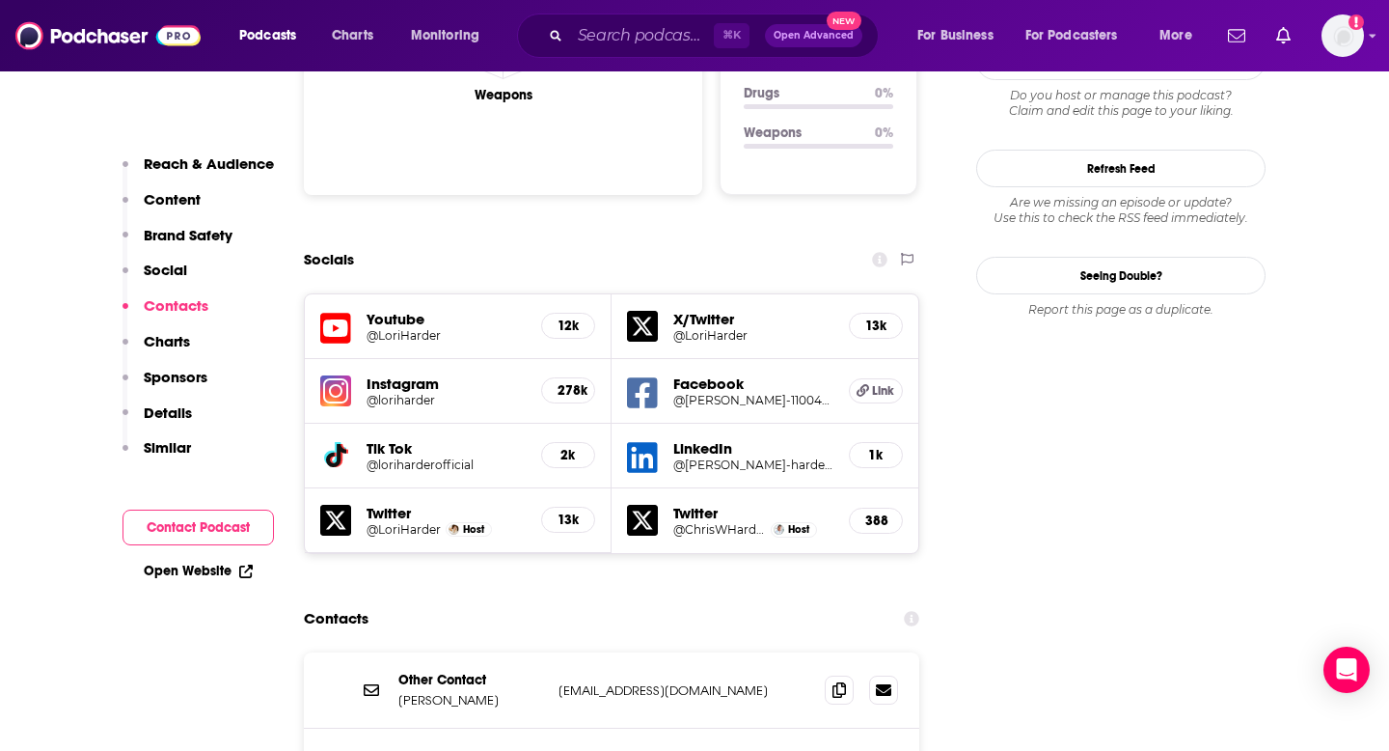
scroll to position [2315, 0]
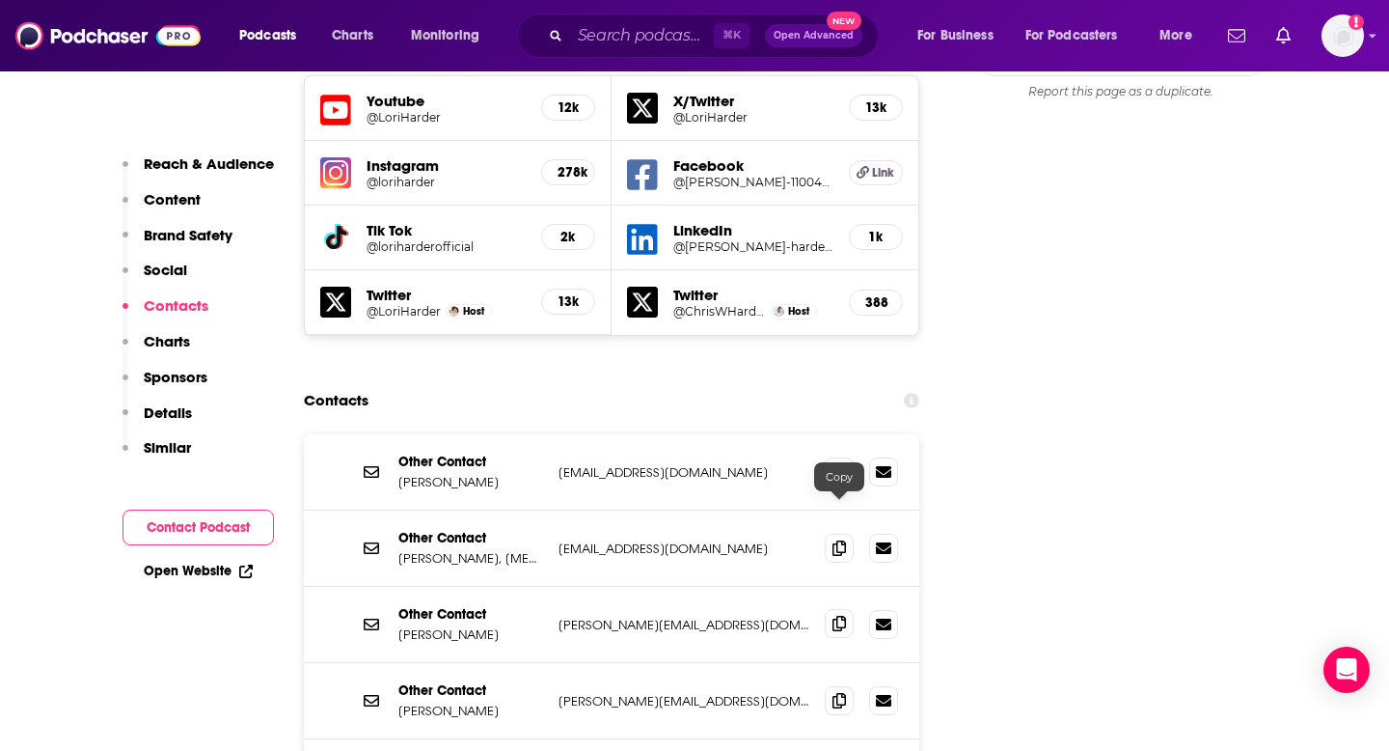
click at [825, 609] on span at bounding box center [839, 623] width 29 height 29
click at [631, 40] on input "Search podcasts, credits, & more..." at bounding box center [642, 35] width 144 height 31
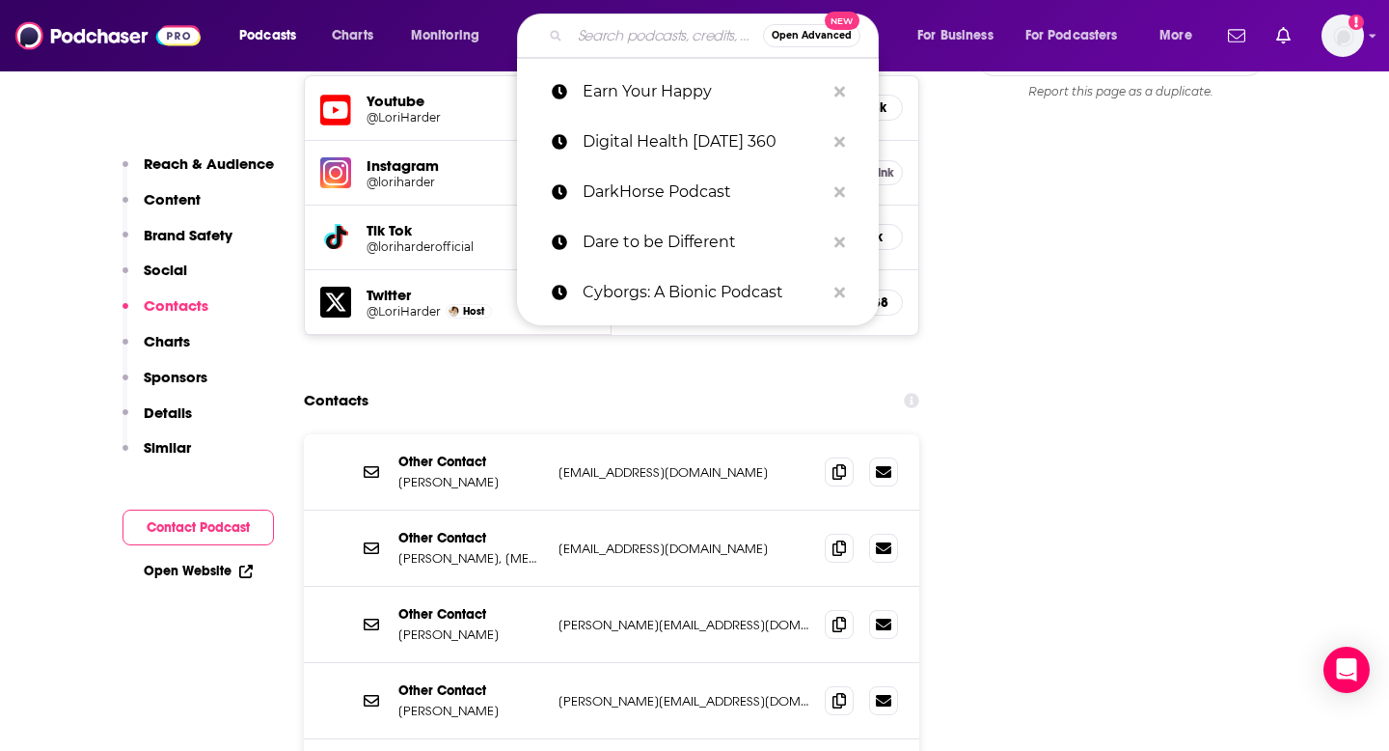
paste input "Eat to Live"
type input "Eat to Live"
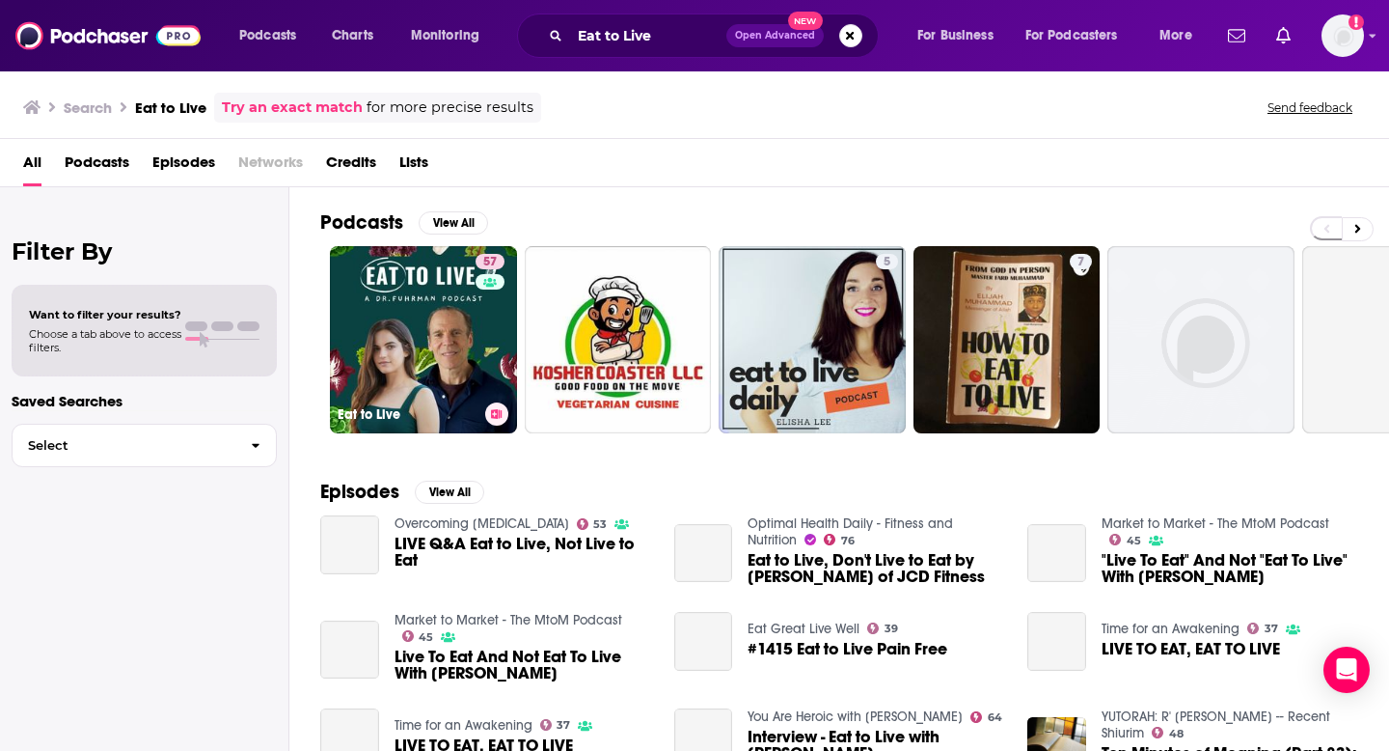
click at [385, 298] on link "57 Eat to Live" at bounding box center [423, 339] width 187 height 187
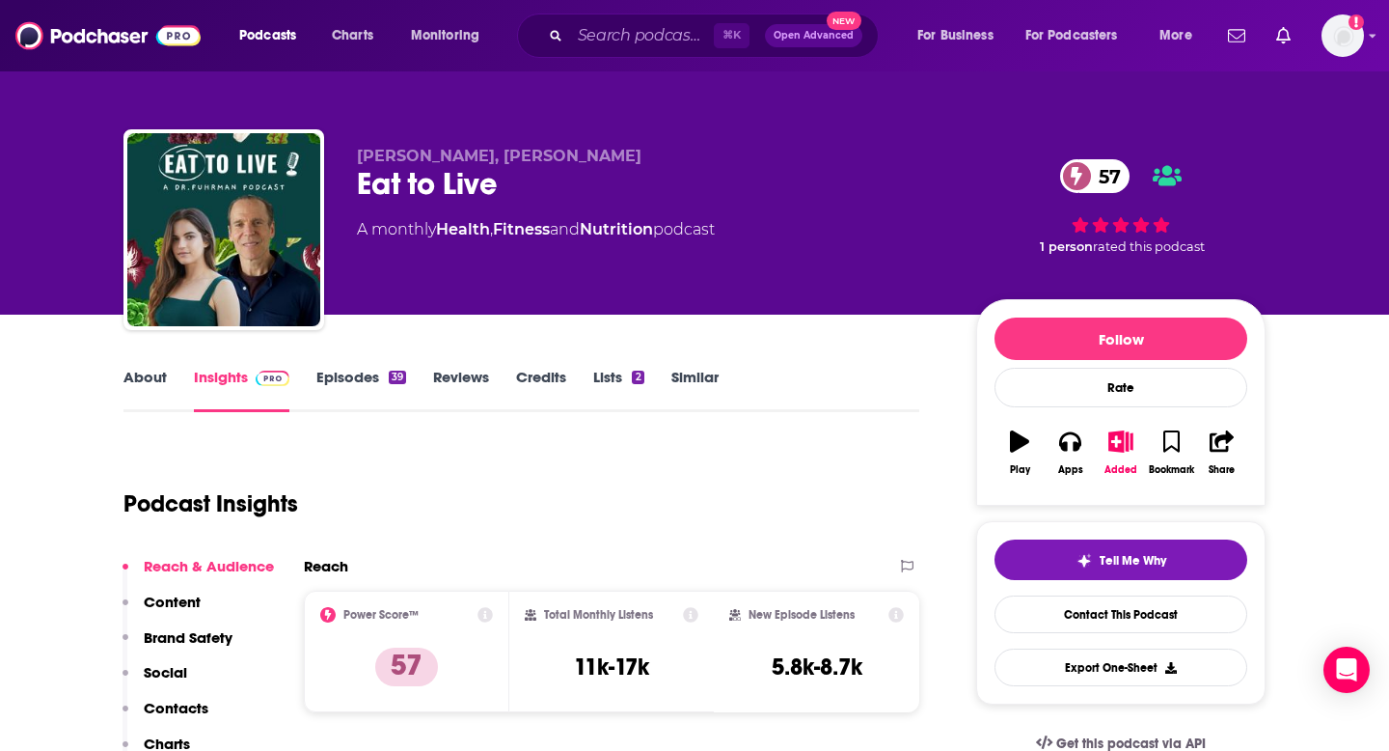
click at [196, 706] on p "Contacts" at bounding box center [176, 707] width 65 height 18
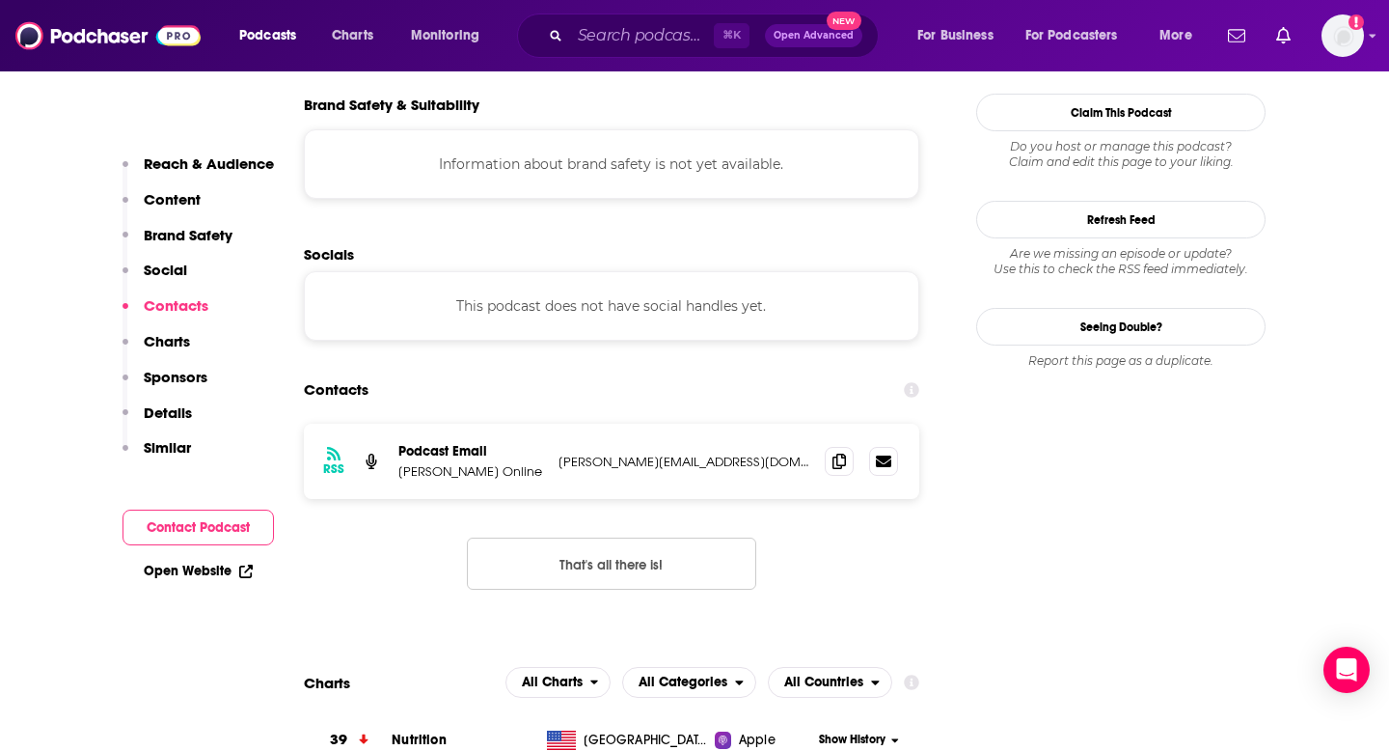
scroll to position [1735, 0]
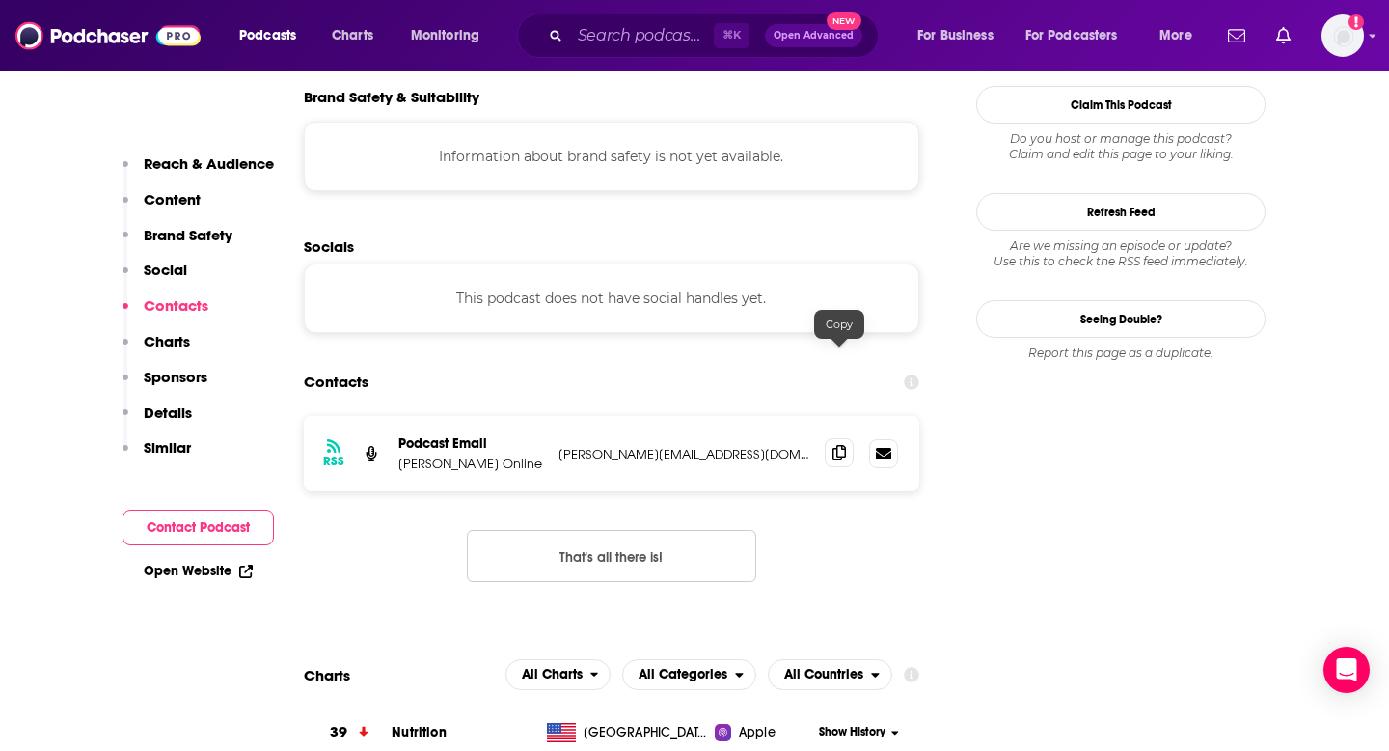
click at [837, 445] on icon at bounding box center [840, 452] width 14 height 15
click at [621, 32] on input "Search podcasts, credits, & more..." at bounding box center [642, 35] width 144 height 31
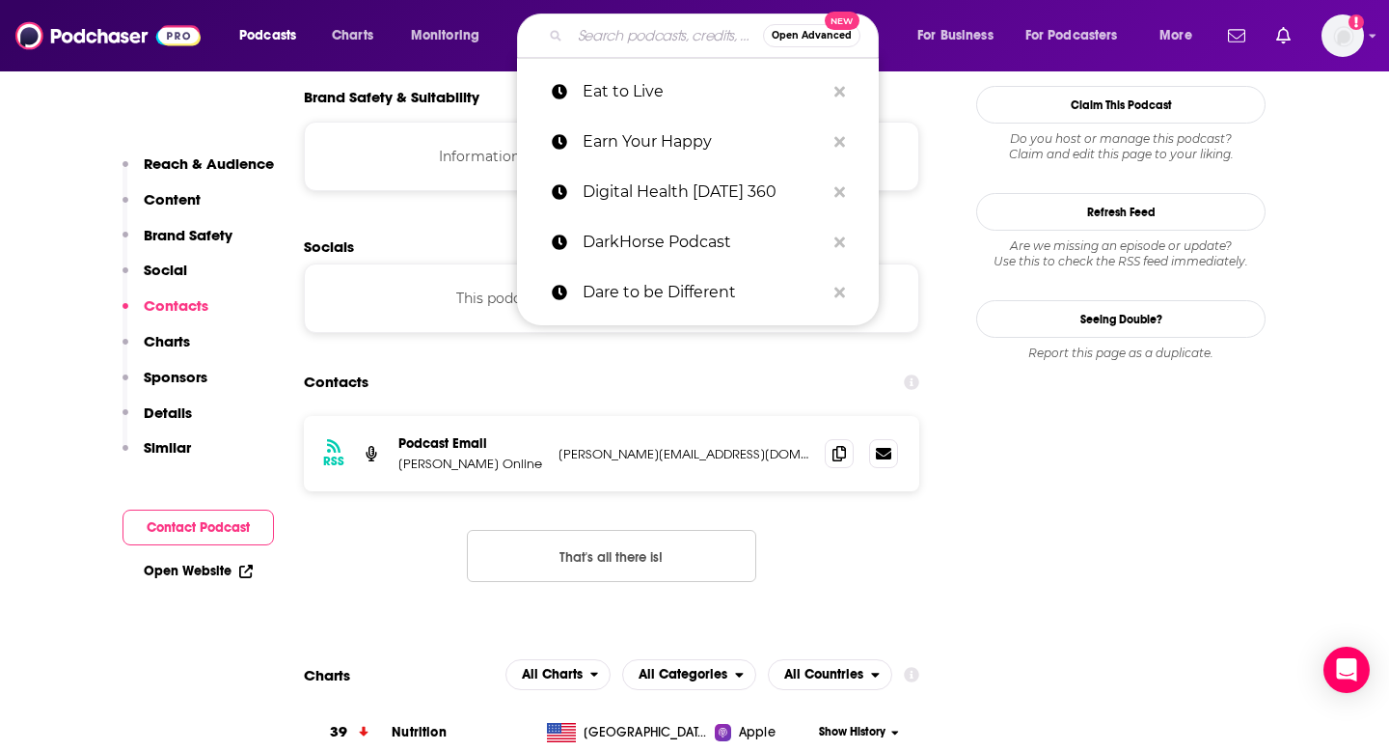
paste input "Entrepreneur Stories 4 Inspiration"
type input "Entrepreneur Stories 4 Inspiration"
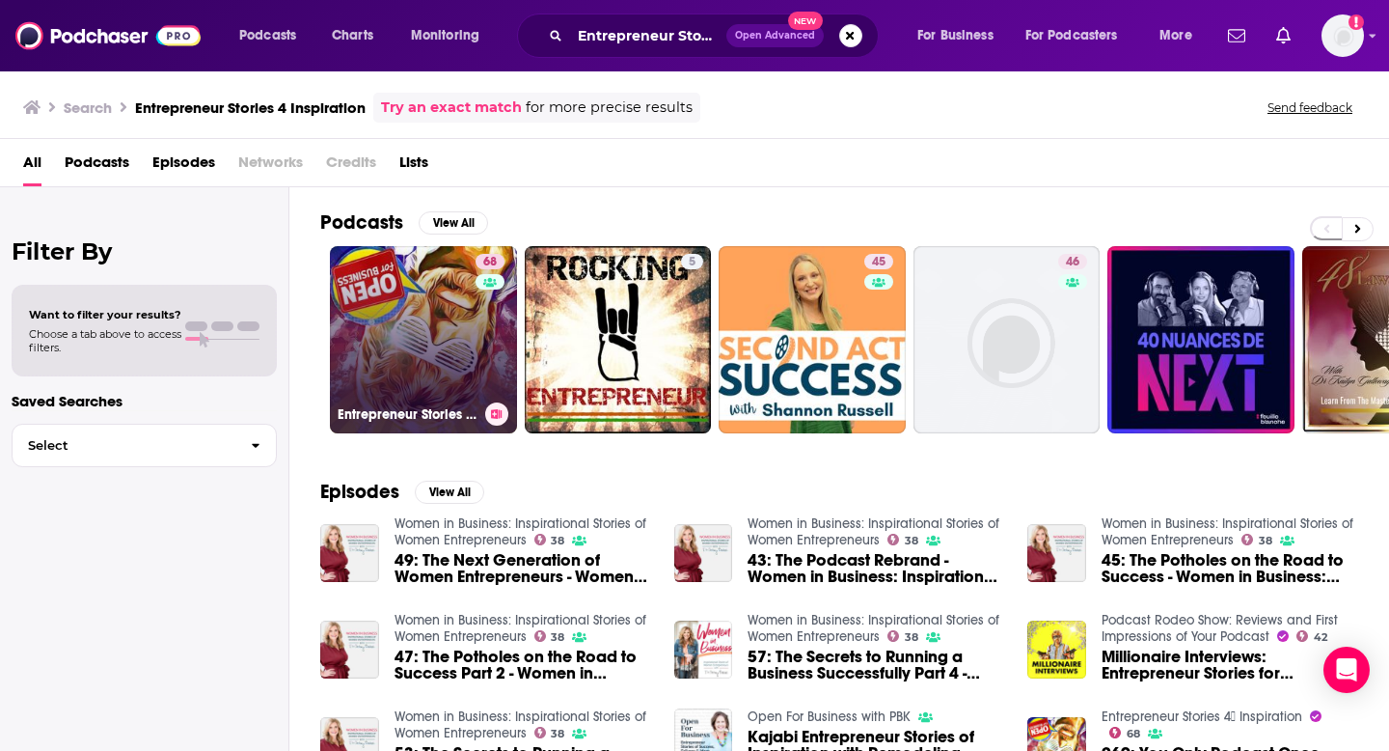
click at [459, 332] on link "68 Entrepreneur Stories 4⃣ Inspiration" at bounding box center [423, 339] width 187 height 187
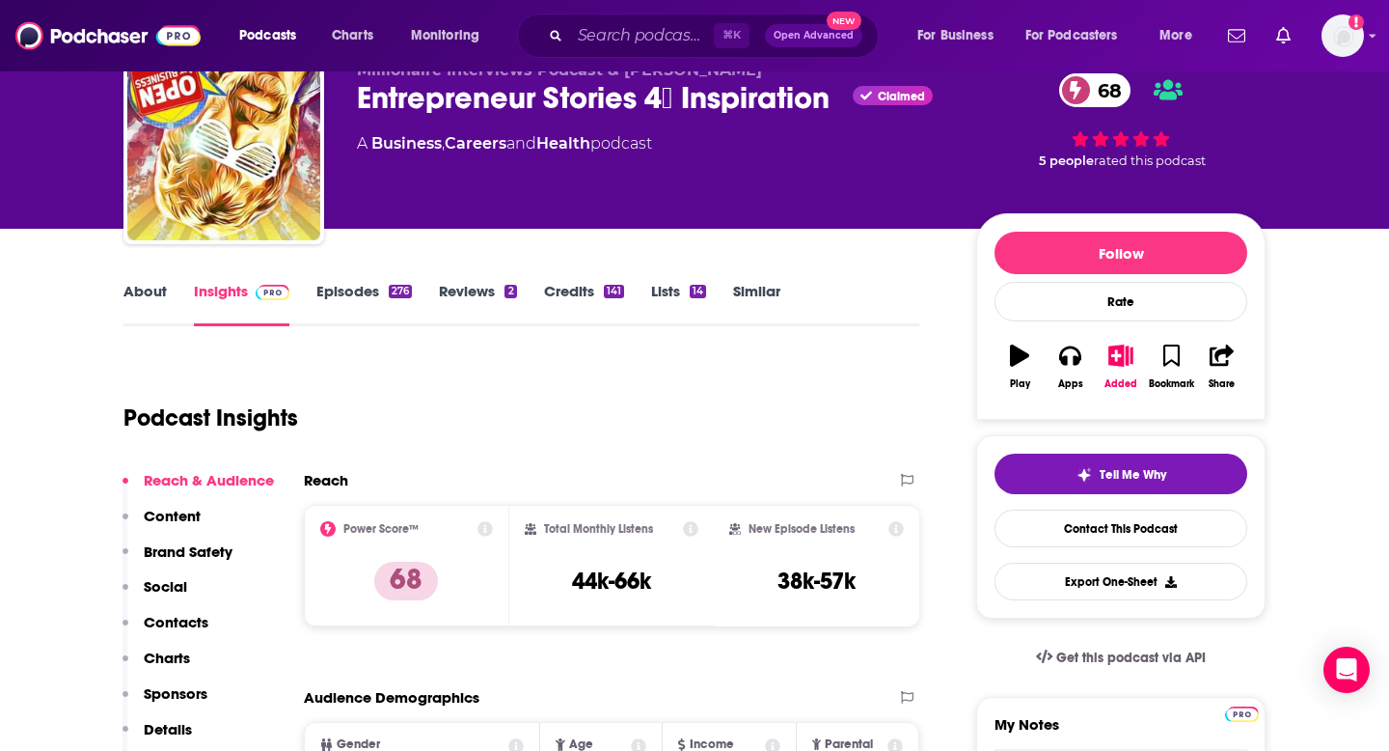
click at [203, 616] on p "Contacts" at bounding box center [176, 622] width 65 height 18
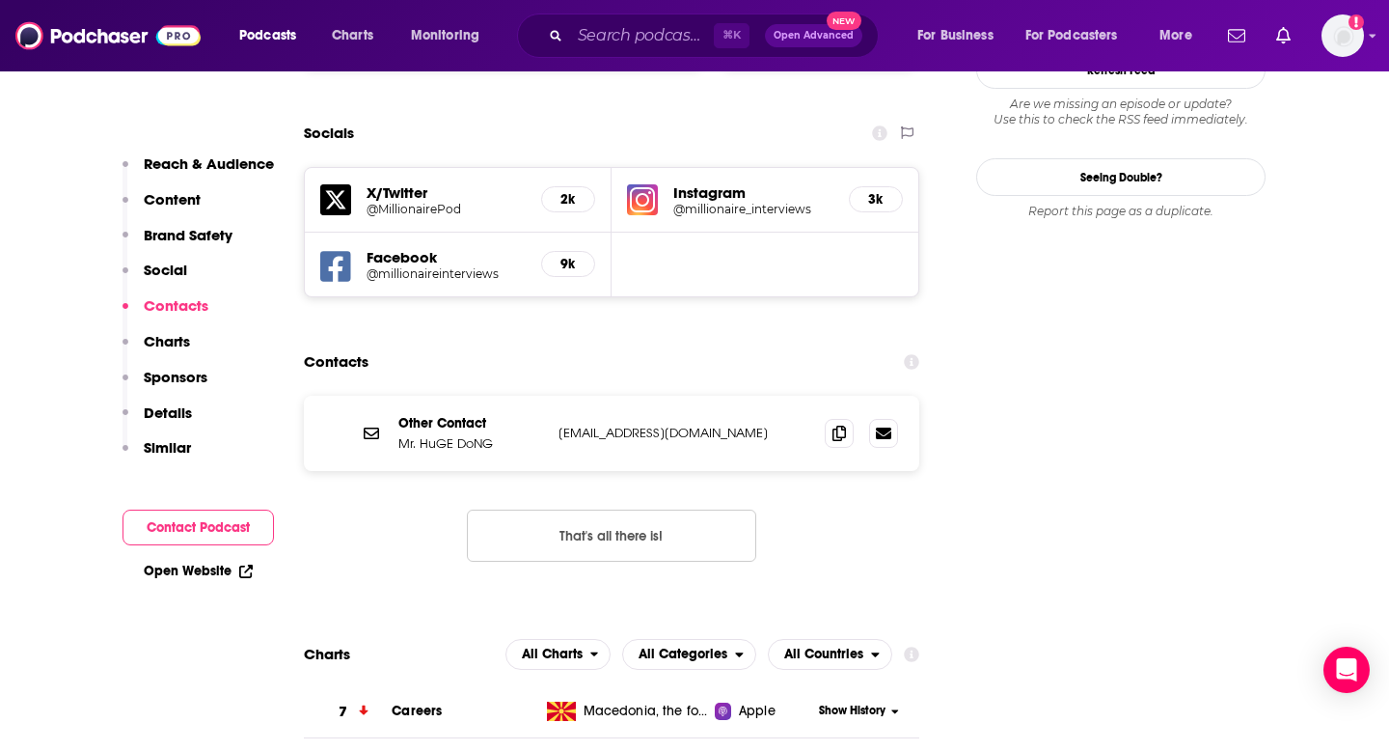
scroll to position [2204, 0]
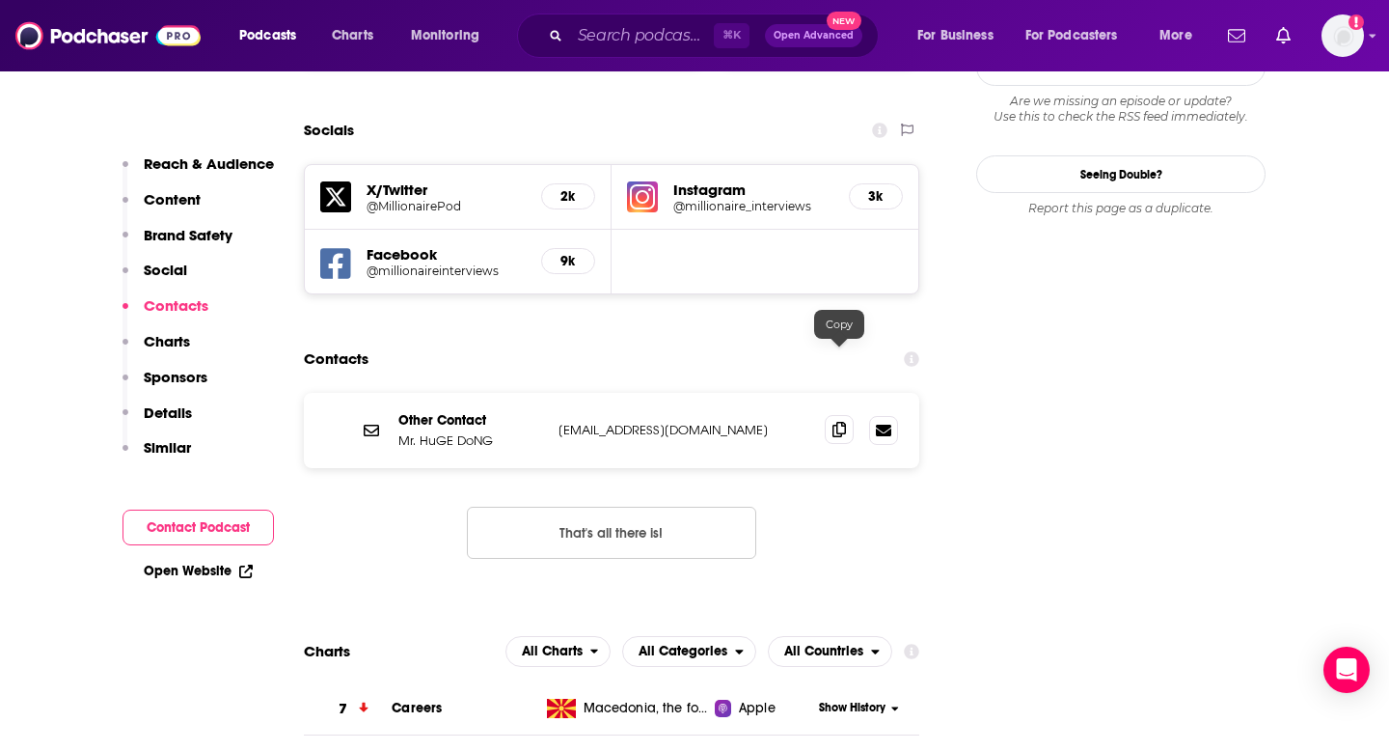
click at [843, 422] on icon at bounding box center [840, 429] width 14 height 15
click at [624, 52] on div "⌘ K Open Advanced New" at bounding box center [698, 36] width 362 height 44
click at [622, 41] on input "Search podcasts, credits, & more..." at bounding box center [642, 35] width 144 height 31
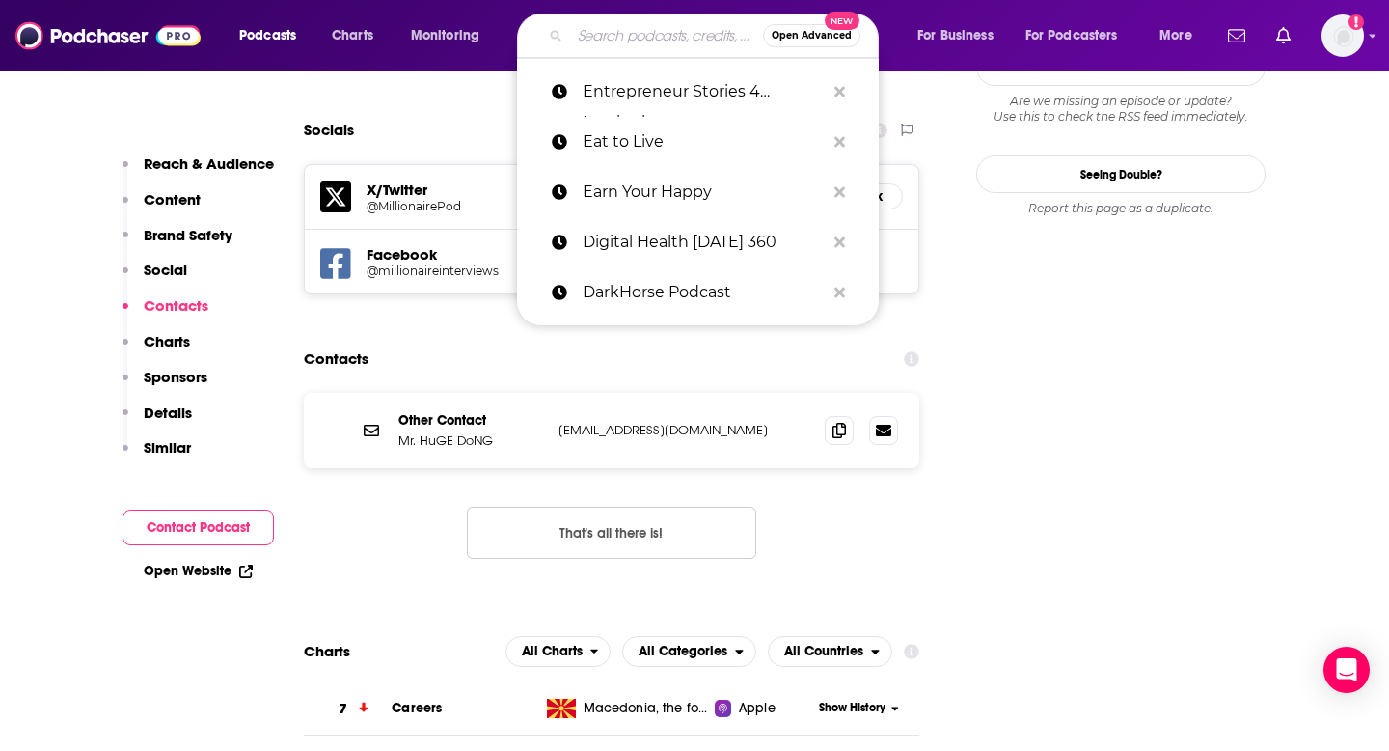
paste input "Entrepreneurs on Fire"
type input "Entrepreneurs on Fire"
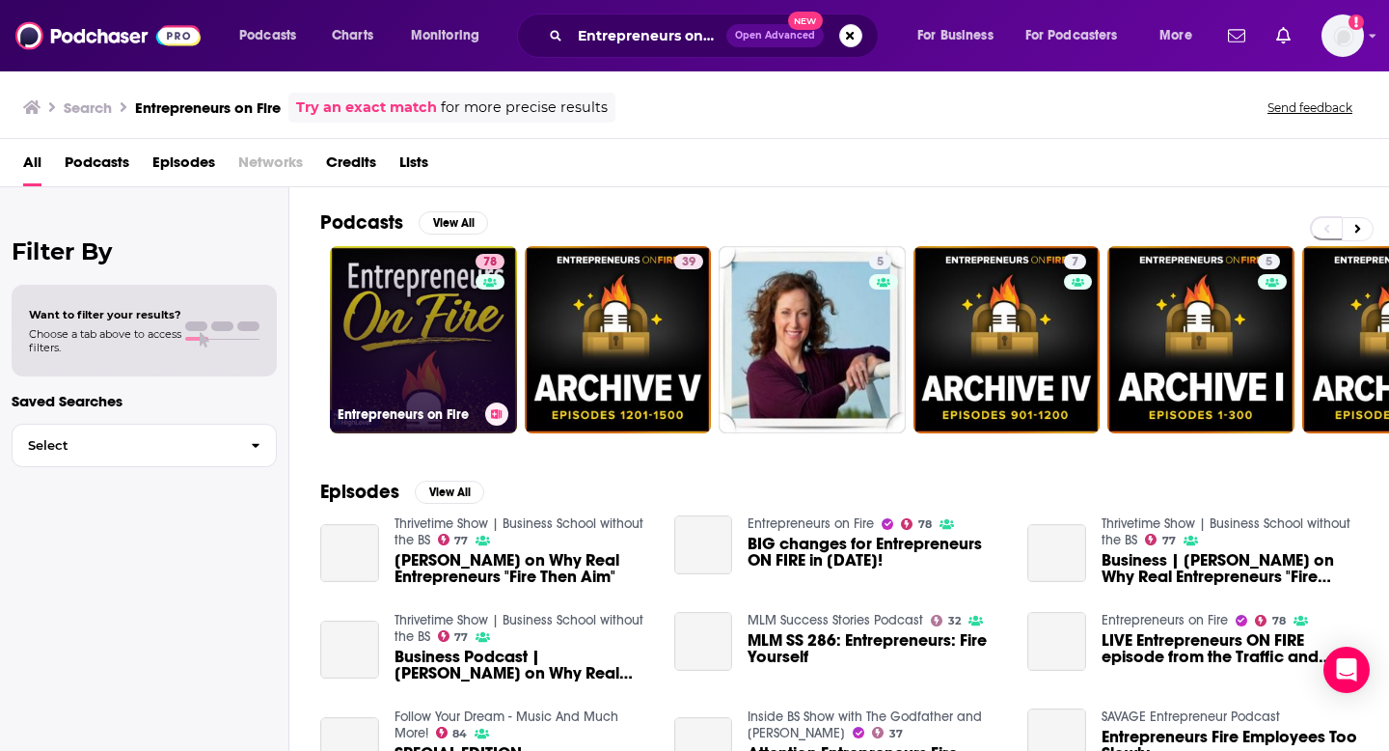
click at [420, 330] on link "78 Entrepreneurs on Fire" at bounding box center [423, 339] width 187 height 187
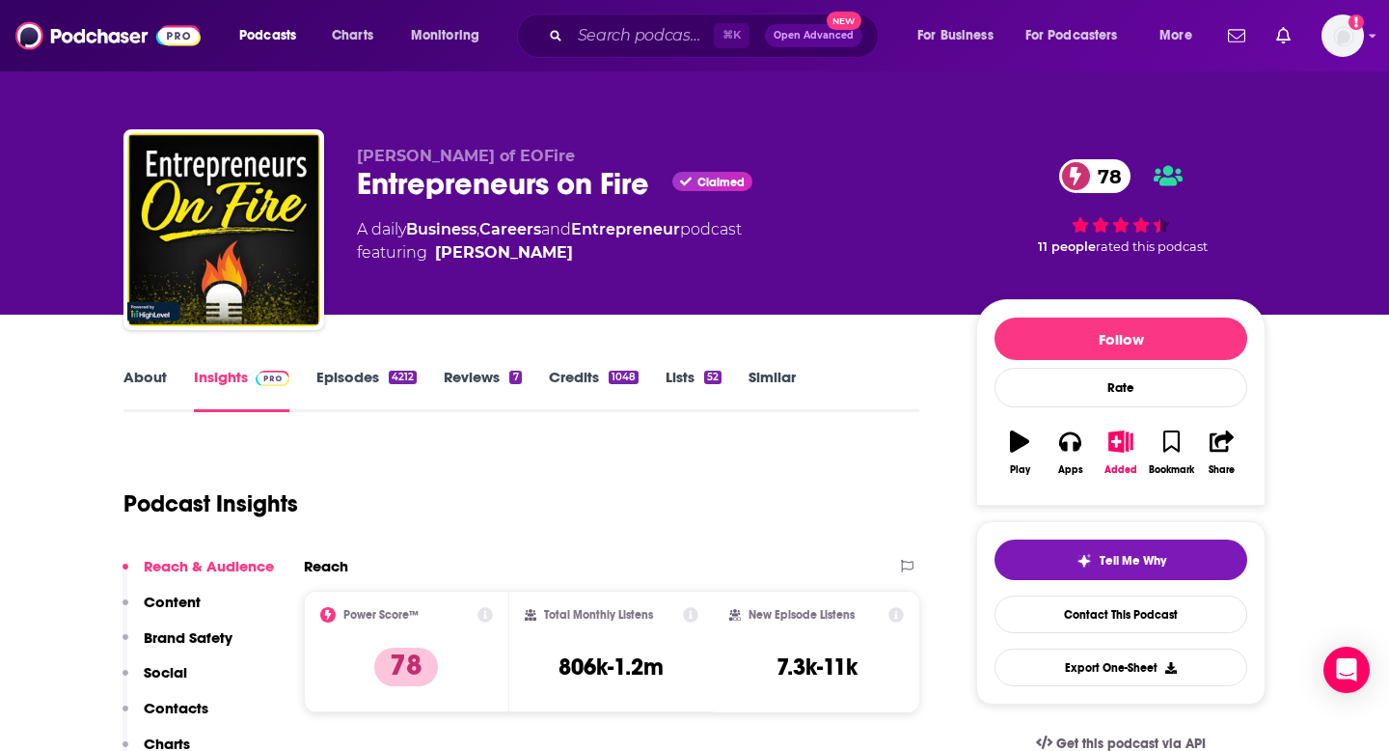
click at [189, 705] on p "Contacts" at bounding box center [176, 707] width 65 height 18
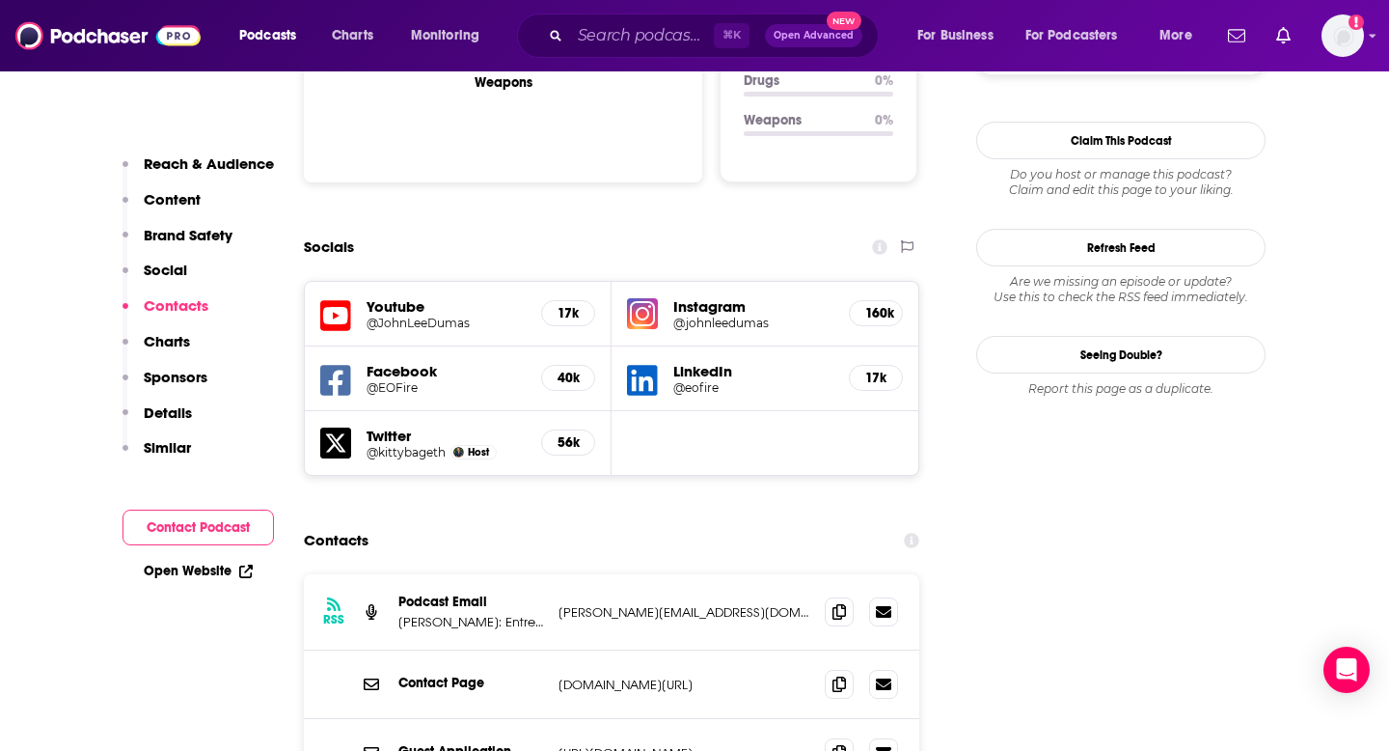
scroll to position [2205, 0]
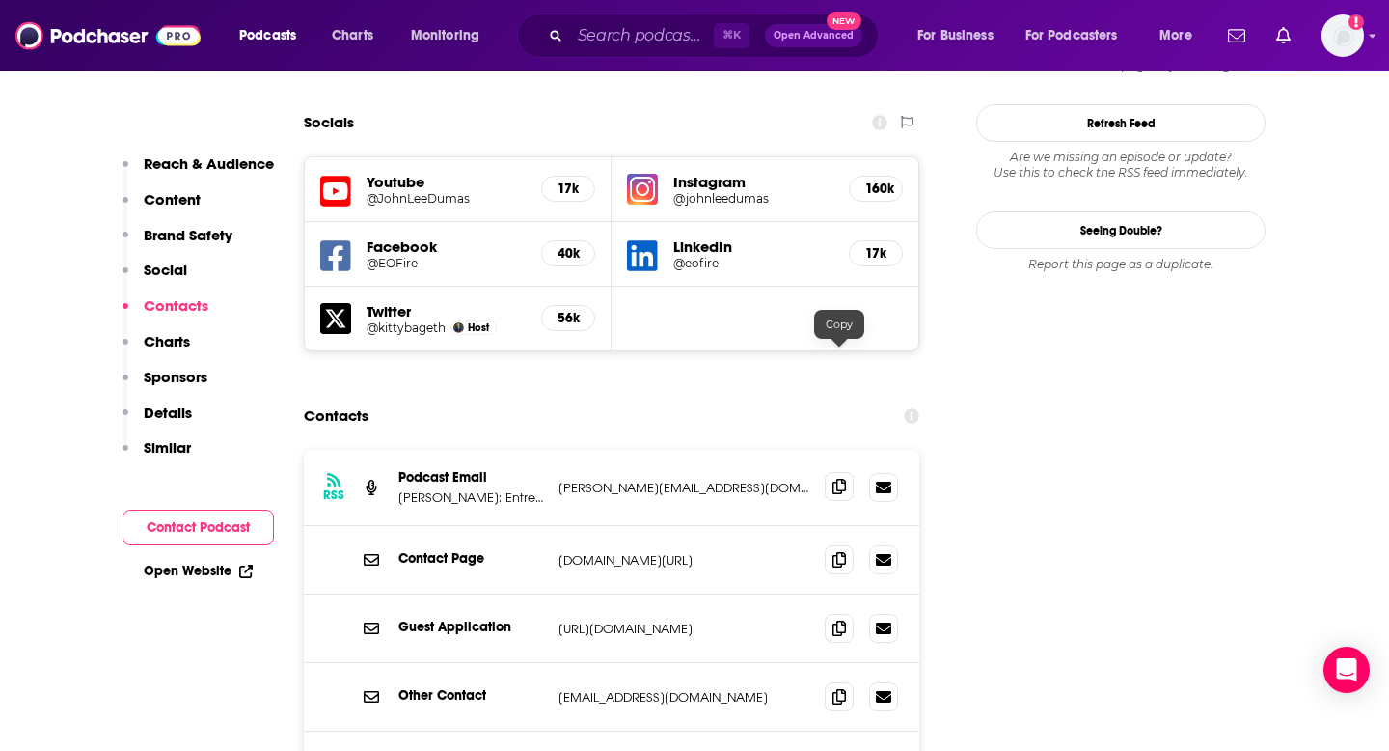
click at [836, 478] on icon at bounding box center [840, 485] width 14 height 15
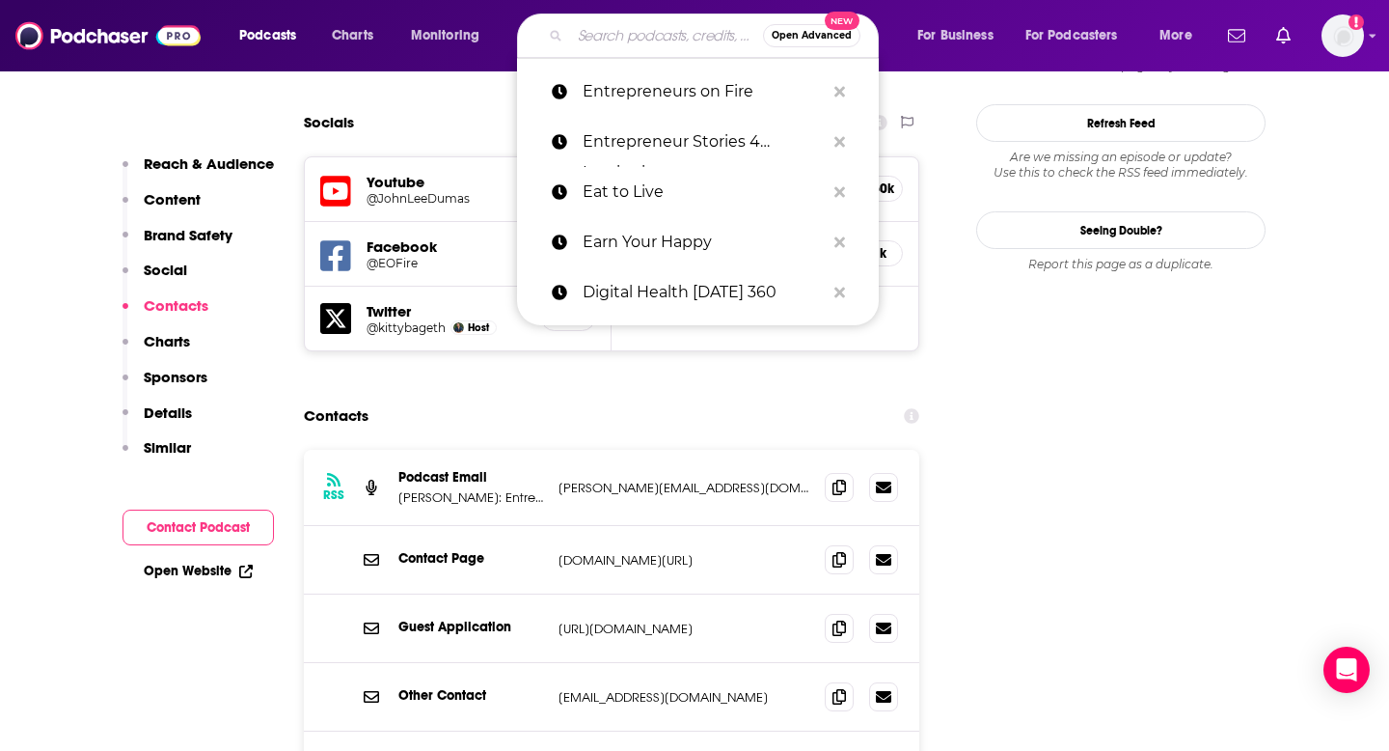
click at [648, 43] on input "Search podcasts, credits, & more..." at bounding box center [666, 35] width 193 height 31
paste input "Exam Room Nutrition"
type input "Exam Room Nutrition"
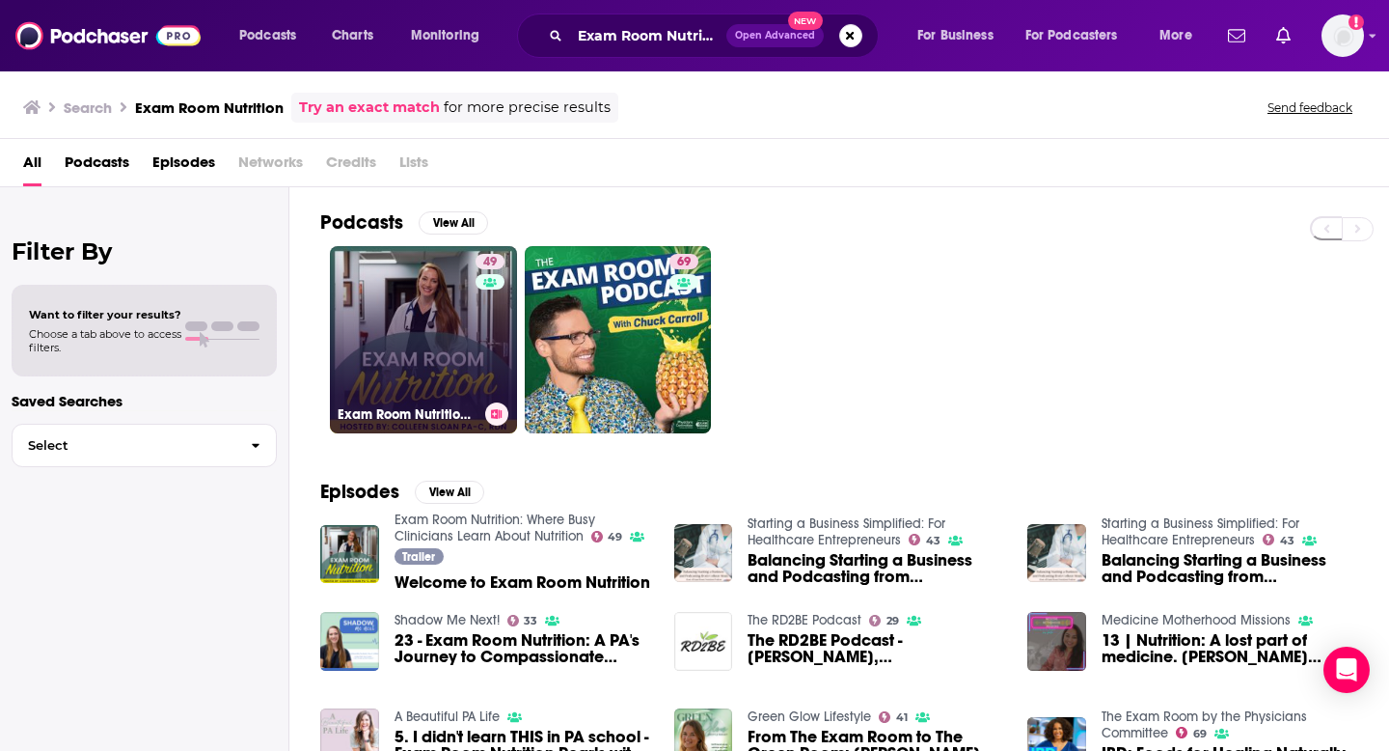
click at [471, 355] on link "49 Exam Room Nutrition: Where Busy Clinicians Learn About Nutrition" at bounding box center [423, 339] width 187 height 187
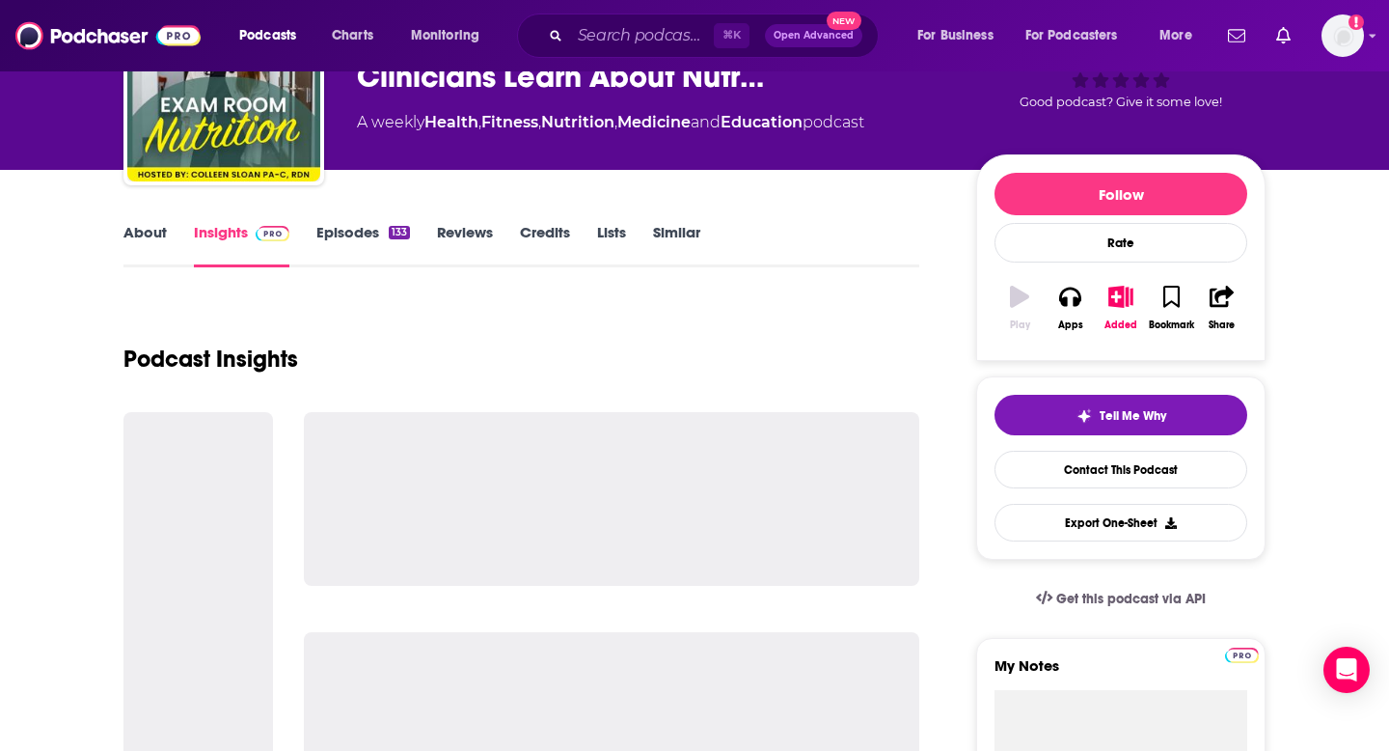
scroll to position [158, 0]
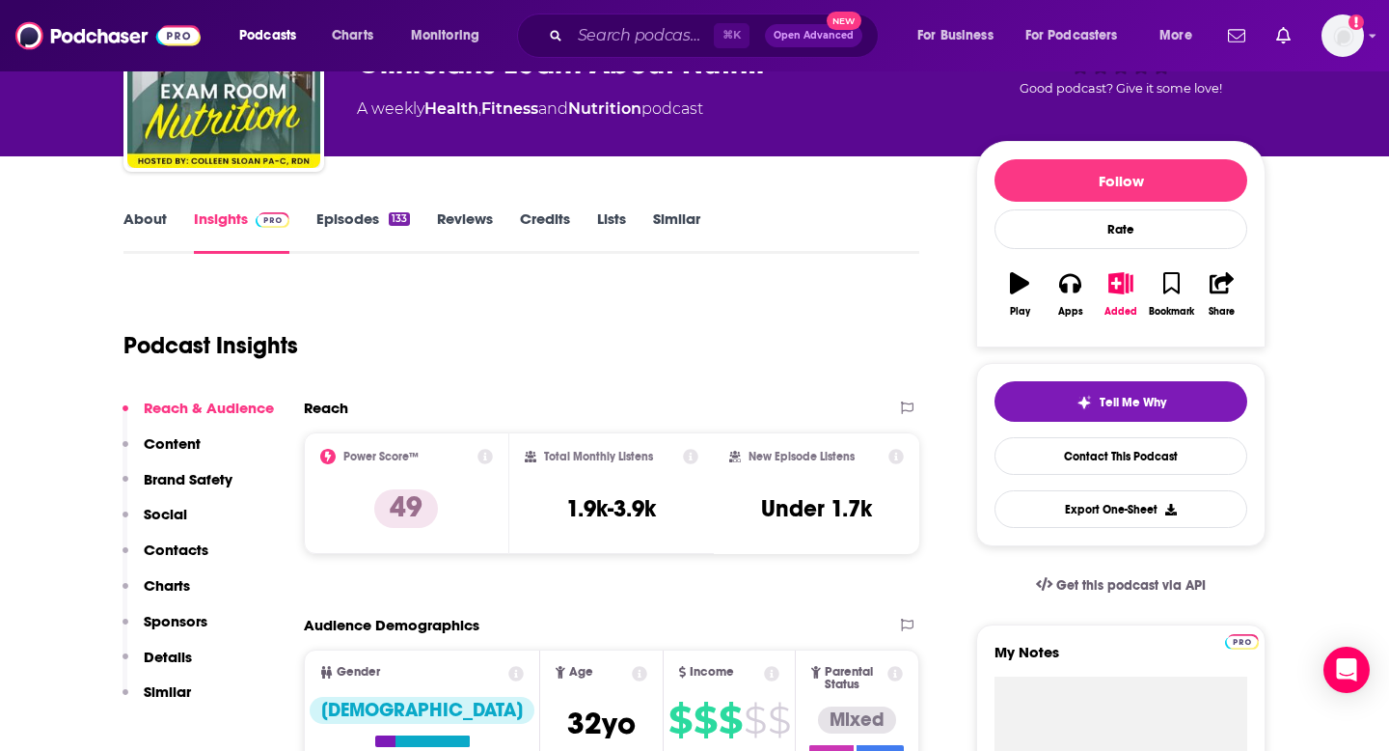
click at [171, 555] on p "Contacts" at bounding box center [176, 549] width 65 height 18
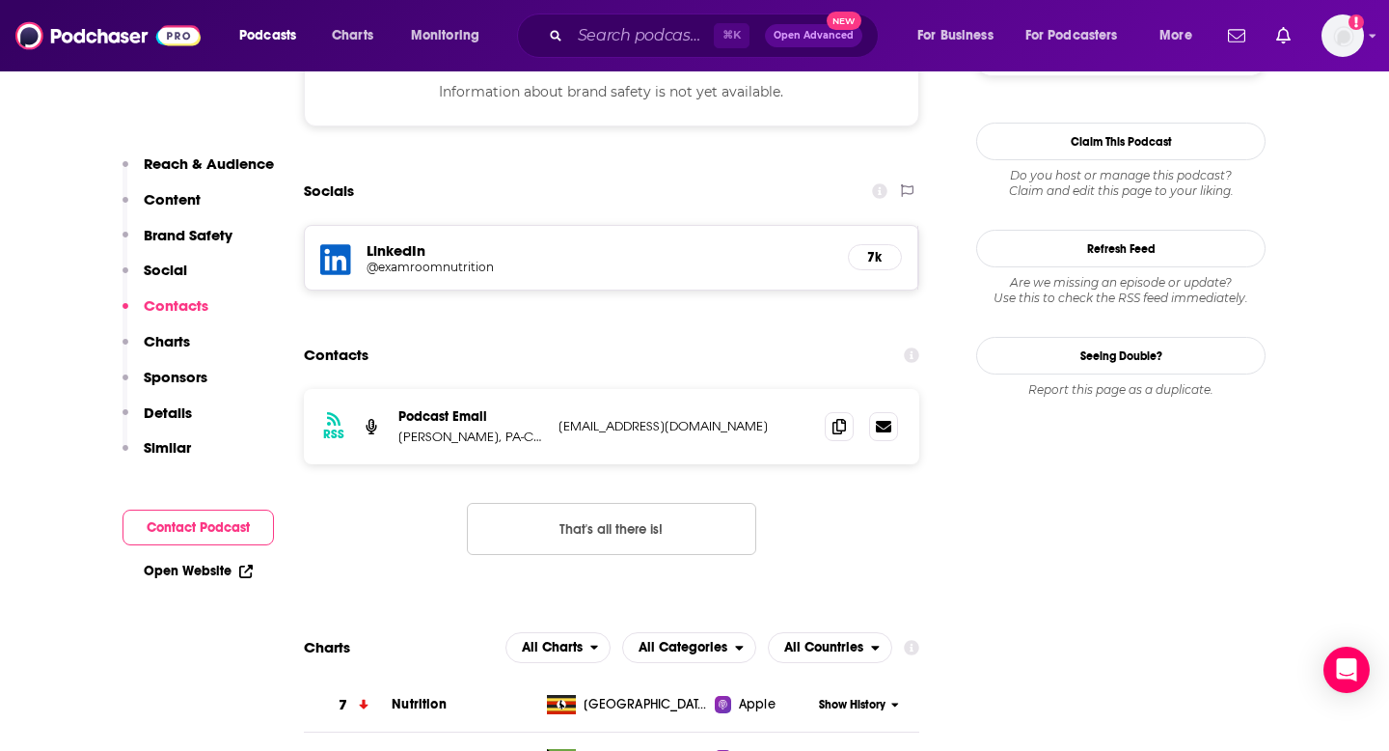
scroll to position [1771, 0]
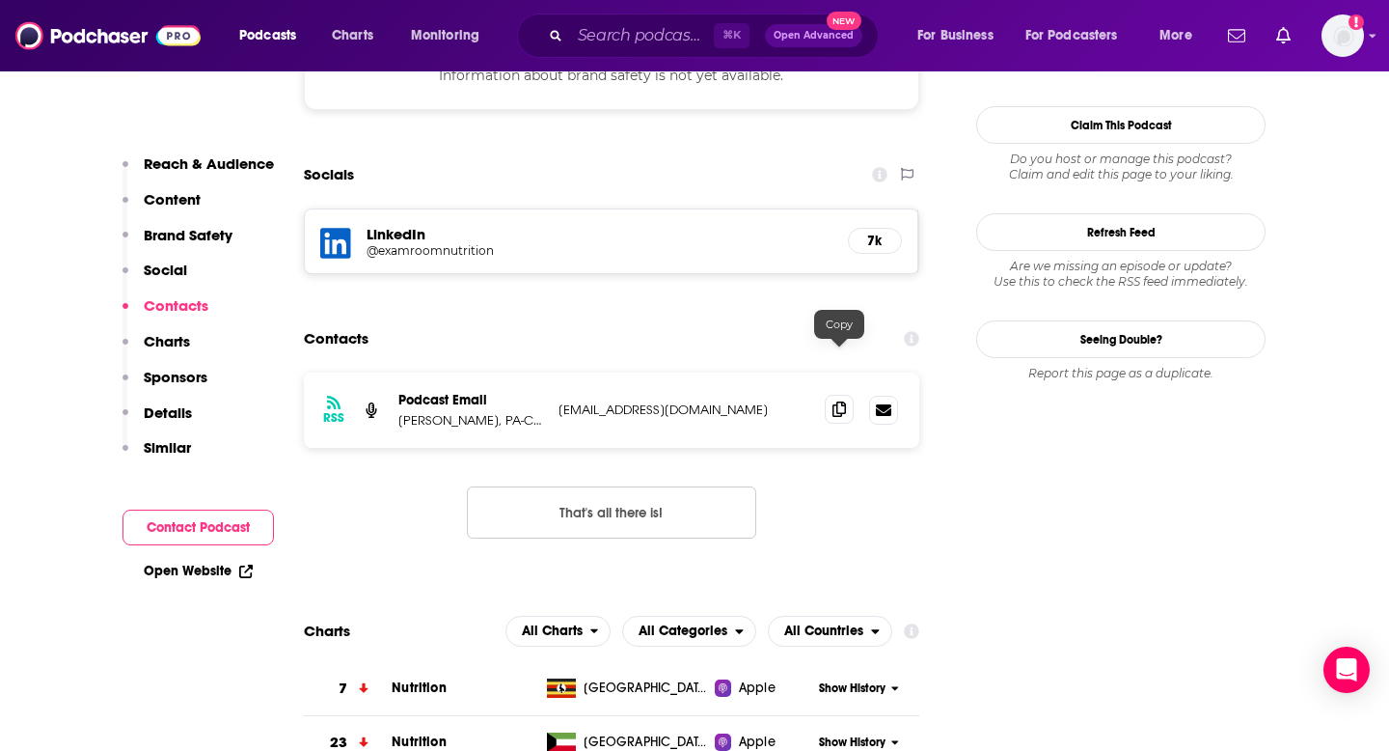
click at [847, 395] on span at bounding box center [839, 409] width 29 height 29
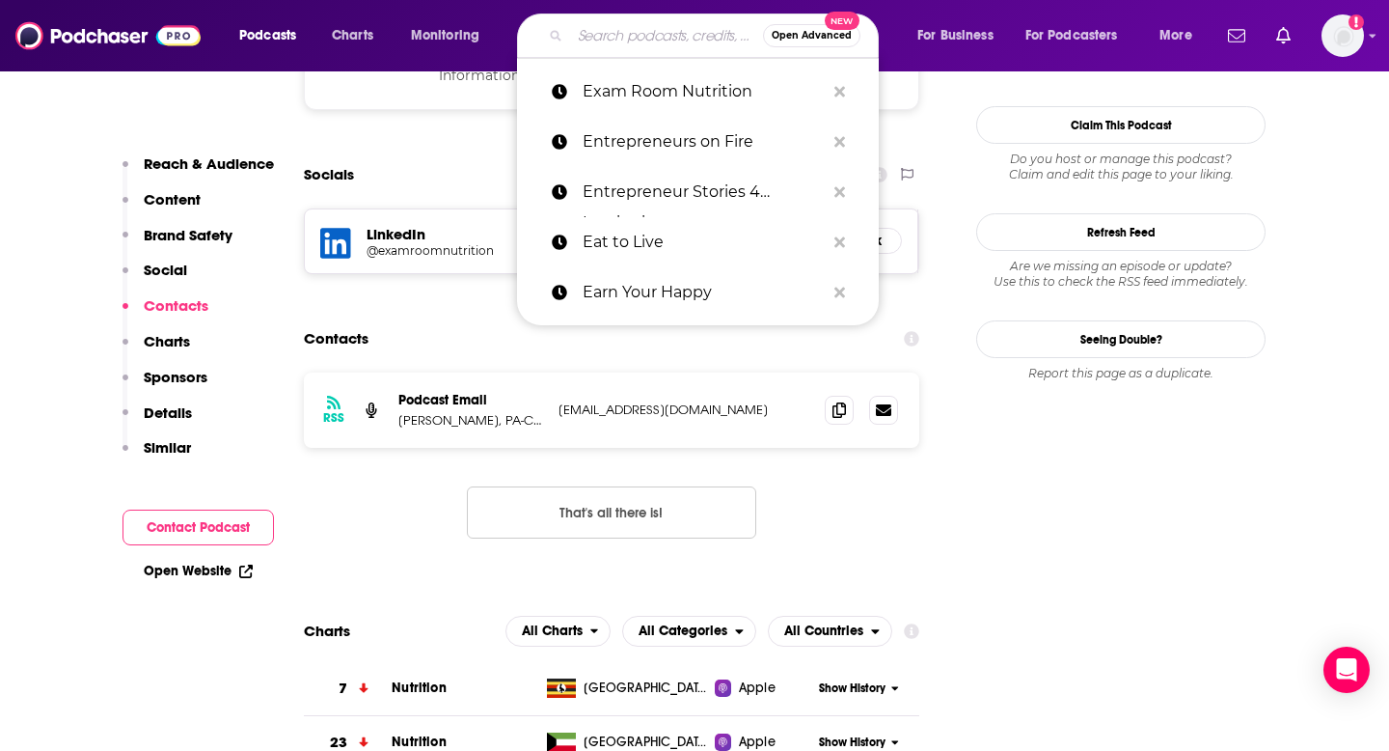
click at [607, 47] on input "Search podcasts, credits, & more..." at bounding box center [666, 35] width 193 height 31
paste input "Exhibit A"
type input "Exhibit A"
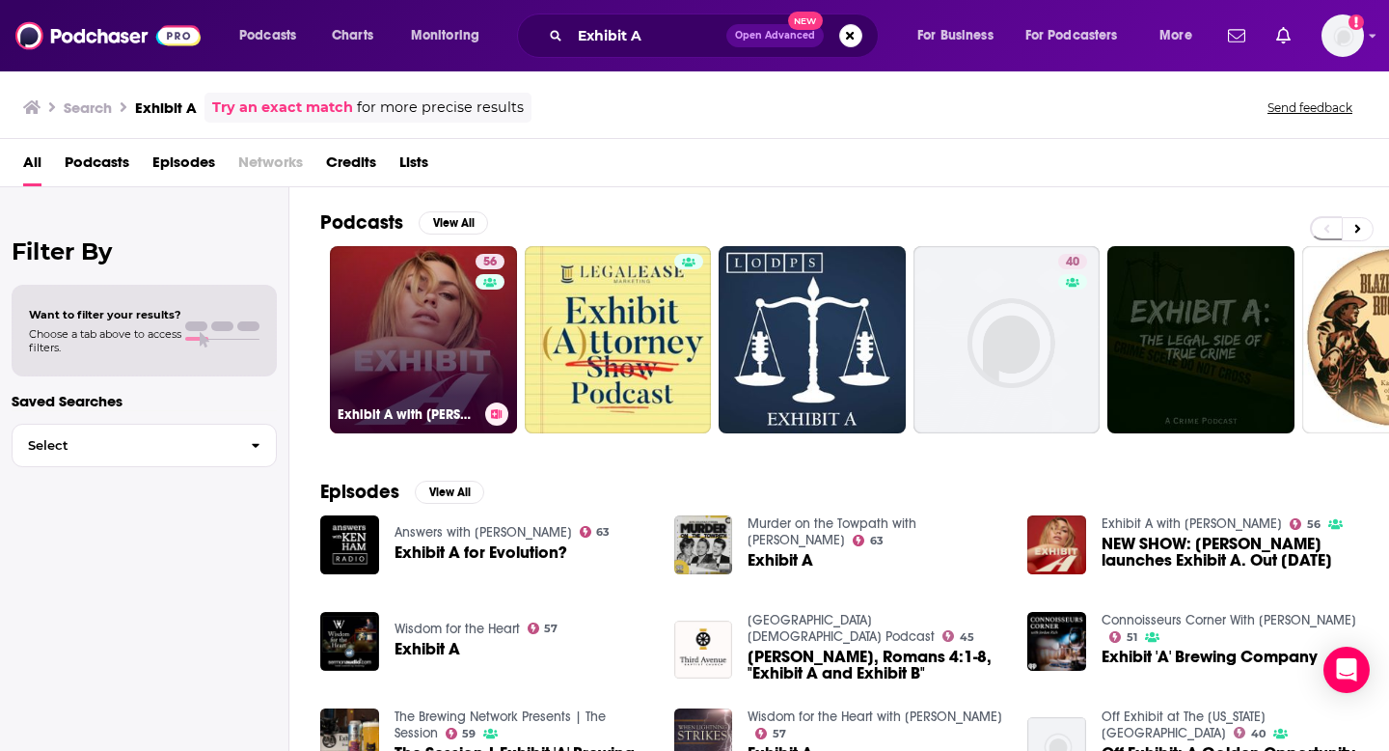
click at [436, 335] on link "56 Exhibit A with [PERSON_NAME]" at bounding box center [423, 339] width 187 height 187
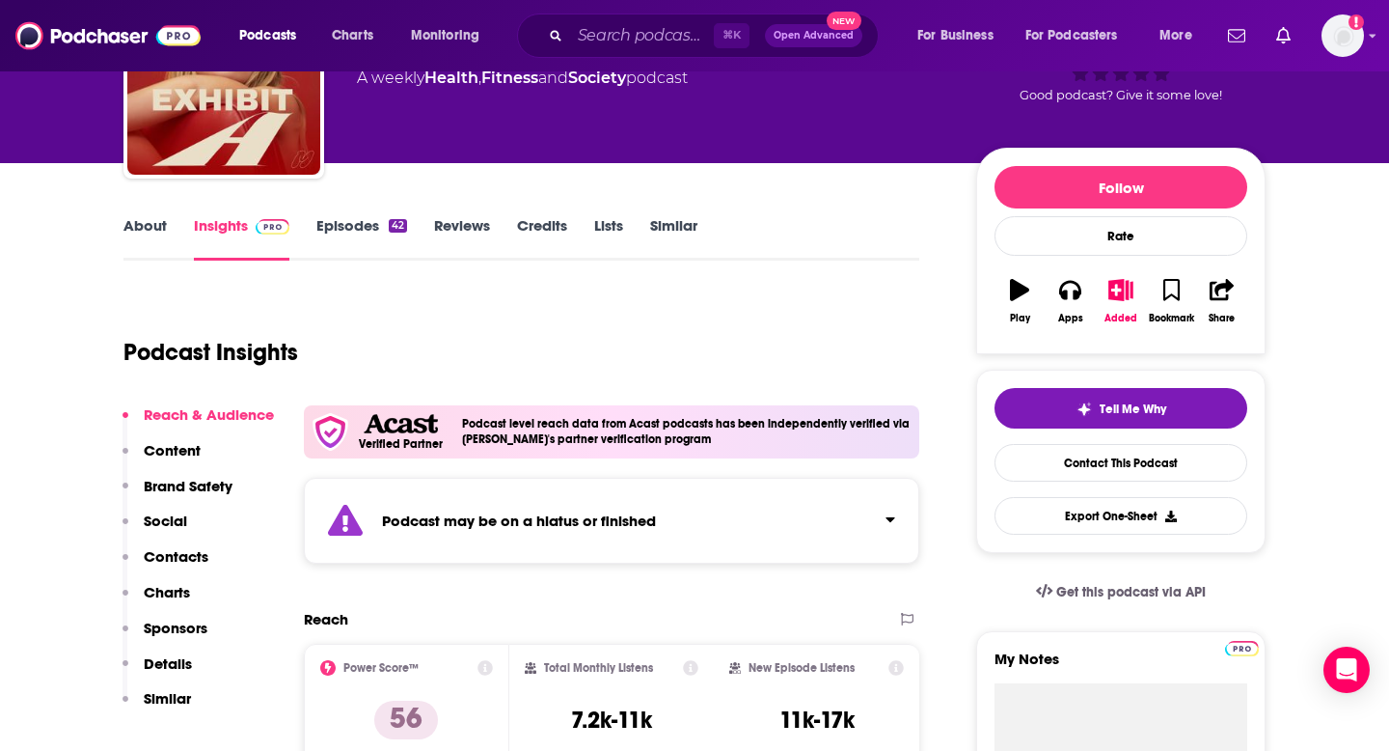
click at [177, 549] on p "Contacts" at bounding box center [176, 556] width 65 height 18
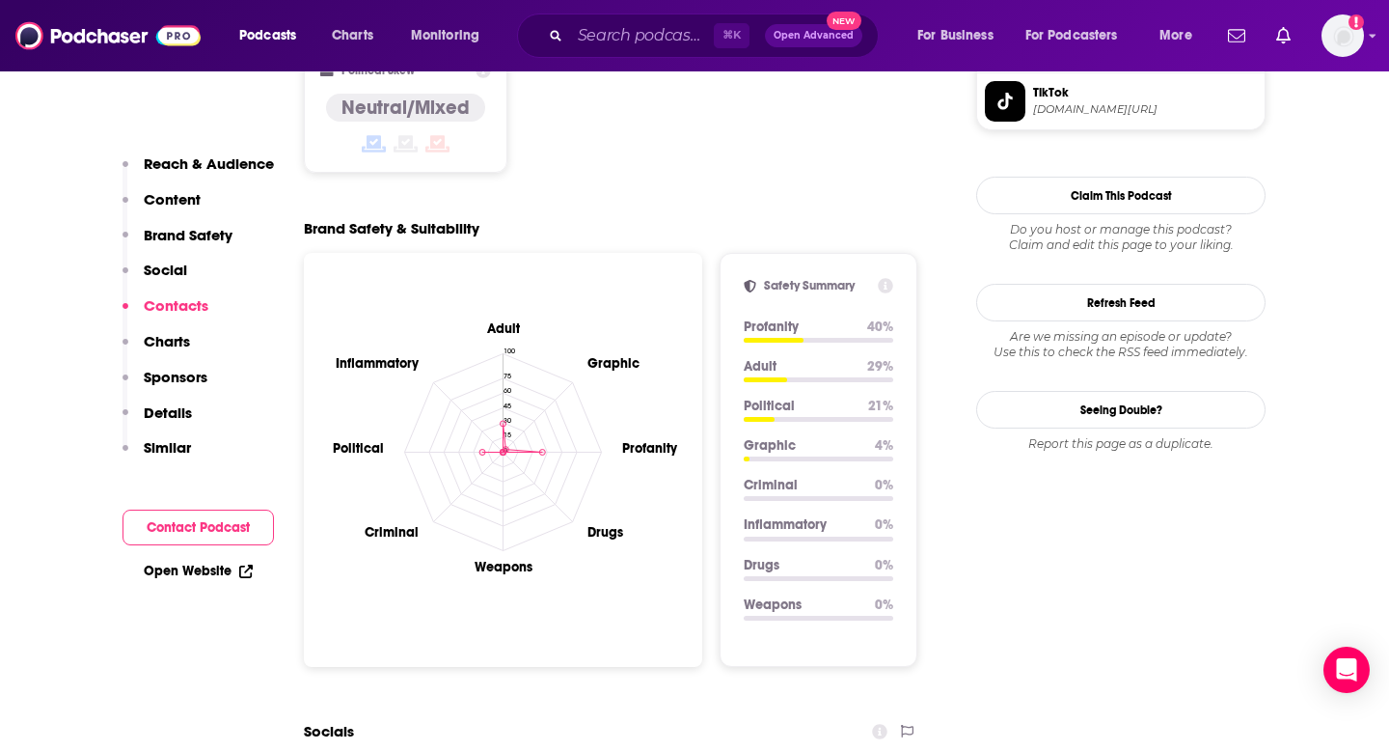
scroll to position [2369, 0]
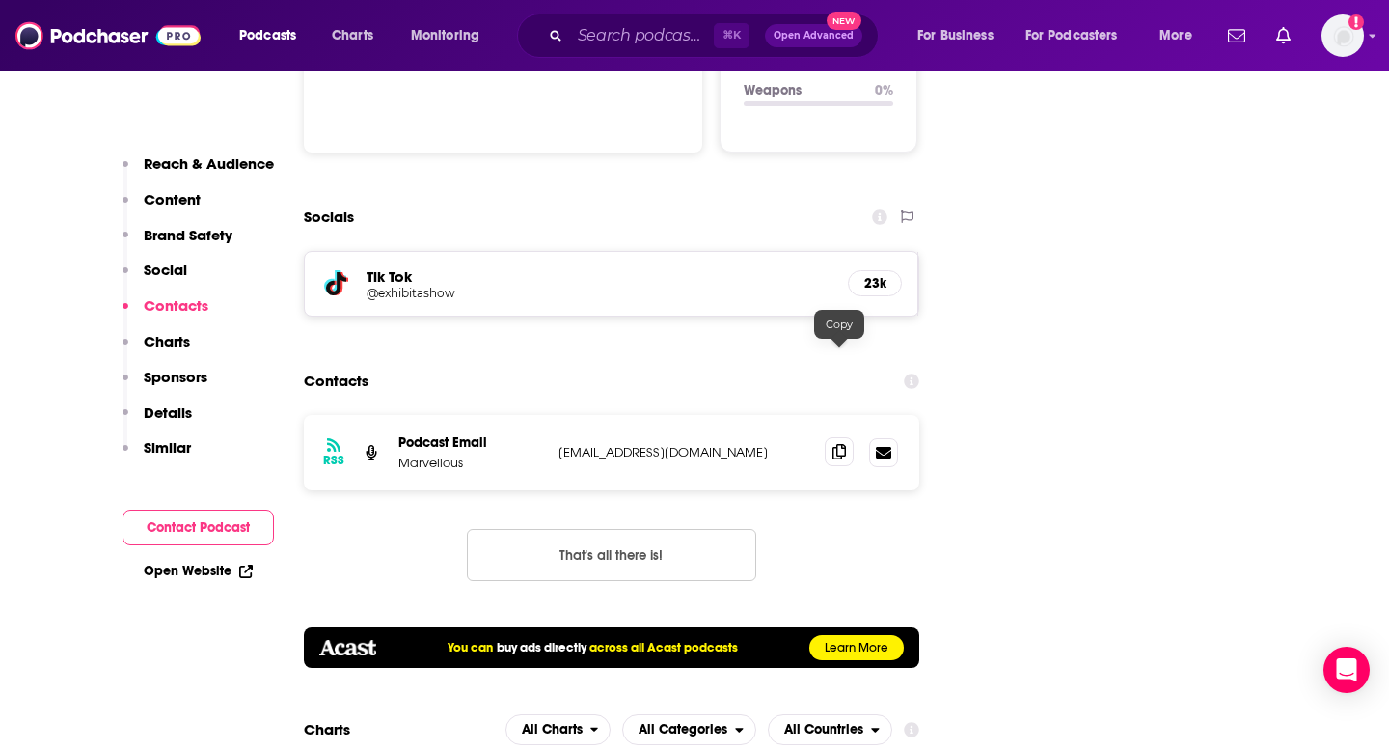
click at [835, 444] on icon at bounding box center [840, 451] width 14 height 15
click at [611, 36] on input "Search podcasts, credits, & more..." at bounding box center [642, 35] width 144 height 31
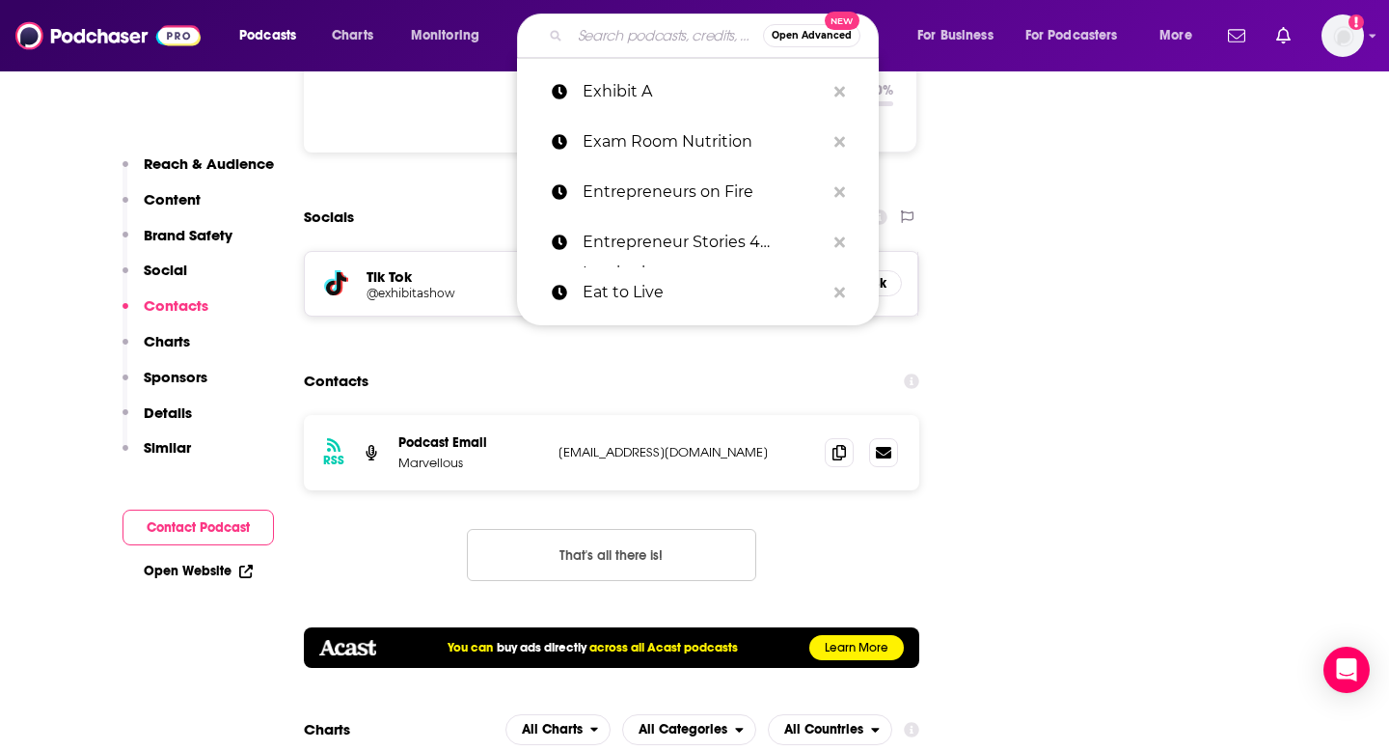
paste input "Feel Better, Live More"
type input "Feel Better, Live More"
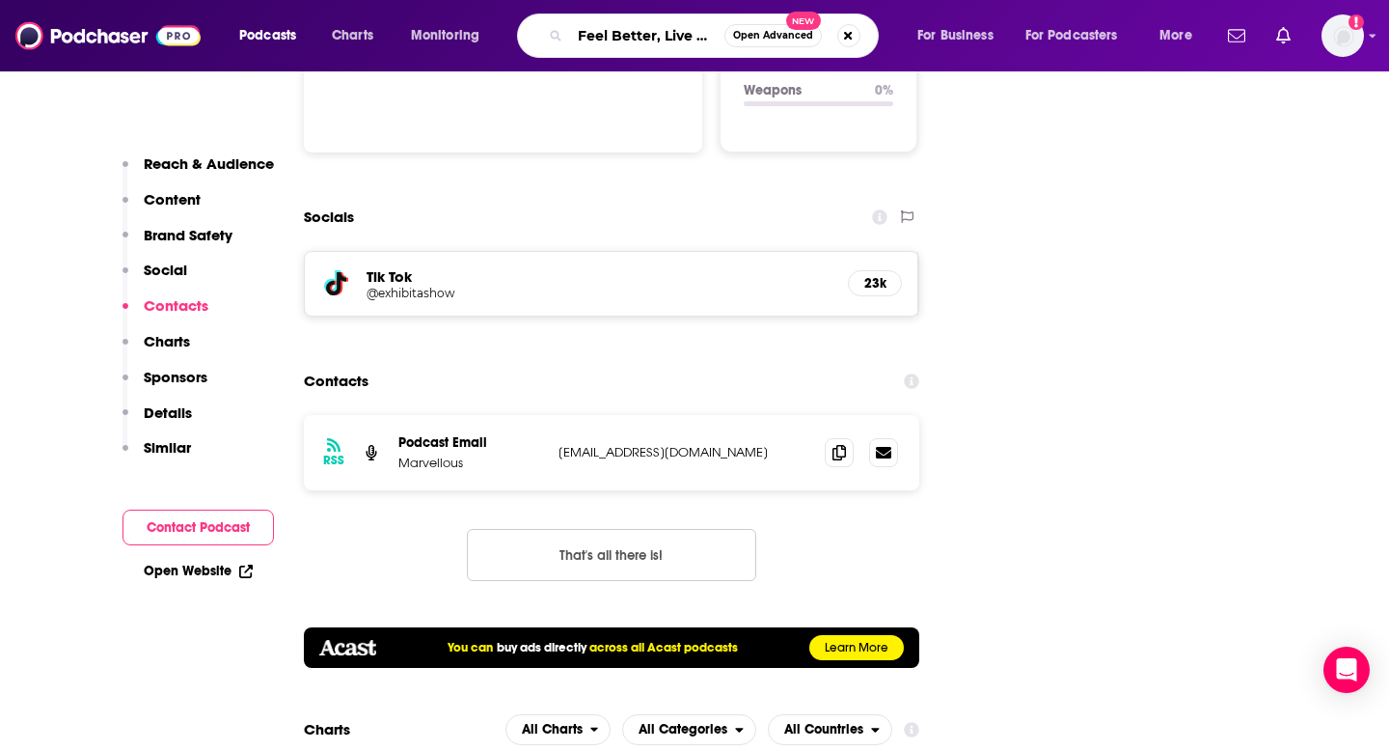
scroll to position [0, 16]
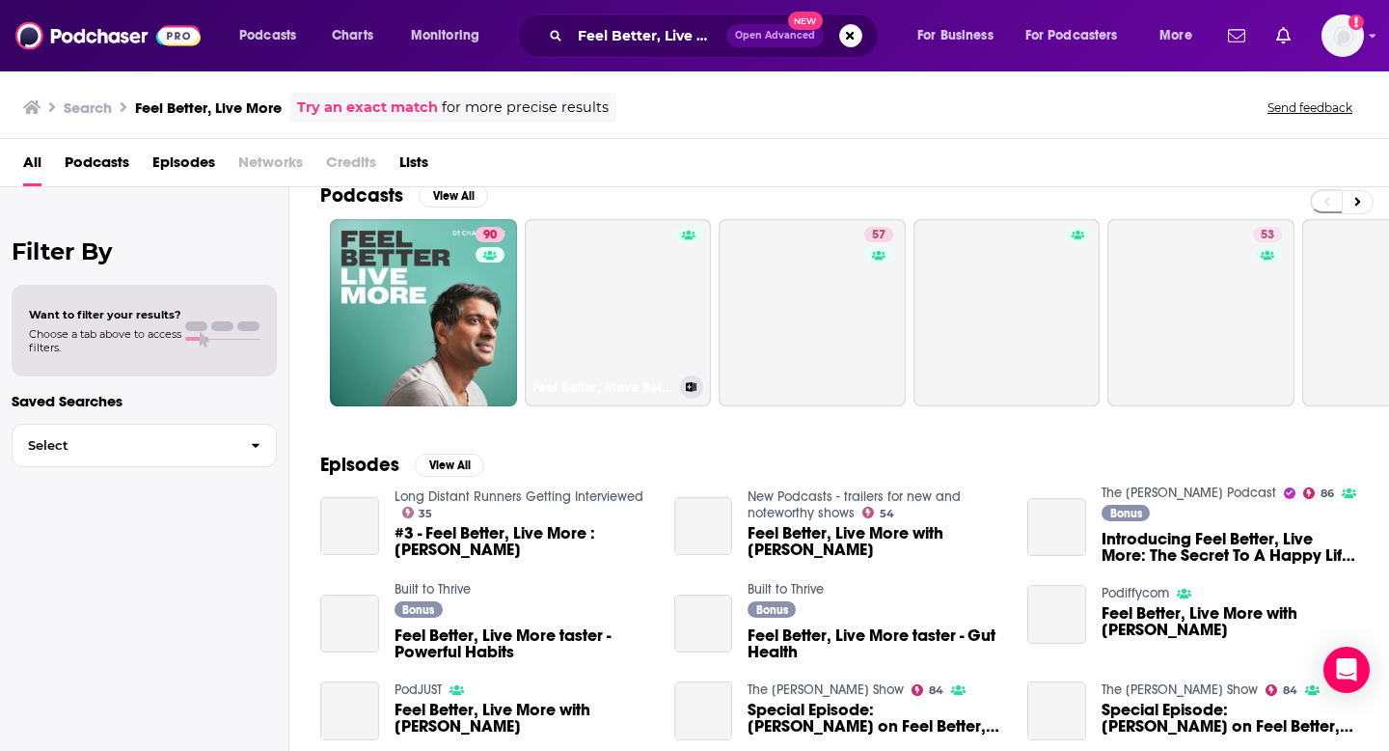
scroll to position [43, 0]
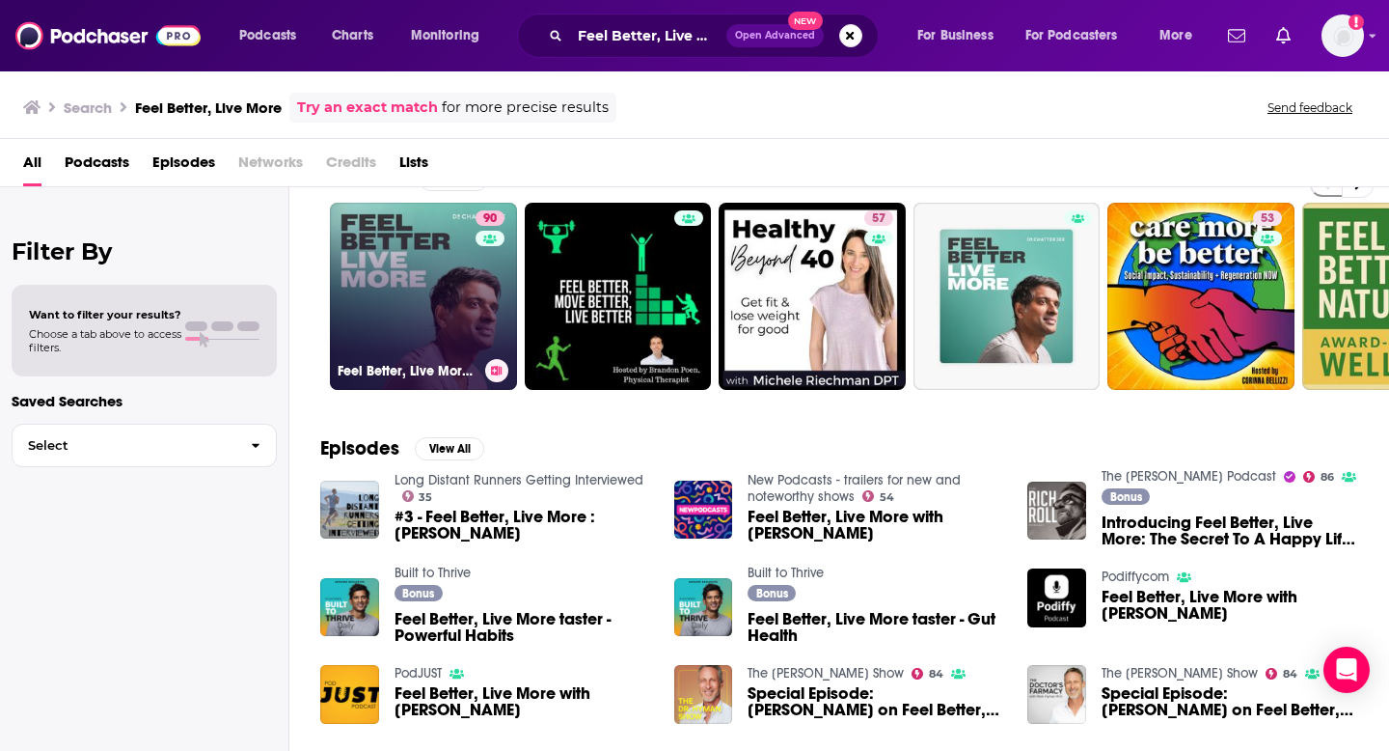
click at [476, 300] on div "90" at bounding box center [493, 284] width 34 height 149
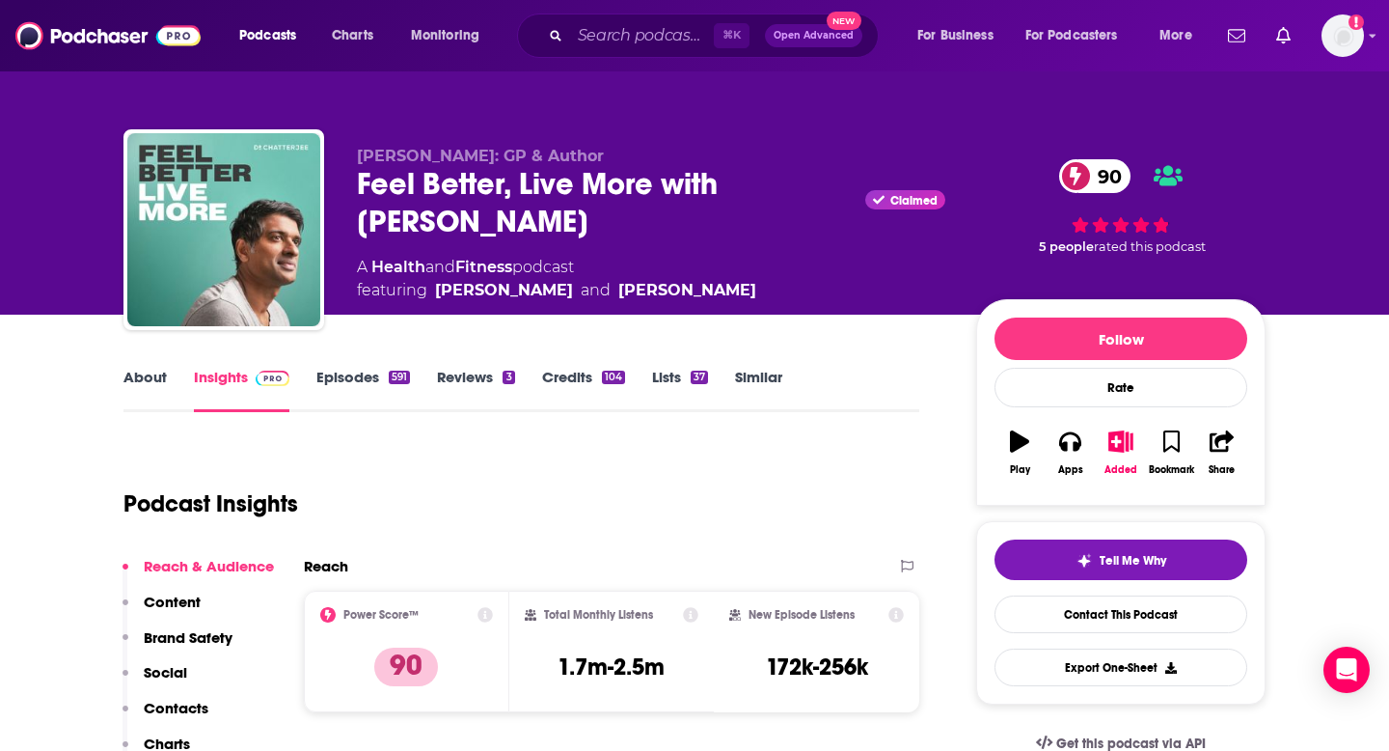
click at [174, 713] on p "Contacts" at bounding box center [176, 707] width 65 height 18
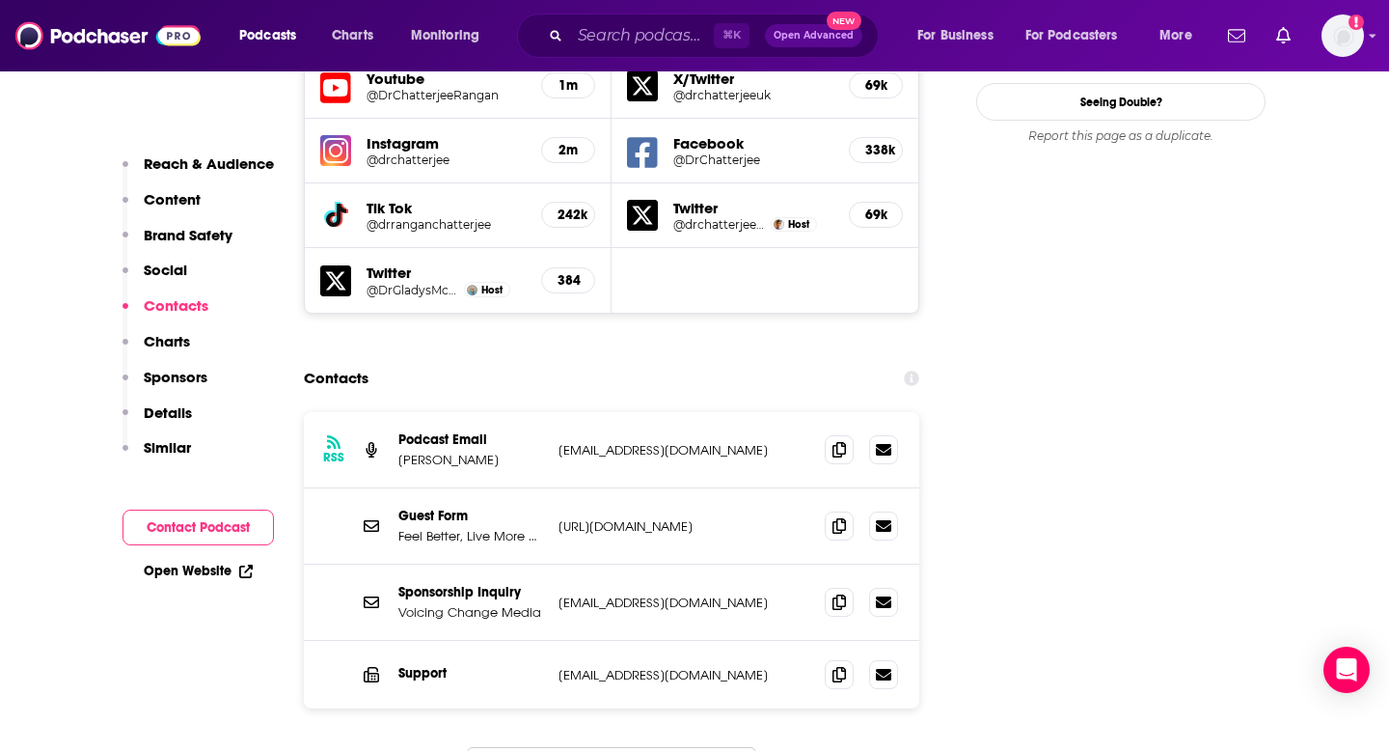
scroll to position [2273, 0]
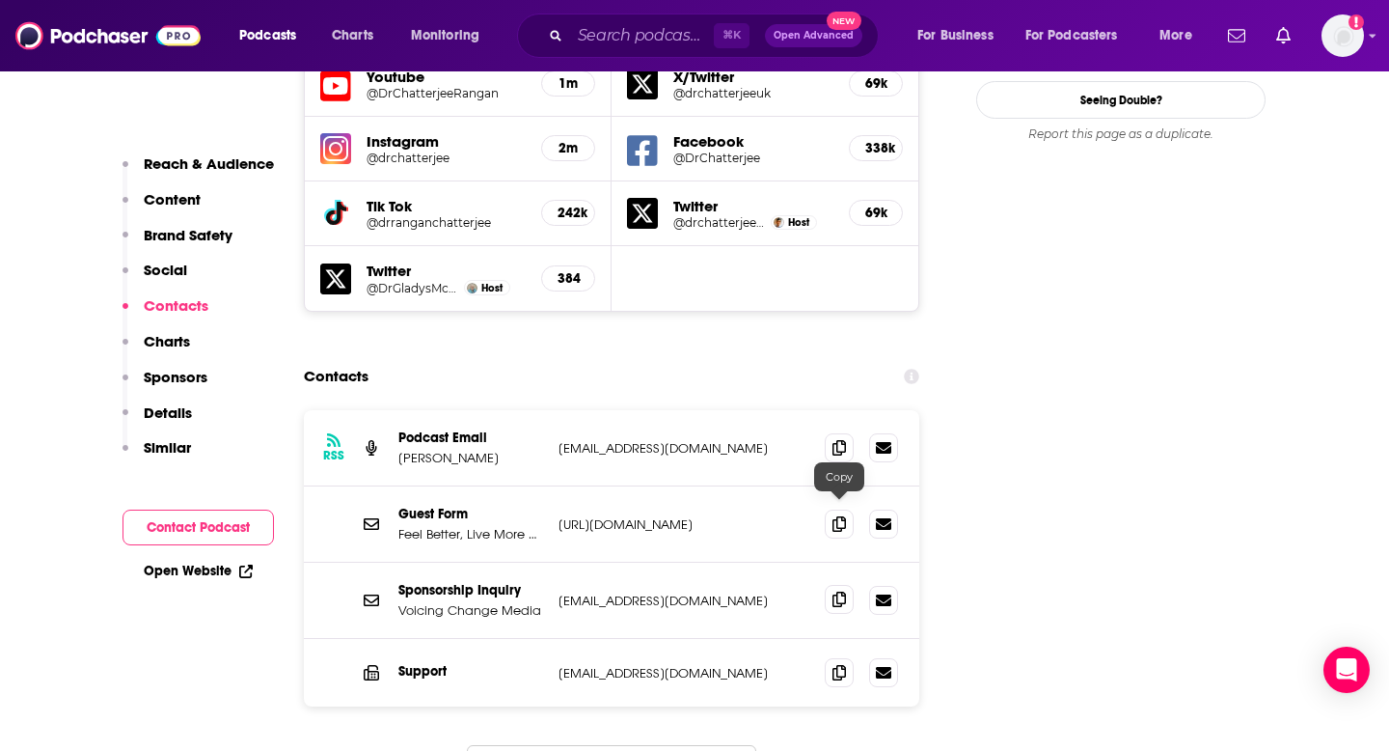
click at [831, 585] on span at bounding box center [839, 599] width 29 height 29
click at [826, 432] on span at bounding box center [839, 446] width 29 height 29
click at [629, 44] on input "Search podcasts, credits, & more..." at bounding box center [642, 35] width 144 height 31
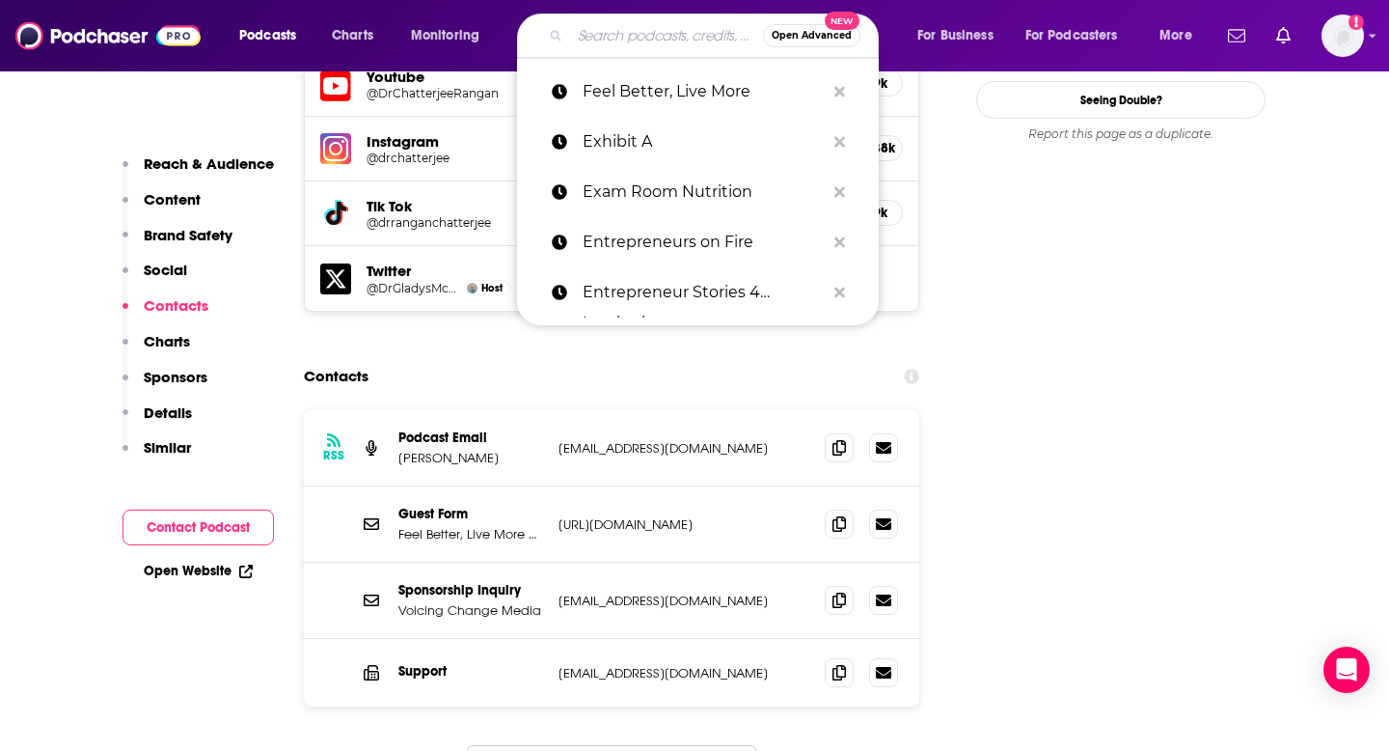
type input "g"
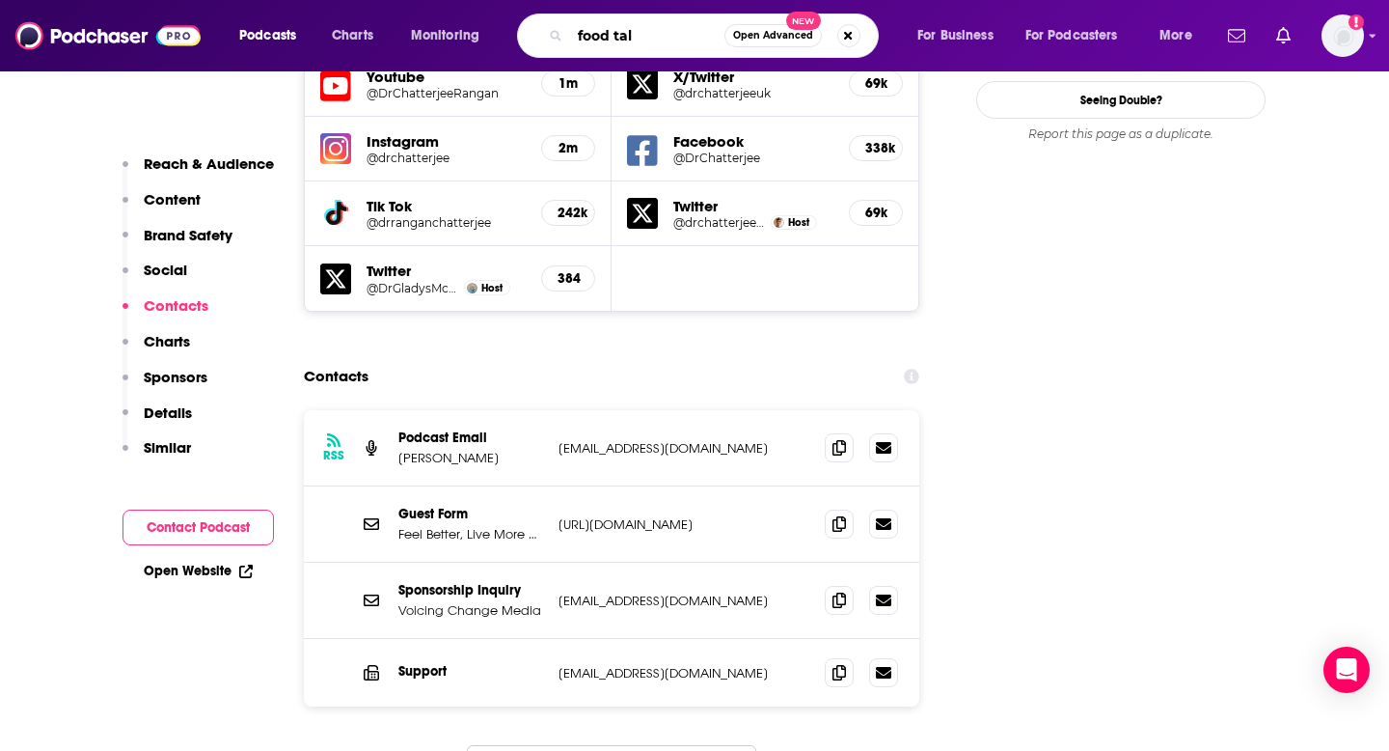
type input "food talk"
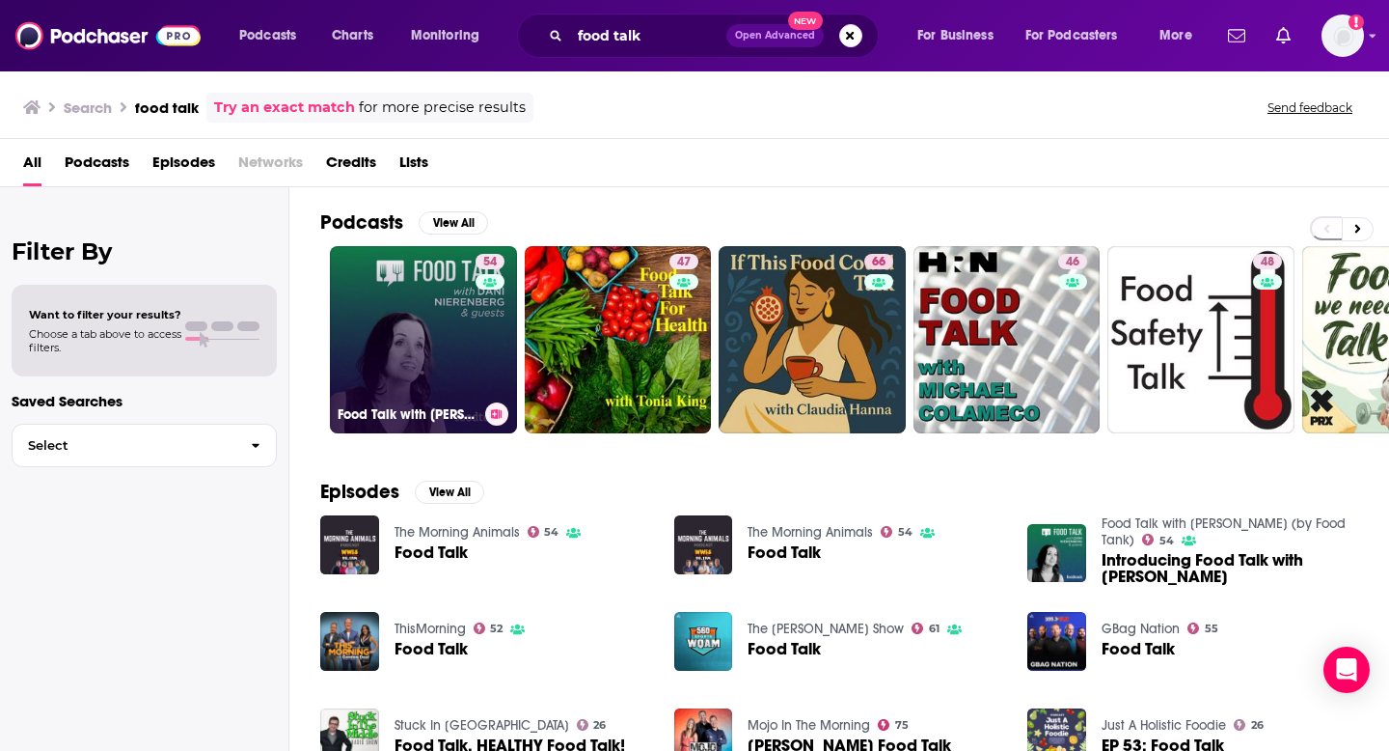
click at [419, 331] on link "54 Food Talk with [PERSON_NAME] (by Food Tank)" at bounding box center [423, 339] width 187 height 187
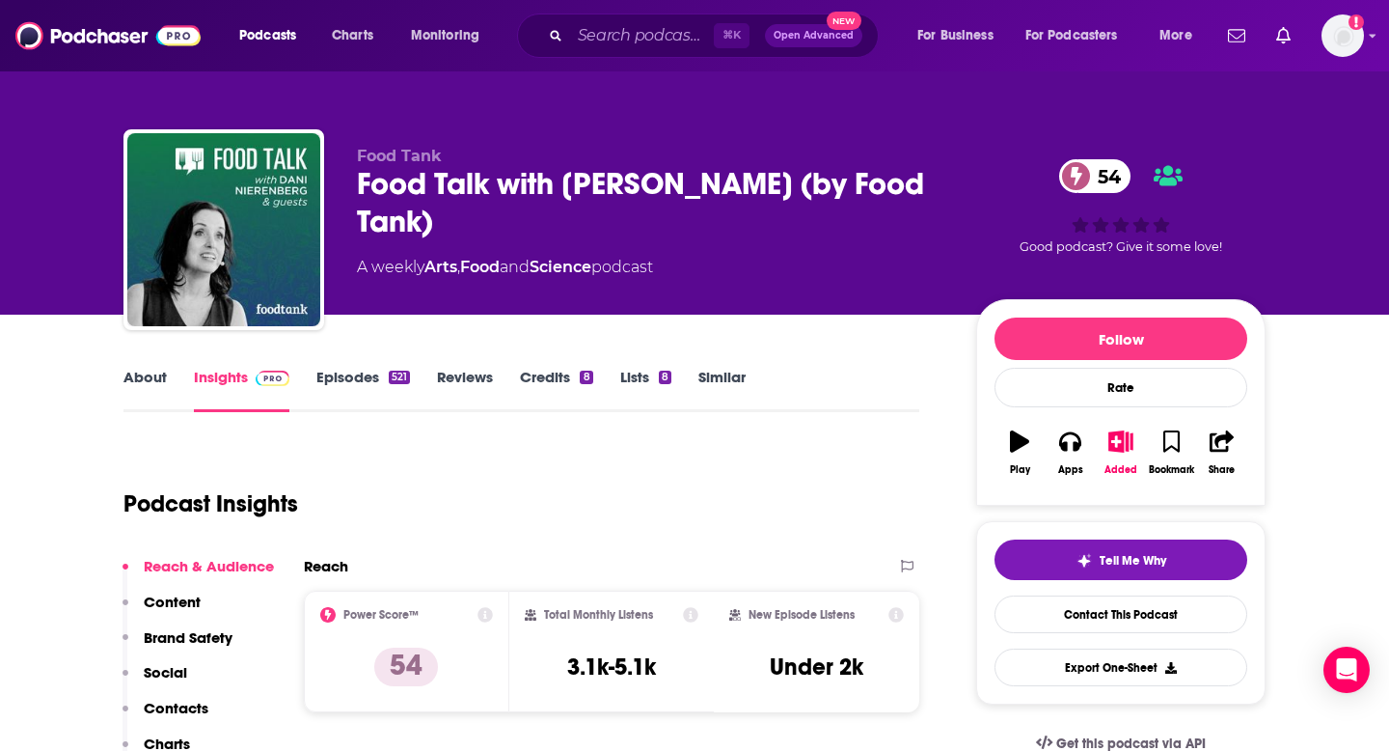
click at [183, 711] on p "Contacts" at bounding box center [176, 707] width 65 height 18
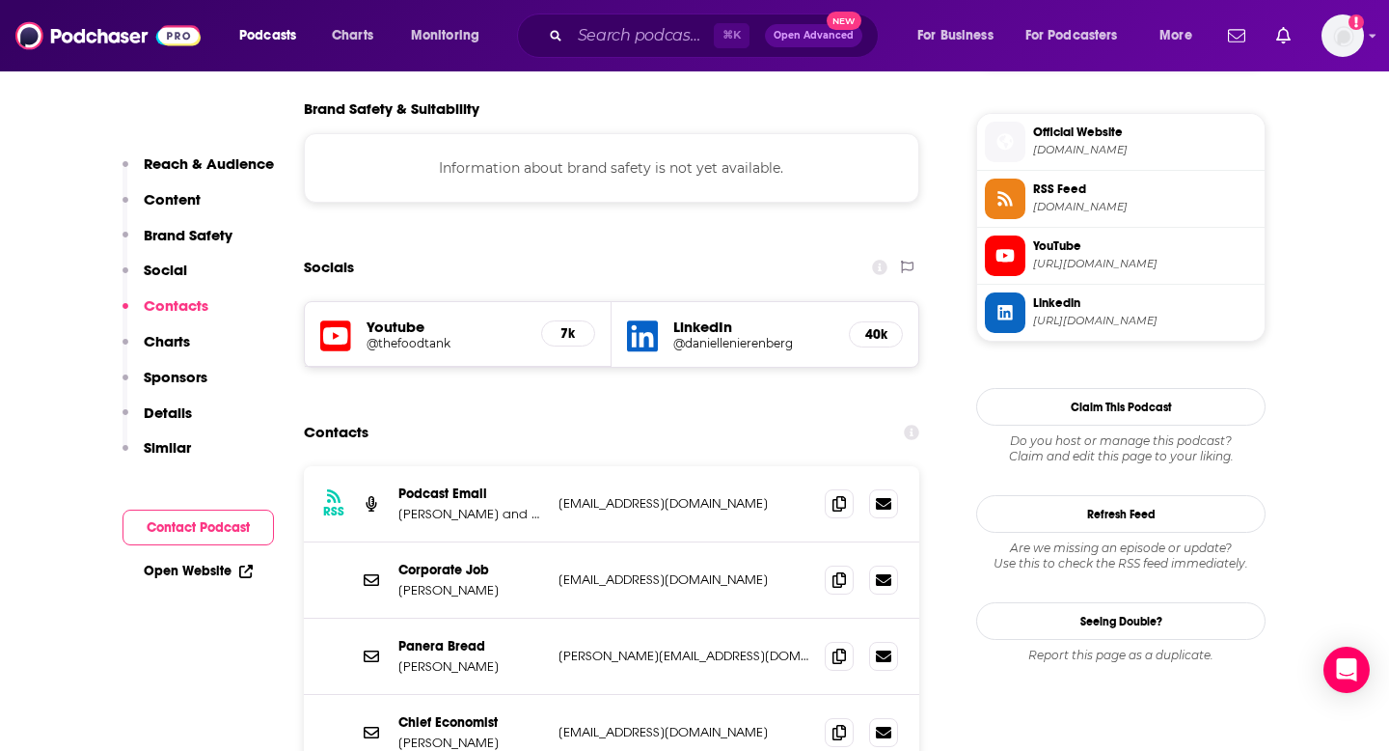
scroll to position [1750, 0]
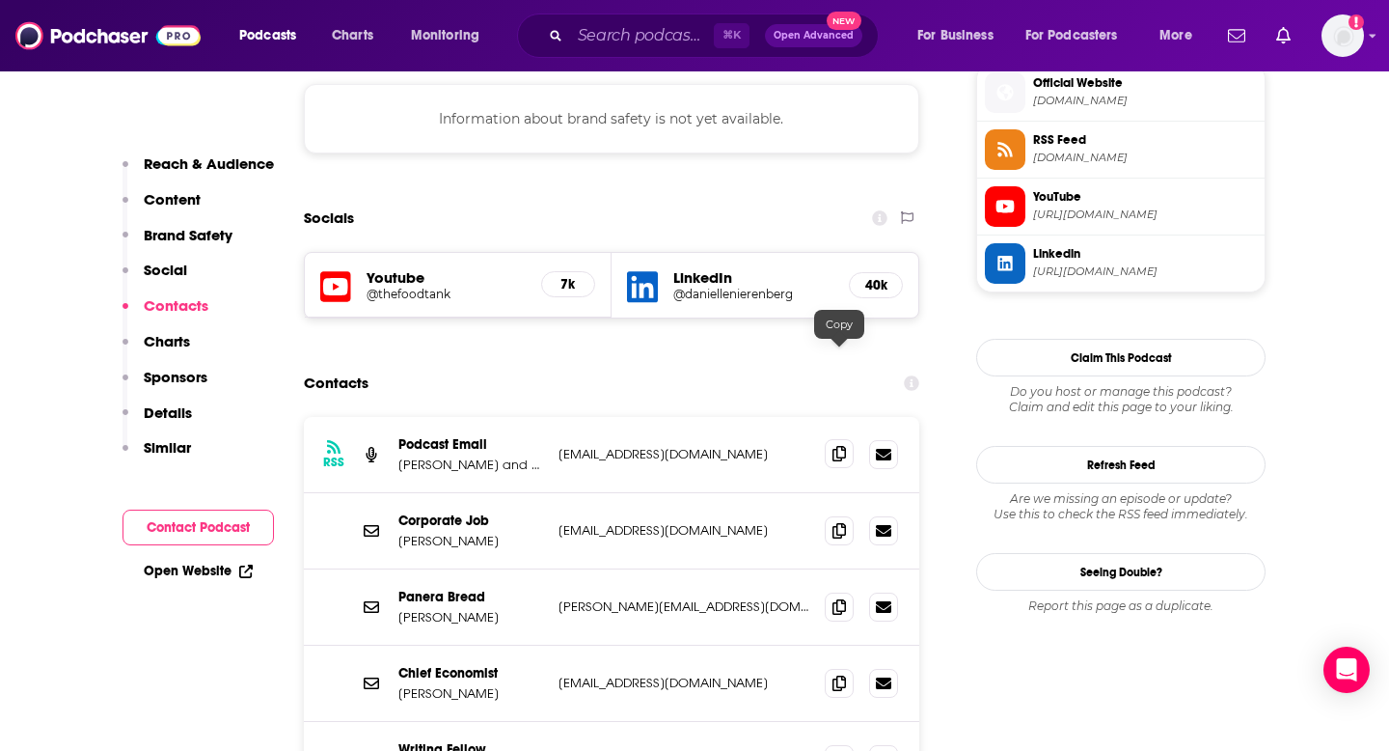
click at [833, 446] on icon at bounding box center [840, 453] width 14 height 15
click at [669, 23] on input "Search podcasts, credits, & more..." at bounding box center [642, 35] width 144 height 31
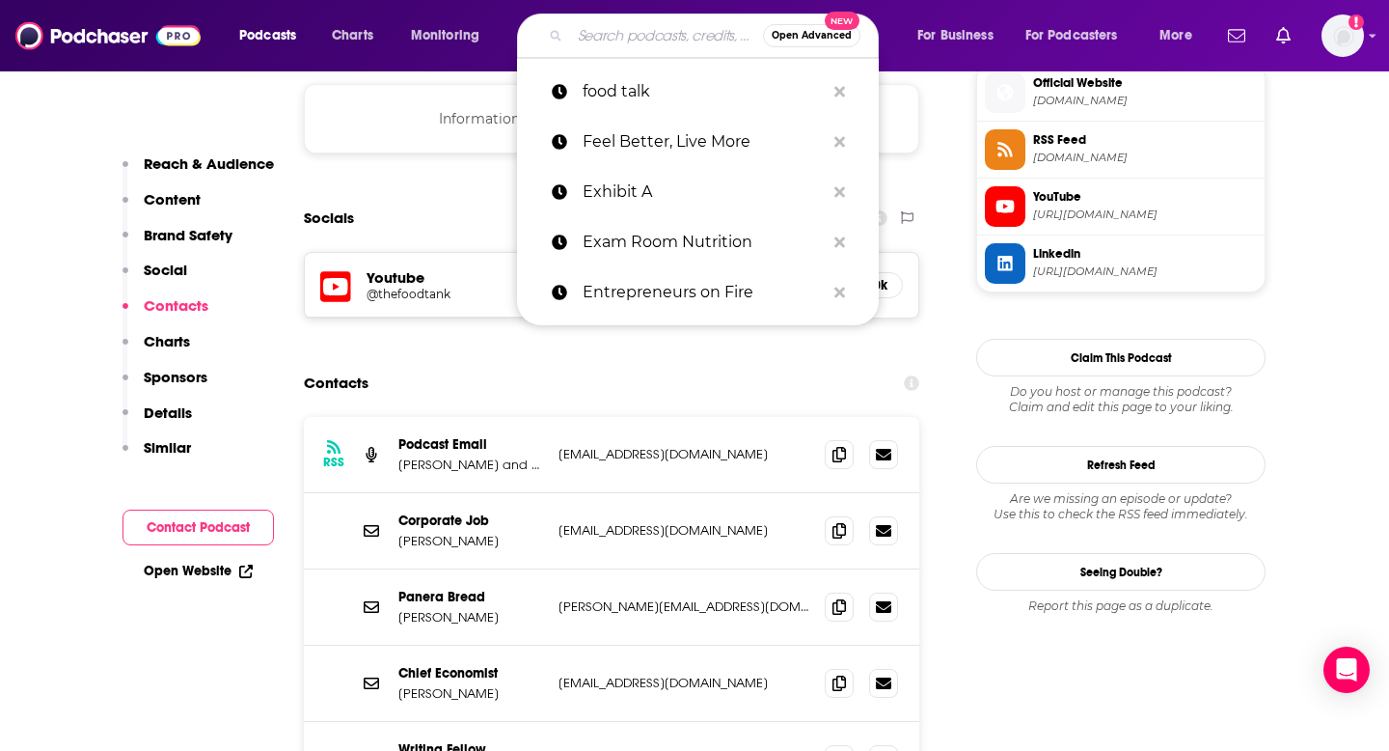
paste input "Food, We Need to Talk"
type input "Food, We Need to Talk"
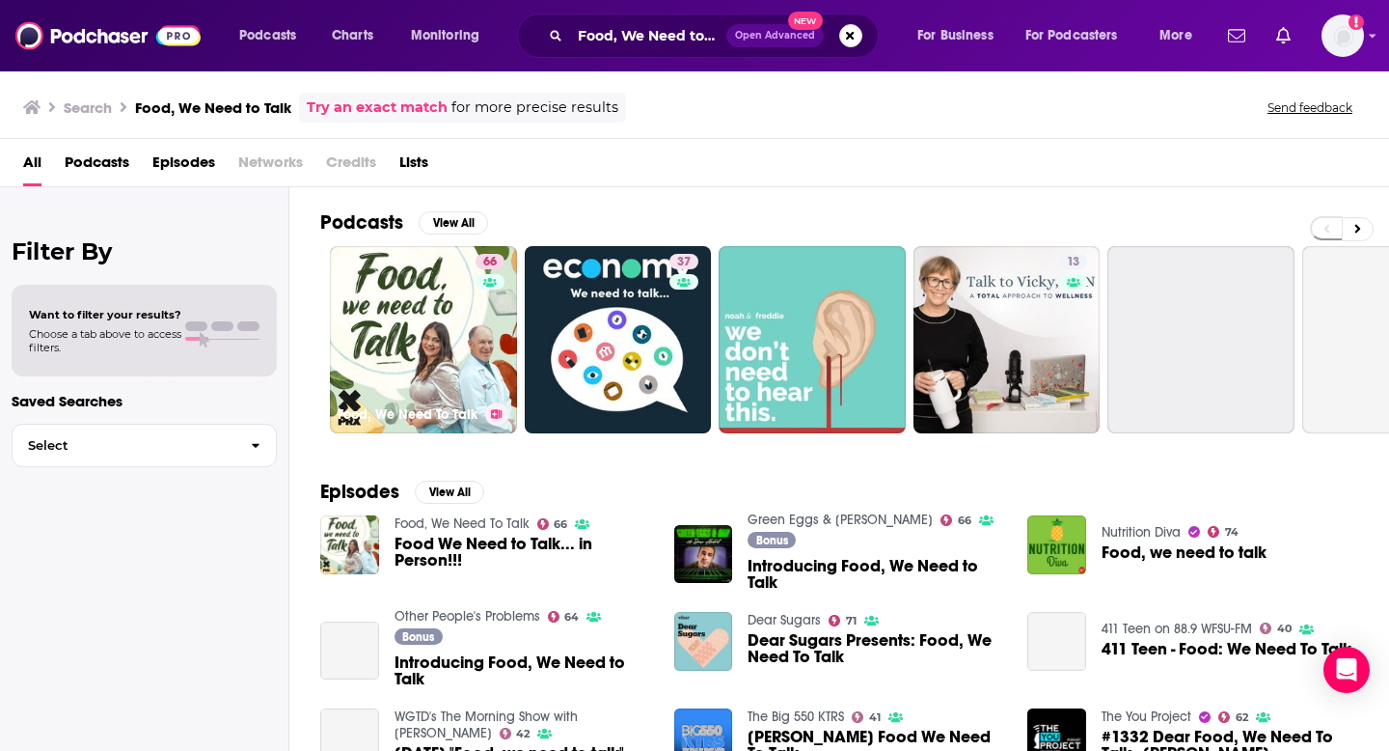
click at [417, 325] on link "66 Food, We Need To Talk" at bounding box center [423, 339] width 187 height 187
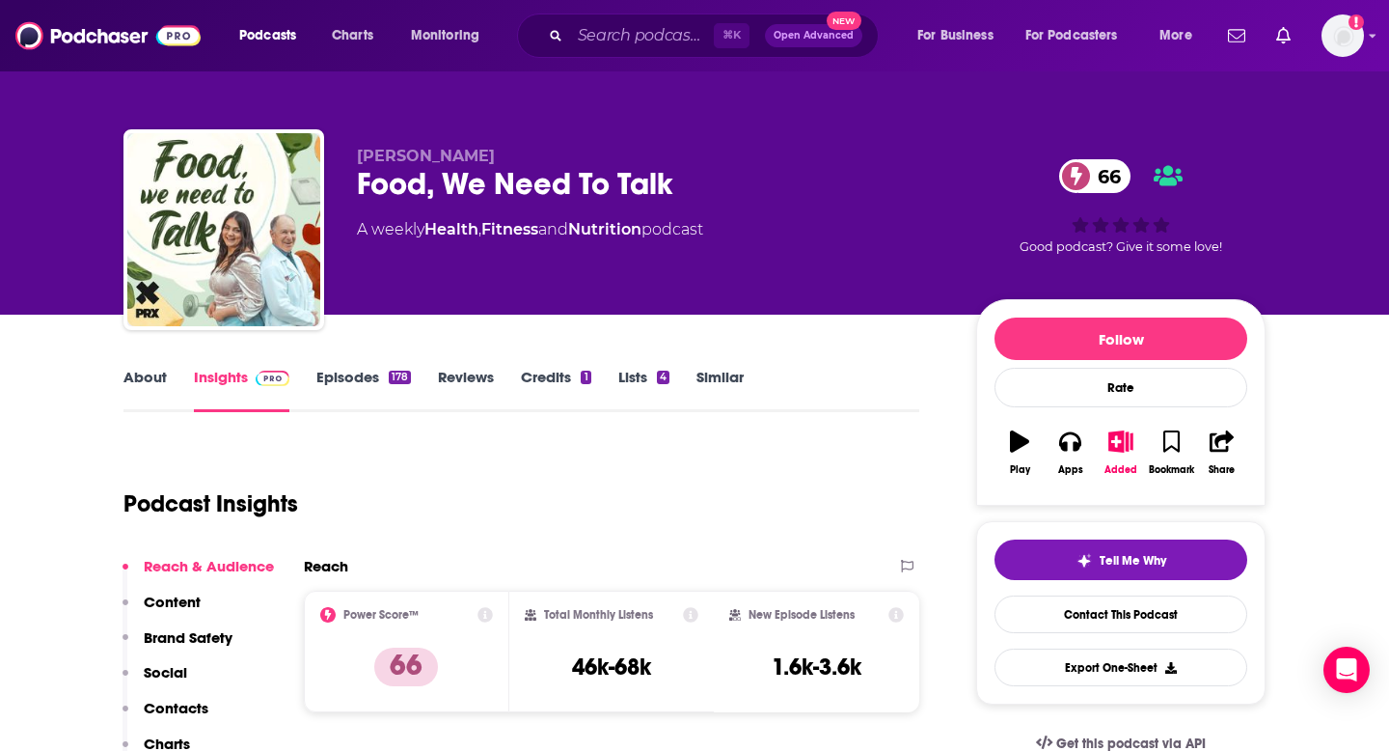
click at [175, 709] on p "Contacts" at bounding box center [176, 707] width 65 height 18
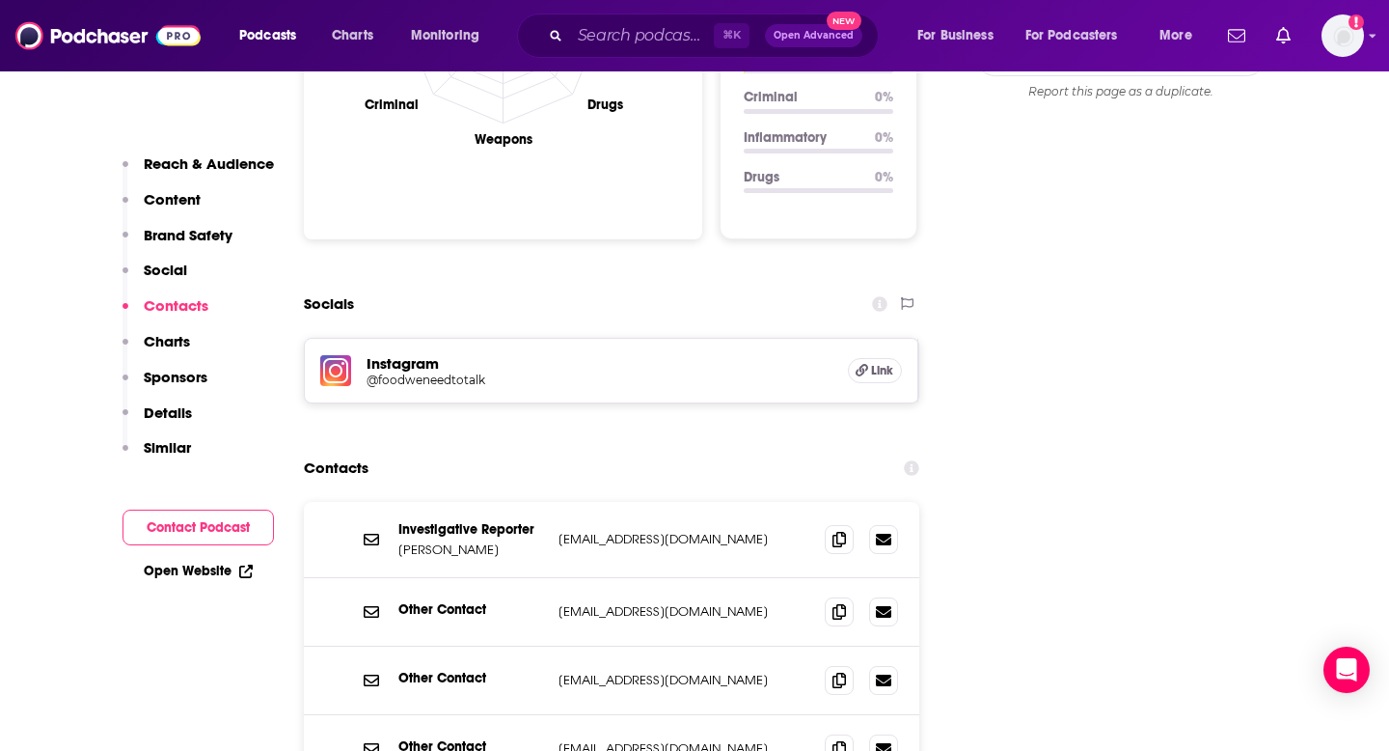
scroll to position [2117, 0]
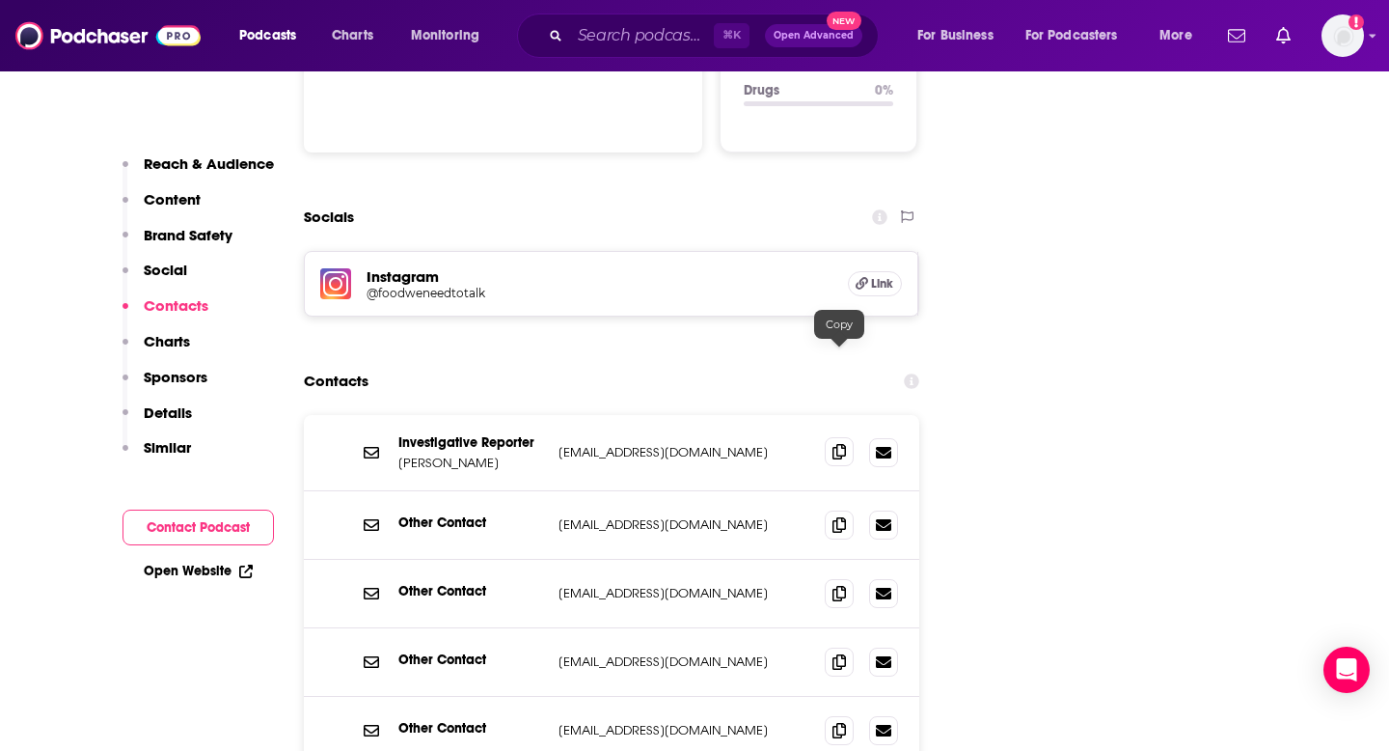
click at [833, 444] on icon at bounding box center [840, 451] width 14 height 15
click at [643, 41] on input "Search podcasts, credits, & more..." at bounding box center [642, 35] width 144 height 31
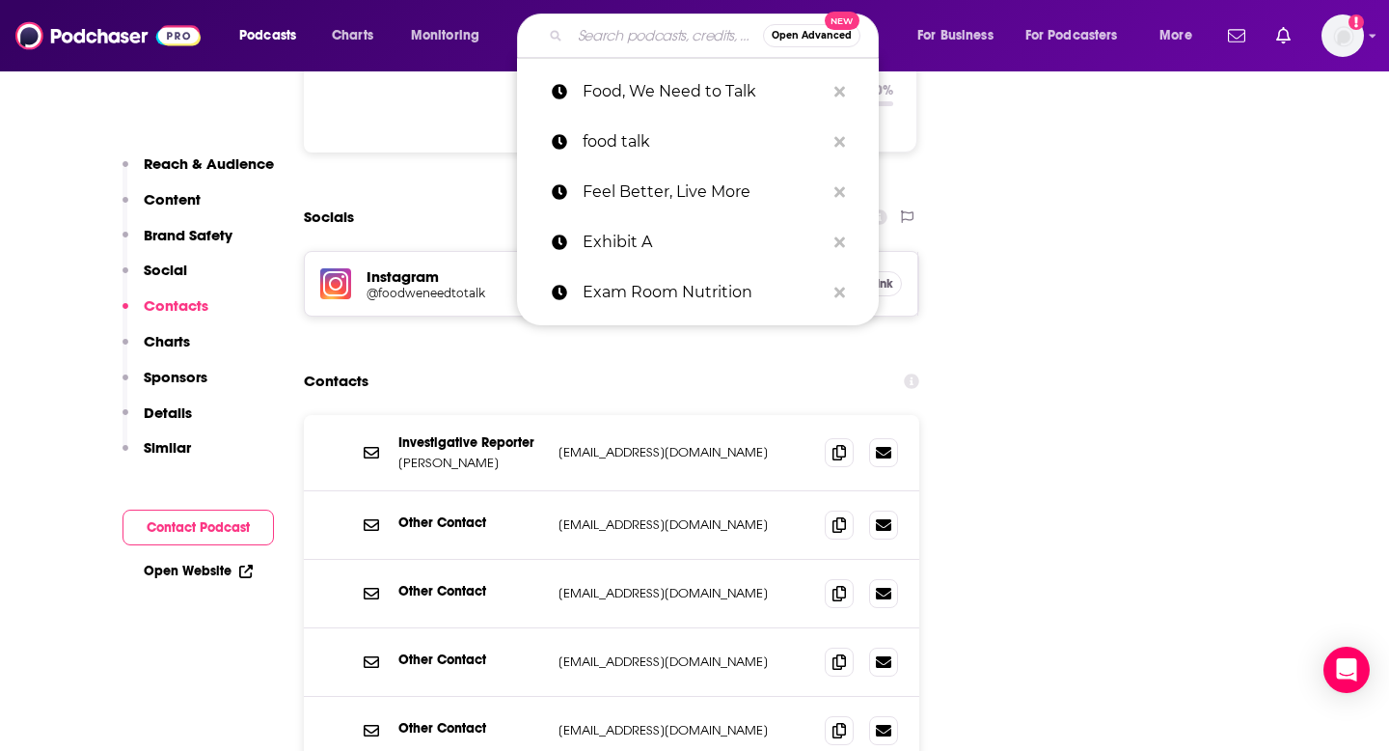
paste input "Gastropod"
type input "Gastropod"
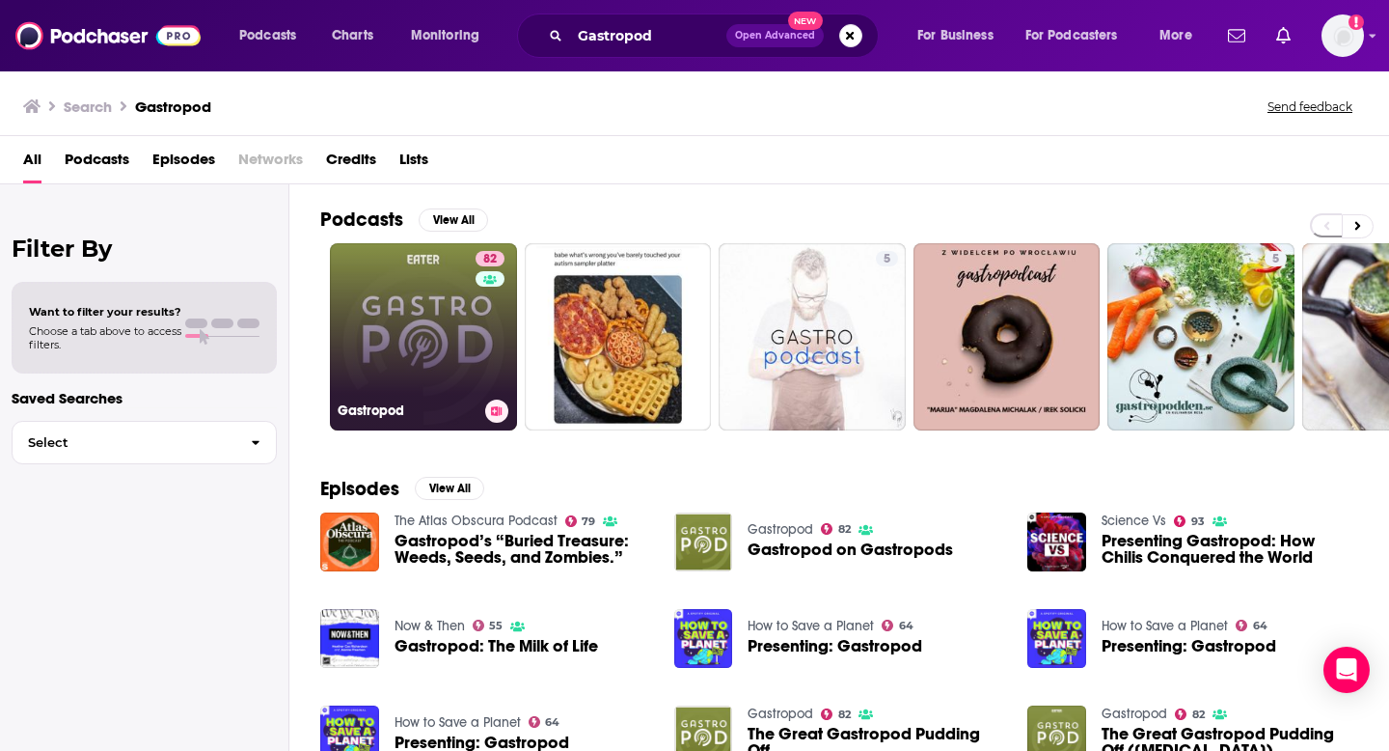
click at [462, 306] on link "82 Gastropod" at bounding box center [423, 336] width 187 height 187
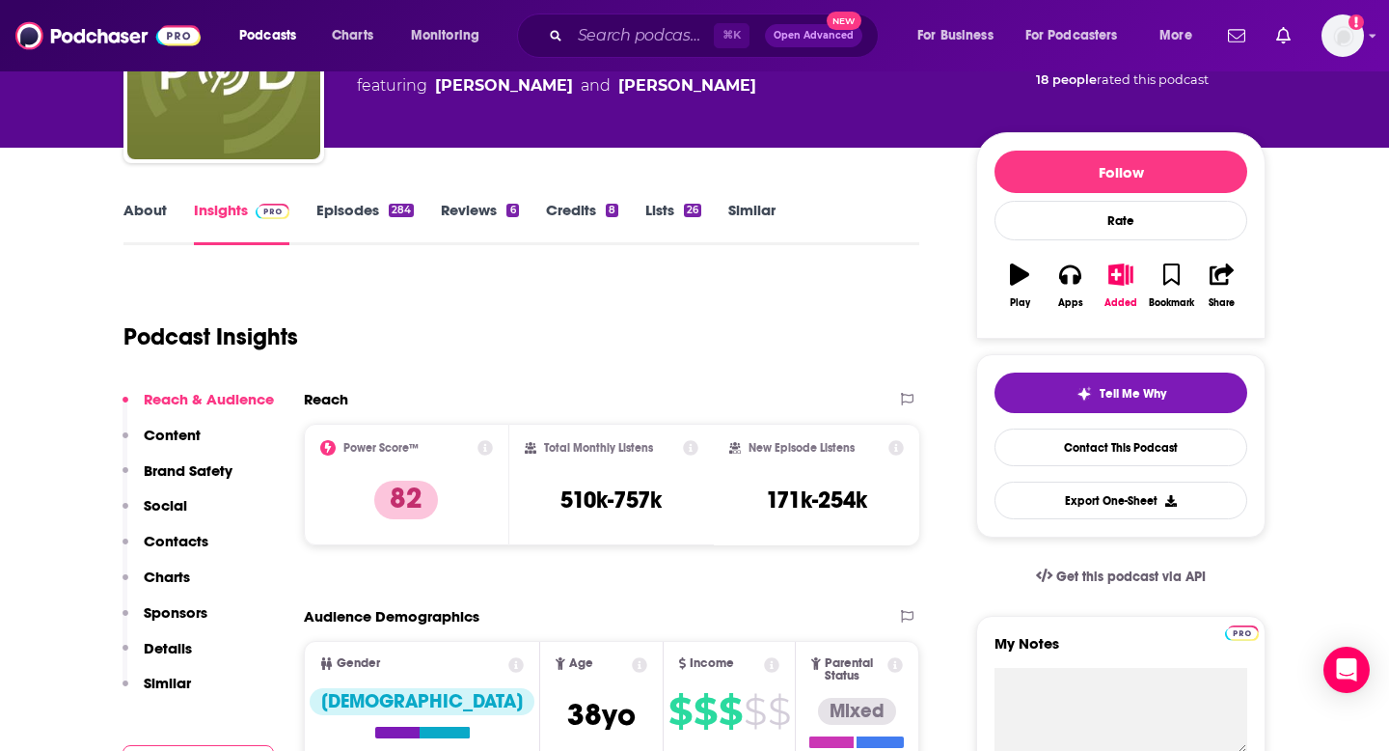
click at [174, 548] on p "Contacts" at bounding box center [176, 541] width 65 height 18
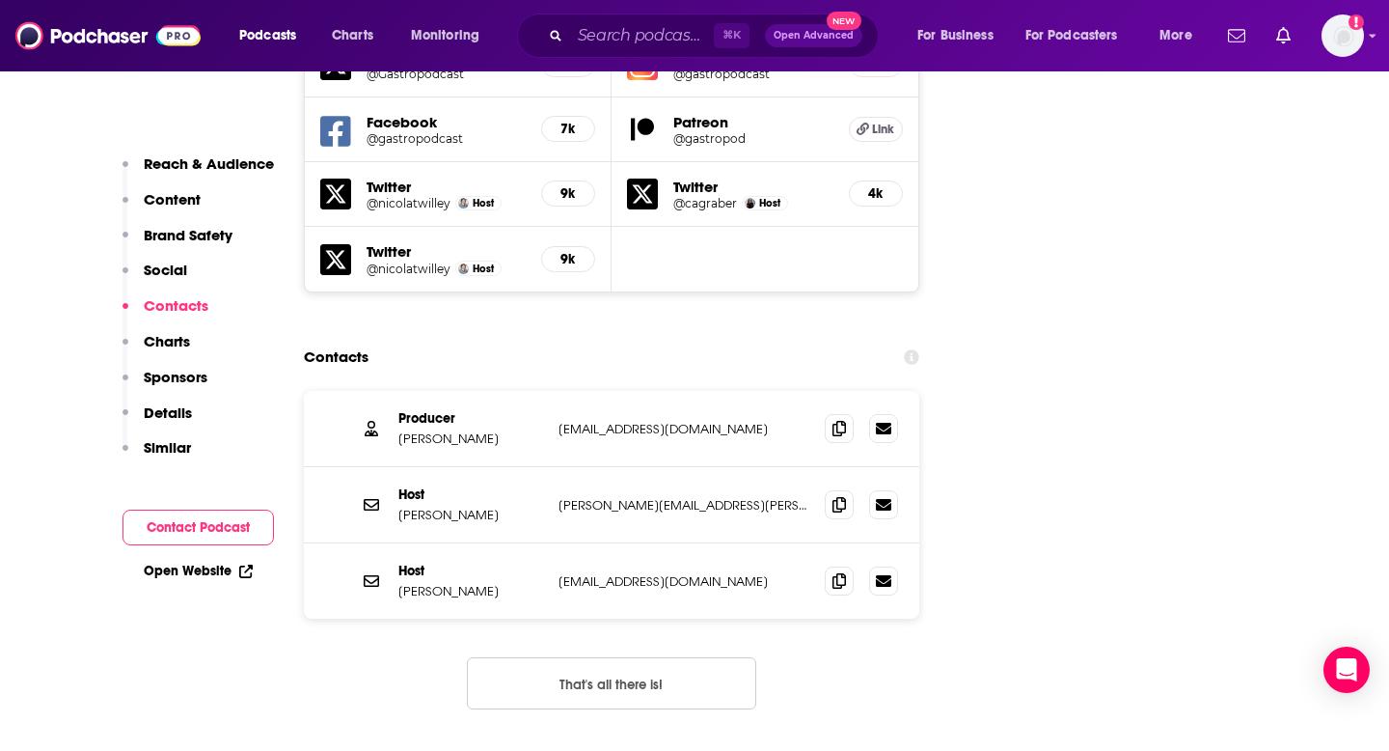
scroll to position [2295, 0]
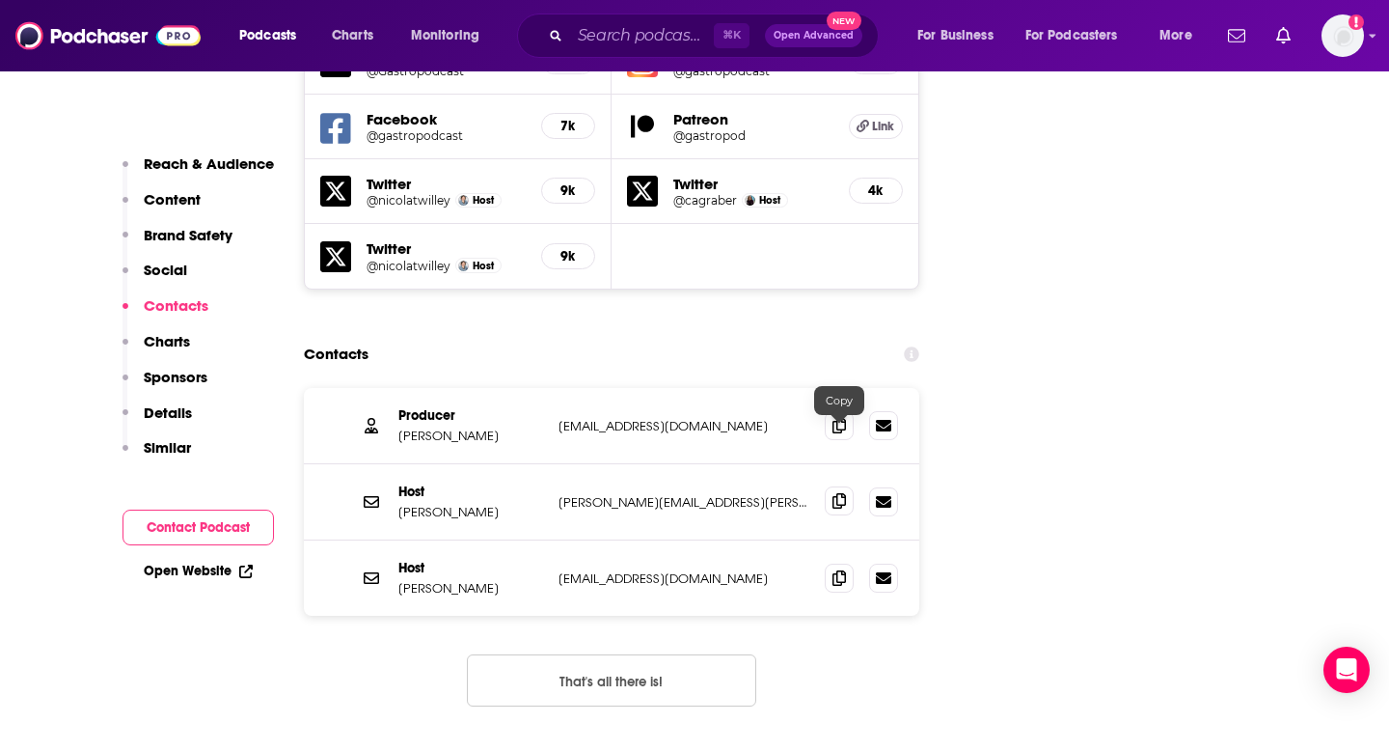
click at [839, 493] on icon at bounding box center [840, 500] width 14 height 15
click at [841, 417] on icon at bounding box center [840, 424] width 14 height 15
click at [836, 410] on span at bounding box center [839, 424] width 29 height 29
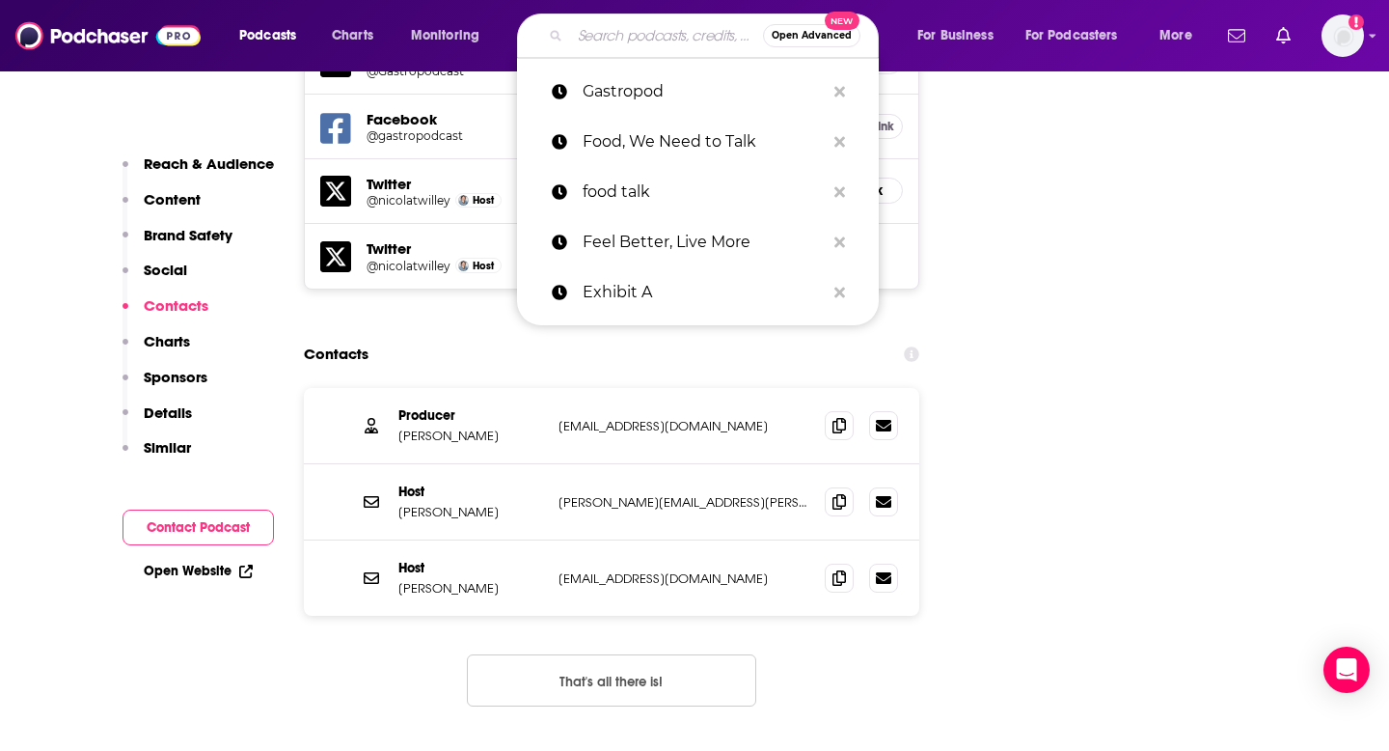
click at [667, 30] on input "Search podcasts, credits, & more..." at bounding box center [666, 35] width 193 height 31
paste input "Green Dreamer"
type input "Green Dreamer"
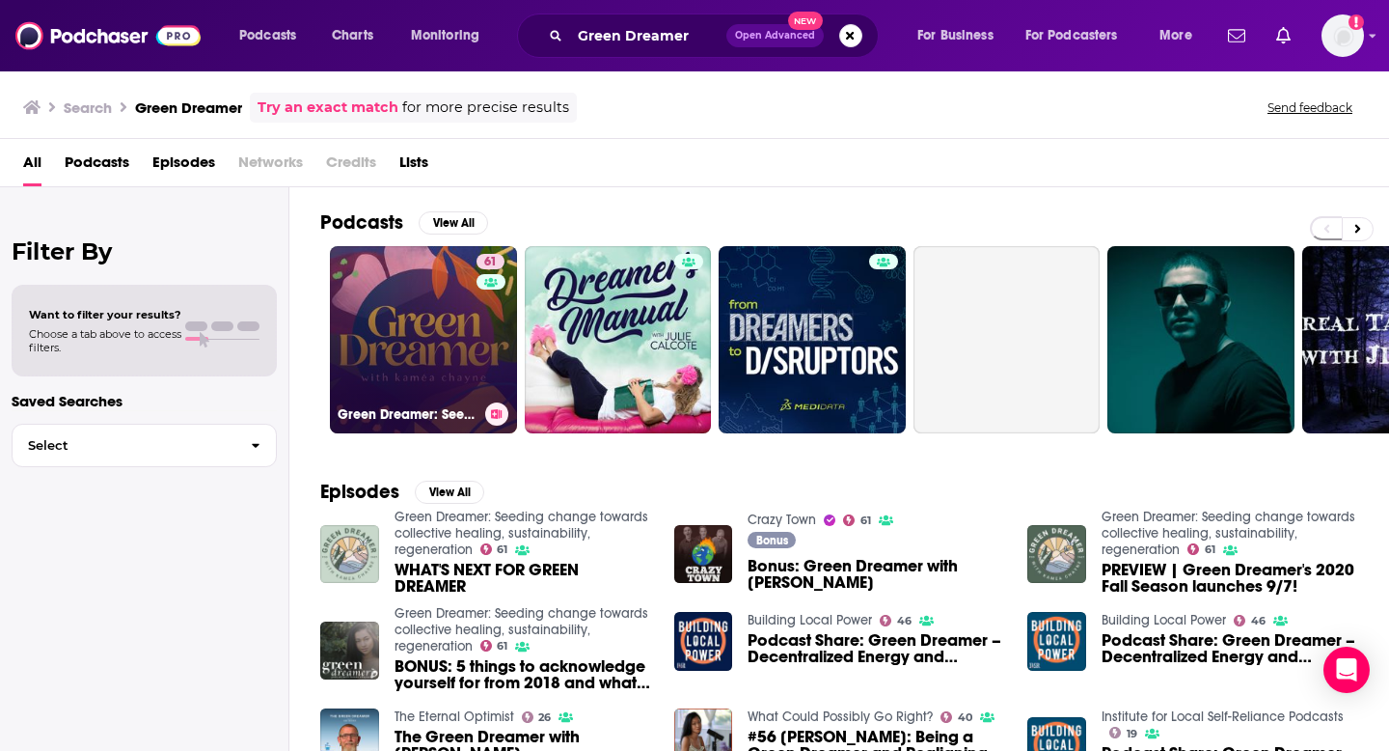
click at [472, 300] on link "61 Green Dreamer: Seeding change towards collective healing, sustainability, re…" at bounding box center [423, 339] width 187 height 187
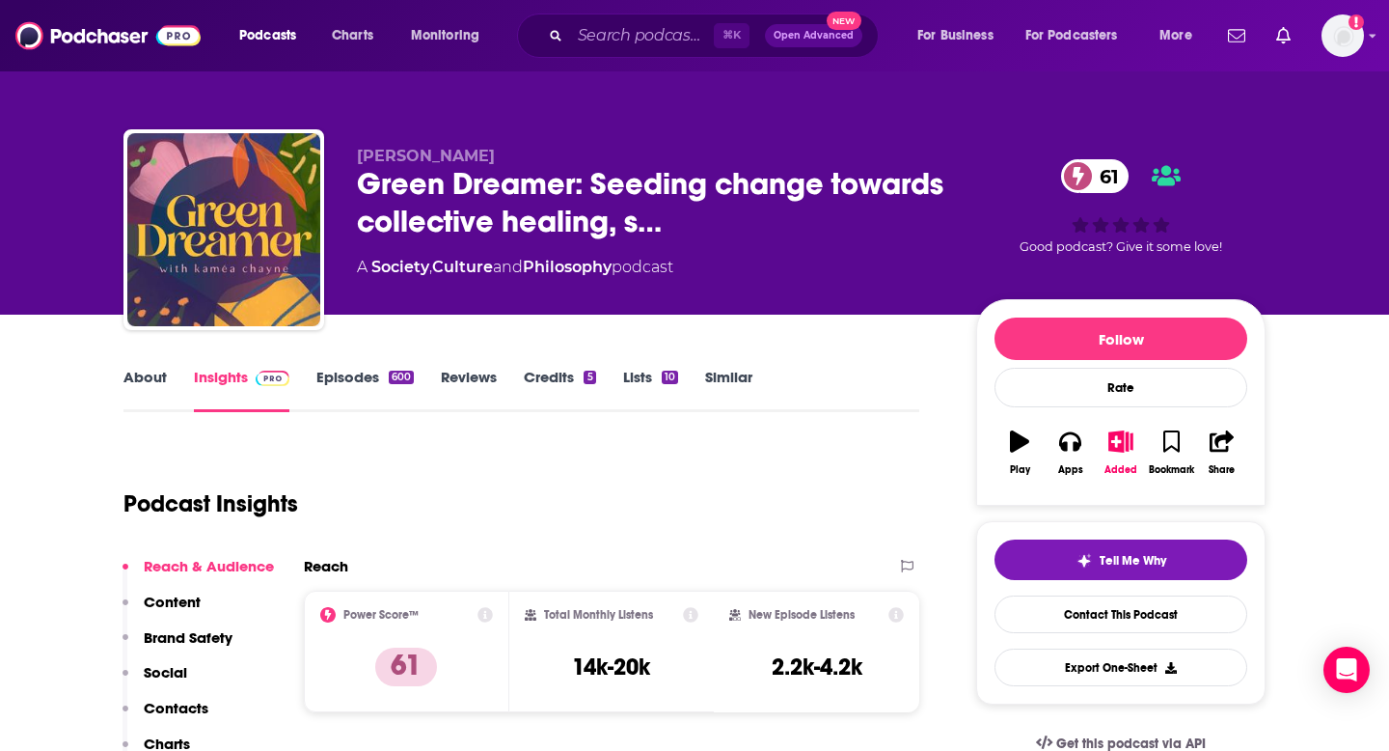
click at [178, 706] on p "Contacts" at bounding box center [176, 707] width 65 height 18
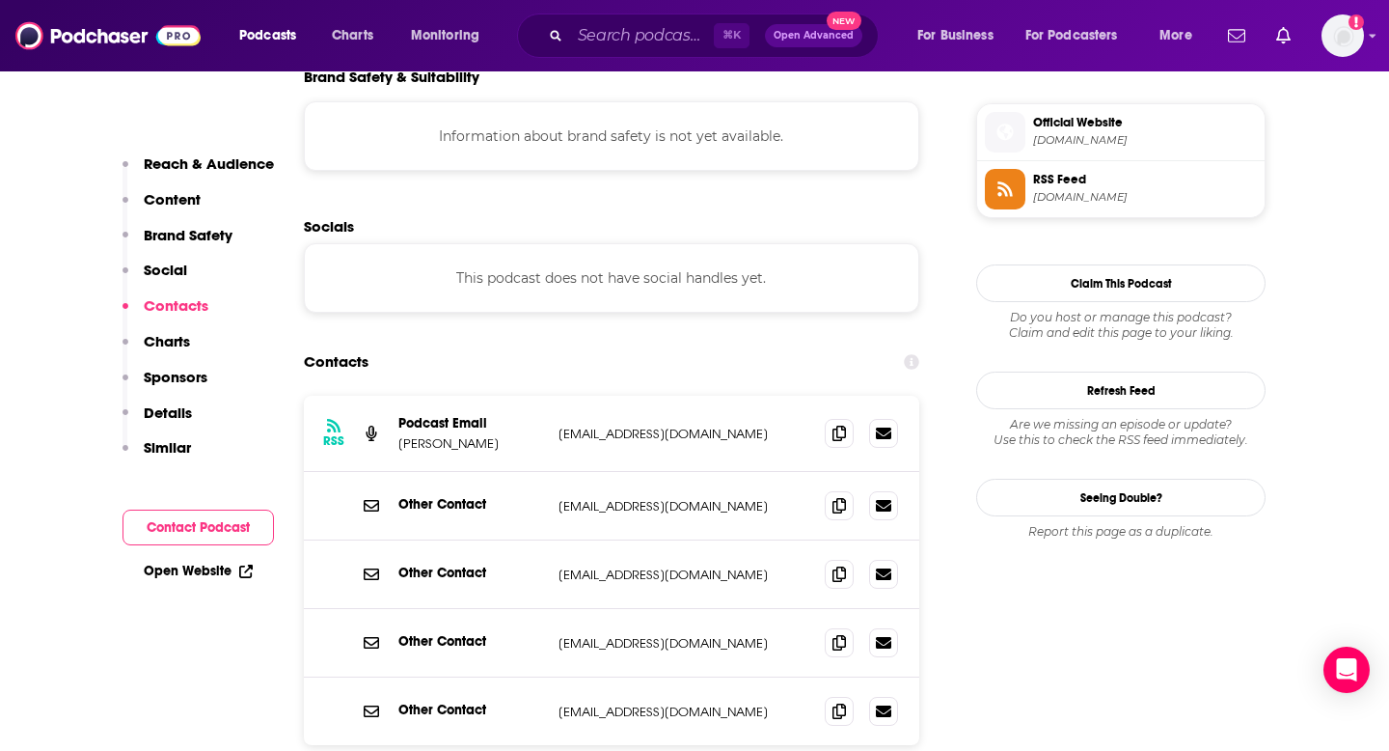
scroll to position [1712, 0]
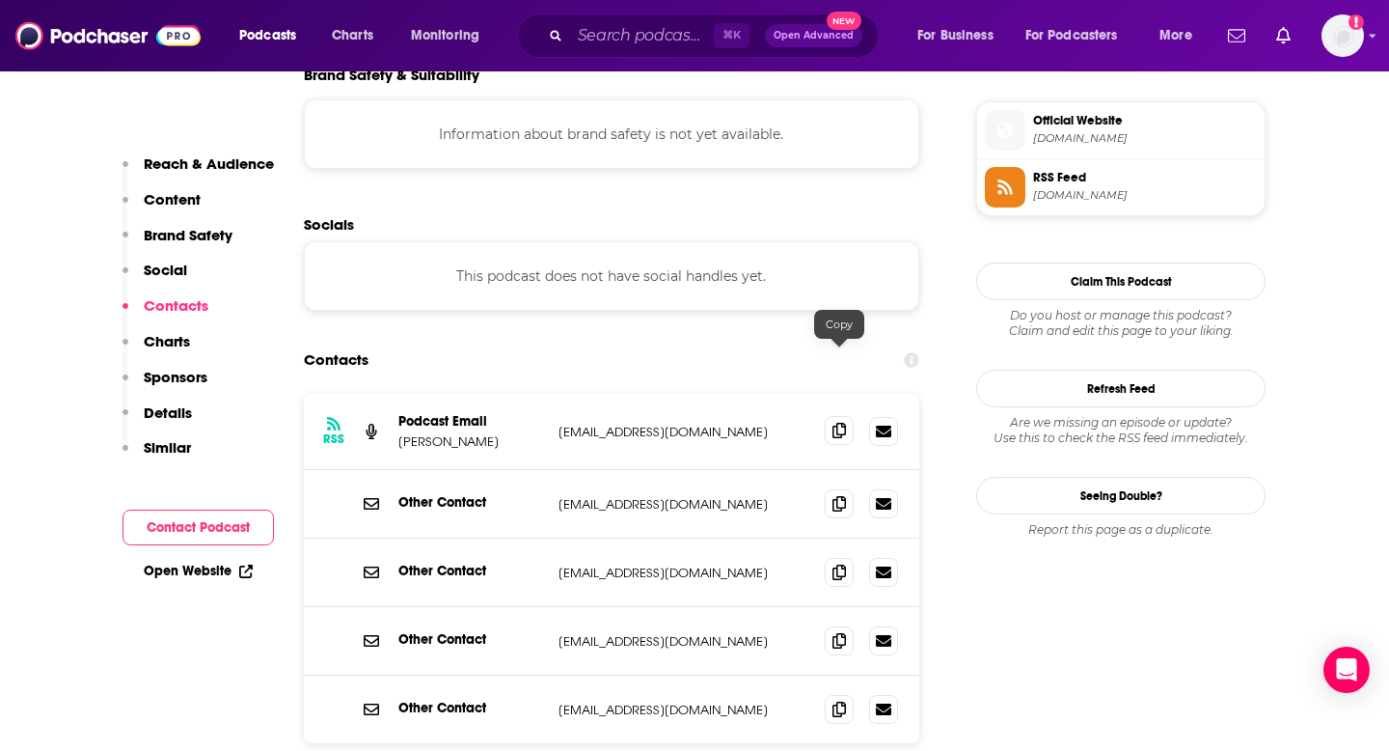
click at [841, 423] on icon at bounding box center [840, 430] width 14 height 15
click at [648, 28] on input "Search podcasts, credits, & more..." at bounding box center [642, 35] width 144 height 31
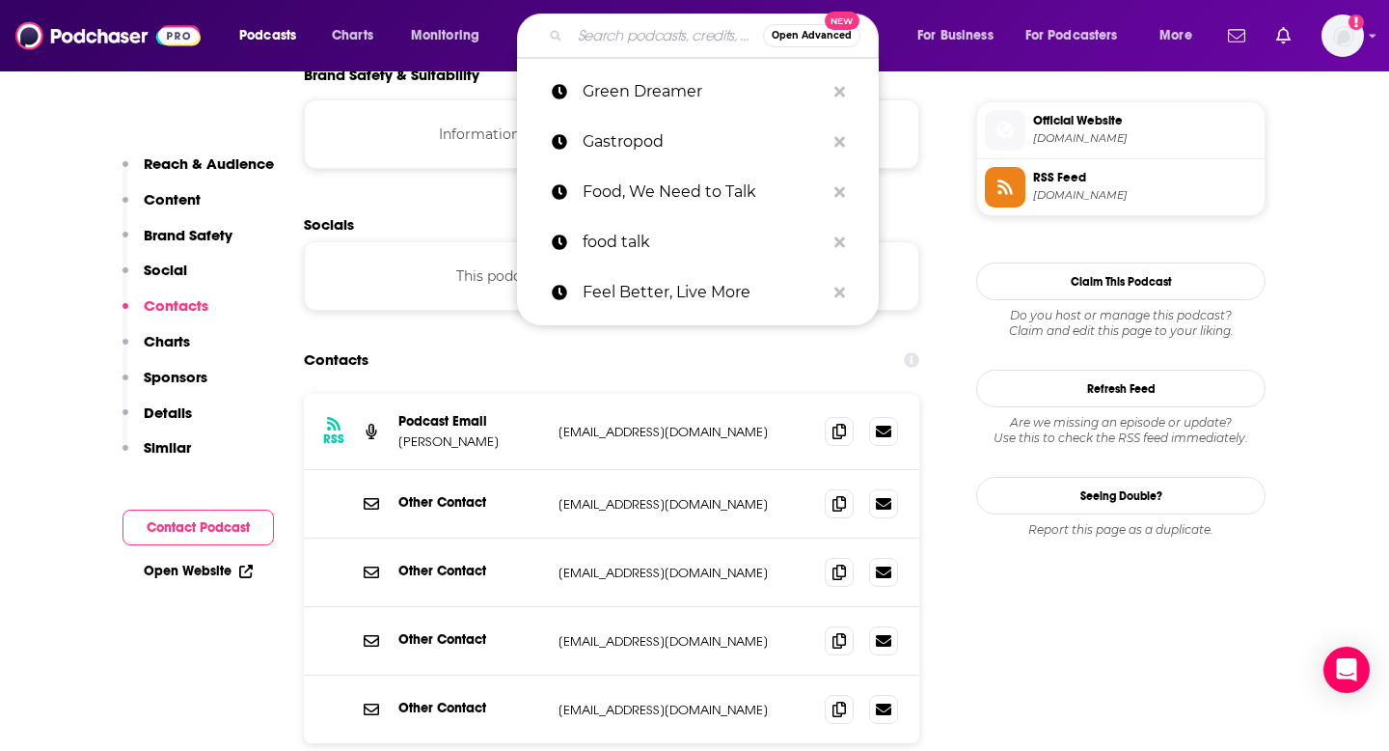
paste input "Gutsy Health"
type input "Gutsy Health"
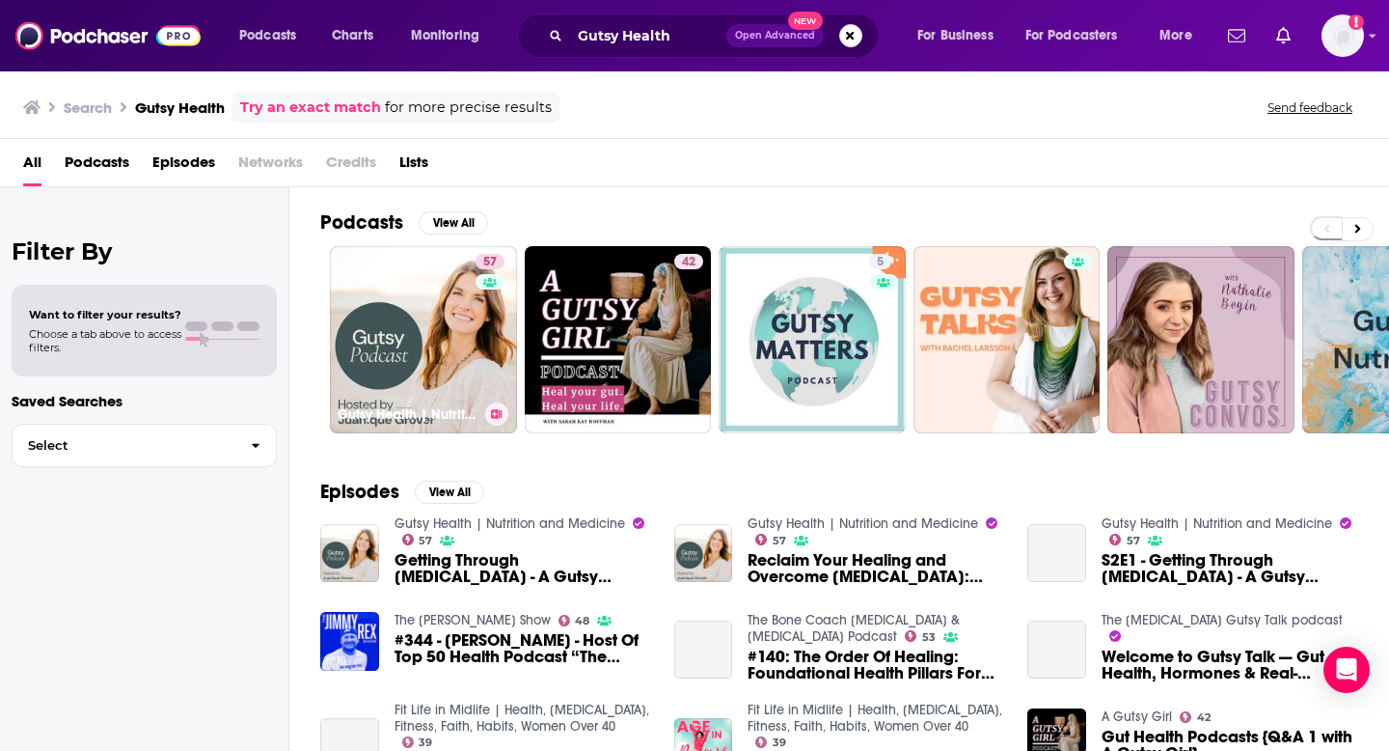
click at [421, 354] on link "57 Gutsy Health | Nutrition and Medicine" at bounding box center [423, 339] width 187 height 187
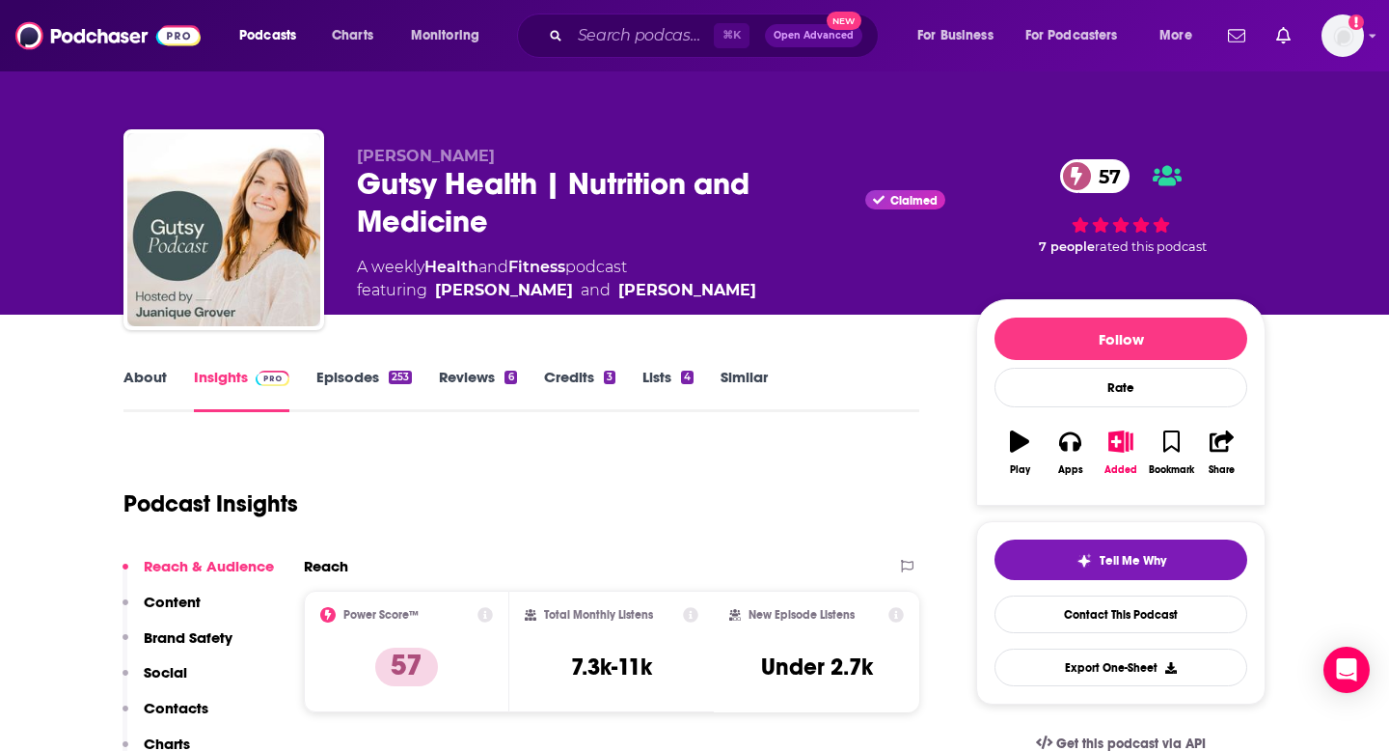
click at [187, 712] on p "Contacts" at bounding box center [176, 707] width 65 height 18
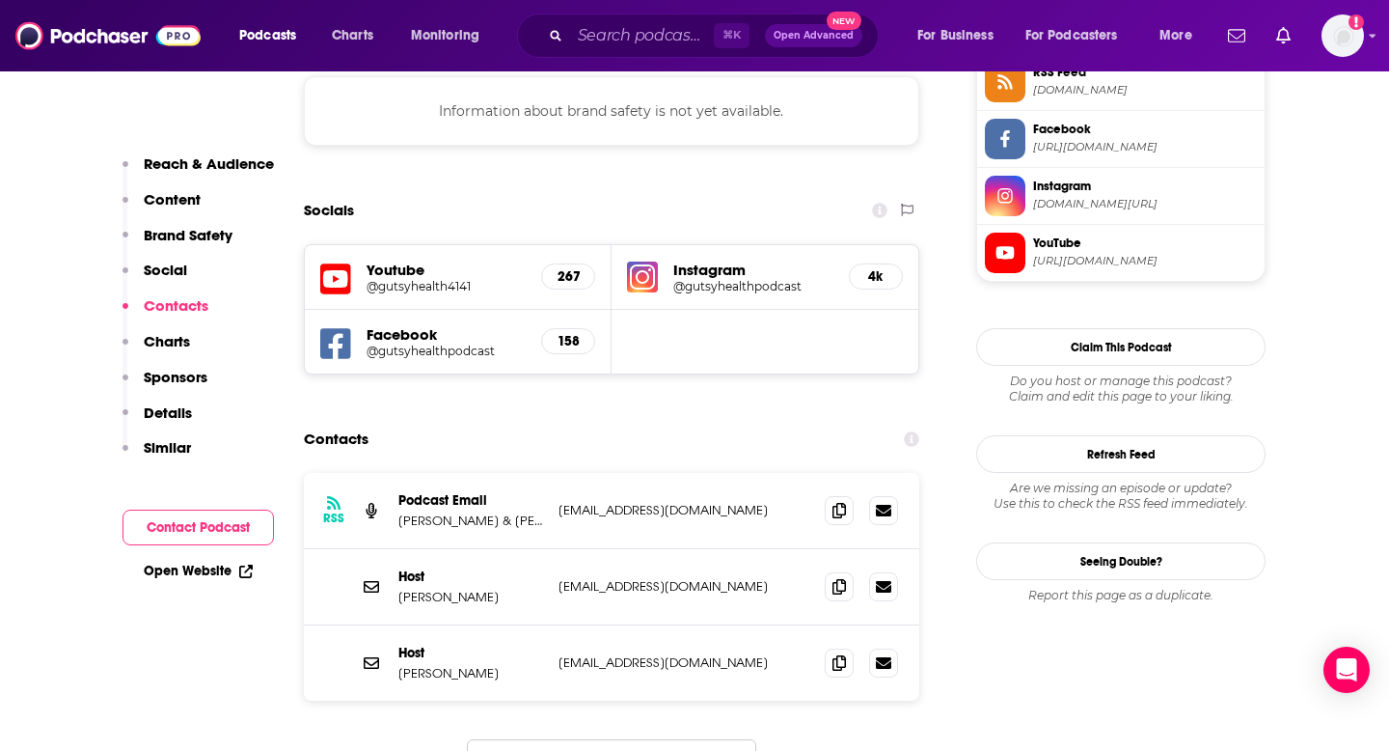
scroll to position [1836, 0]
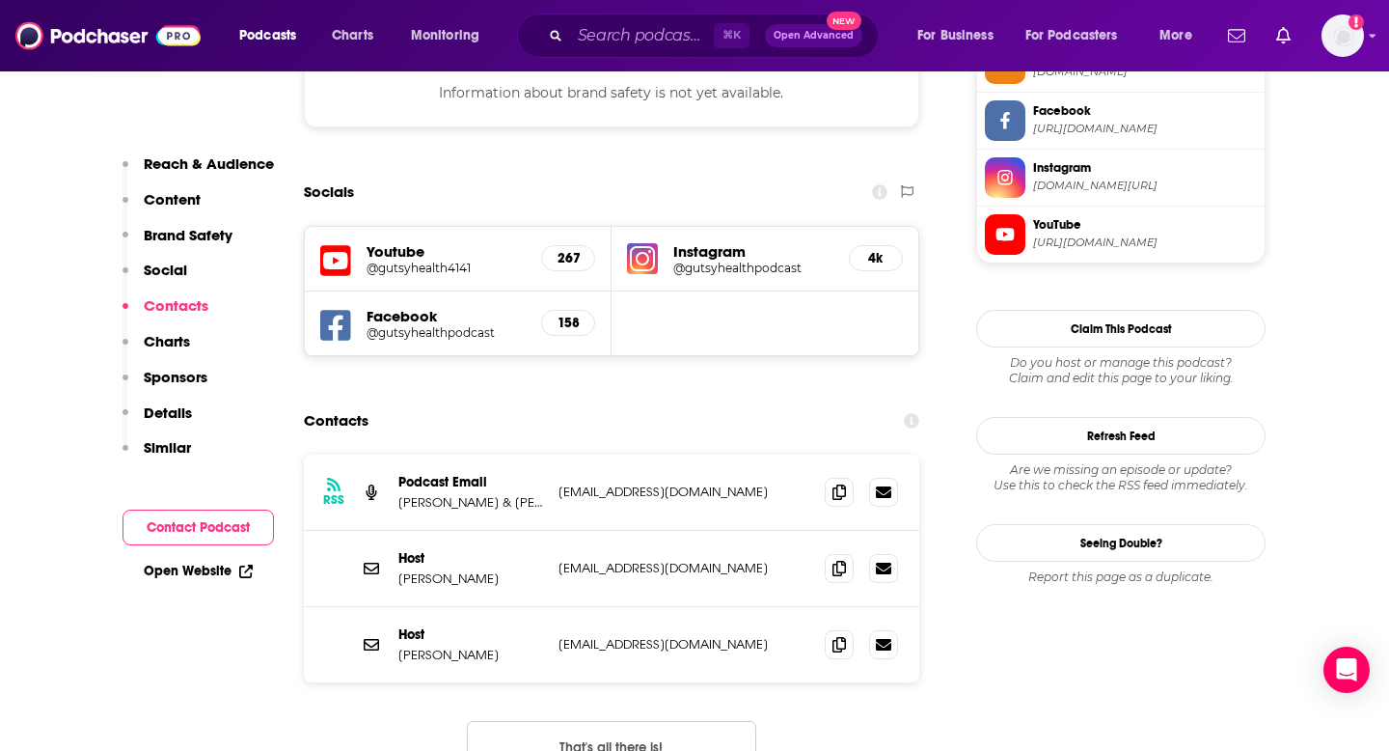
click at [822, 454] on div "RSS Podcast Email [PERSON_NAME] & [PERSON_NAME] [EMAIL_ADDRESS][DOMAIN_NAME] [E…" at bounding box center [611, 492] width 615 height 76
click at [838, 483] on icon at bounding box center [840, 490] width 14 height 15
click at [607, 35] on input "Search podcasts, credits, & more..." at bounding box center [642, 35] width 144 height 31
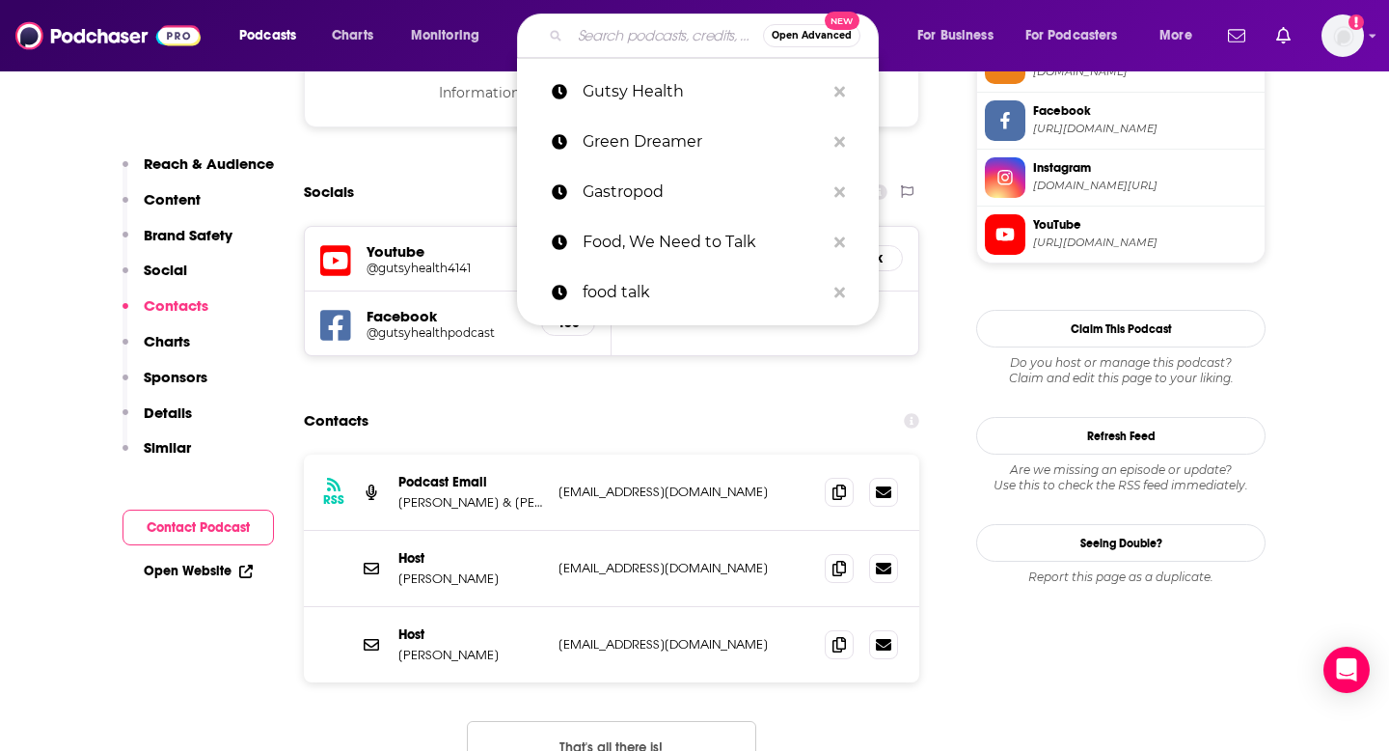
paste input "[PERSON_NAME] Remarkable People"
type input "[PERSON_NAME] Remarkable People"
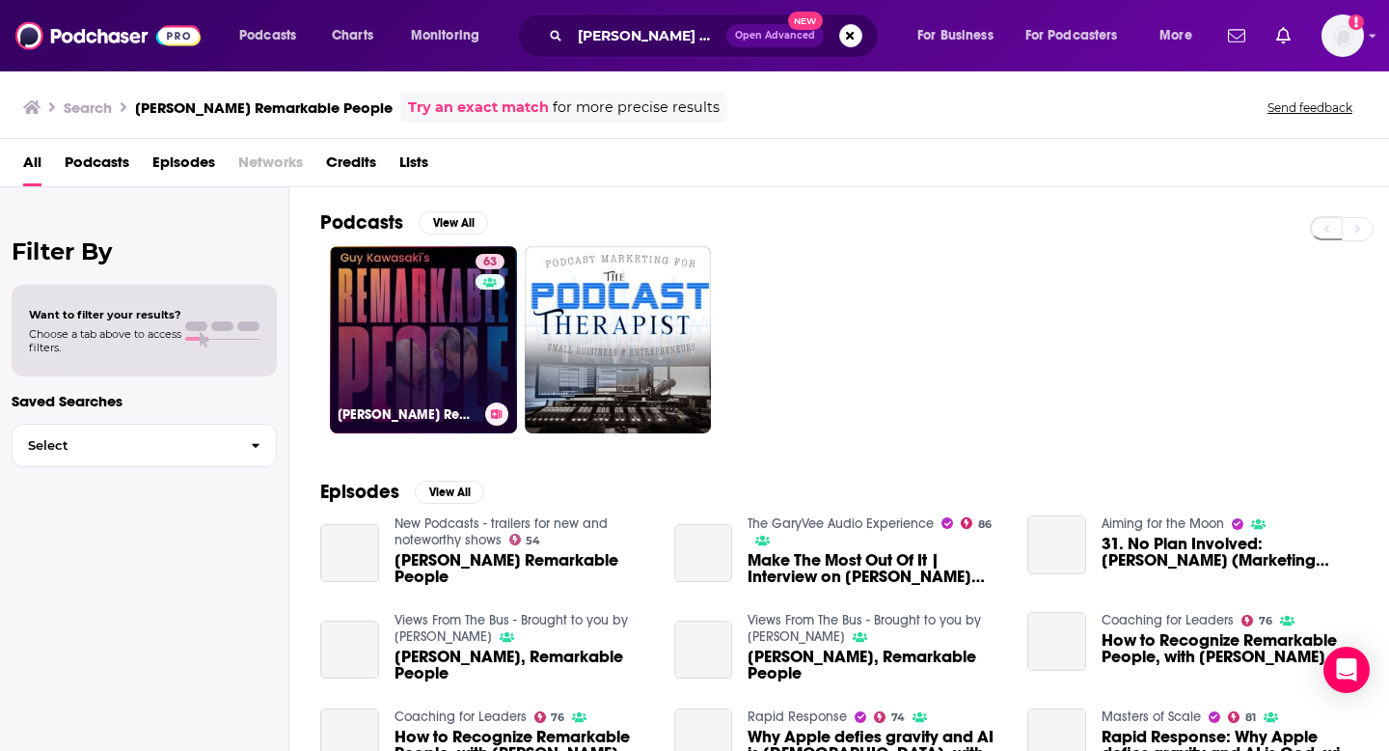
click at [465, 314] on link "63 [PERSON_NAME] Remarkable People" at bounding box center [423, 339] width 187 height 187
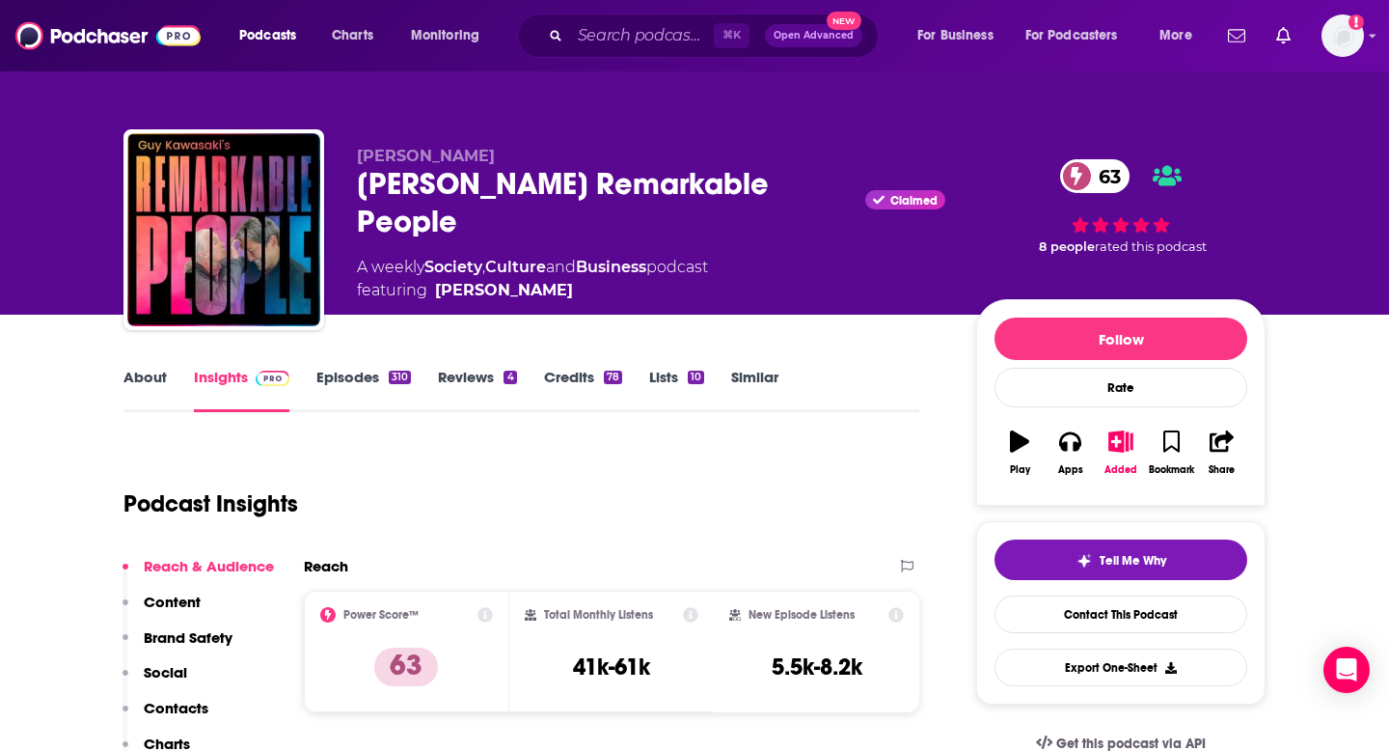
click at [185, 710] on p "Contacts" at bounding box center [176, 707] width 65 height 18
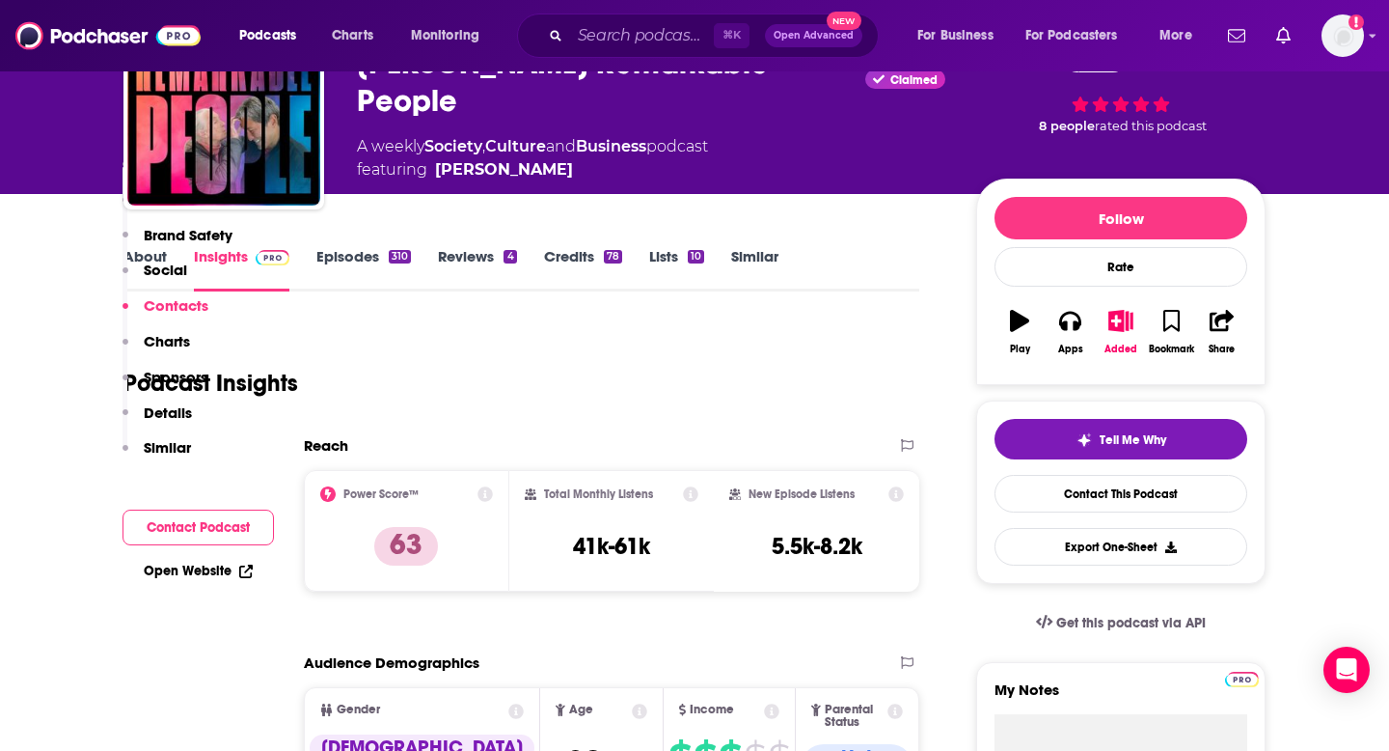
scroll to position [2185, 0]
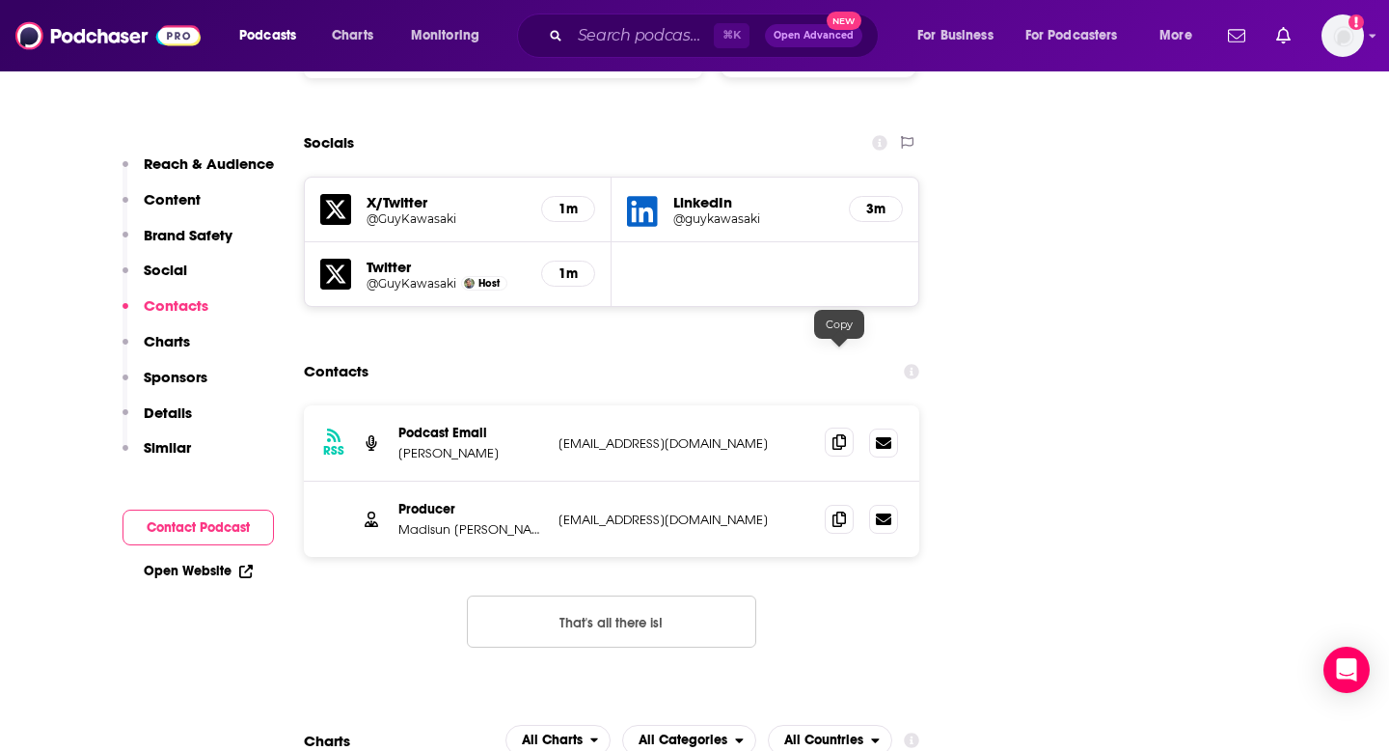
click at [839, 434] on icon at bounding box center [840, 441] width 14 height 15
click at [841, 510] on icon at bounding box center [840, 517] width 14 height 15
click at [630, 30] on input "Search podcasts, credits, & more..." at bounding box center [642, 35] width 144 height 31
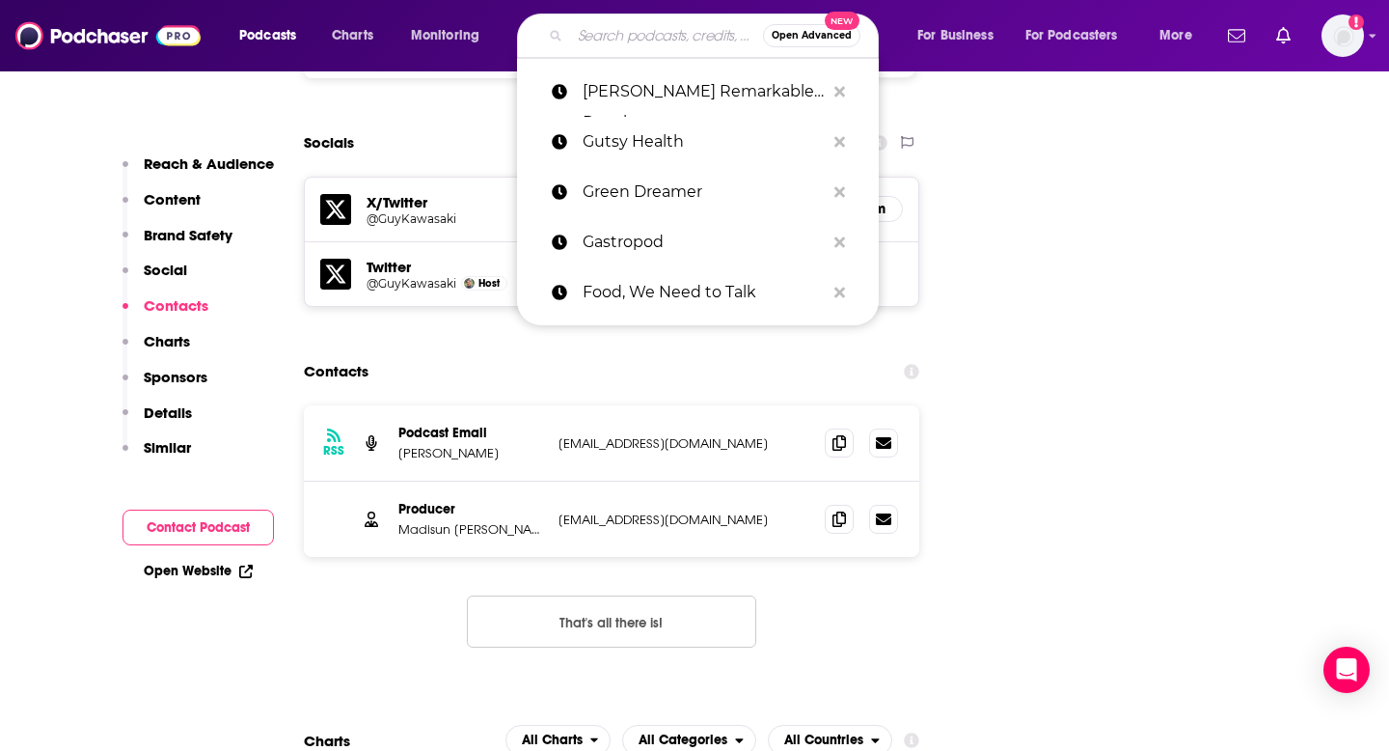
paste input "Hack Your Time"
type input "Hack Your Time"
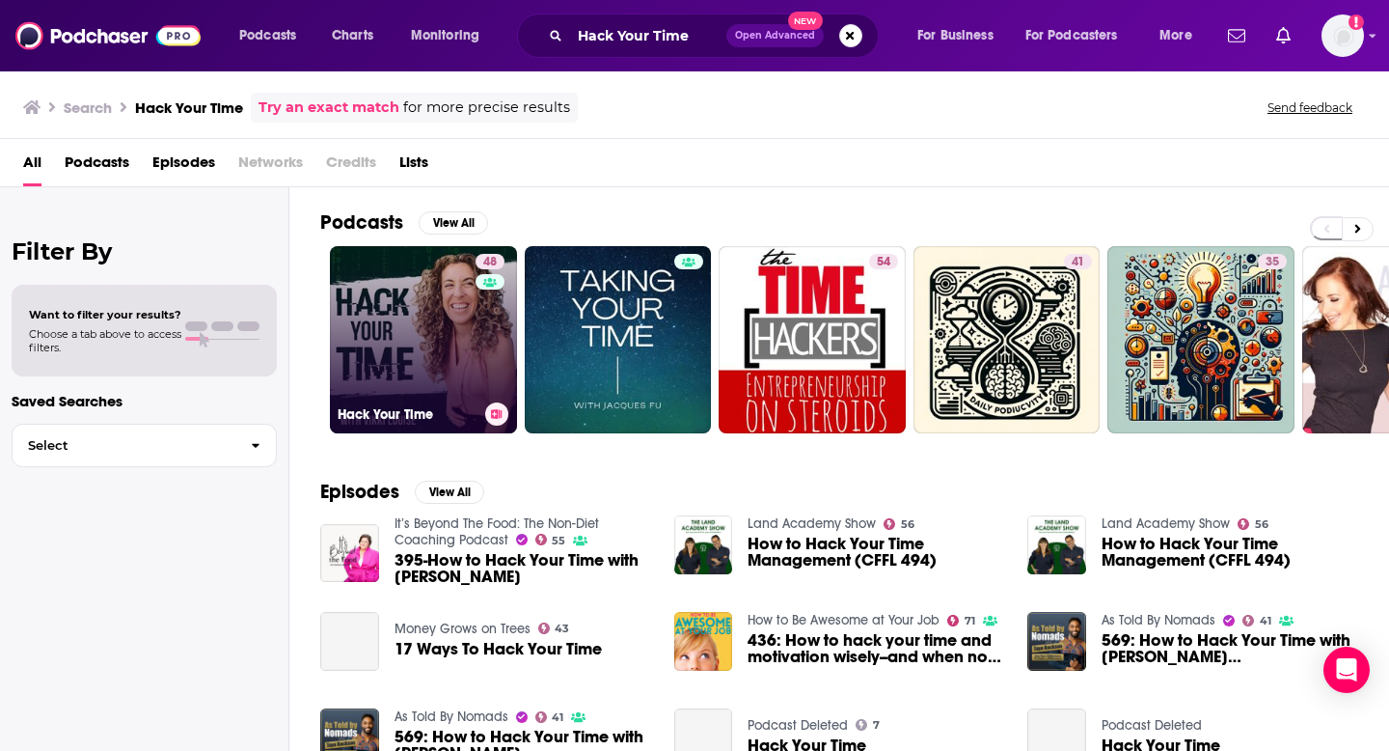
click at [426, 338] on link "48 Hack Your Time" at bounding box center [423, 339] width 187 height 187
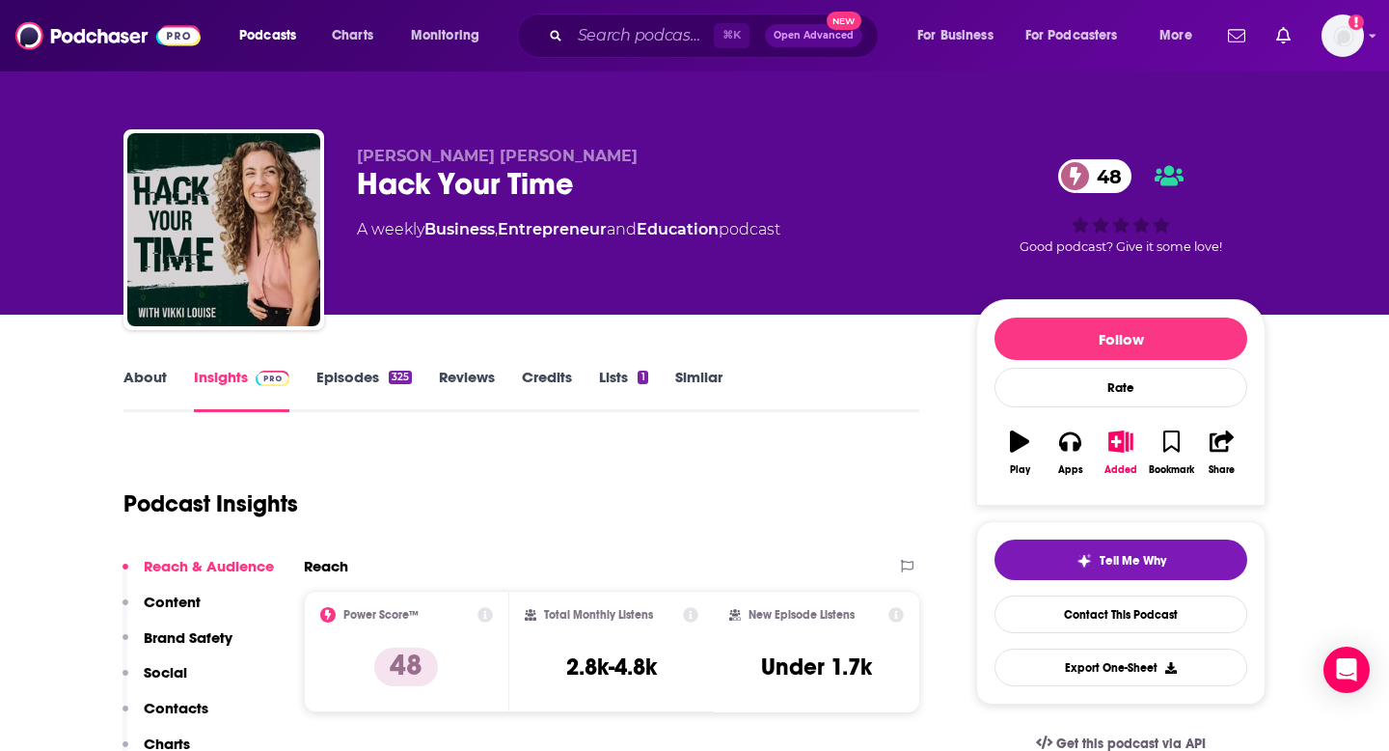
click at [188, 698] on p "Contacts" at bounding box center [176, 707] width 65 height 18
click at [674, 39] on input "Search podcasts, credits, & more..." at bounding box center [642, 35] width 144 height 31
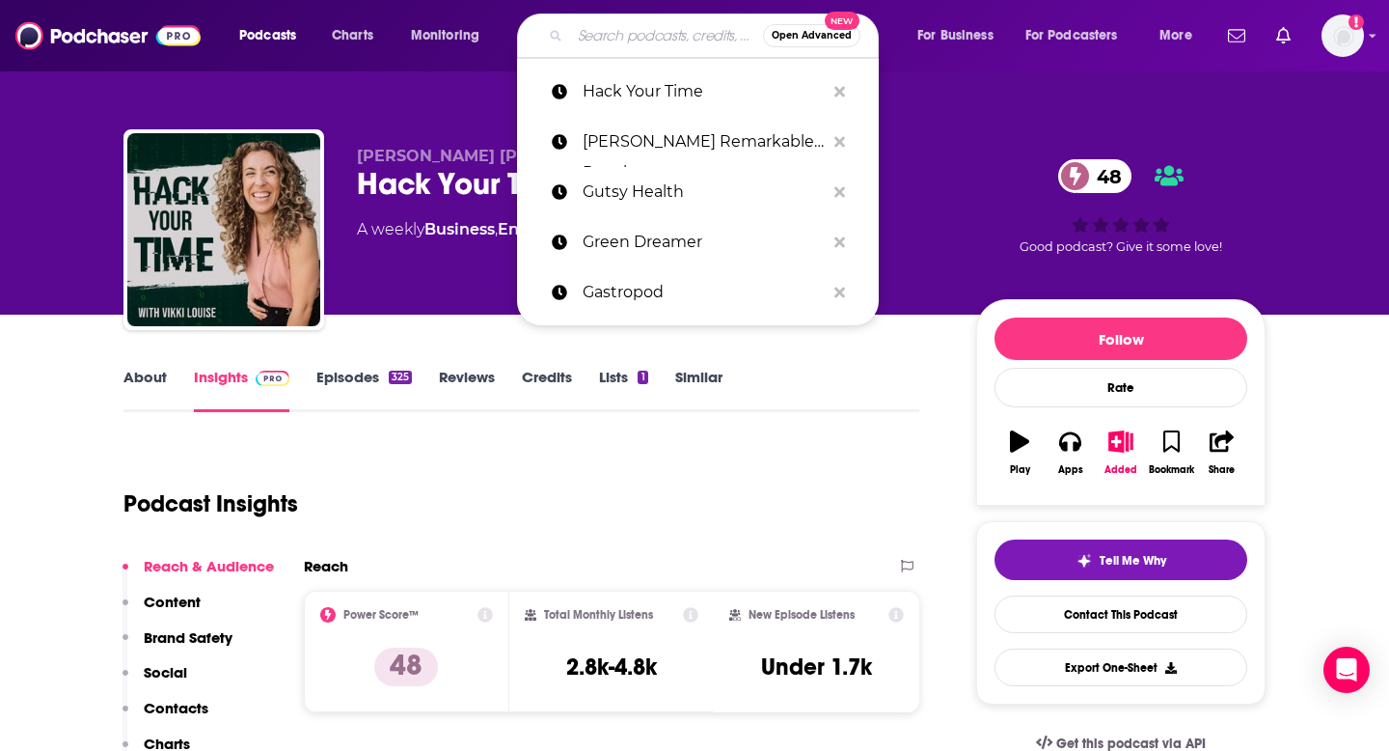
paste input "Health Hacks with [PERSON_NAME]"
type input "Health Hacks with [PERSON_NAME]"
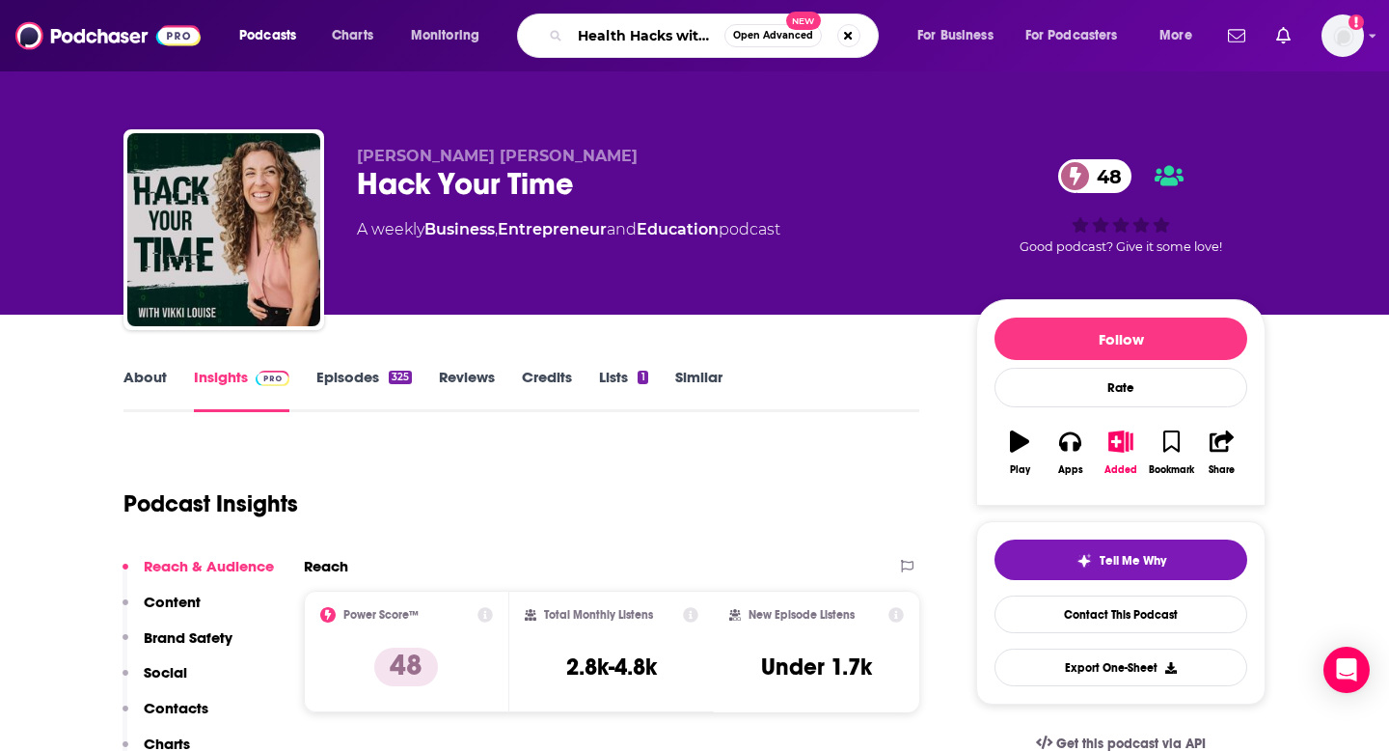
scroll to position [0, 87]
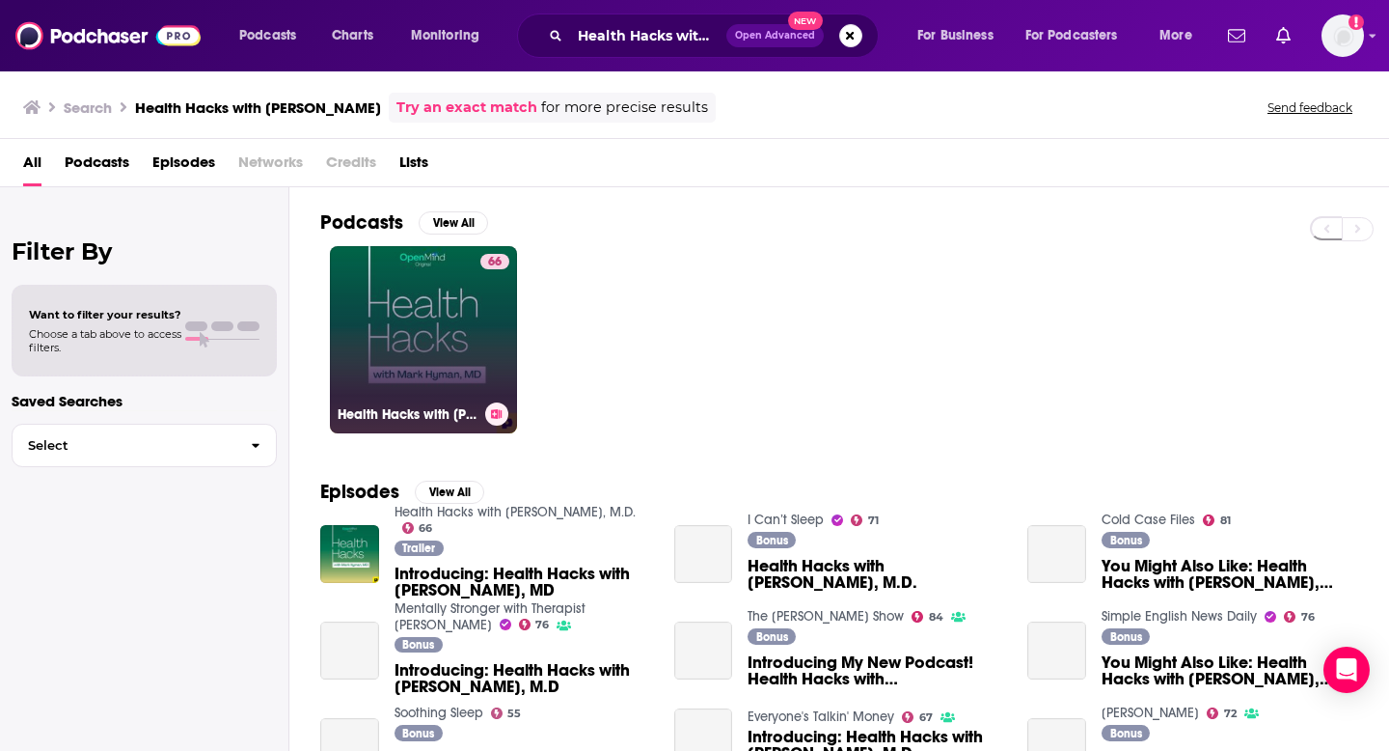
click at [405, 302] on link "66 Health Hacks with [PERSON_NAME], M.D." at bounding box center [423, 339] width 187 height 187
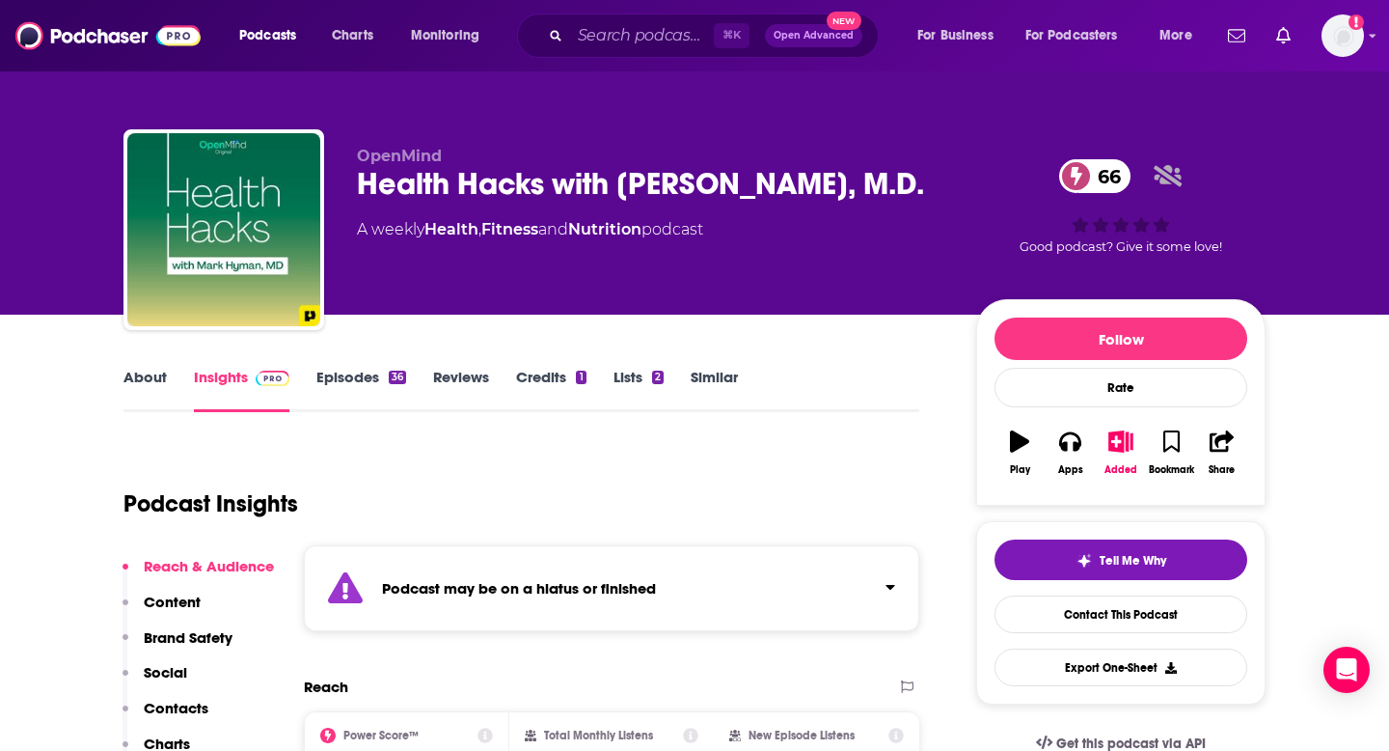
click at [174, 703] on p "Contacts" at bounding box center [176, 707] width 65 height 18
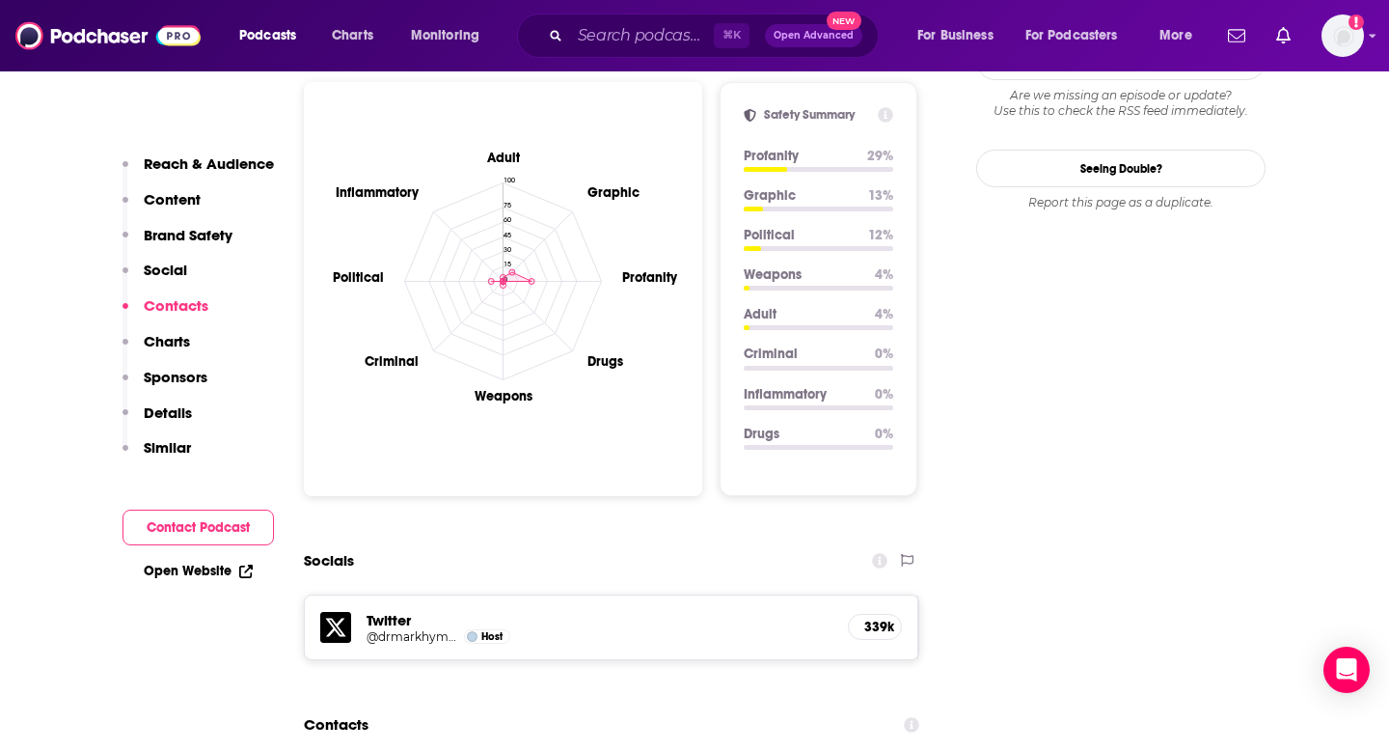
scroll to position [2241, 0]
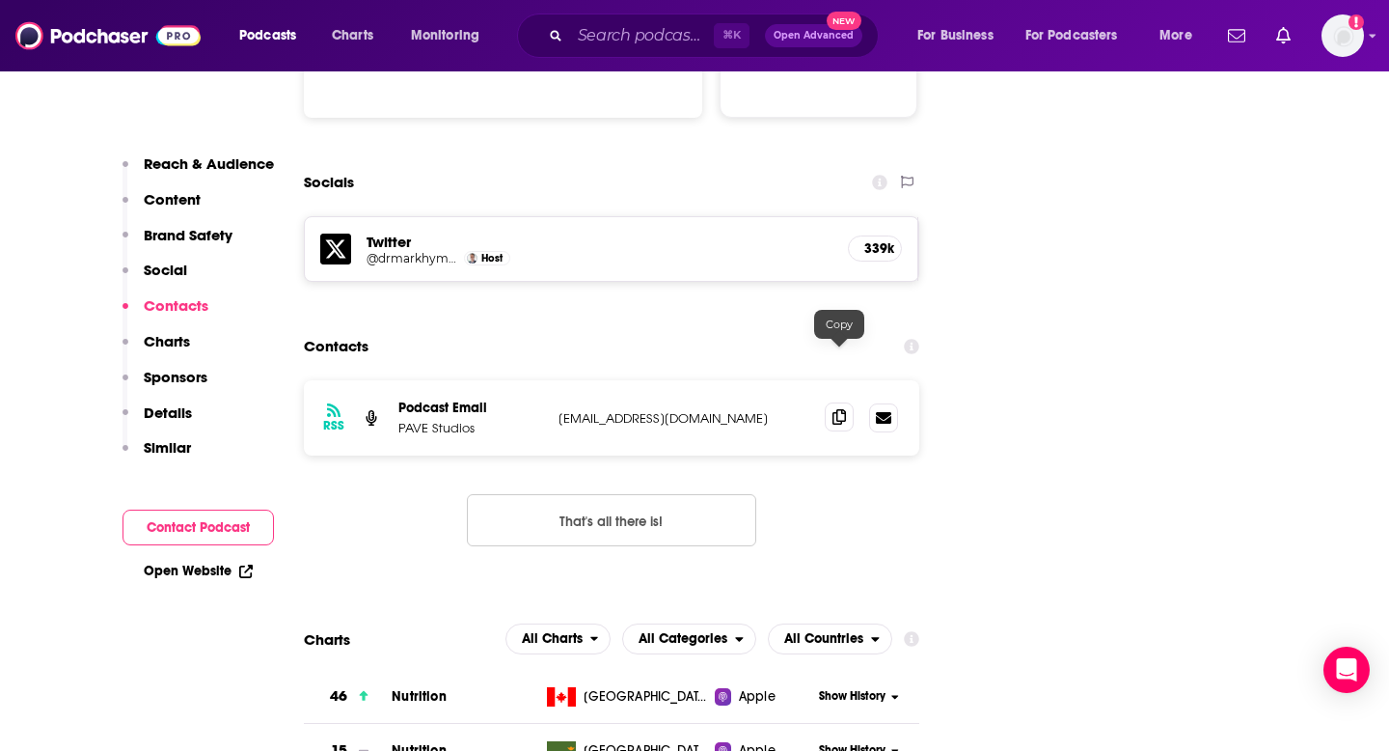
click at [841, 409] on icon at bounding box center [840, 416] width 14 height 15
click at [679, 35] on input "Search podcasts, credits, & more..." at bounding box center [642, 35] width 144 height 31
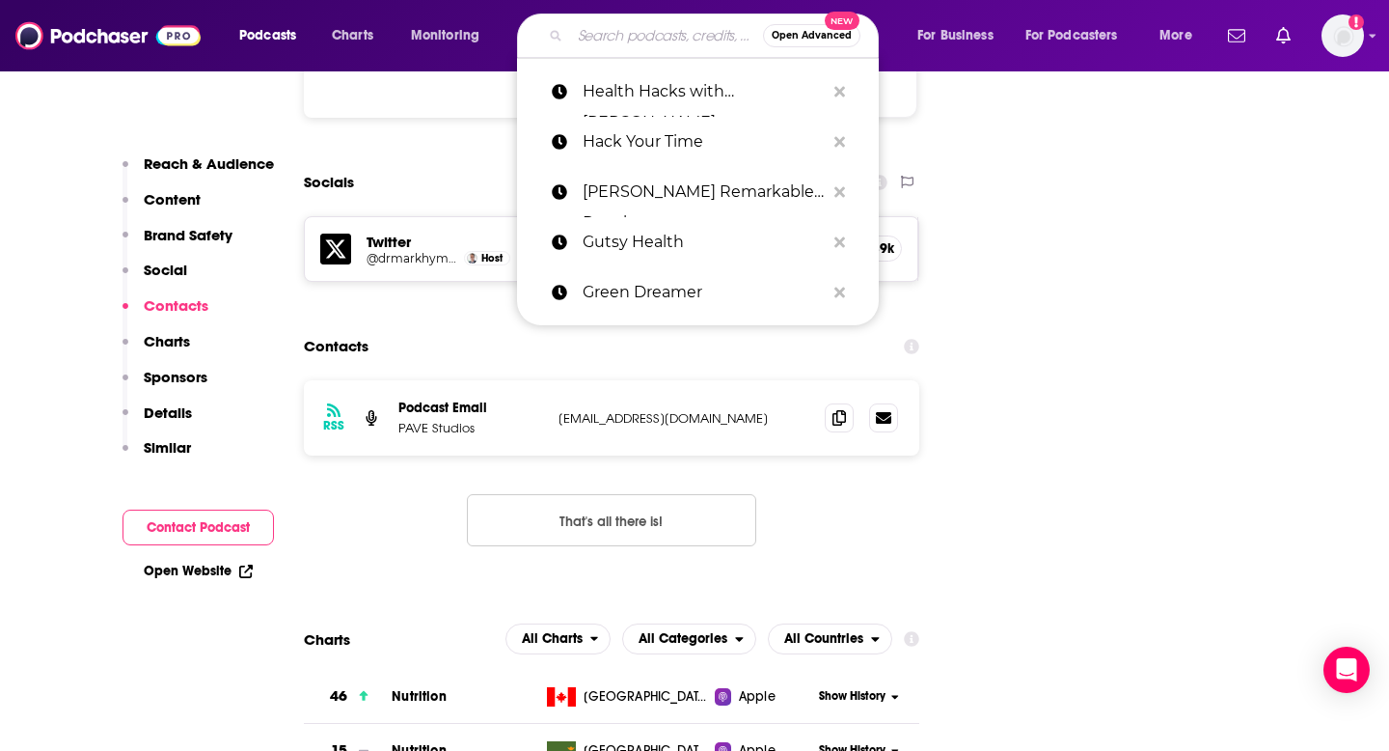
paste input "Help Me Be Me"
type input "Help Me Be Me"
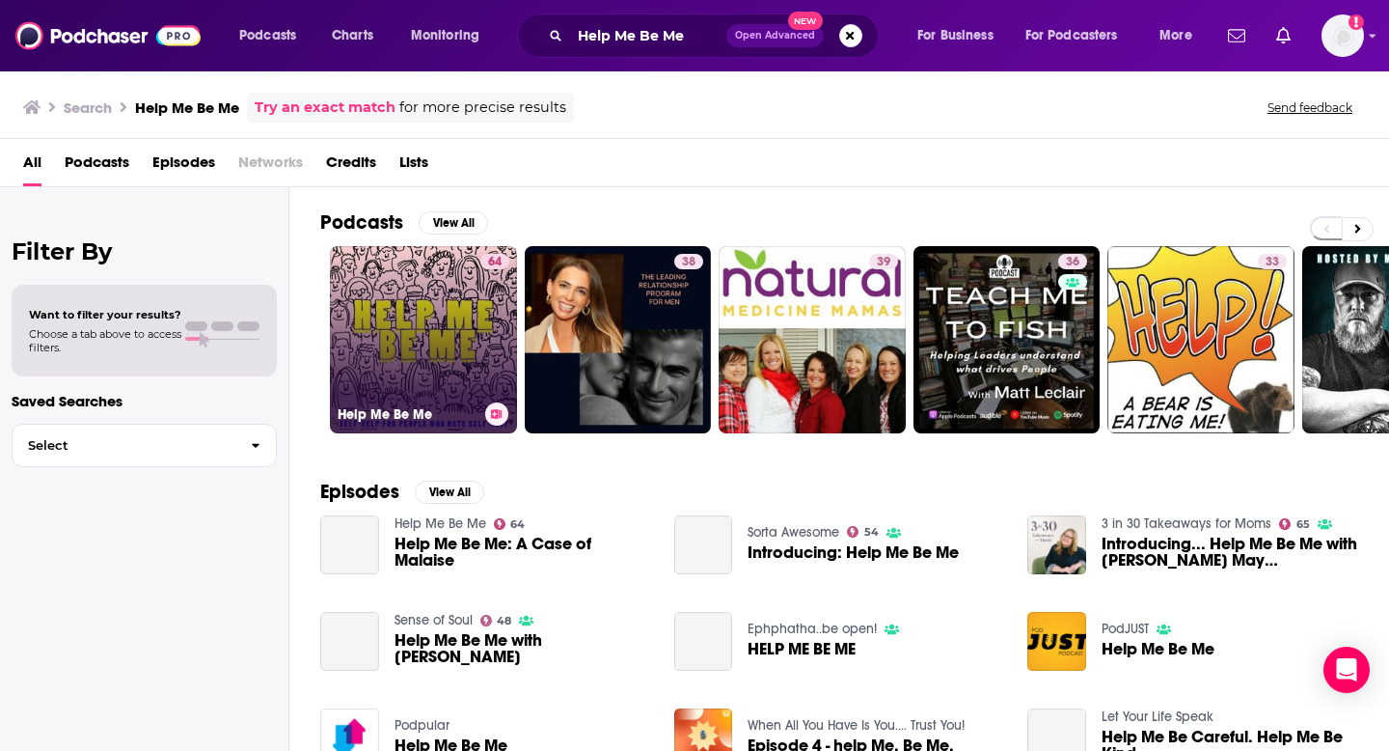
click at [426, 310] on link "64 Help Me Be Me" at bounding box center [423, 339] width 187 height 187
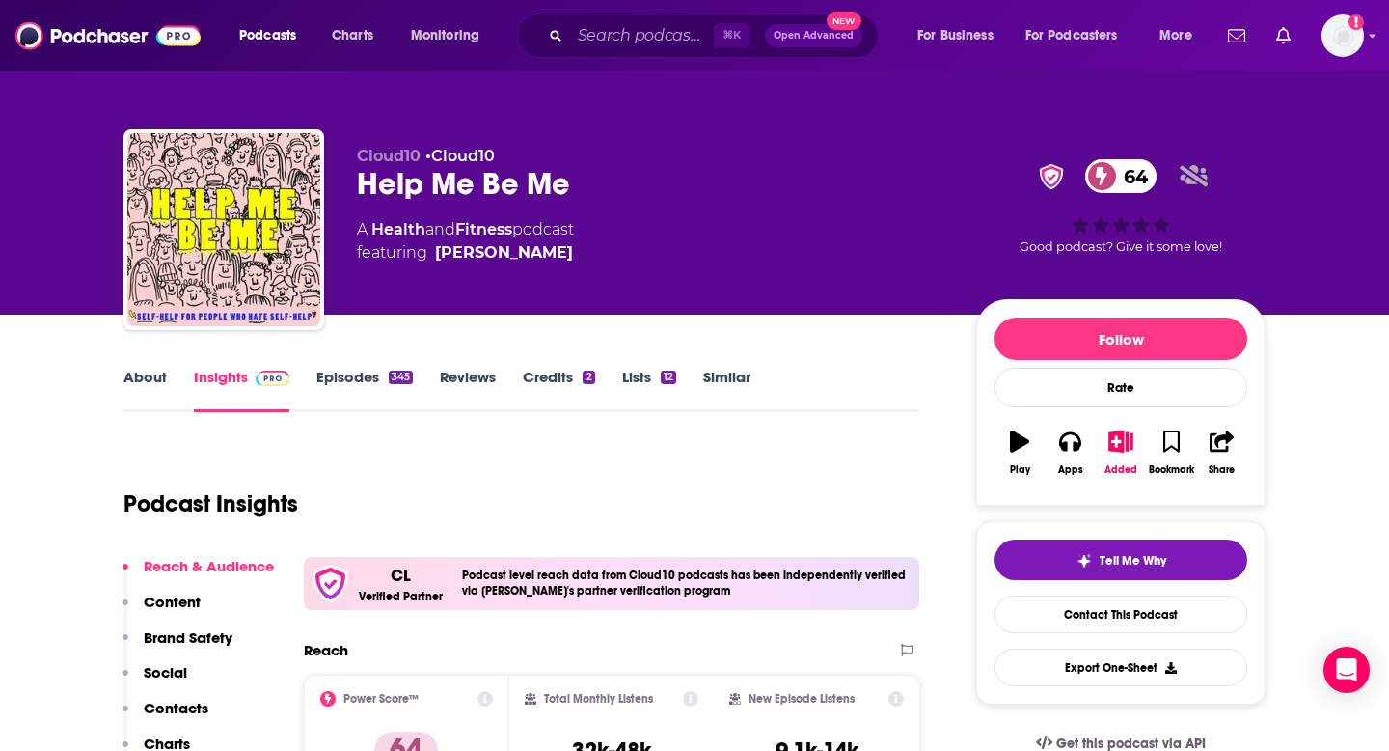
click at [190, 702] on p "Contacts" at bounding box center [176, 707] width 65 height 18
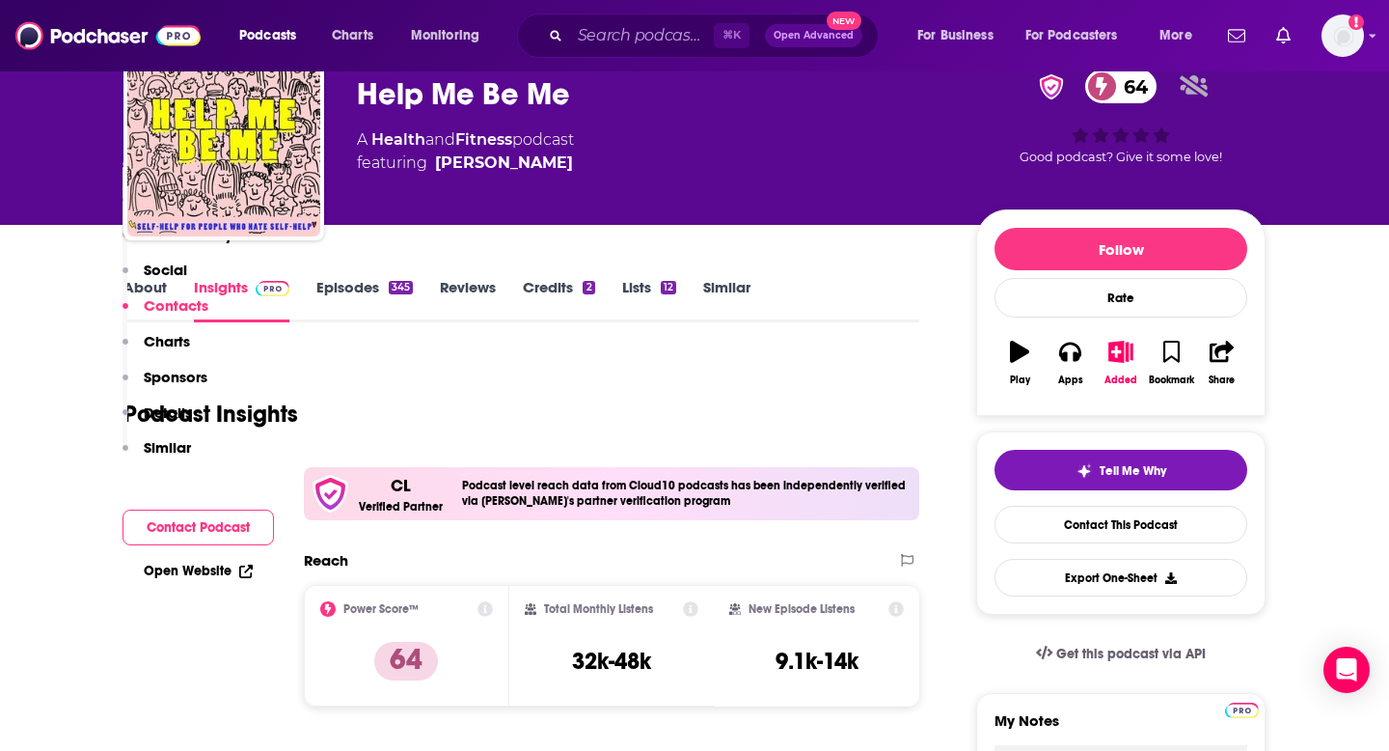
scroll to position [2204, 0]
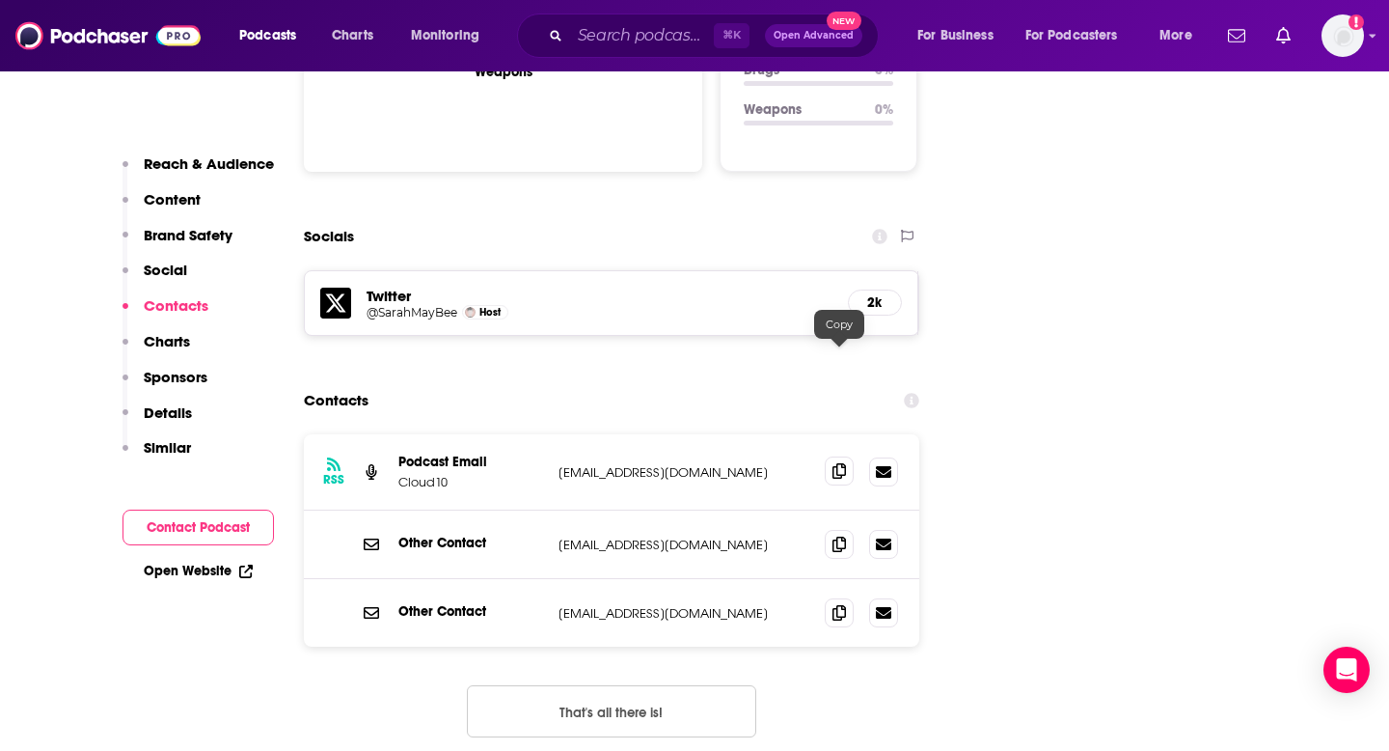
click at [831, 456] on span at bounding box center [839, 470] width 29 height 29
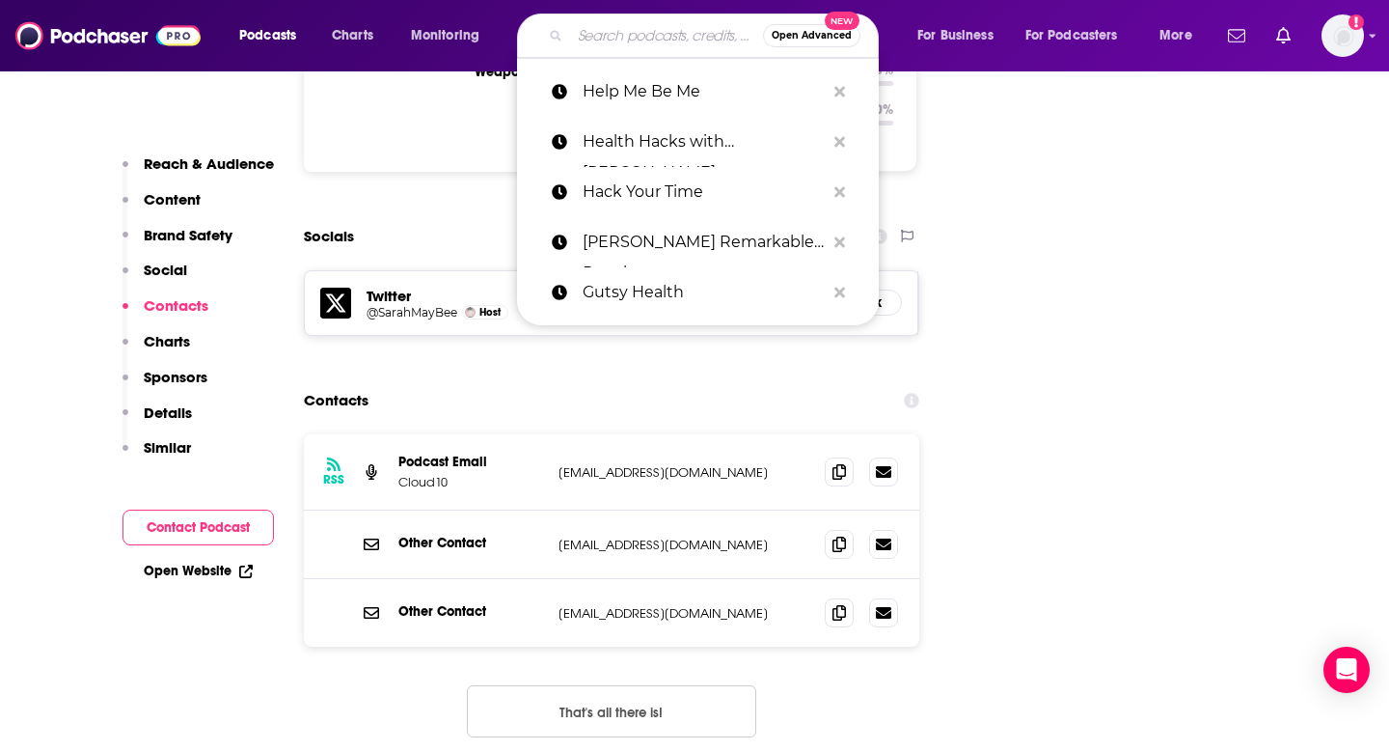
click at [683, 27] on input "Search podcasts, credits, & more..." at bounding box center [666, 35] width 193 height 31
paste input "High Performance Health"
type input "High Performance Health"
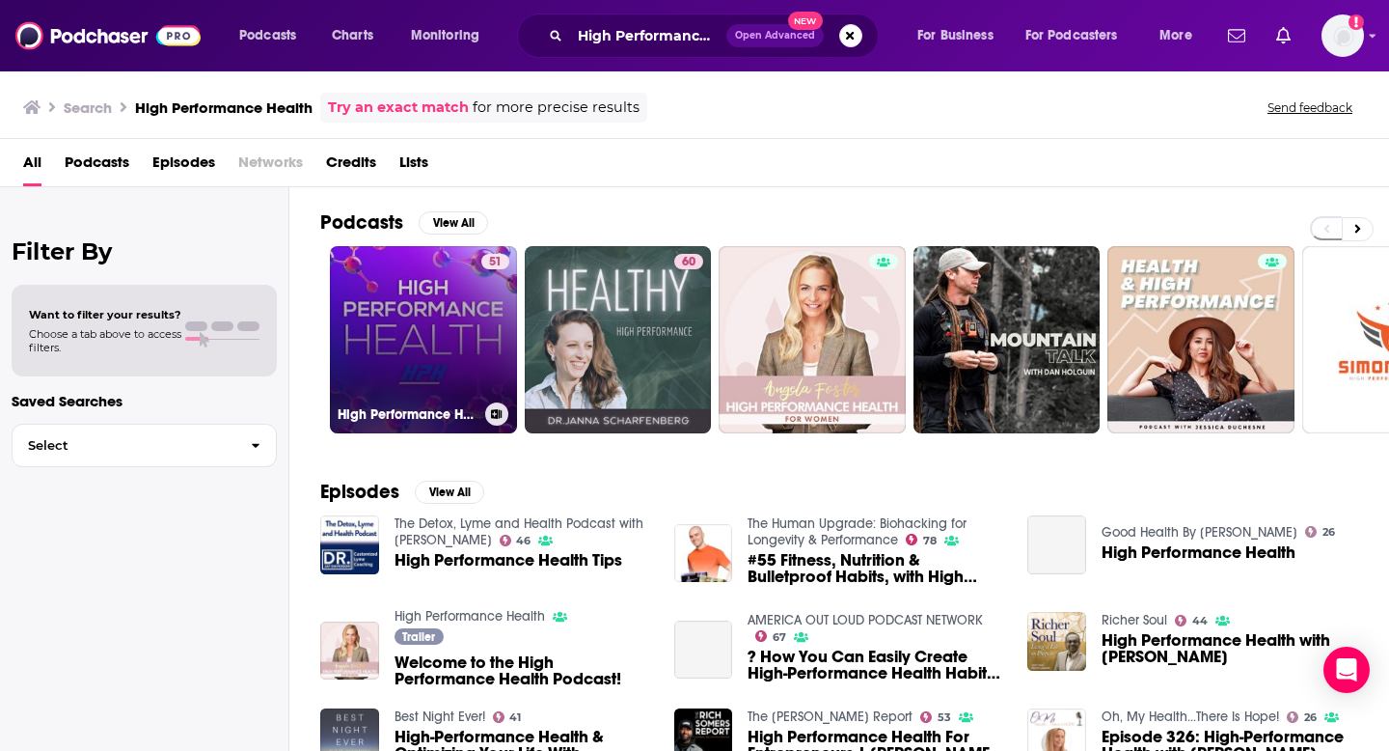
click at [441, 344] on link "51 High Performance Health" at bounding box center [423, 339] width 187 height 187
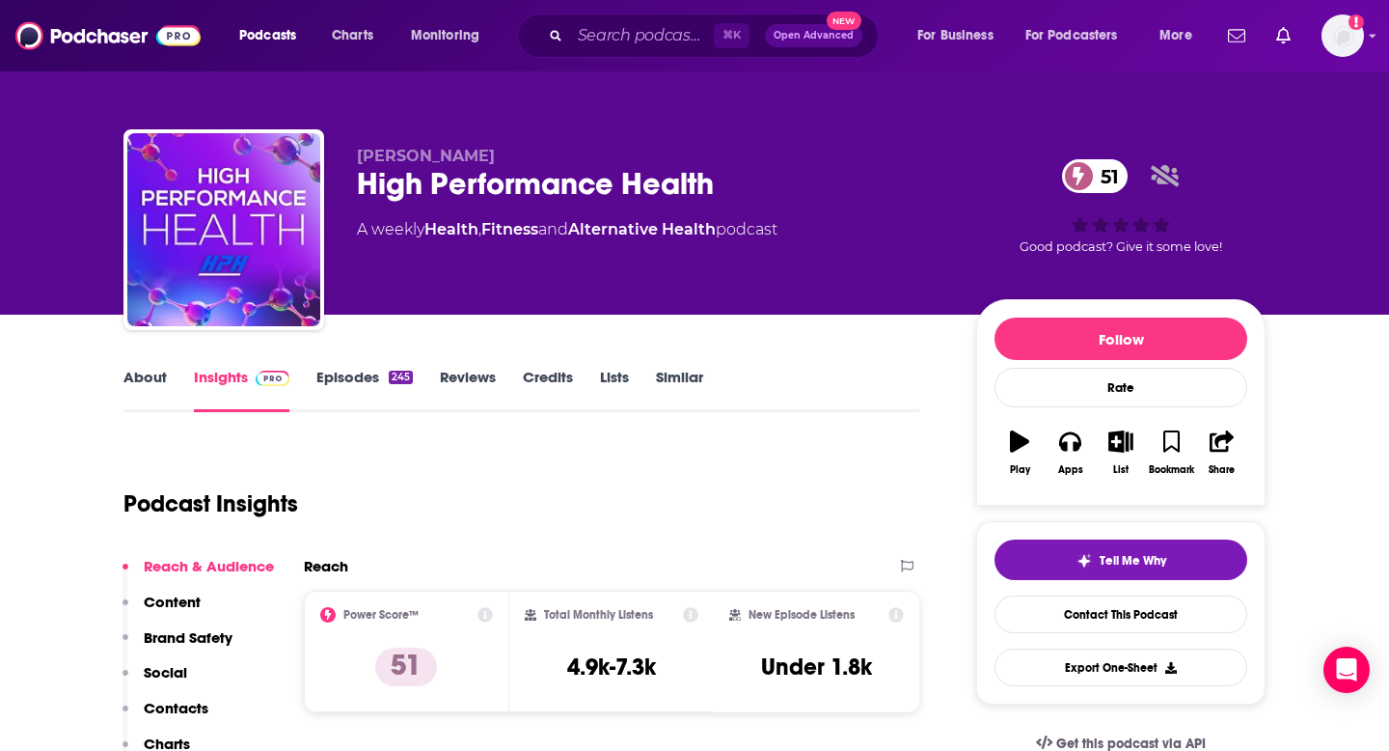
click at [179, 713] on p "Contacts" at bounding box center [176, 707] width 65 height 18
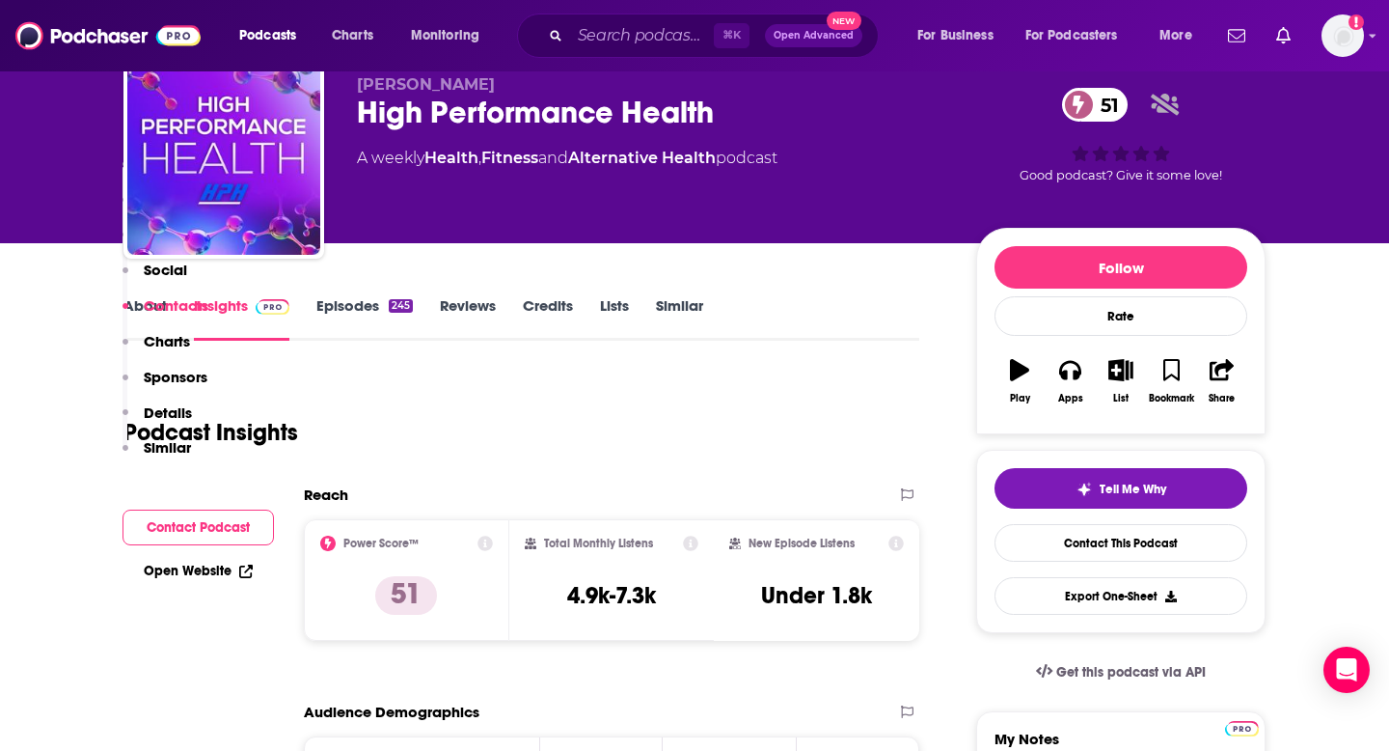
scroll to position [1757, 0]
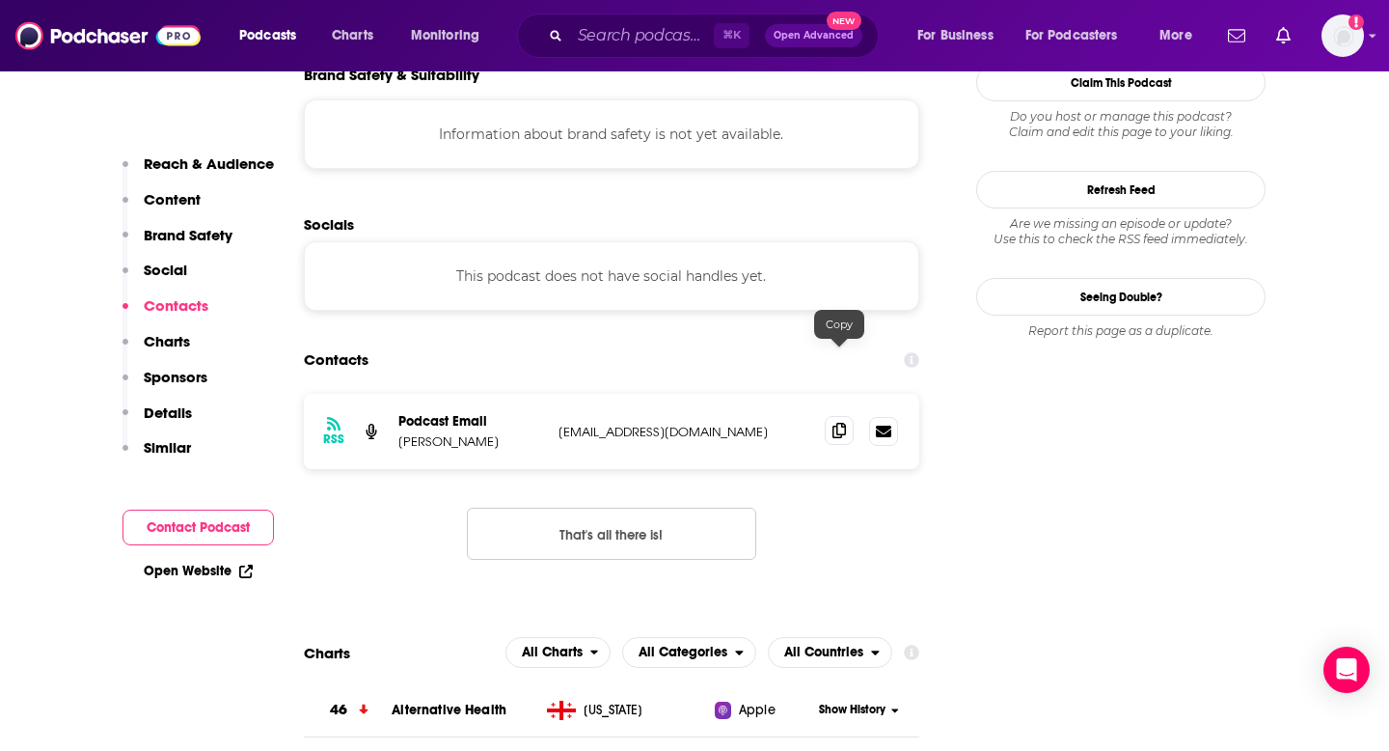
click at [828, 416] on span at bounding box center [839, 430] width 29 height 29
click at [623, 17] on div "⌘ K Open Advanced New" at bounding box center [698, 36] width 362 height 44
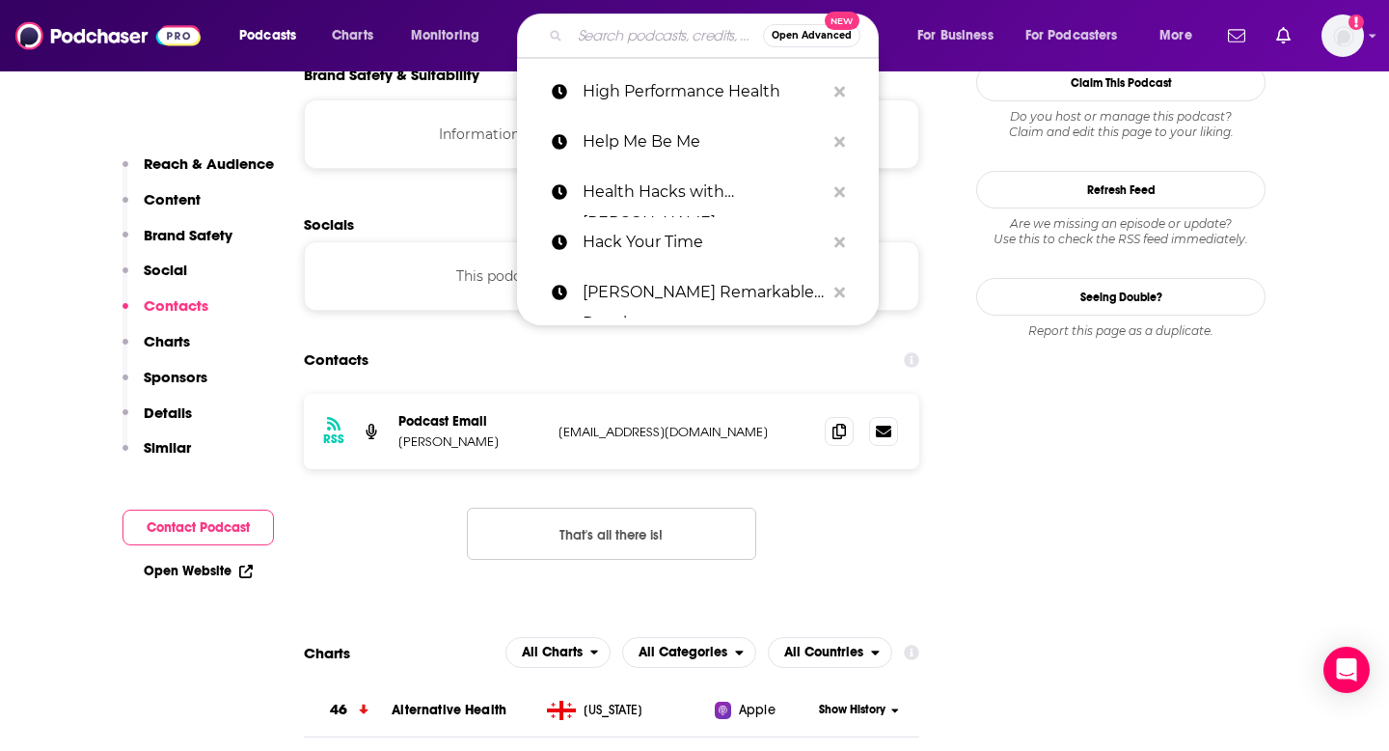
click at [630, 42] on input "Search podcasts, credits, & more..." at bounding box center [666, 35] width 193 height 31
paste input "Honey and Hustle"
type input "Honey and Hustle"
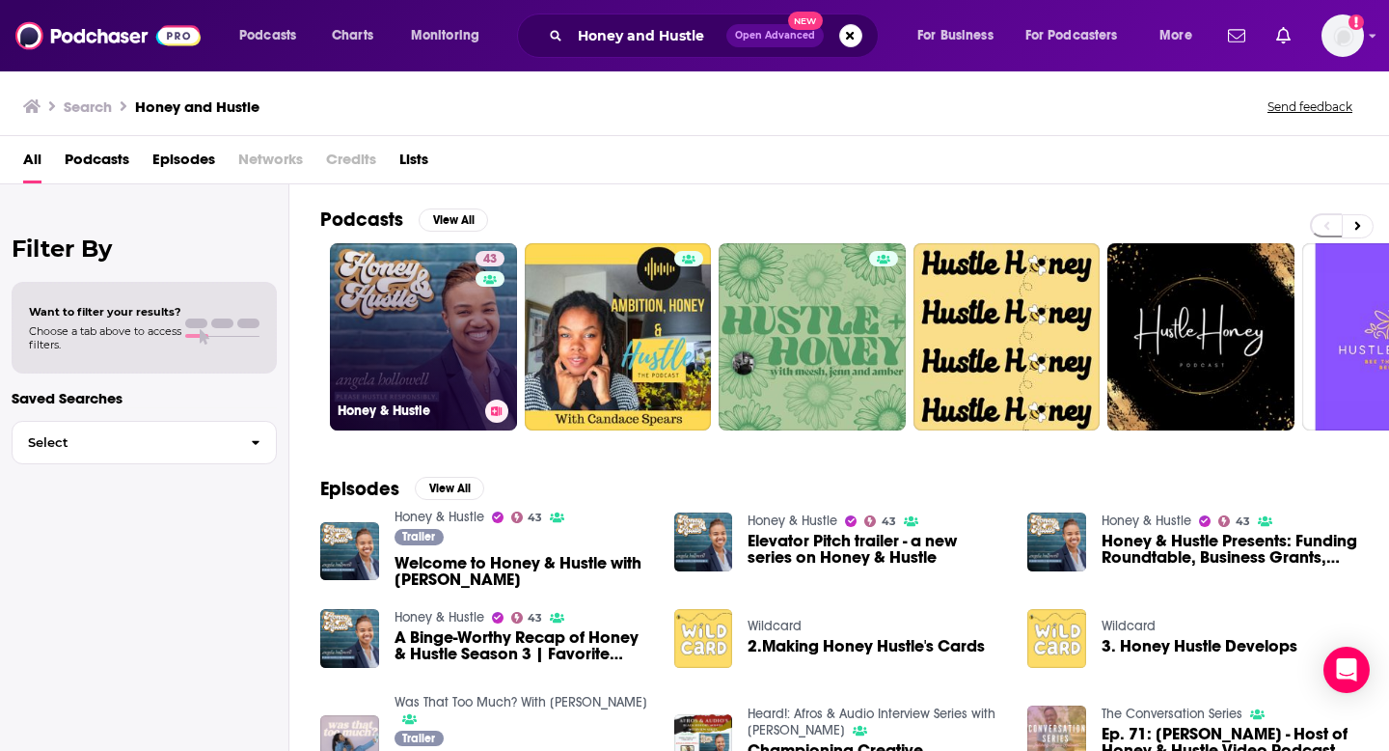
click at [451, 302] on link "43 Honey & Hustle" at bounding box center [423, 336] width 187 height 187
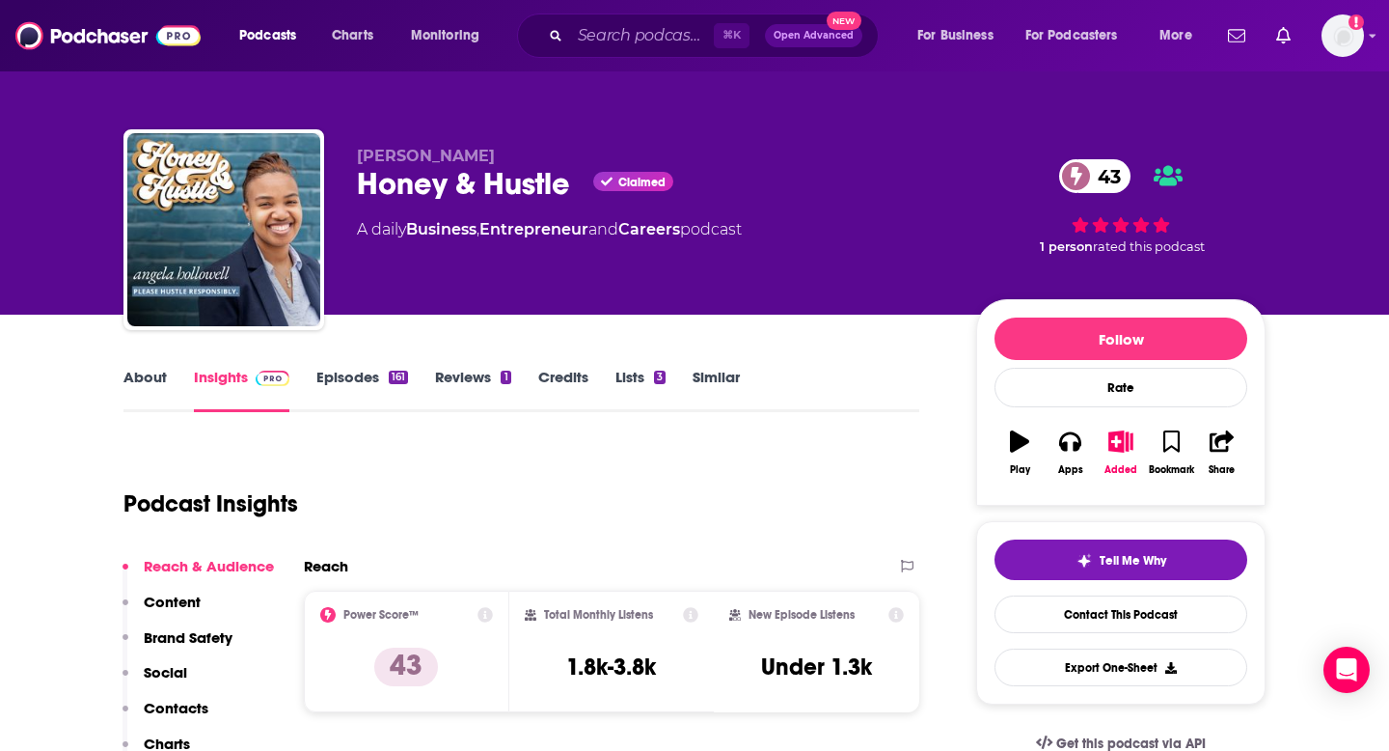
click at [175, 702] on p "Contacts" at bounding box center [176, 707] width 65 height 18
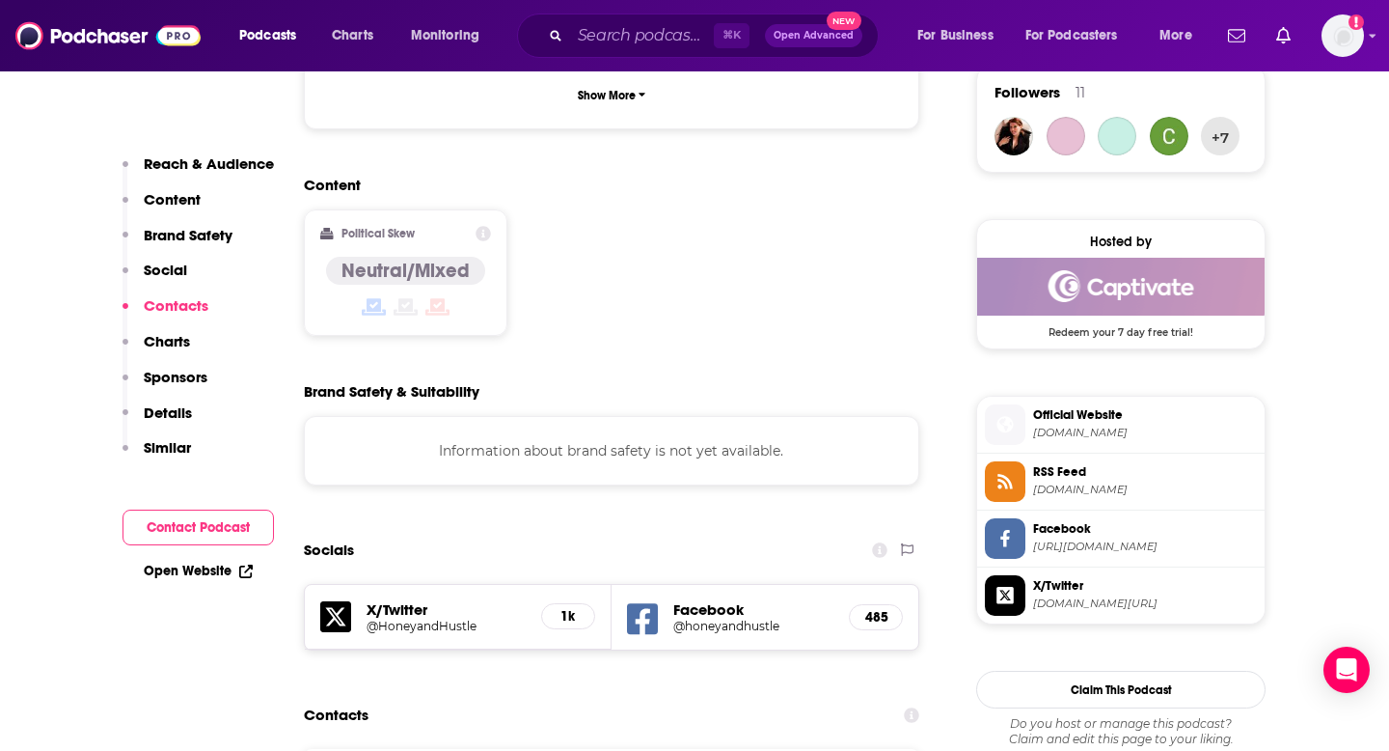
scroll to position [1772, 0]
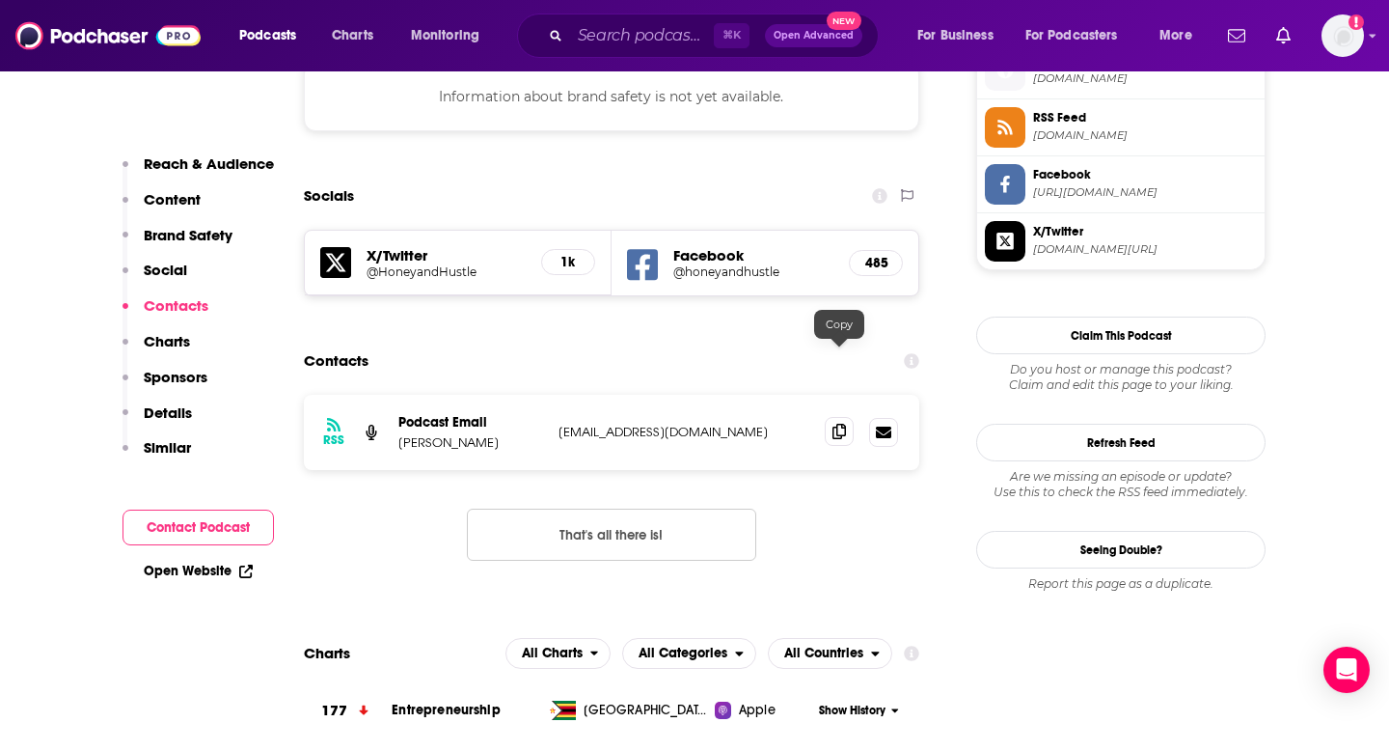
click at [839, 423] on icon at bounding box center [840, 430] width 14 height 15
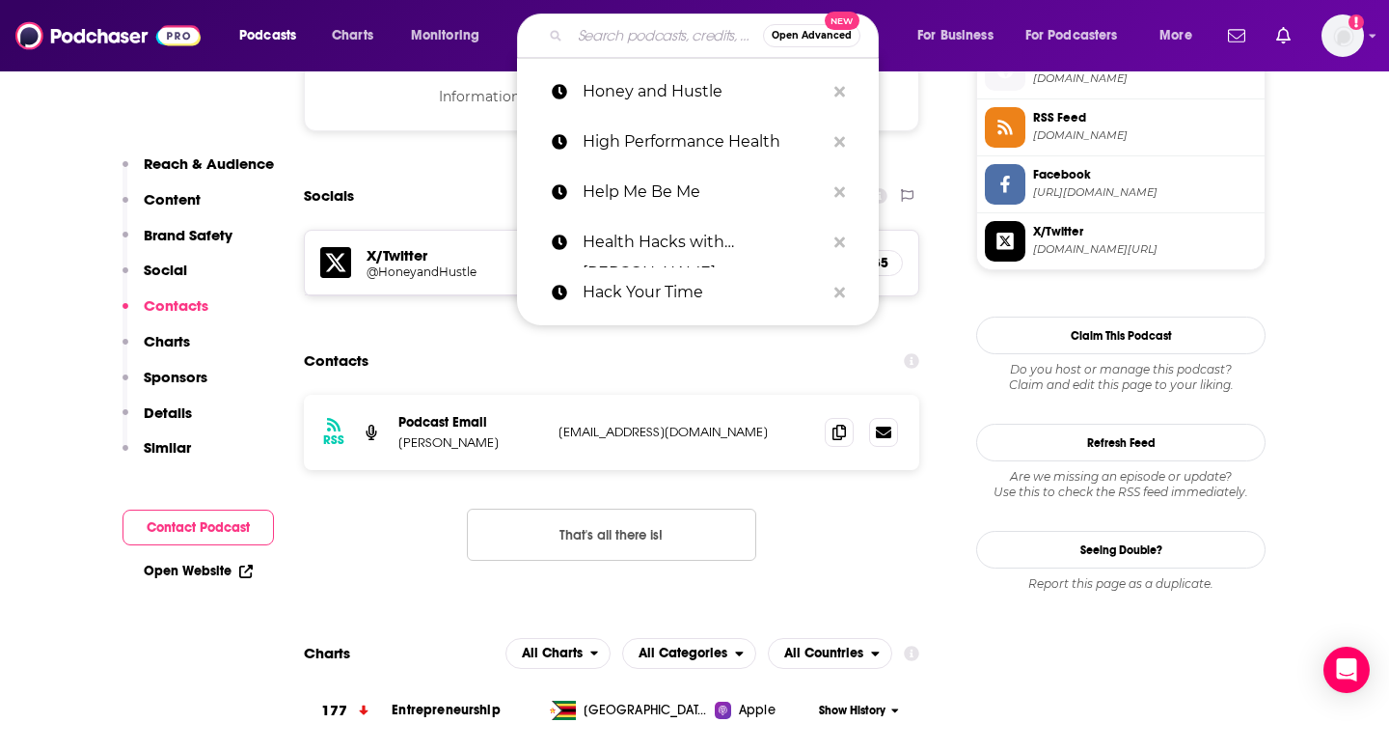
click at [665, 31] on input "Search podcasts, credits, & more..." at bounding box center [666, 35] width 193 height 31
paste input "Hope and Help for Fatigue and Chronic Illness"
type input "Hope and Help for Fatigue and Chronic Illness"
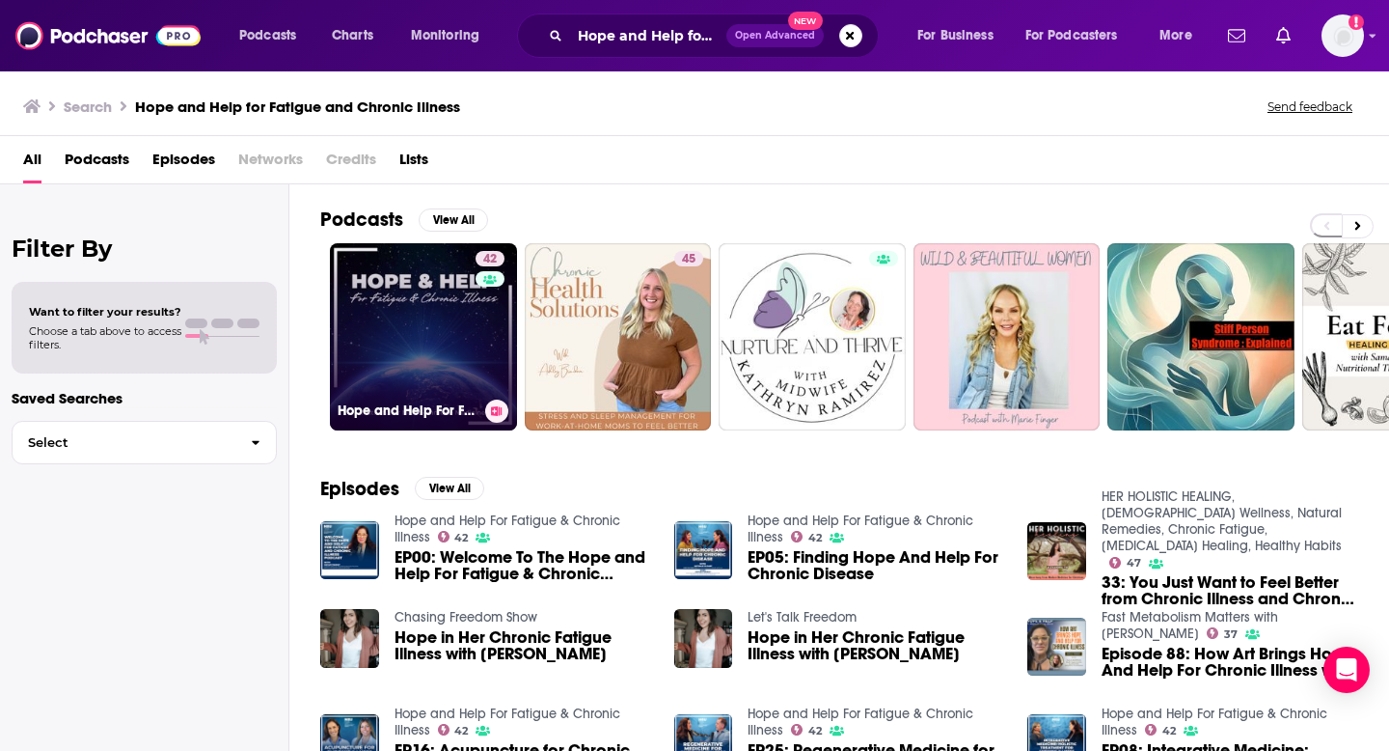
click at [463, 311] on link "42 Hope and Help For Fatigue & Chronic Illness" at bounding box center [423, 336] width 187 height 187
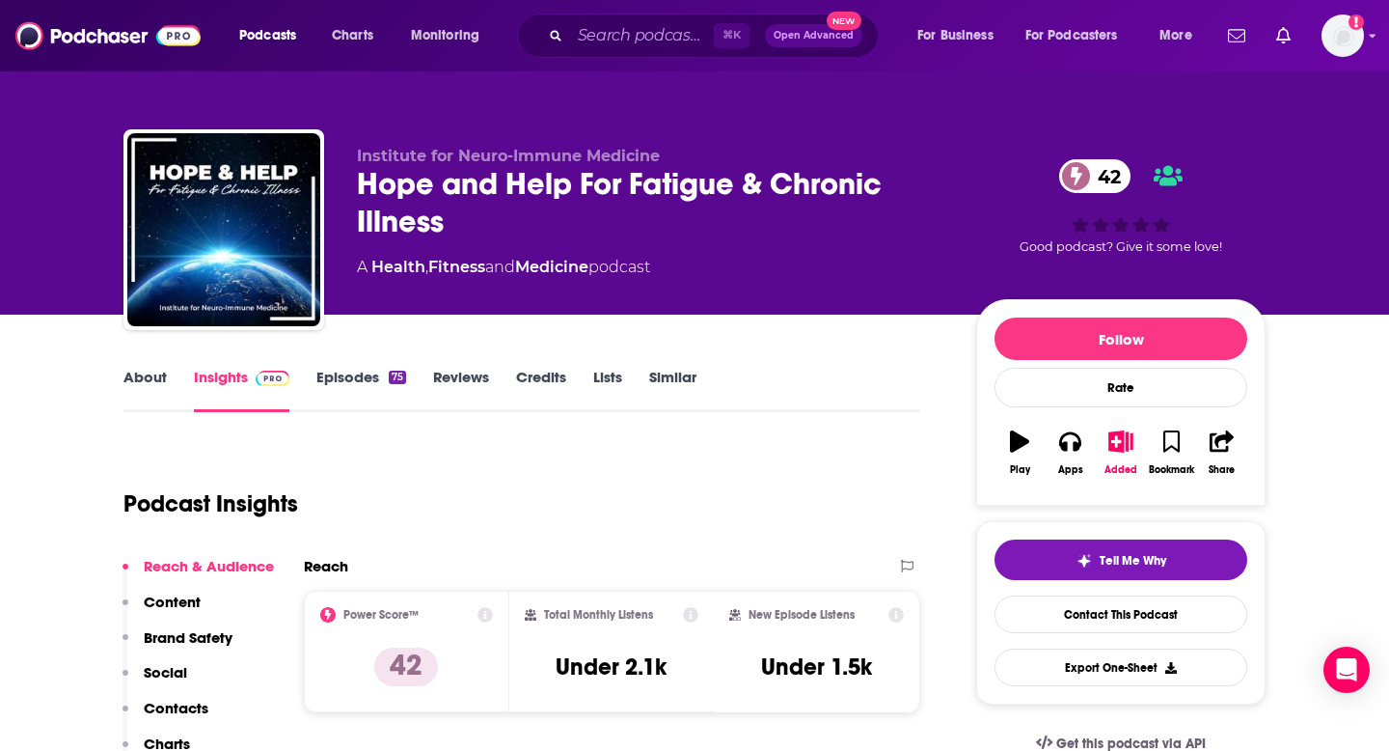
click at [197, 704] on p "Contacts" at bounding box center [176, 707] width 65 height 18
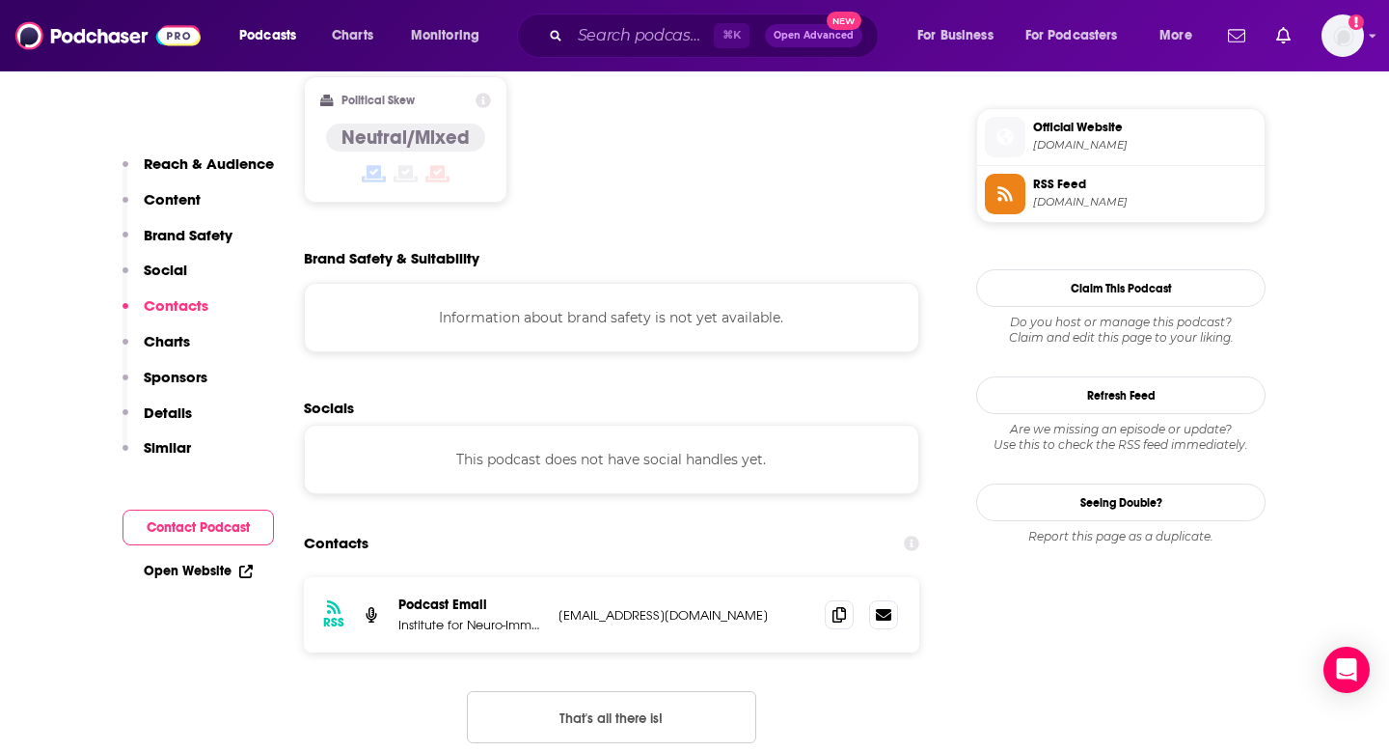
scroll to position [1712, 0]
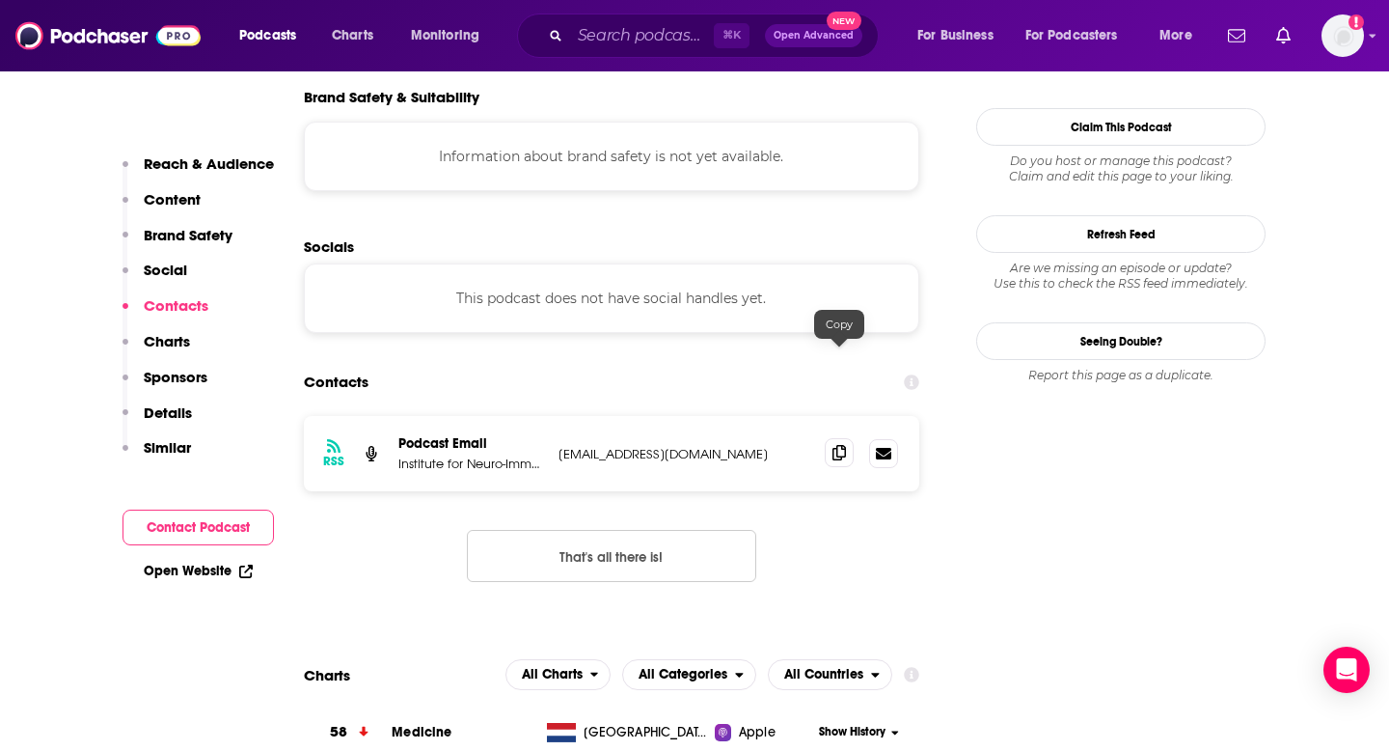
click at [829, 438] on span at bounding box center [839, 452] width 29 height 29
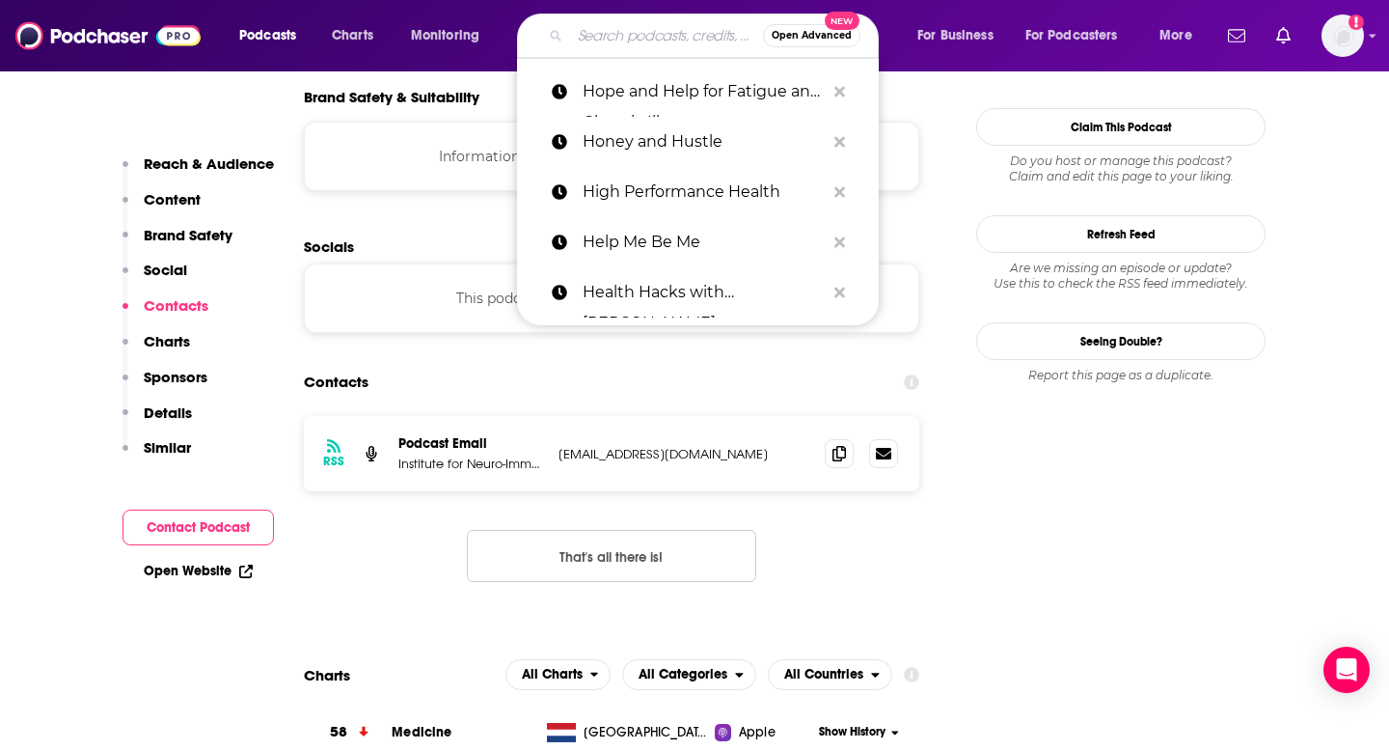
click at [622, 31] on input "Search podcasts, credits, & more..." at bounding box center [666, 35] width 193 height 31
paste input "House of Health"
type input "House of Health"
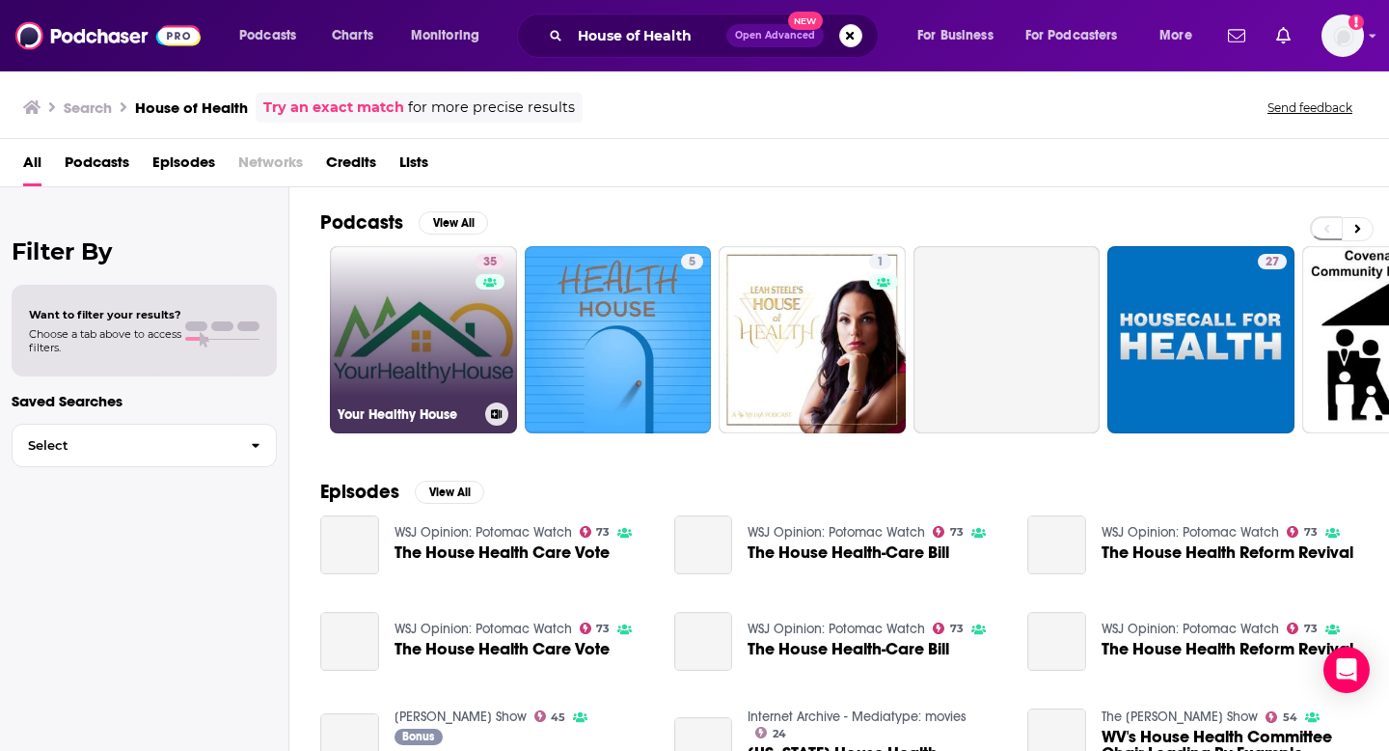
click at [406, 348] on link "35 Your Healthy House" at bounding box center [423, 339] width 187 height 187
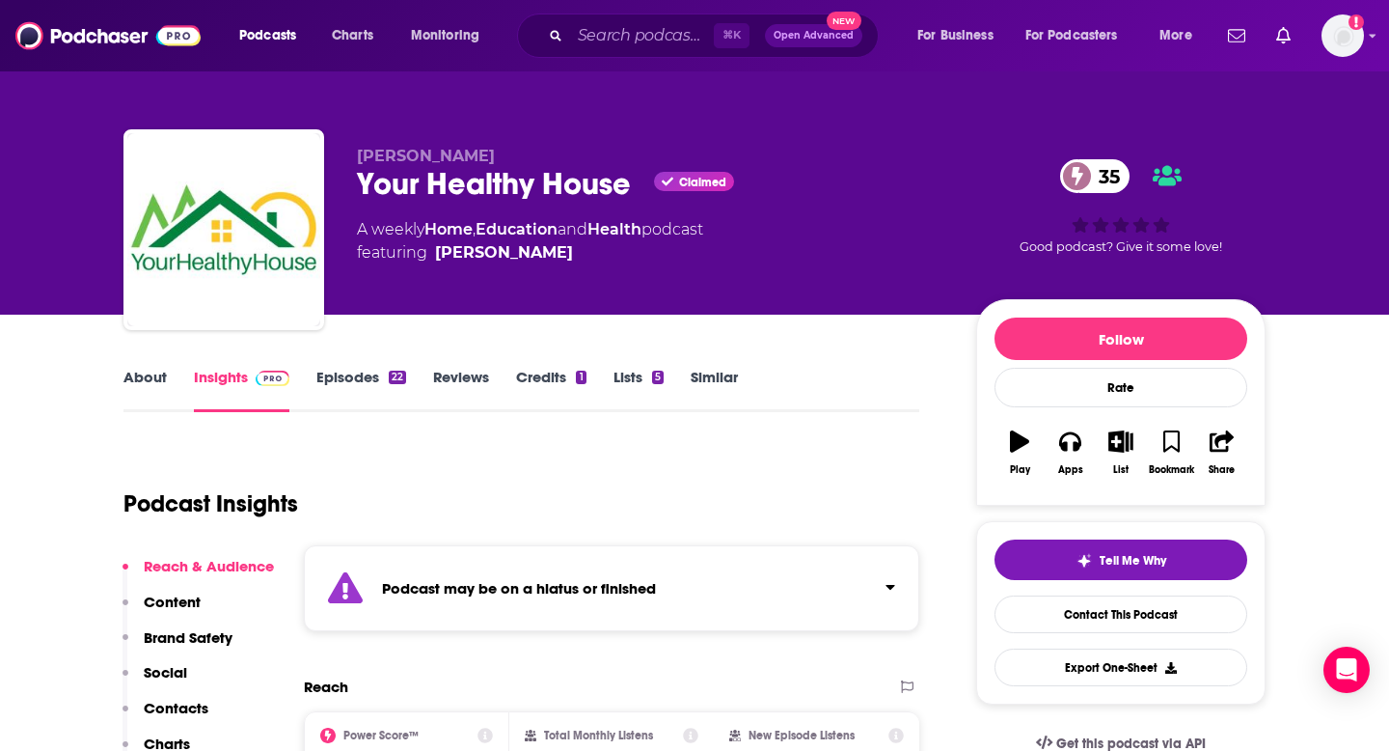
scroll to position [119, 0]
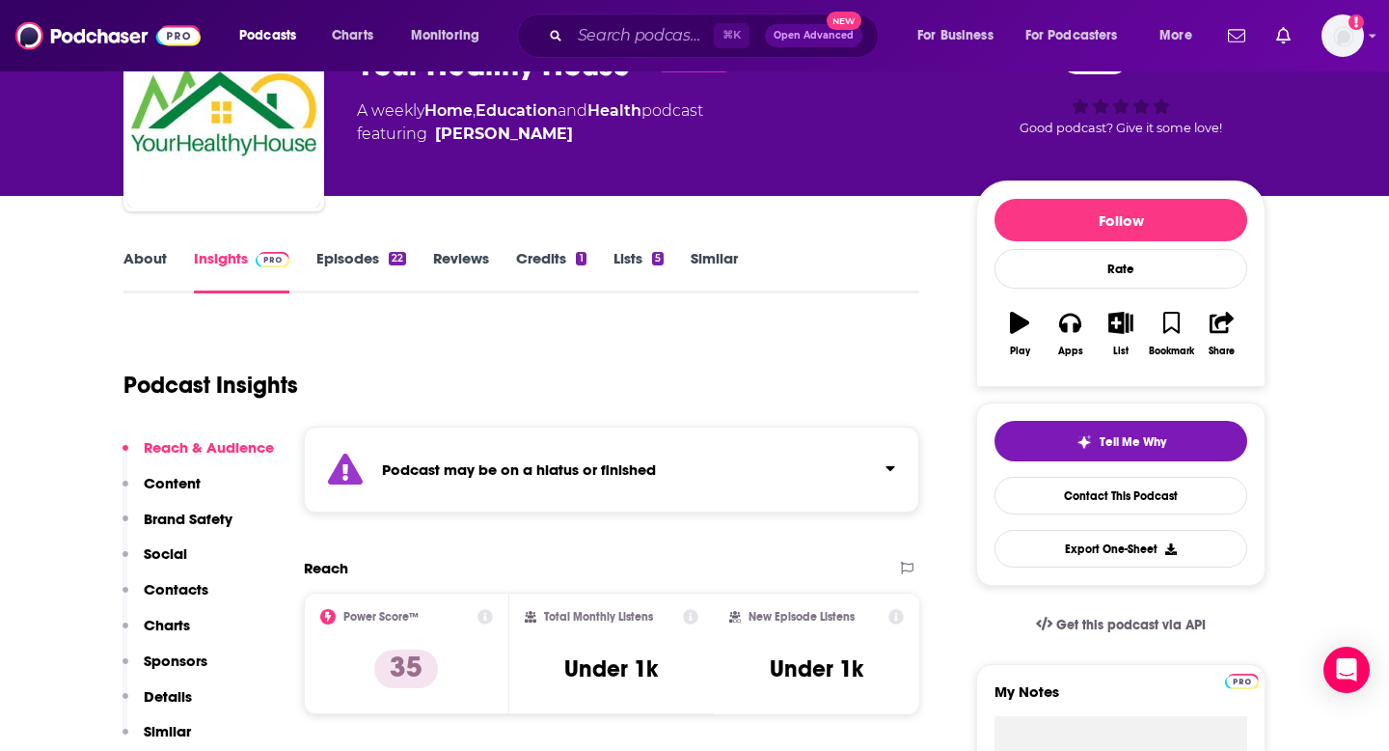
click at [170, 591] on p "Contacts" at bounding box center [176, 589] width 65 height 18
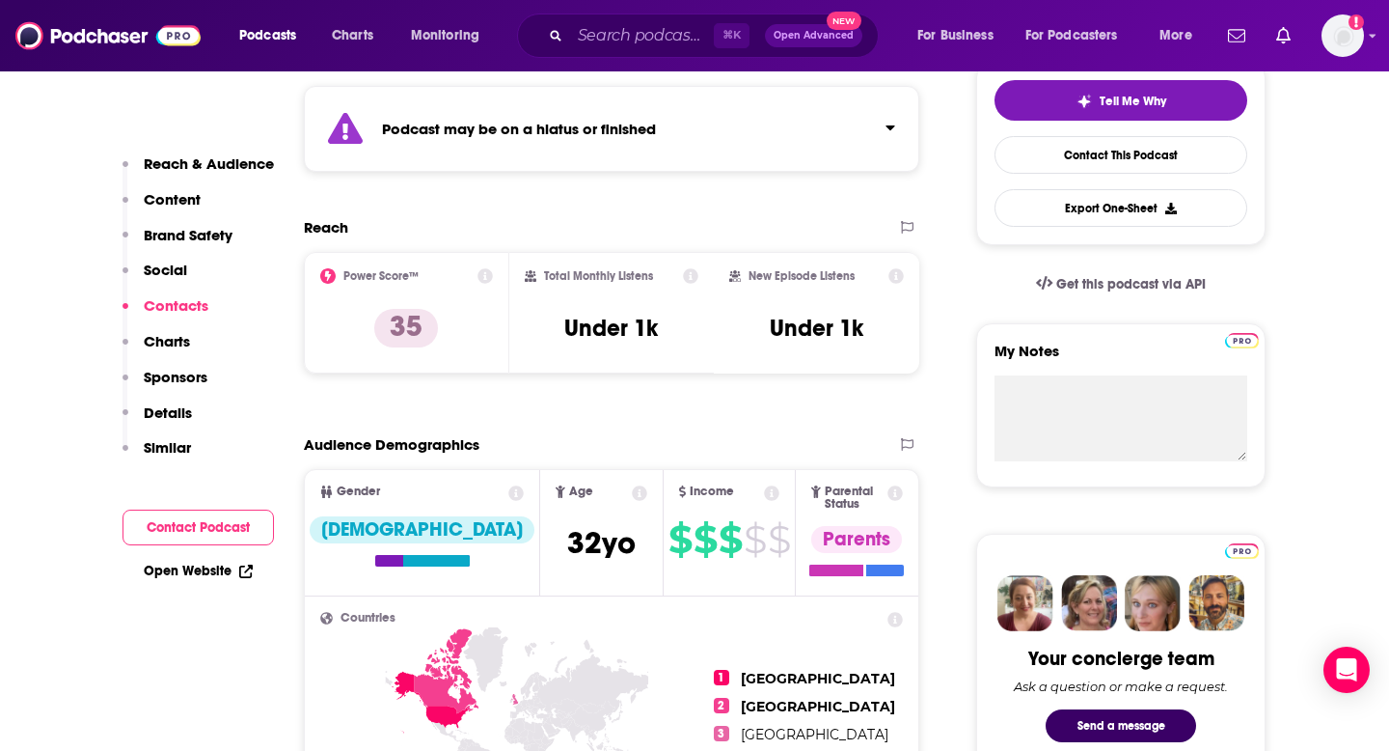
scroll to position [1828, 0]
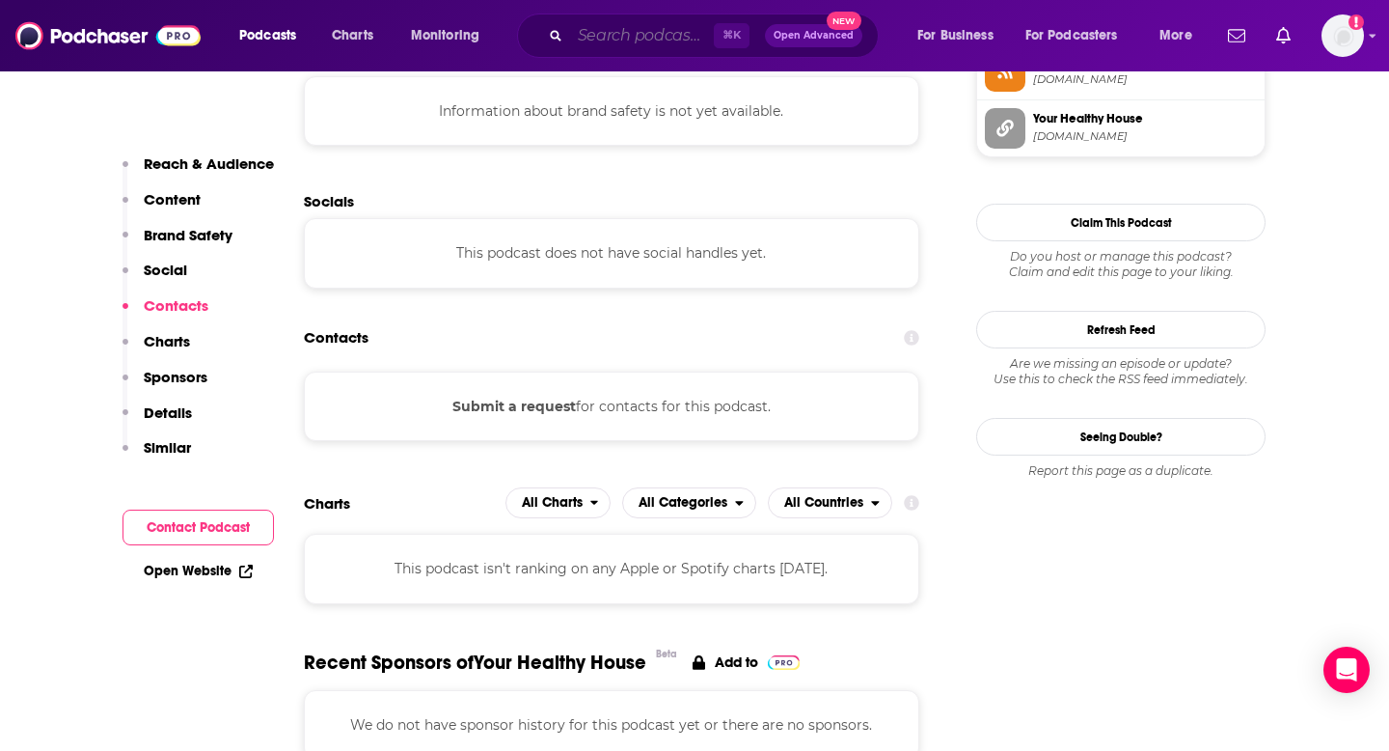
click at [659, 42] on input "Search podcasts, credits, & more..." at bounding box center [642, 35] width 144 height 31
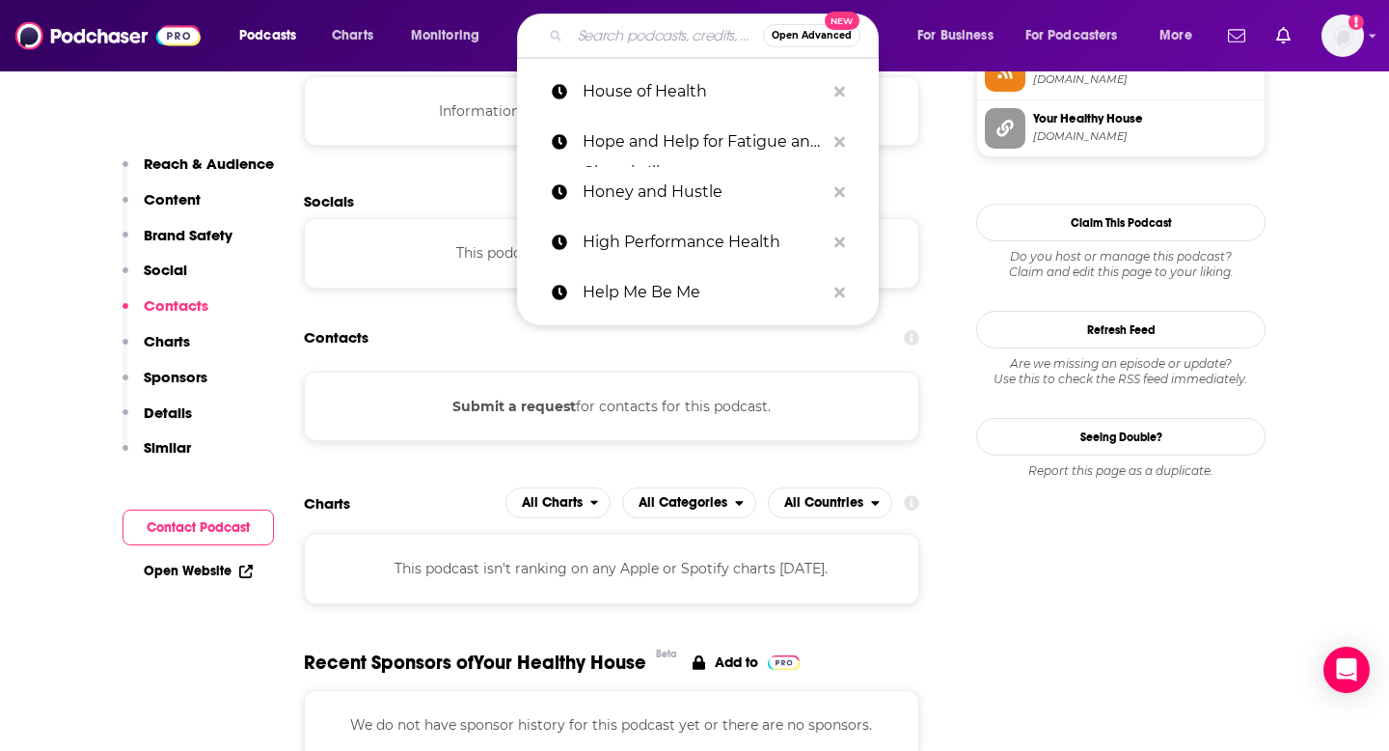
paste input "How I Built This"
type input "How I Built This"
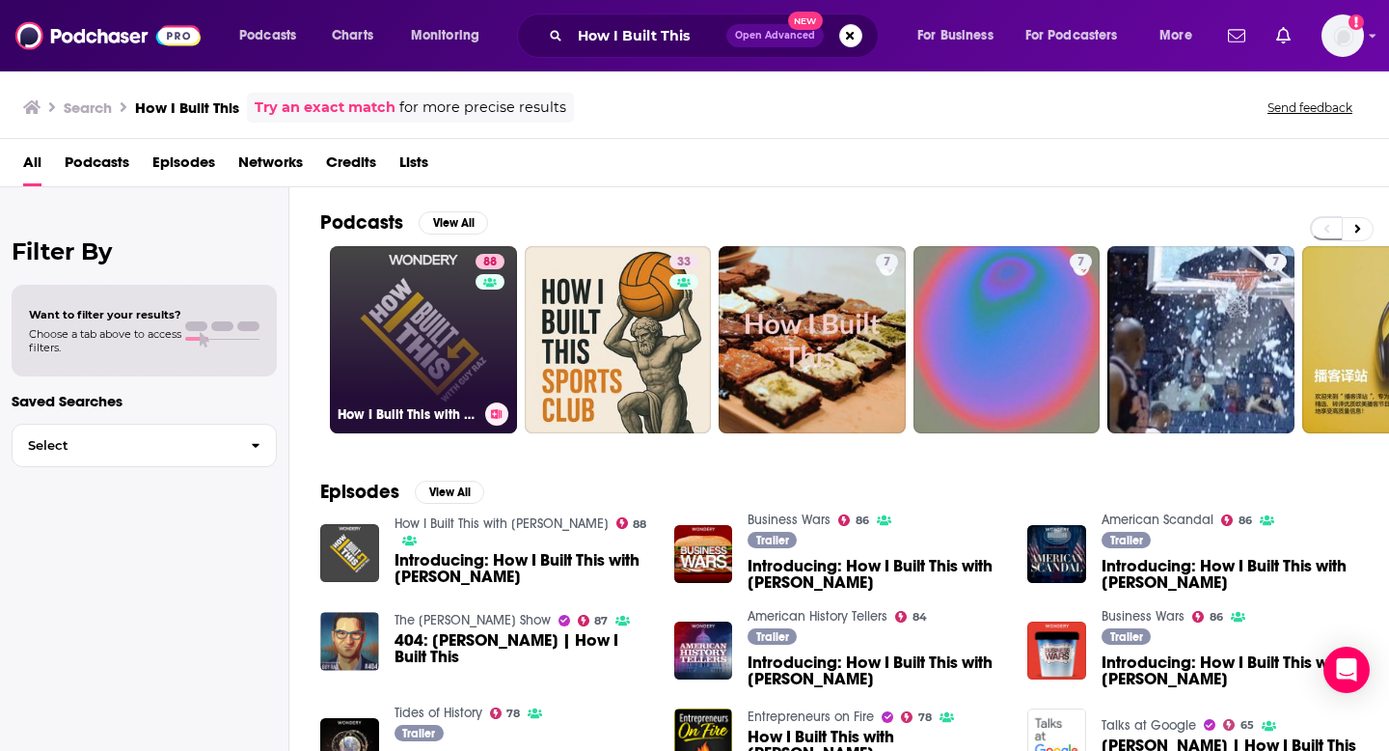
click at [434, 326] on link "88 How I Built This with [PERSON_NAME]" at bounding box center [423, 339] width 187 height 187
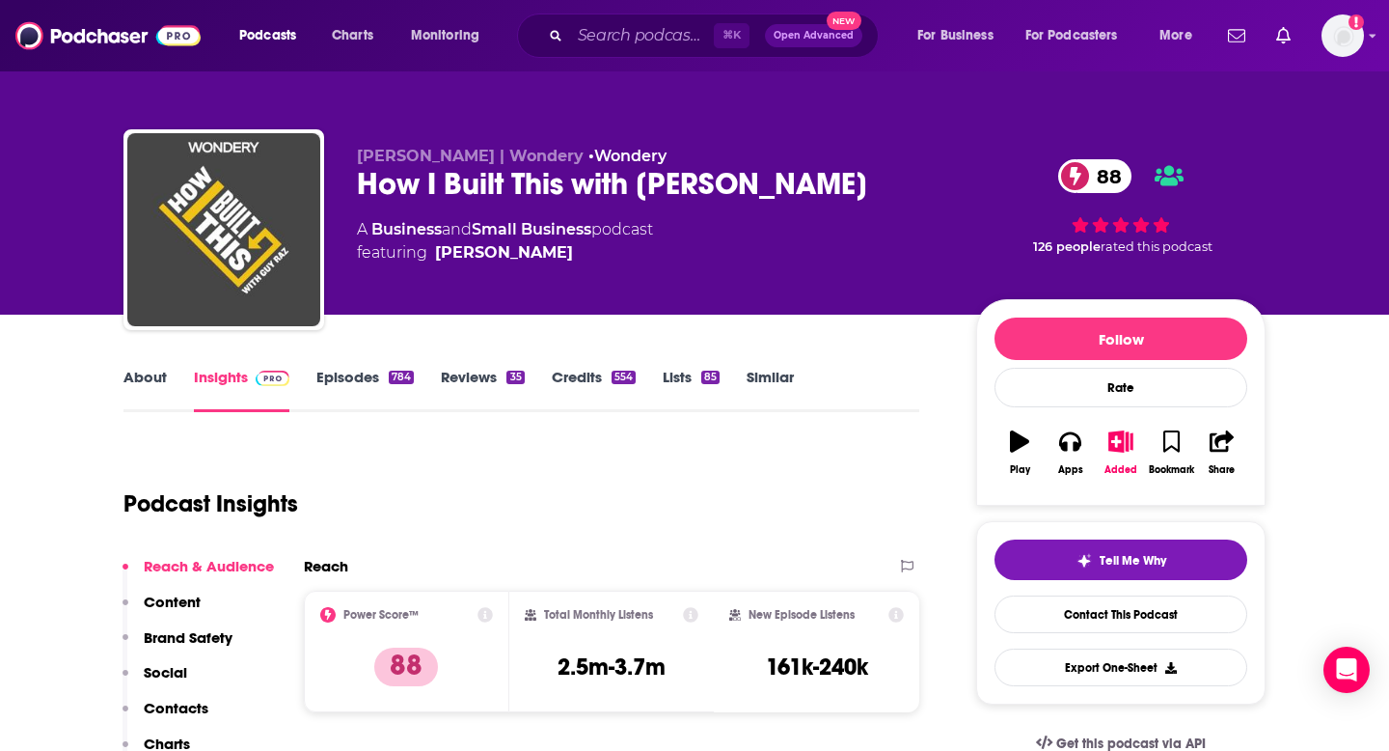
click at [181, 707] on p "Contacts" at bounding box center [176, 707] width 65 height 18
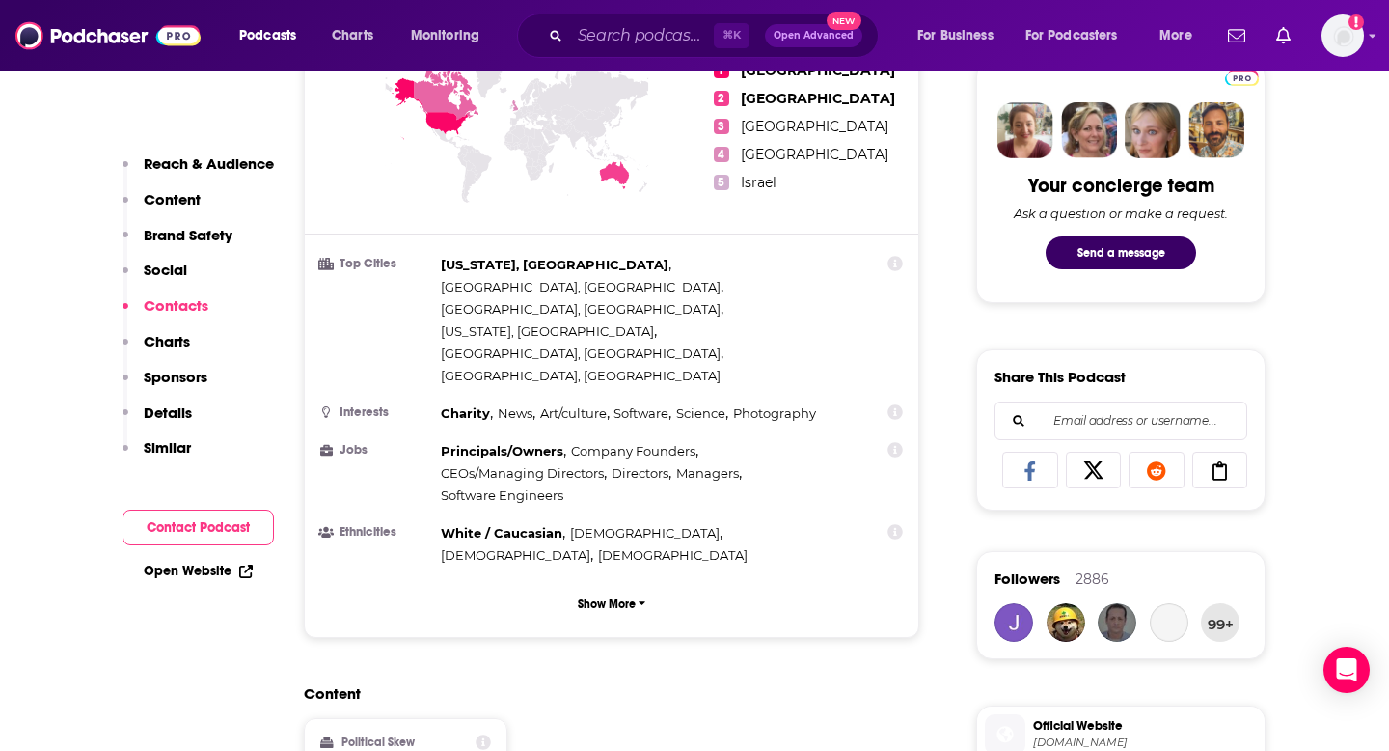
scroll to position [2227, 0]
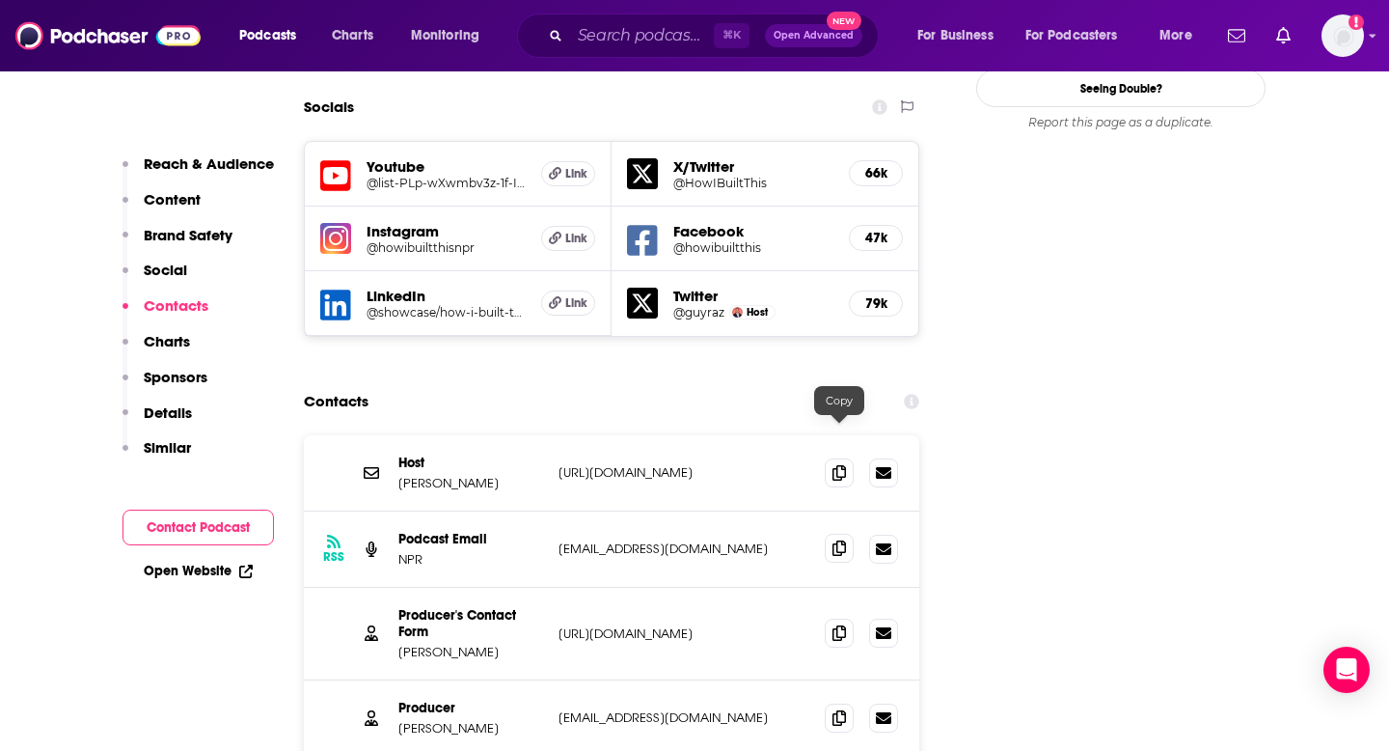
click at [837, 540] on icon at bounding box center [840, 547] width 14 height 15
click at [678, 33] on input "Search podcasts, credits, & more..." at bounding box center [642, 35] width 144 height 31
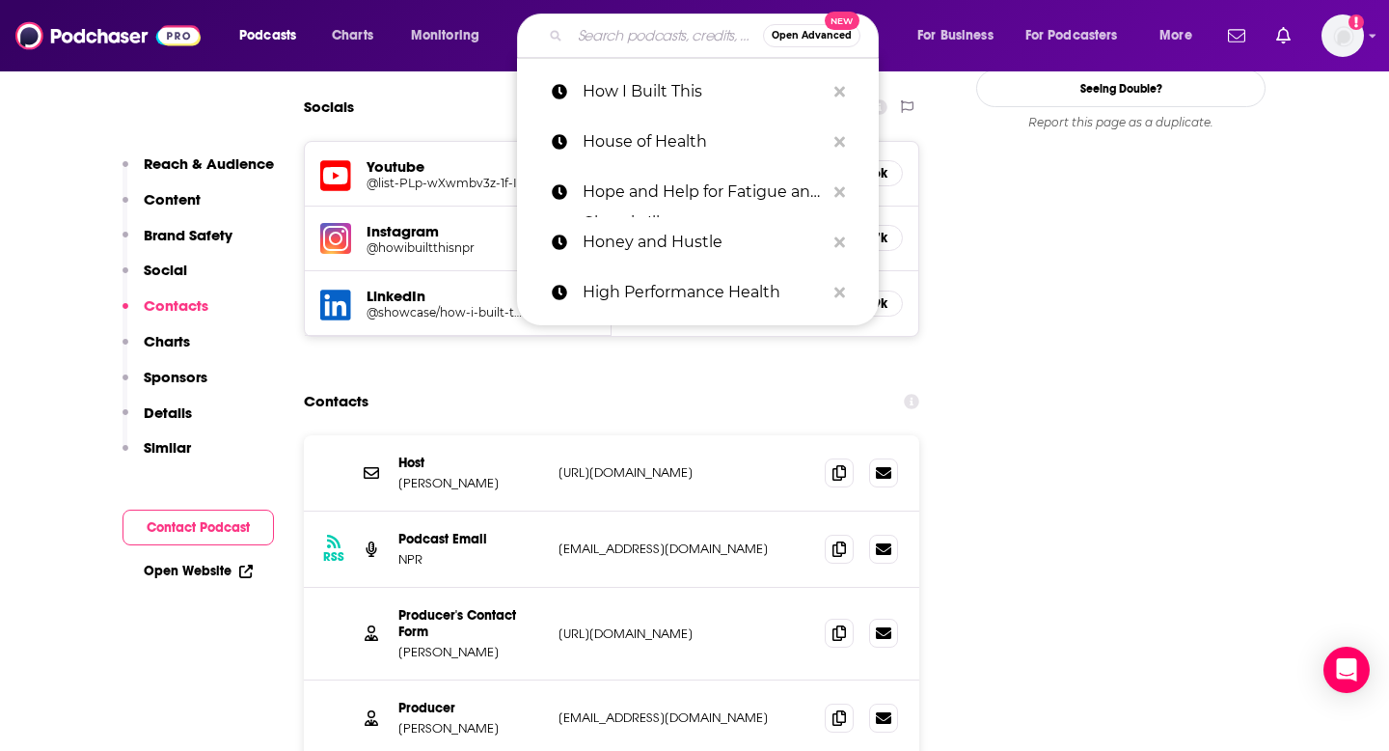
paste input "How's Work?"
type input "How's Work?"
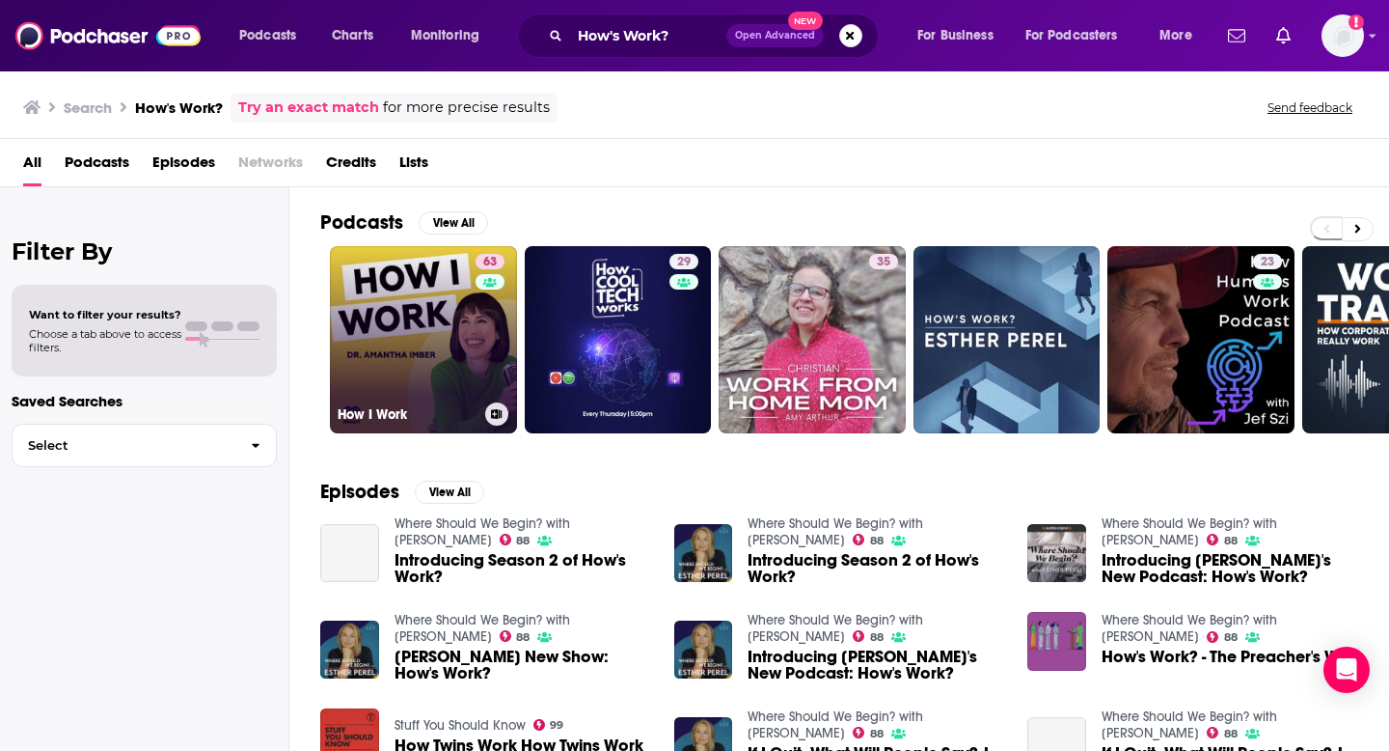
click at [462, 341] on link "63 How I Work" at bounding box center [423, 339] width 187 height 187
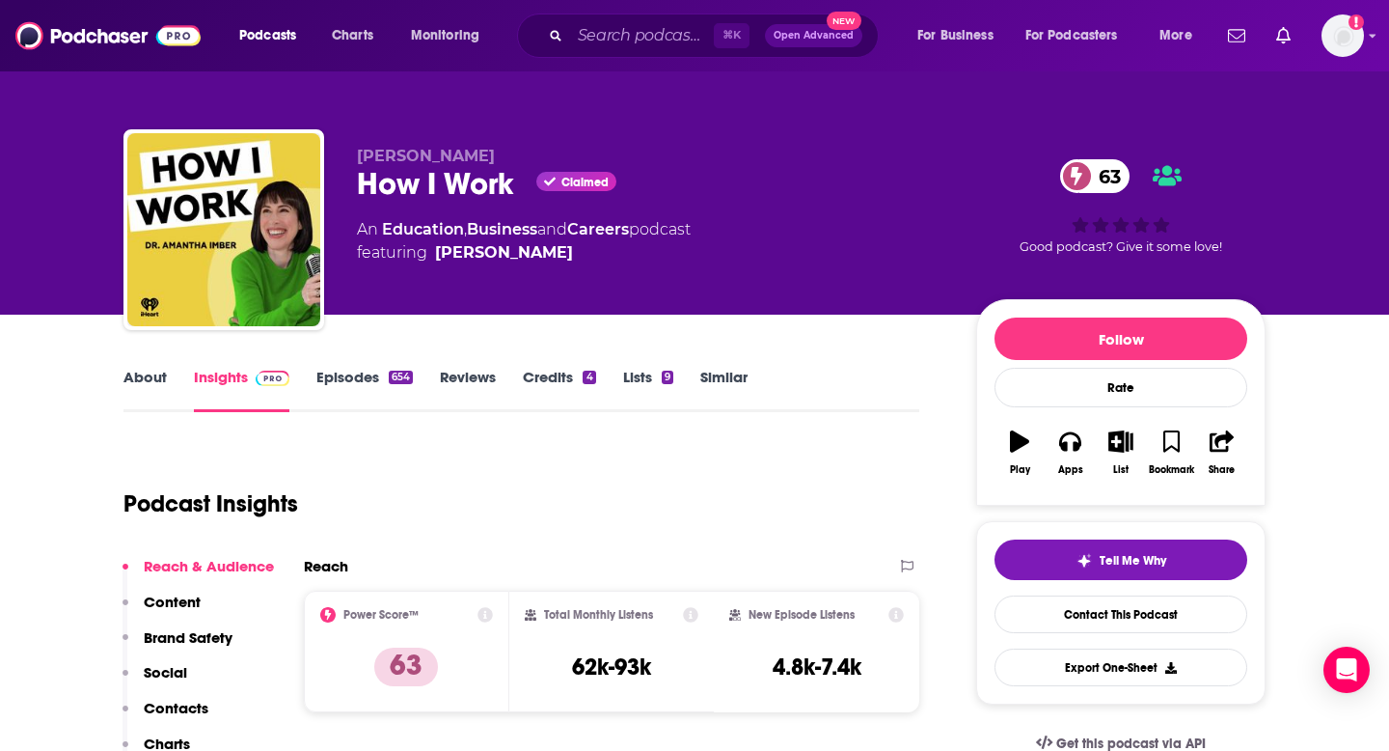
click at [178, 710] on p "Contacts" at bounding box center [176, 707] width 65 height 18
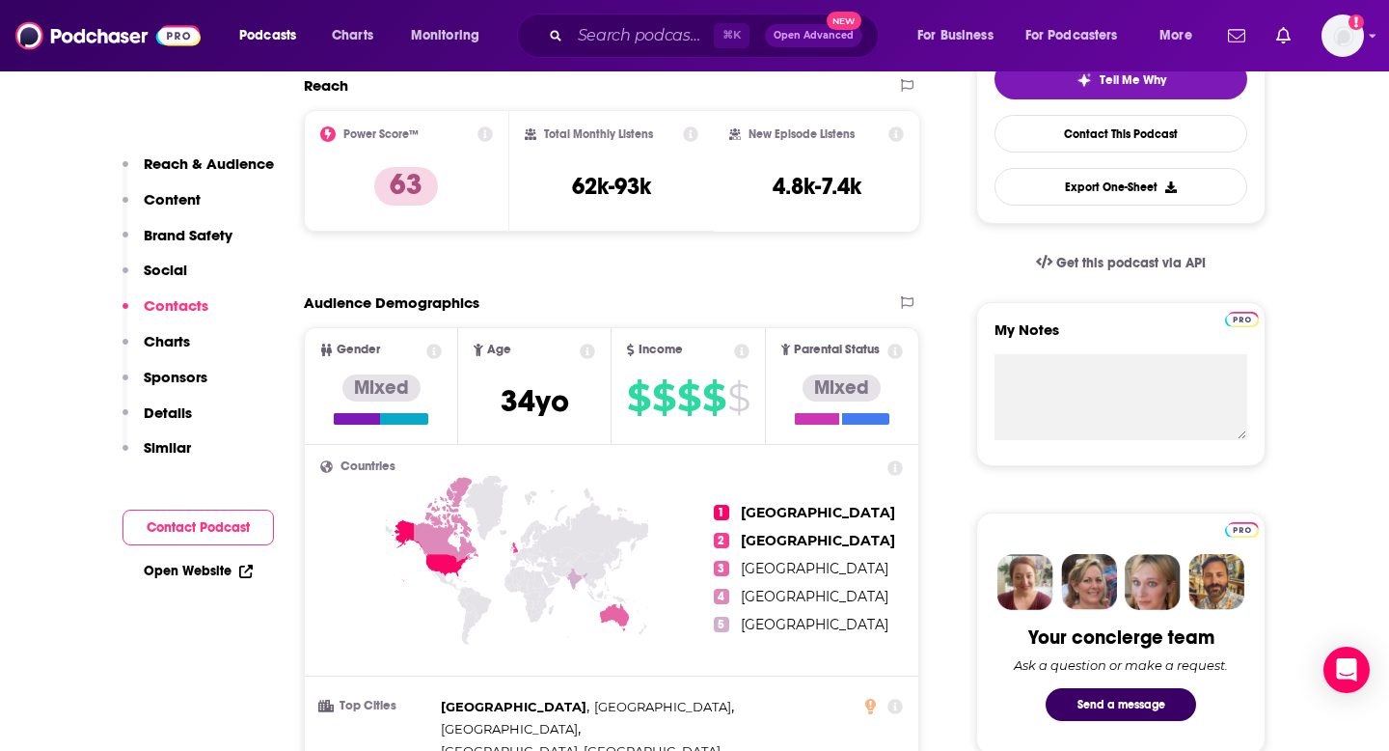
scroll to position [2076, 0]
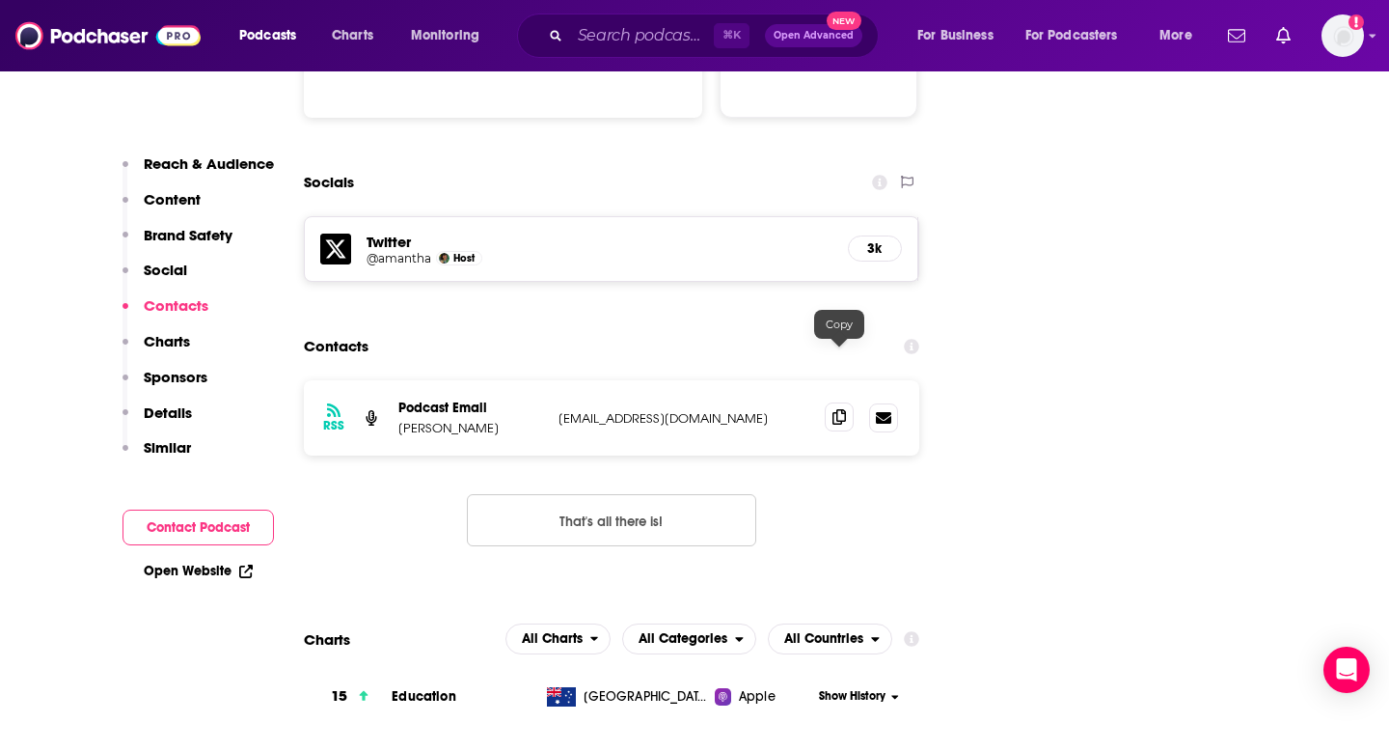
click at [828, 402] on span at bounding box center [839, 416] width 29 height 29
